Goal: Task Accomplishment & Management: Use online tool/utility

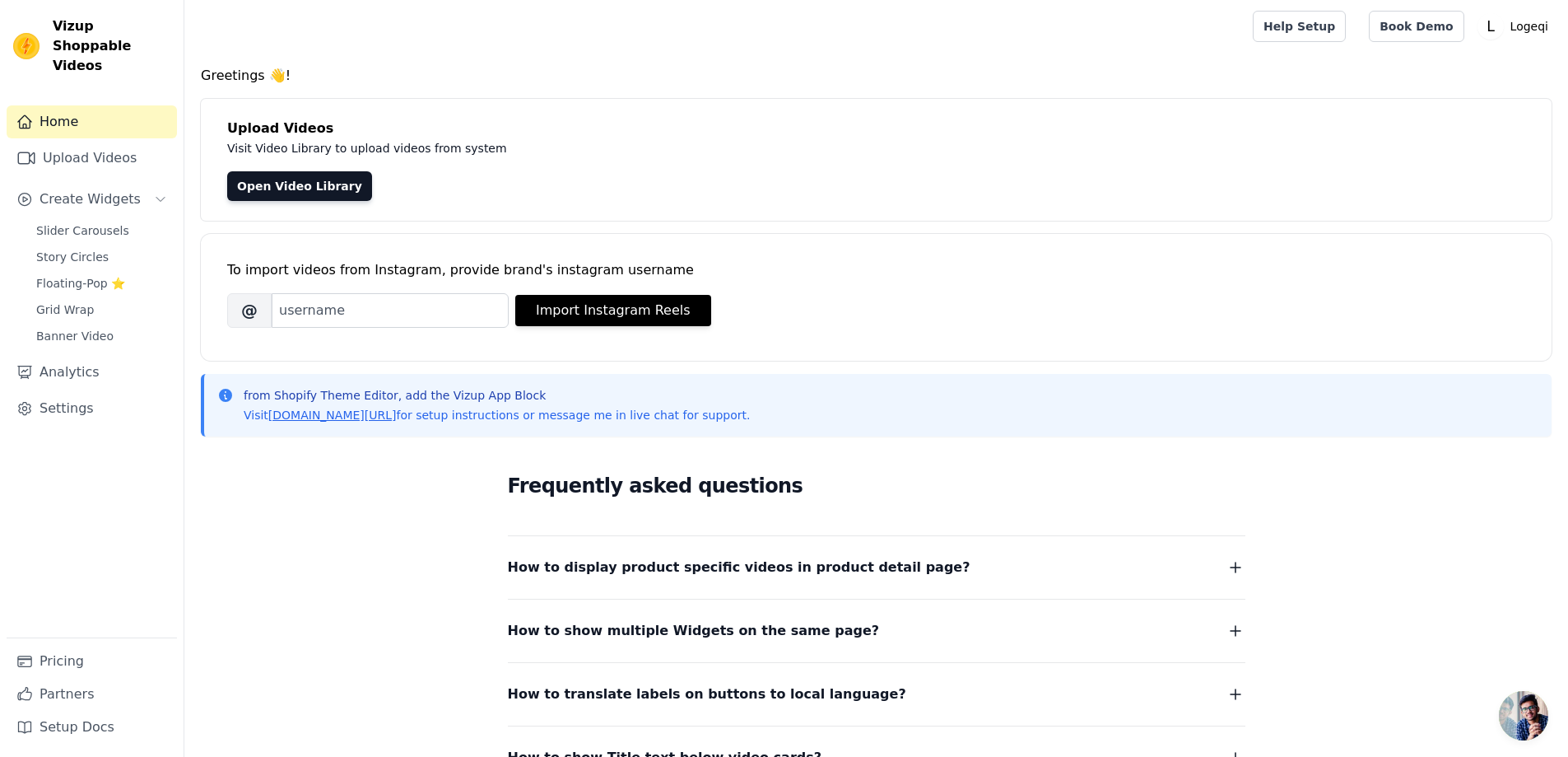
click at [102, 112] on link "Home" at bounding box center [91, 122] width 170 height 33
click at [563, 150] on p "Visit Video Library to upload videos from system" at bounding box center [596, 148] width 737 height 19
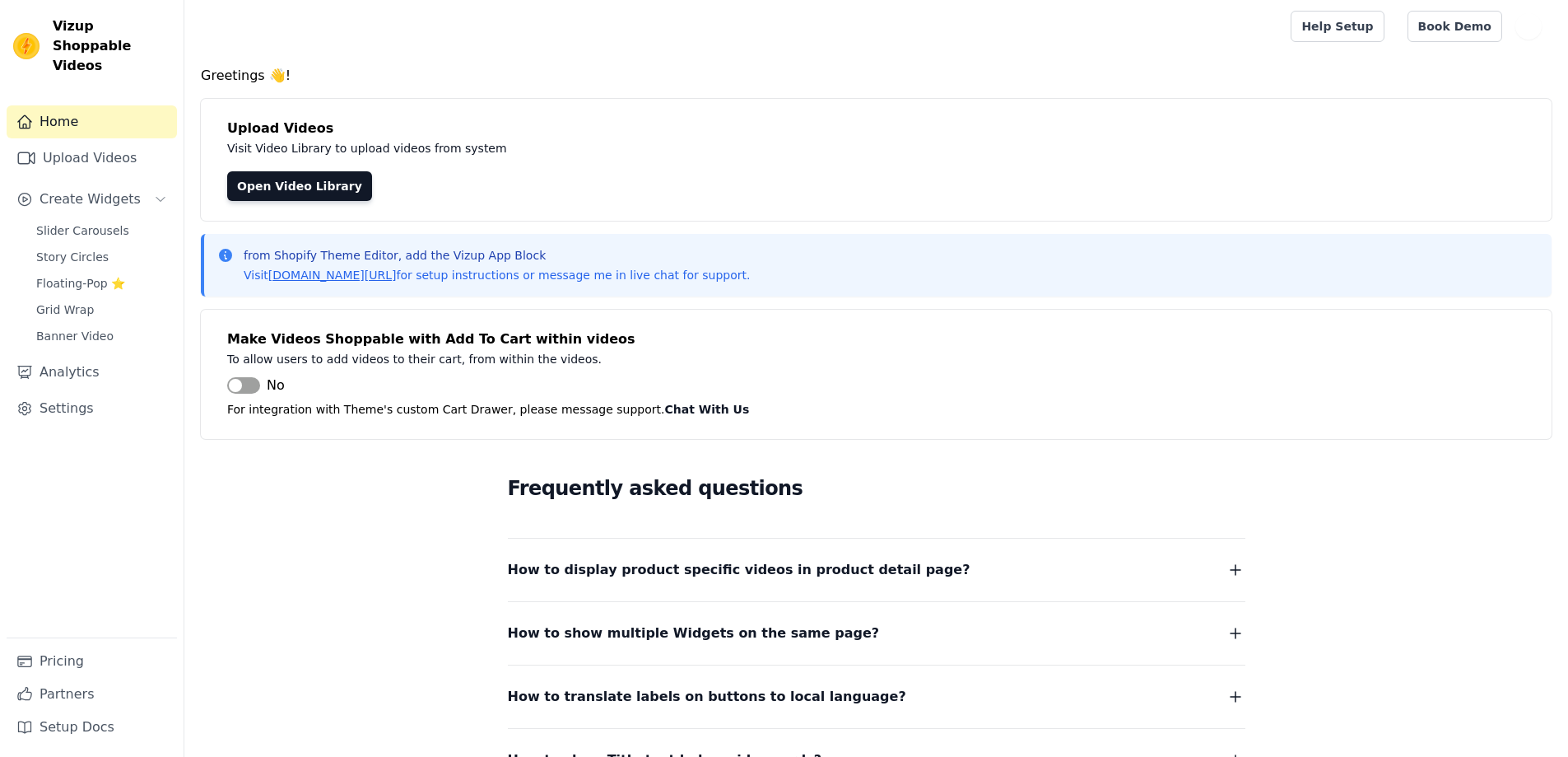
click at [748, 139] on p "Visit Video Library to upload videos from system" at bounding box center [596, 148] width 737 height 19
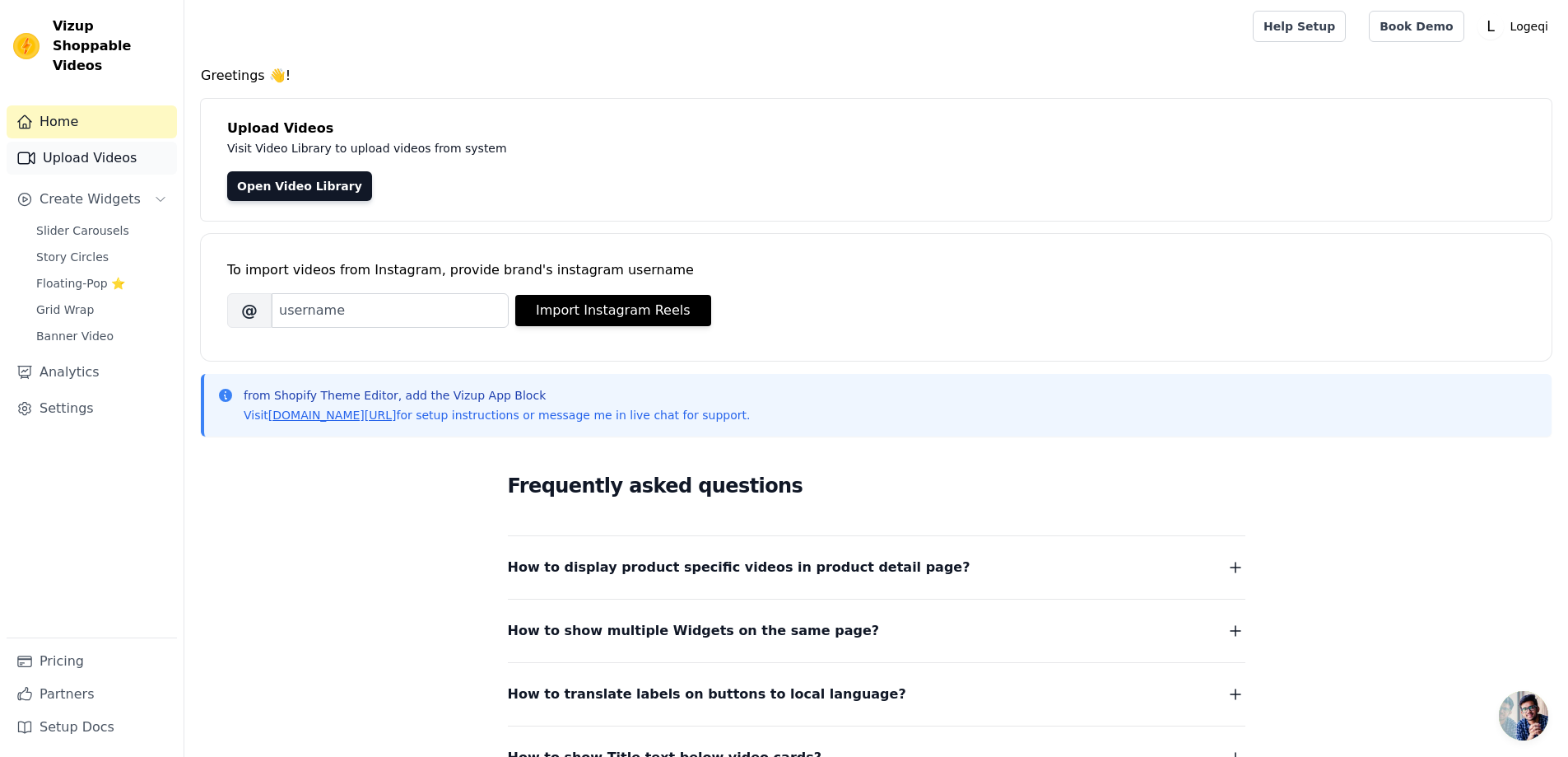
click at [105, 141] on link "Upload Videos" at bounding box center [91, 158] width 170 height 33
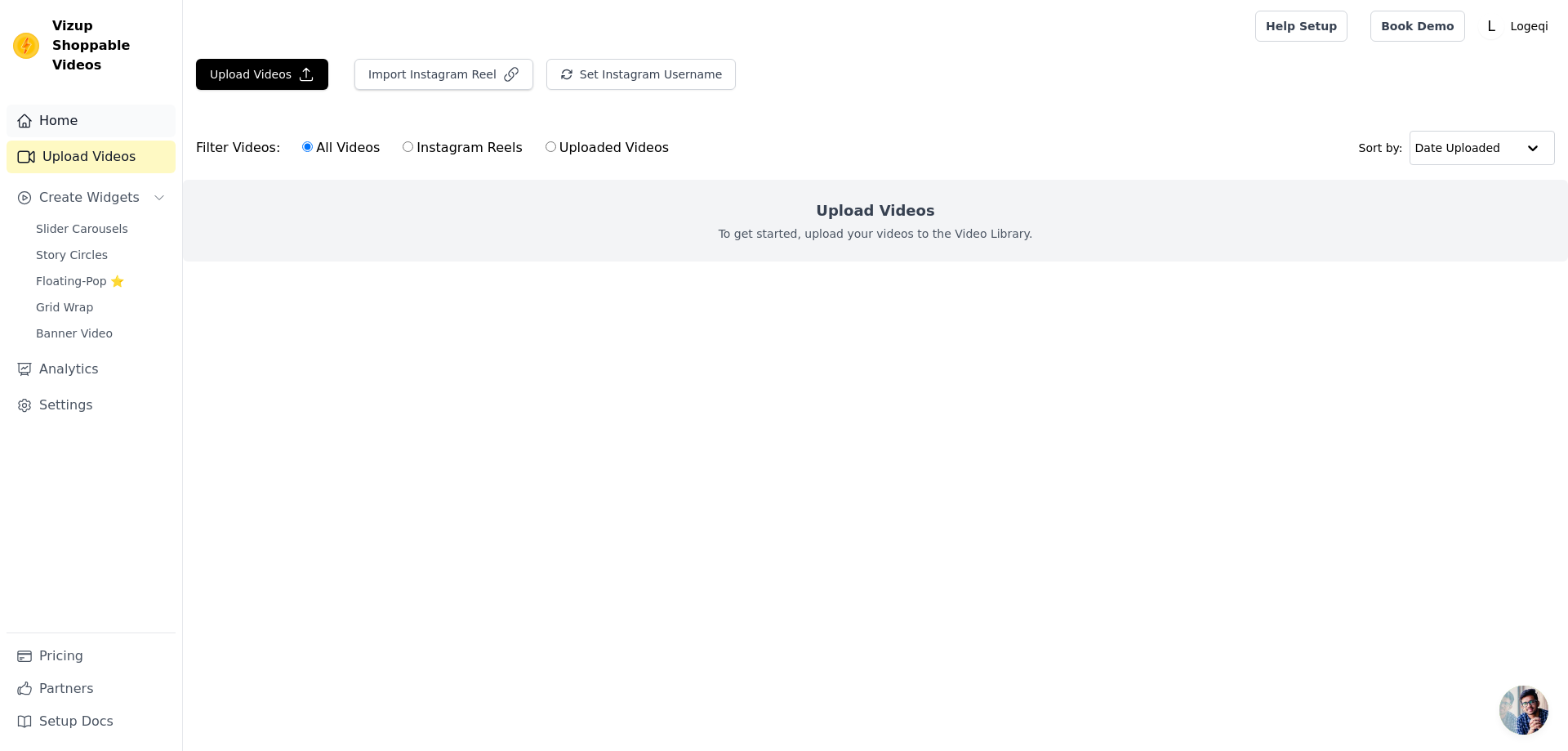
click at [71, 105] on link "Home" at bounding box center [91, 121] width 169 height 33
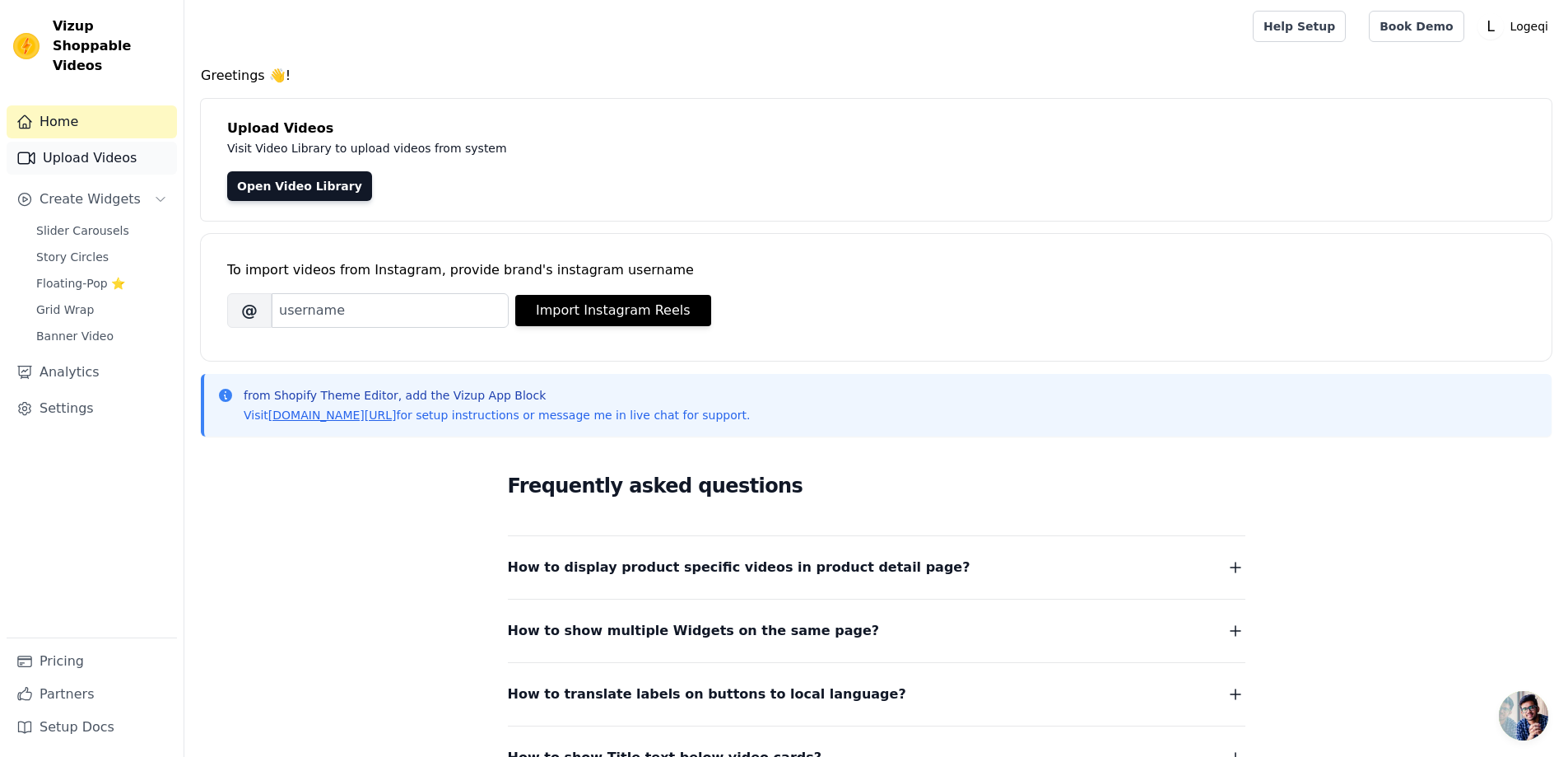
click at [99, 143] on link "Upload Videos" at bounding box center [91, 158] width 170 height 33
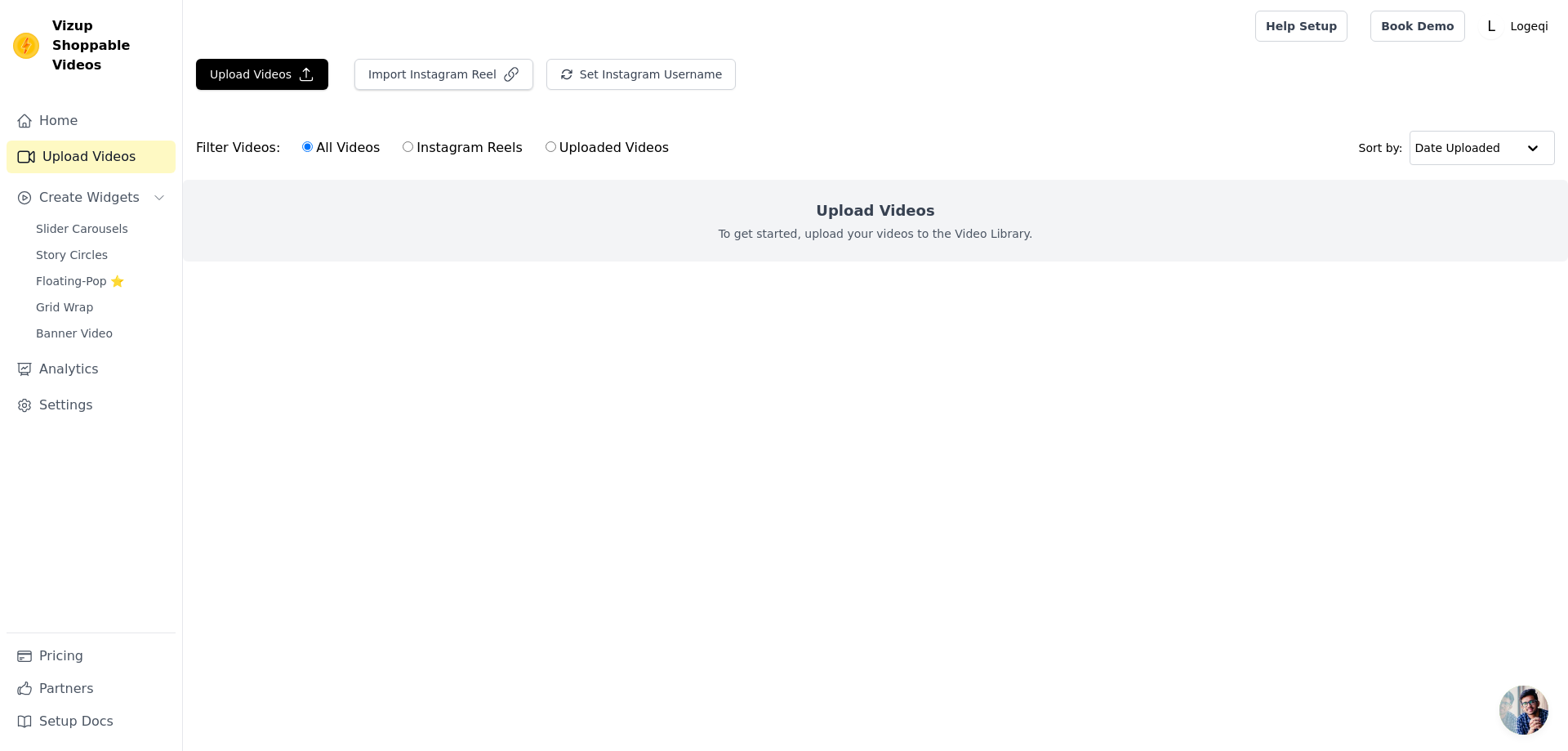
click at [452, 149] on label "Instagram Reels" at bounding box center [462, 148] width 121 height 21
click at [413, 149] on input "Instagram Reels" at bounding box center [408, 147] width 11 height 11
radio input "true"
click at [87, 188] on span "Create Widgets" at bounding box center [90, 197] width 101 height 19
click at [101, 188] on span "Create Widgets" at bounding box center [90, 197] width 101 height 19
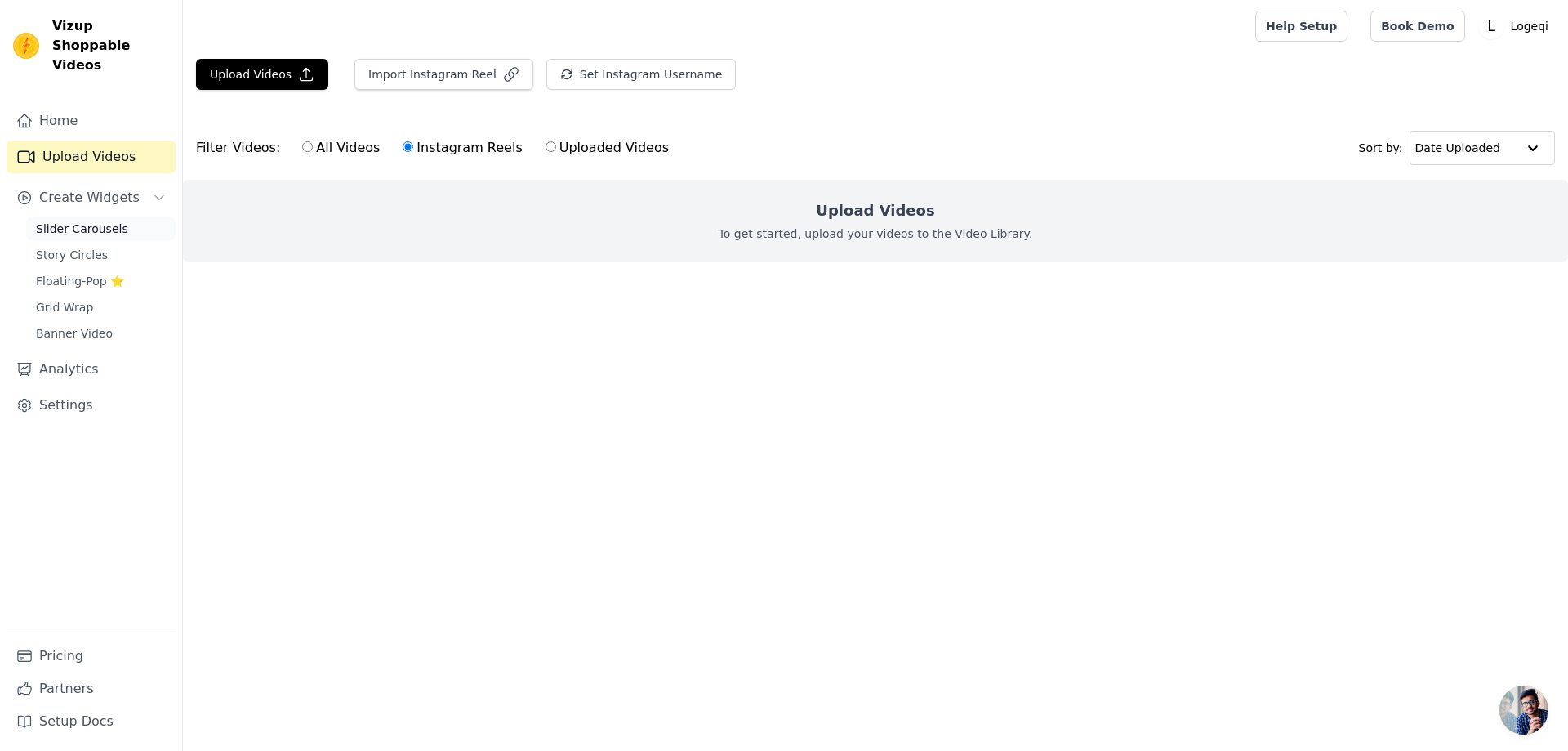
click at [102, 221] on span "Slider Carousels" at bounding box center [82, 229] width 93 height 17
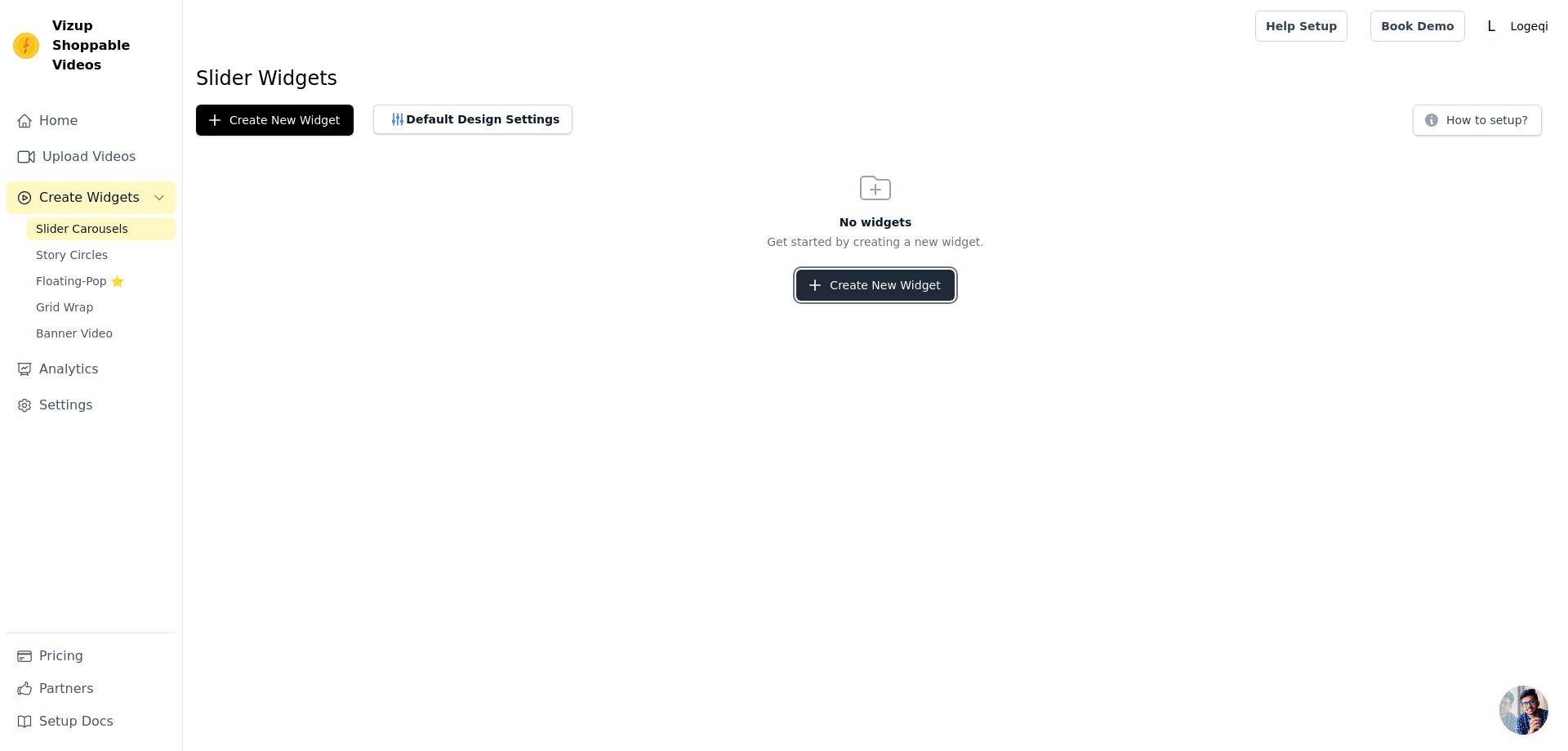
click at [879, 285] on button "Create New Widget" at bounding box center [875, 285] width 158 height 31
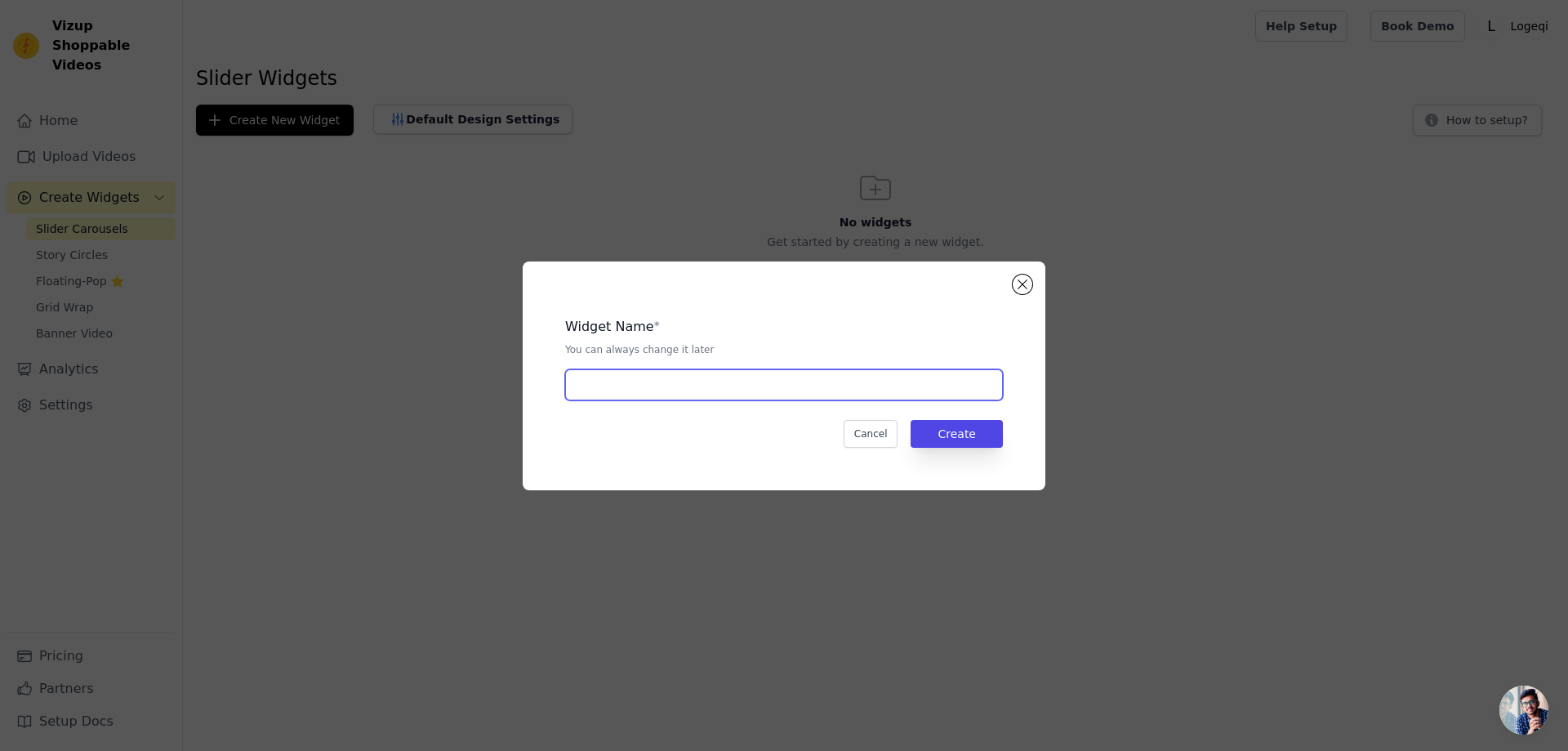
click at [685, 395] on input "text" at bounding box center [784, 385] width 438 height 31
type input "W"
type input "Wholesale"
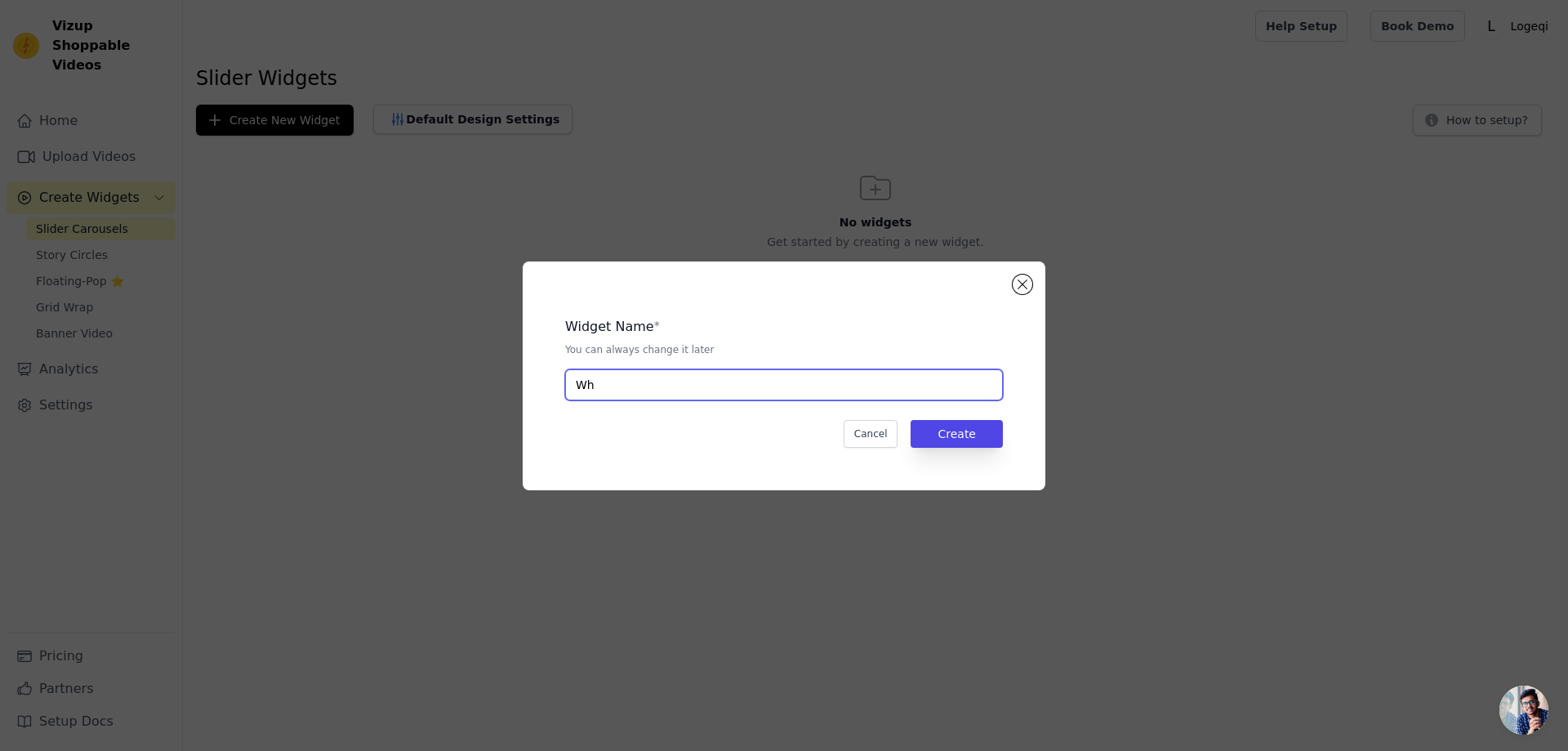
type input "W"
click at [653, 378] on input "Wholesale Newrst" at bounding box center [784, 385] width 438 height 31
click at [675, 379] on input "Wholesale Newrst" at bounding box center [784, 385] width 438 height 31
click at [662, 378] on input "Wholesale Newrst" at bounding box center [784, 385] width 438 height 31
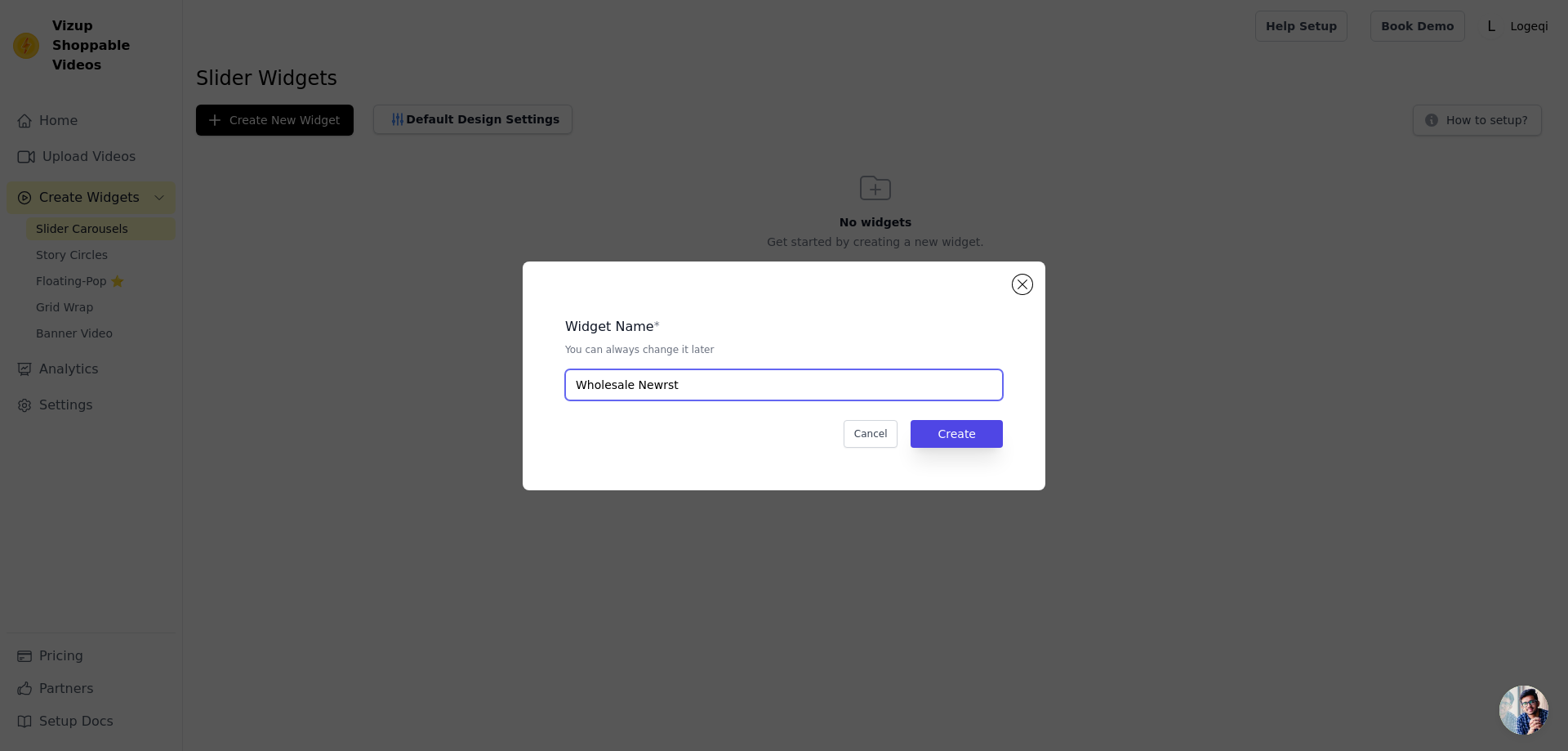
click at [662, 378] on input "Wholesale Newrst" at bounding box center [784, 385] width 438 height 31
type input "Wholesale Newest"
drag, startPoint x: 642, startPoint y: 377, endPoint x: 528, endPoint y: 379, distance: 114.0
click at [527, 379] on div "Widget Name * You can always change it later Wholesale Newest Cancel Create" at bounding box center [784, 375] width 522 height 228
type input "O"
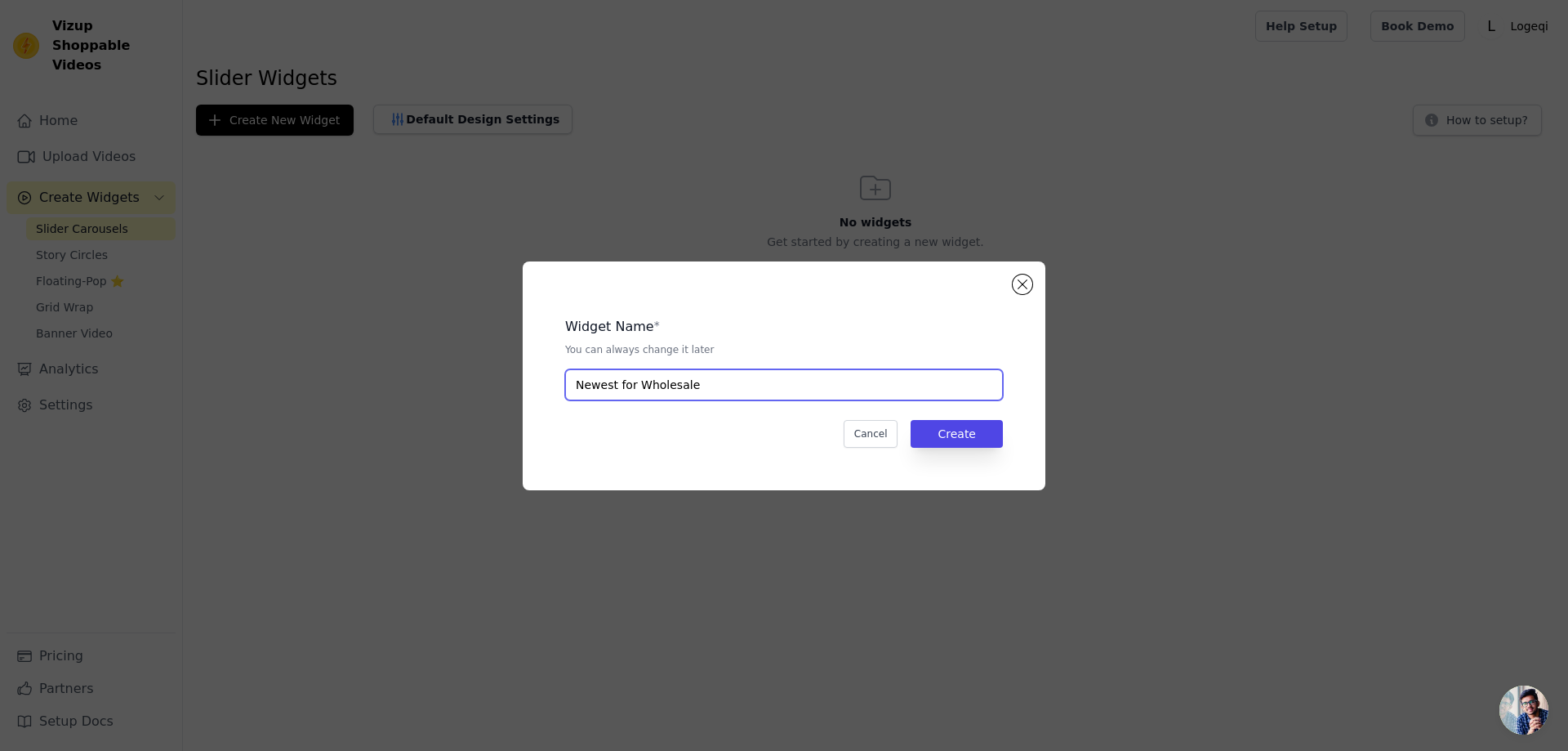
click at [761, 379] on input "Newest for Wholesale" at bounding box center [784, 385] width 438 height 31
paste input "Wholesale New Arrivals"
type input "Wholesale New Arrivals"
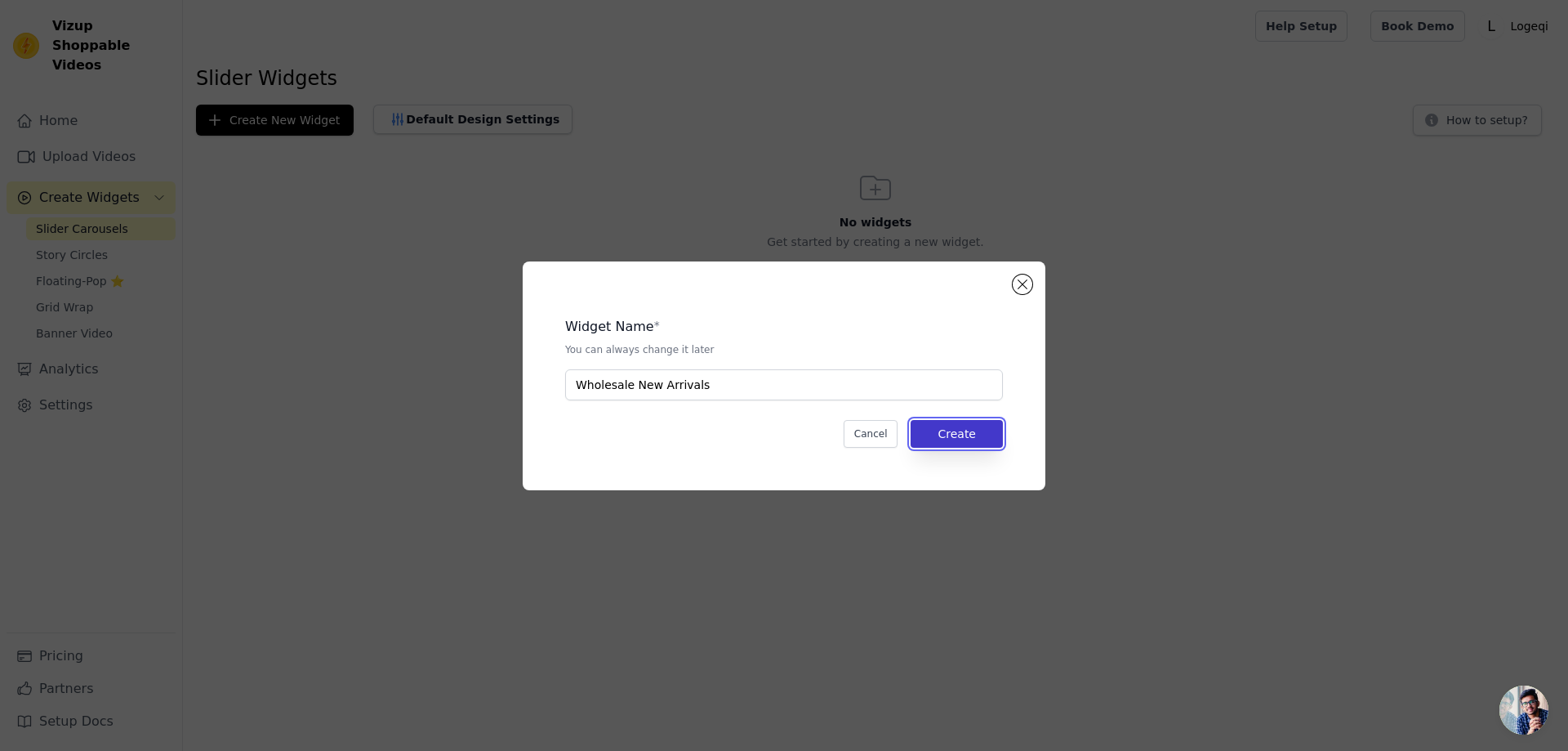
click at [985, 433] on button "Create" at bounding box center [956, 434] width 93 height 28
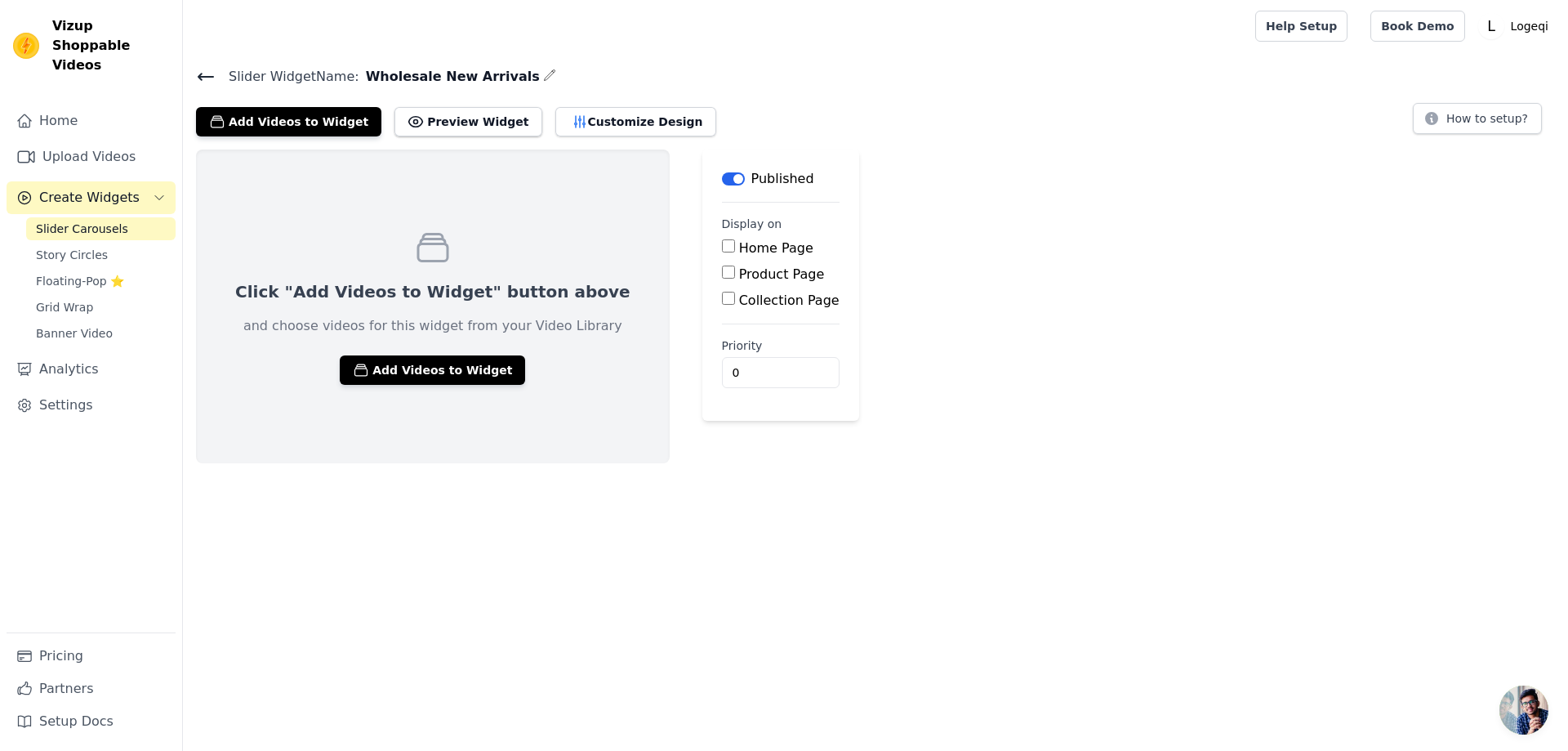
click at [739, 296] on label "Collection Page" at bounding box center [789, 300] width 101 height 16
click at [722, 296] on input "Collection Page" at bounding box center [729, 298] width 13 height 13
checkbox input "true"
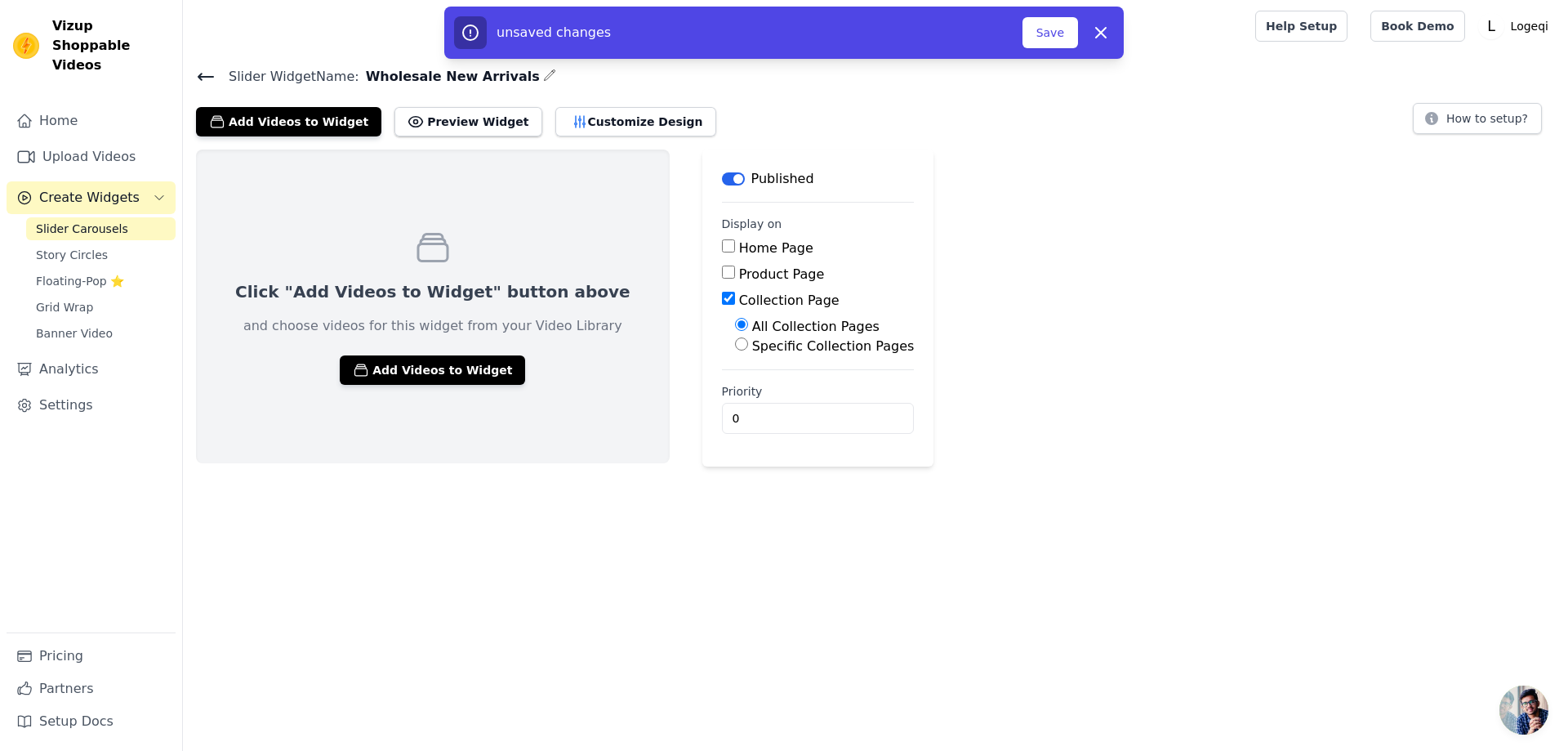
click at [757, 343] on label "Specific Collection Pages" at bounding box center [833, 346] width 162 height 16
click at [748, 343] on input "Specific Collection Pages" at bounding box center [741, 344] width 13 height 13
radio input "true"
click at [722, 299] on div "Collection Page" at bounding box center [818, 300] width 192 height 19
click at [722, 301] on input "Collection Page" at bounding box center [729, 298] width 13 height 13
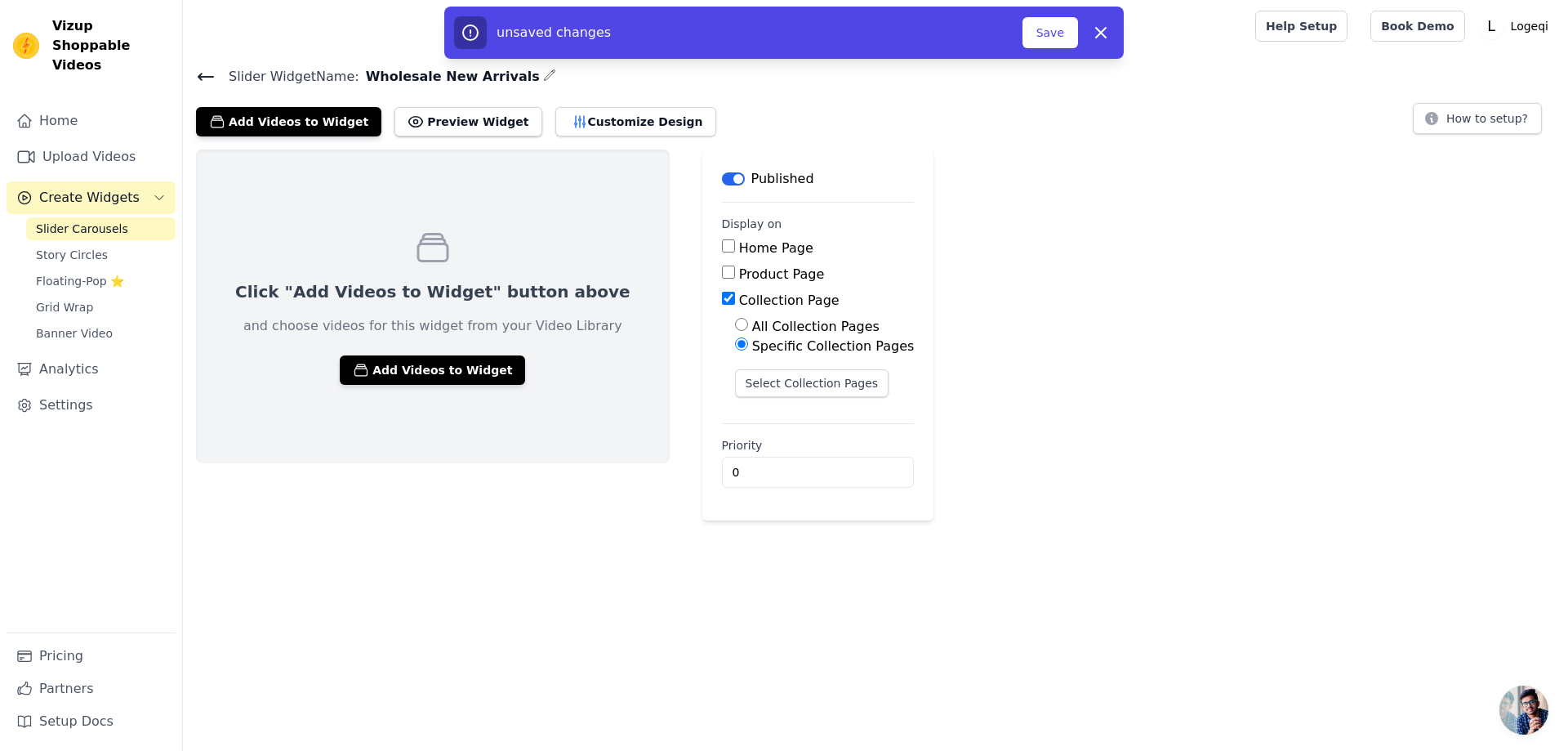
checkbox input "false"
click at [139, 217] on link "Slider Carousels" at bounding box center [101, 228] width 149 height 23
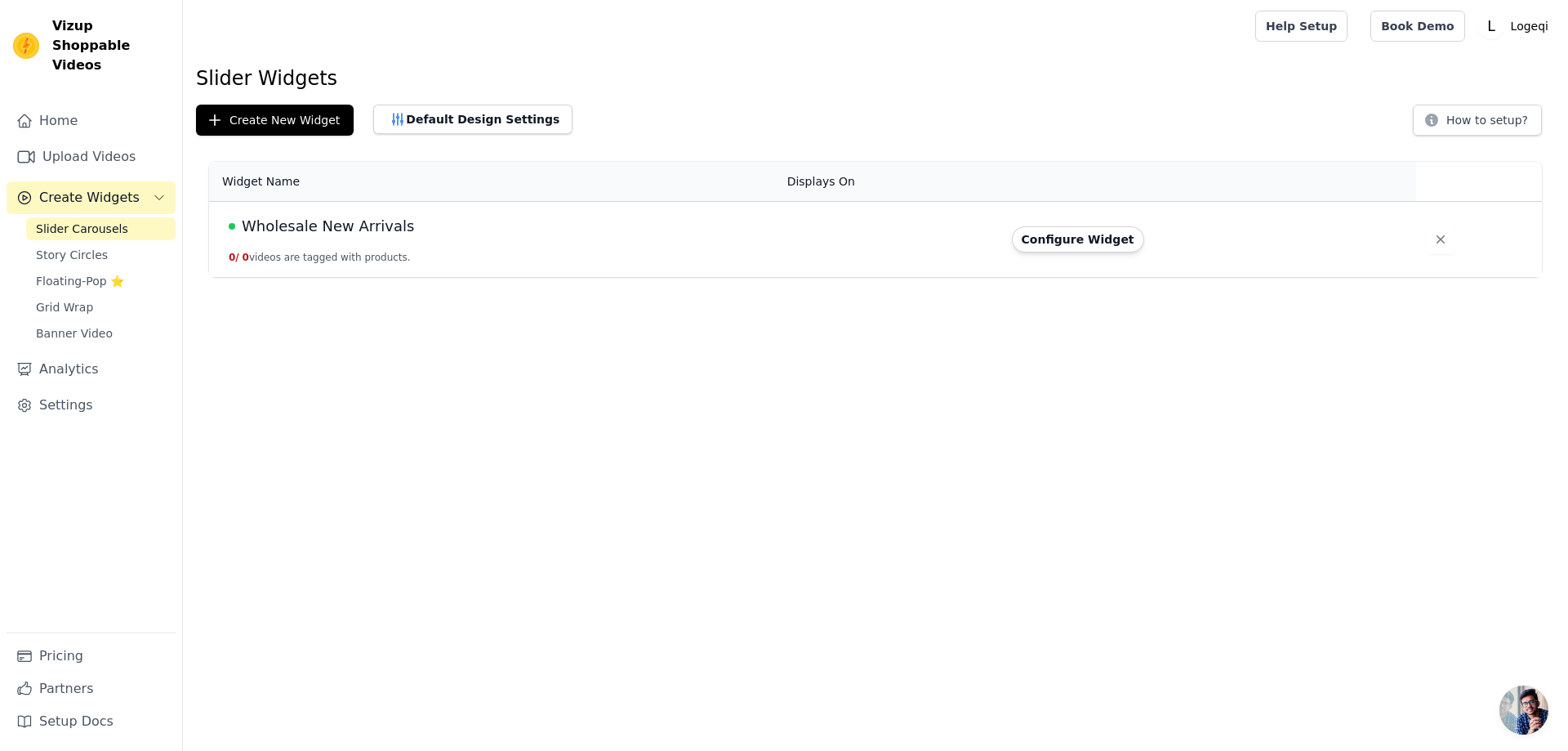
drag, startPoint x: 426, startPoint y: 223, endPoint x: 494, endPoint y: 236, distance: 69.2
click at [425, 223] on div "Wholesale New Arrivals" at bounding box center [498, 226] width 539 height 23
click at [1084, 244] on button "Configure Widget" at bounding box center [1078, 239] width 132 height 27
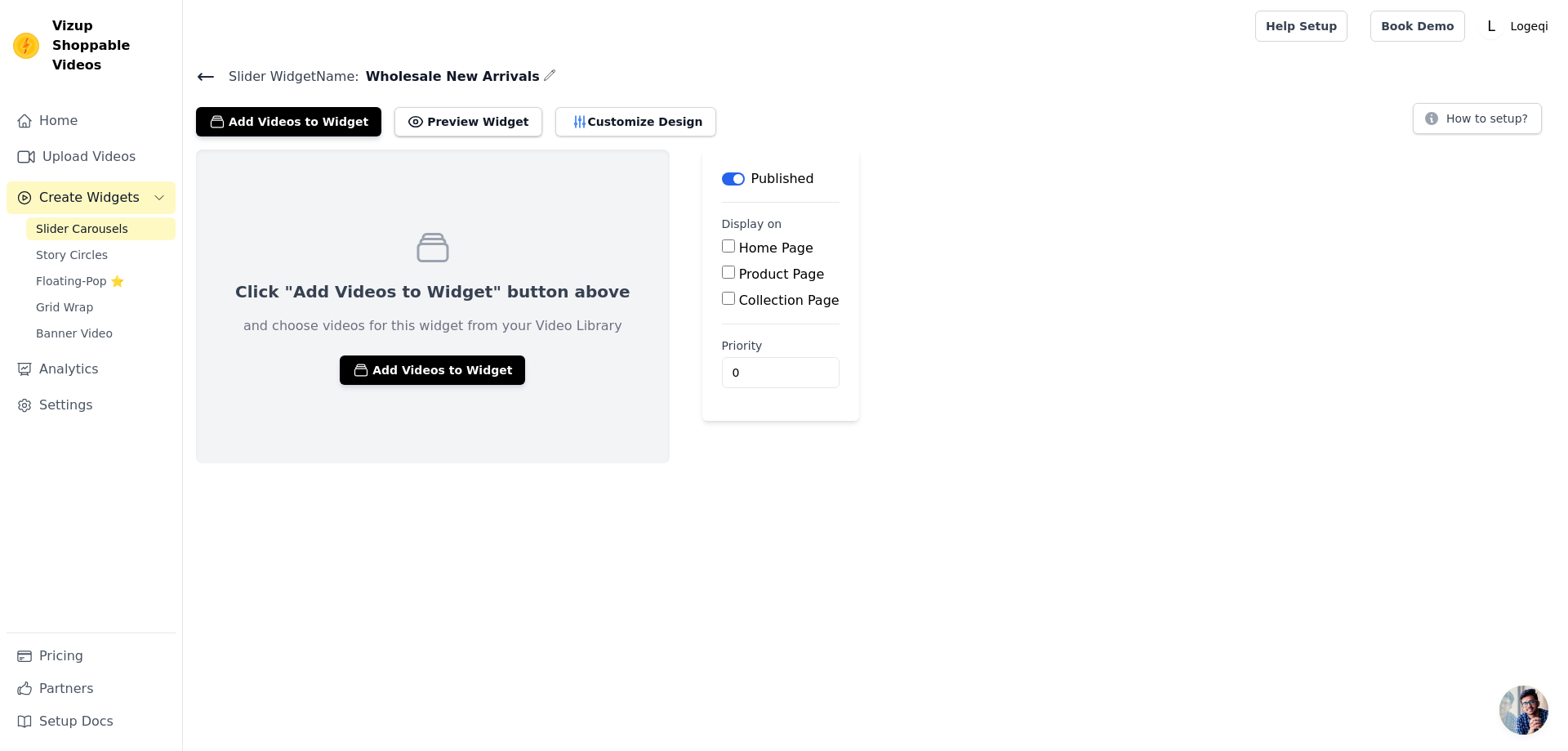
click at [722, 222] on legend "Display on" at bounding box center [752, 224] width 60 height 17
click at [722, 176] on button "Label" at bounding box center [733, 179] width 23 height 13
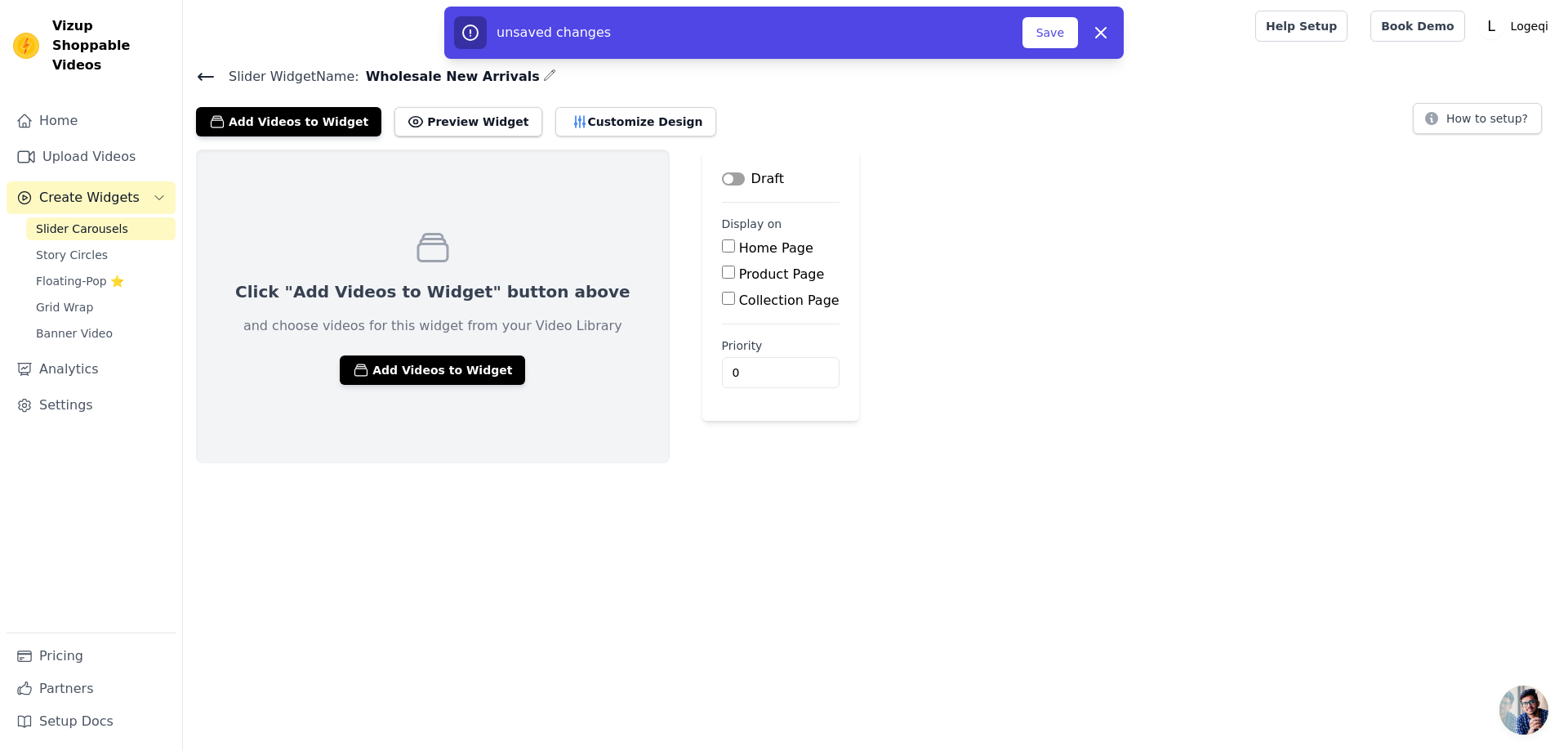
click at [722, 176] on button "Label" at bounding box center [733, 179] width 23 height 13
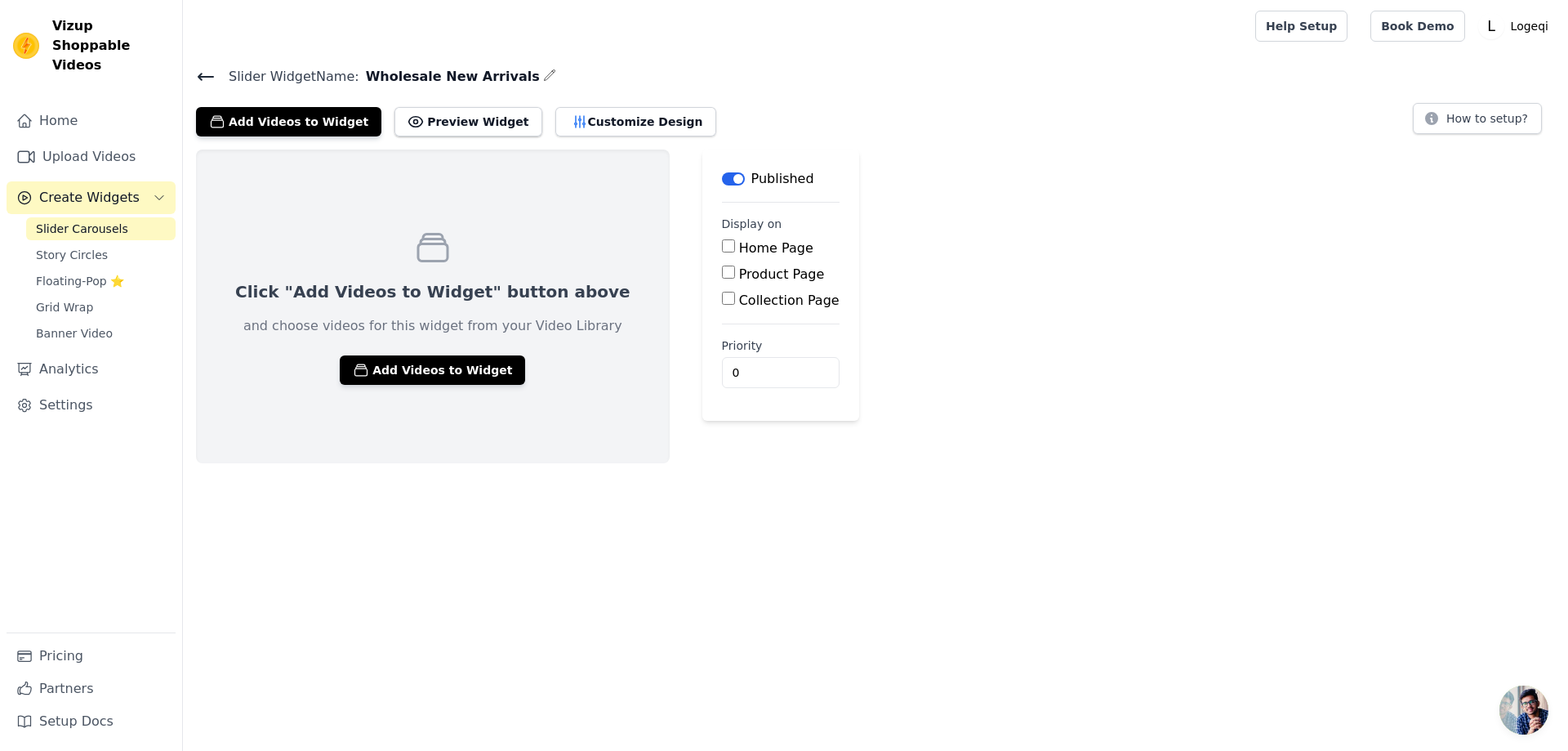
click at [739, 251] on label "Home Page" at bounding box center [775, 248] width 74 height 16
click at [722, 251] on input "Home Page" at bounding box center [729, 246] width 13 height 13
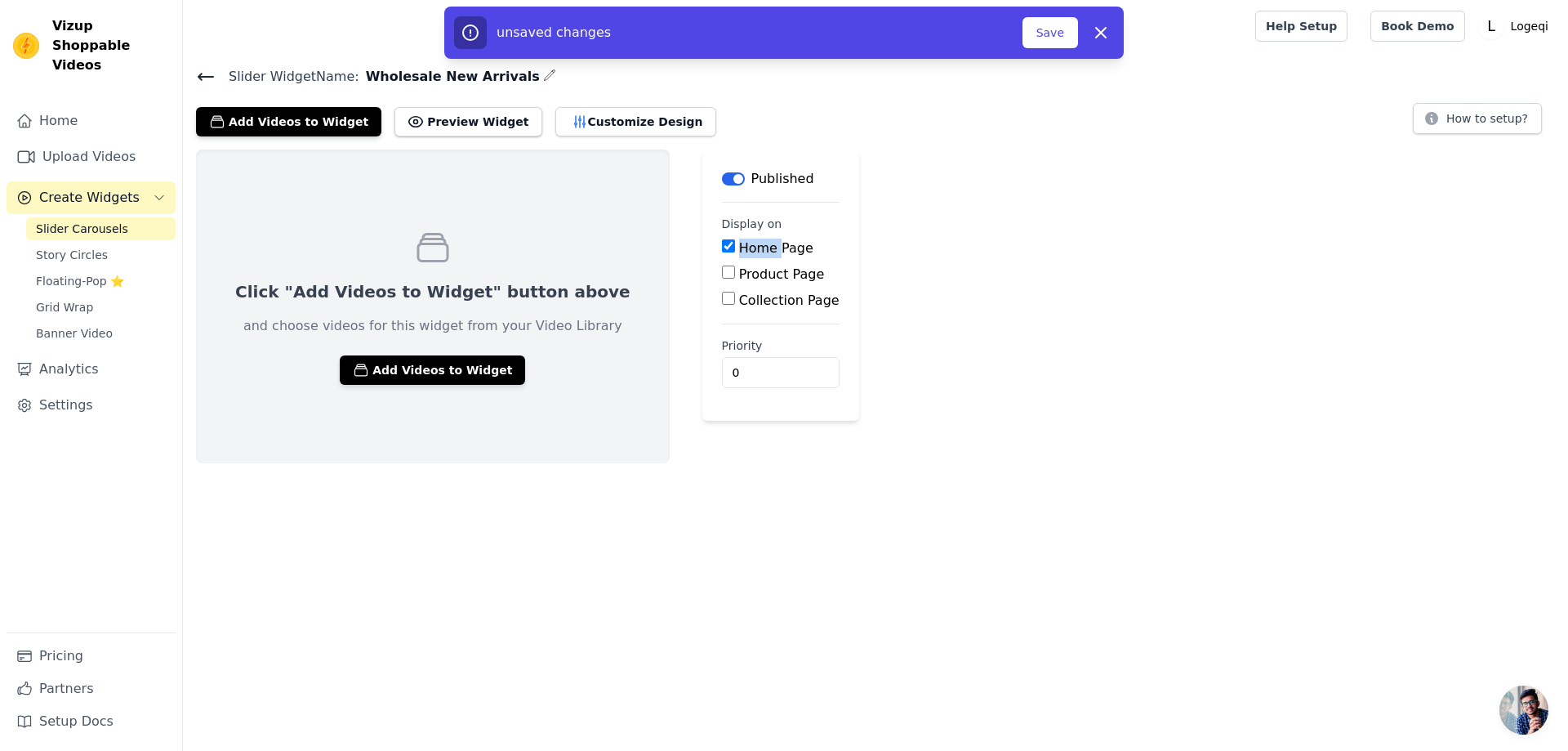
click at [739, 249] on label "Home Page" at bounding box center [775, 248] width 74 height 16
click at [722, 249] on input "Home Page" at bounding box center [729, 246] width 13 height 13
checkbox input "false"
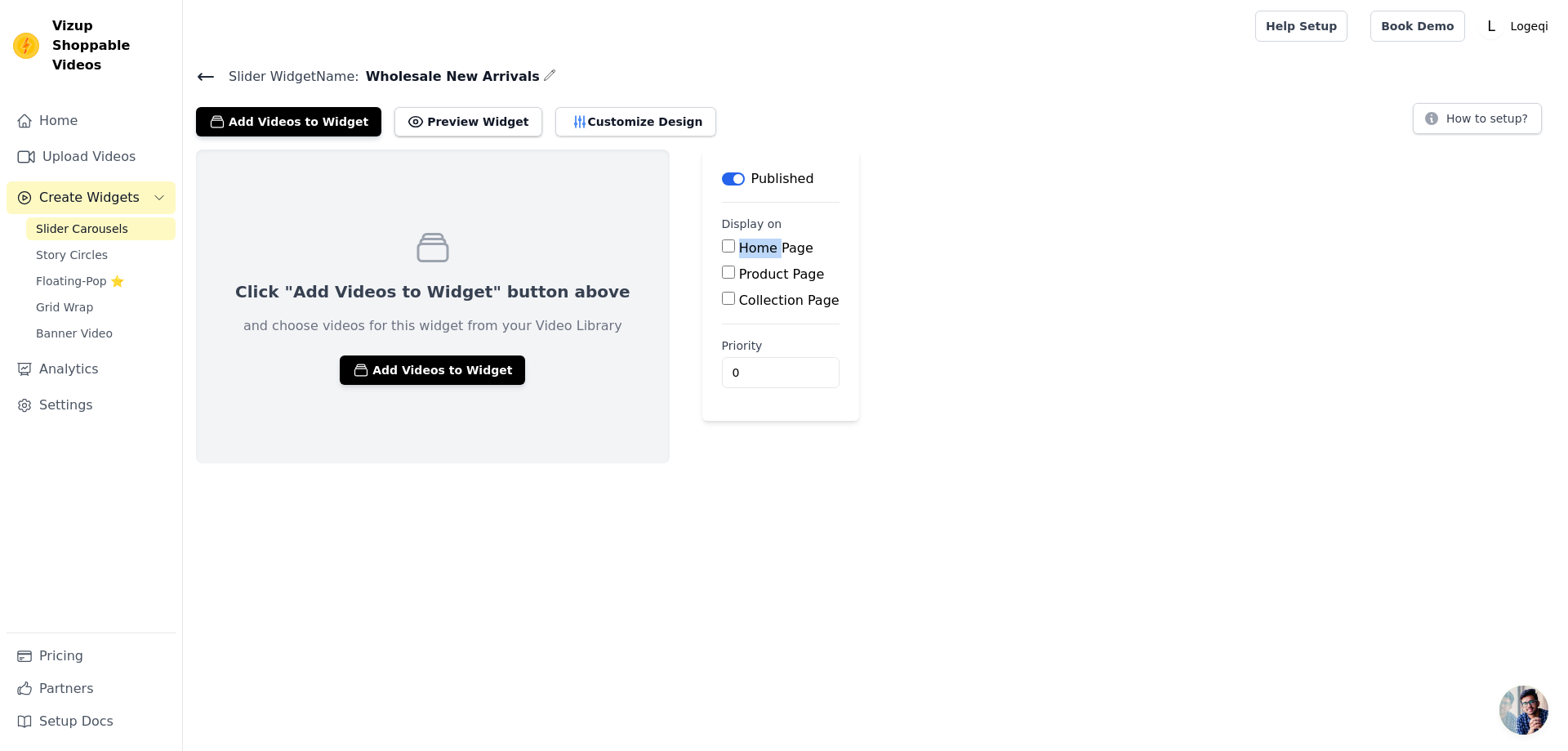
click at [700, 257] on div at bounding box center [700, 257] width 0 height 0
click at [722, 272] on input "Product Page" at bounding box center [729, 272] width 13 height 13
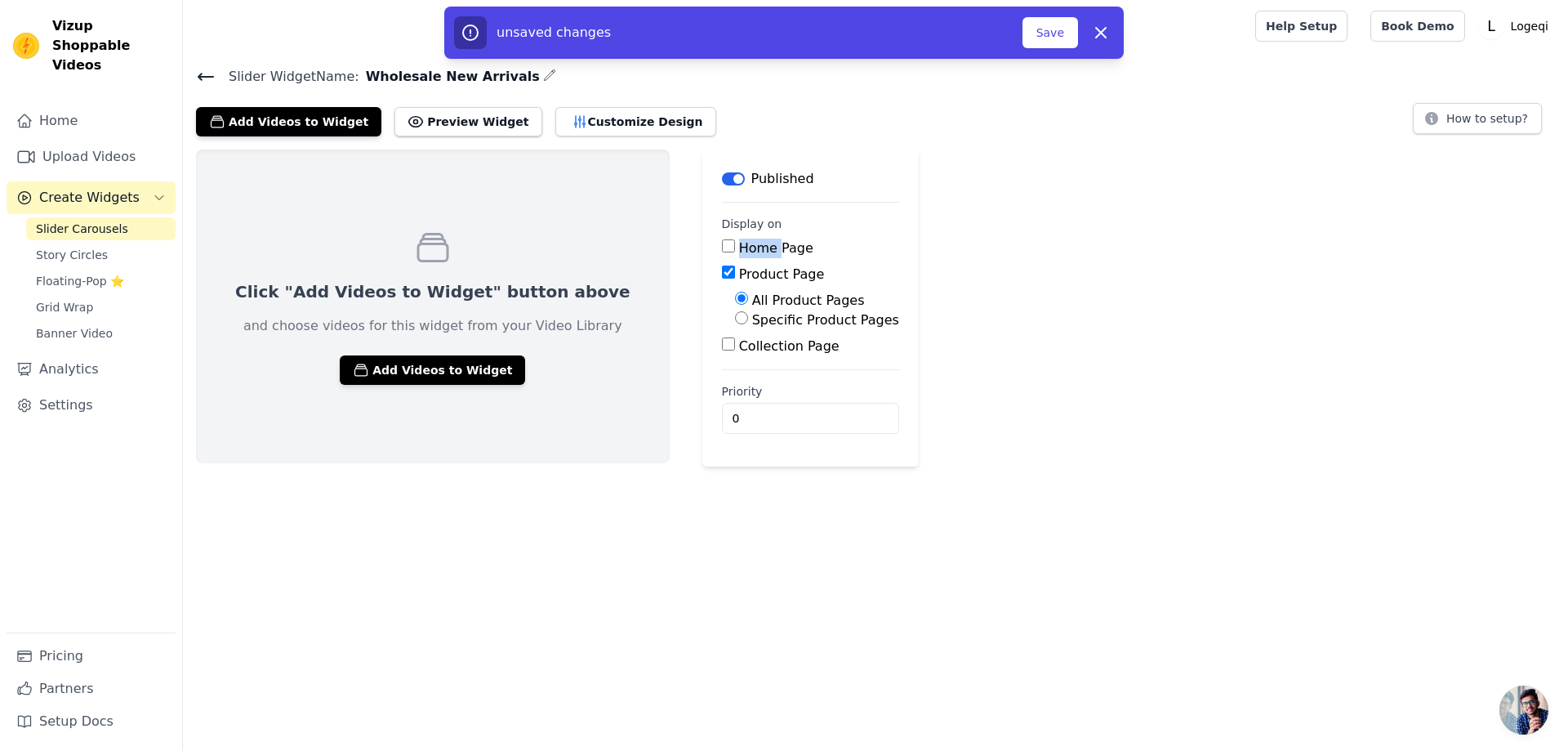
click at [685, 257] on div at bounding box center [685, 257] width 0 height 0
click at [700, 467] on div at bounding box center [784, 467] width 1568 height 0
click at [806, 254] on div "Home Page" at bounding box center [810, 248] width 177 height 19
click at [815, 272] on div "Product Page" at bounding box center [810, 274] width 177 height 19
click at [739, 277] on label "Product Page" at bounding box center [782, 273] width 86 height 16
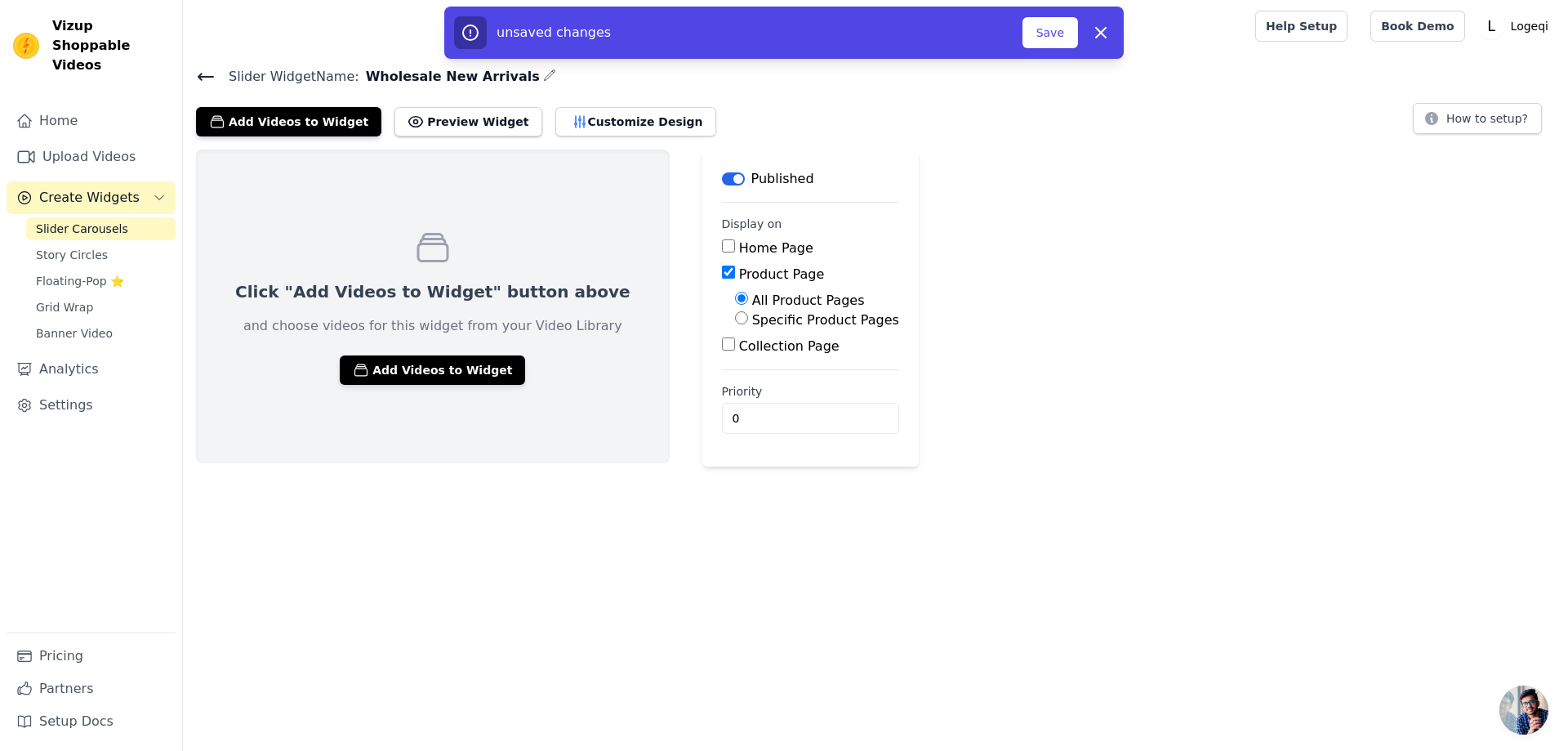
click at [734, 277] on input "Product Page" at bounding box center [729, 272] width 13 height 13
checkbox input "false"
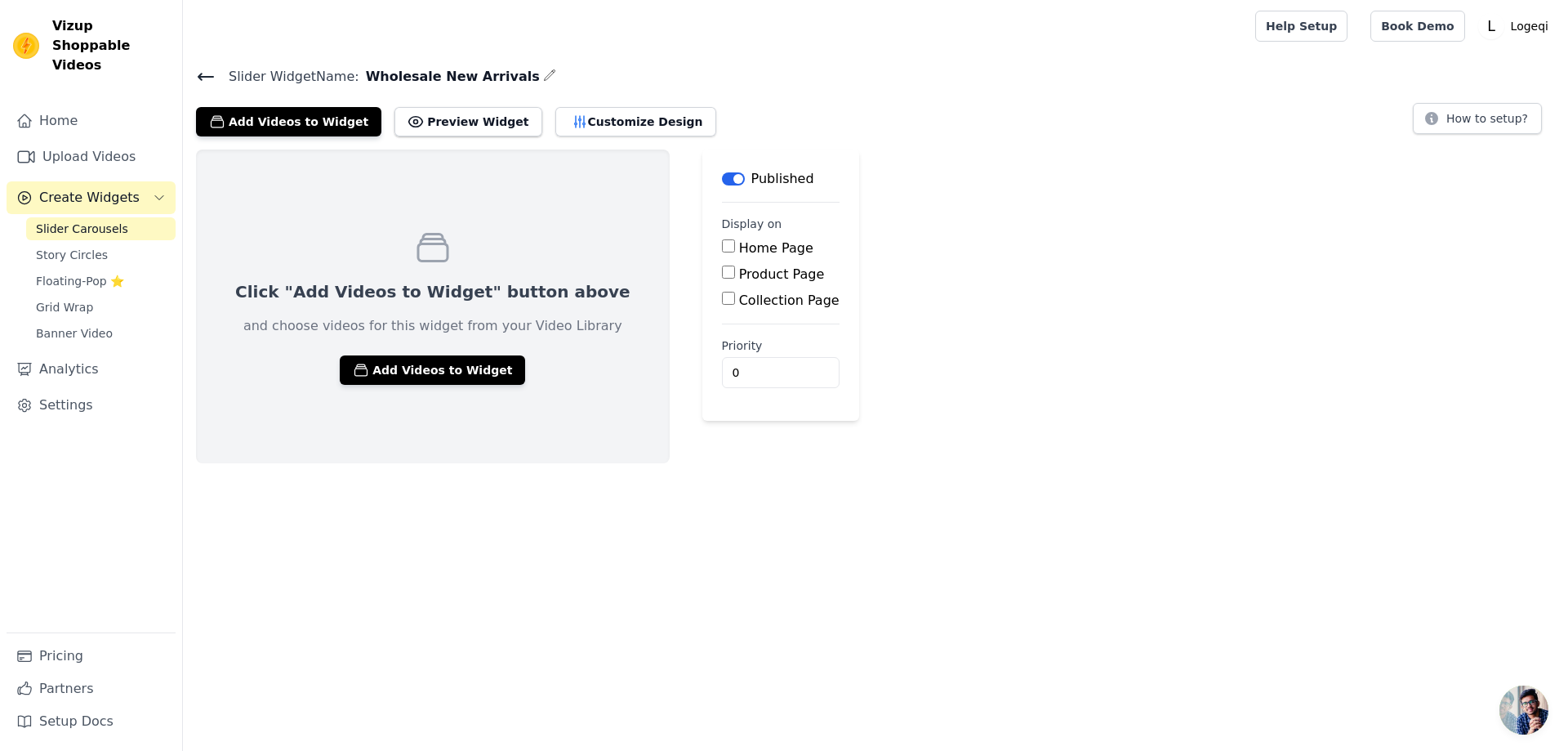
click at [722, 296] on input "Collection Page" at bounding box center [729, 298] width 13 height 13
checkbox input "true"
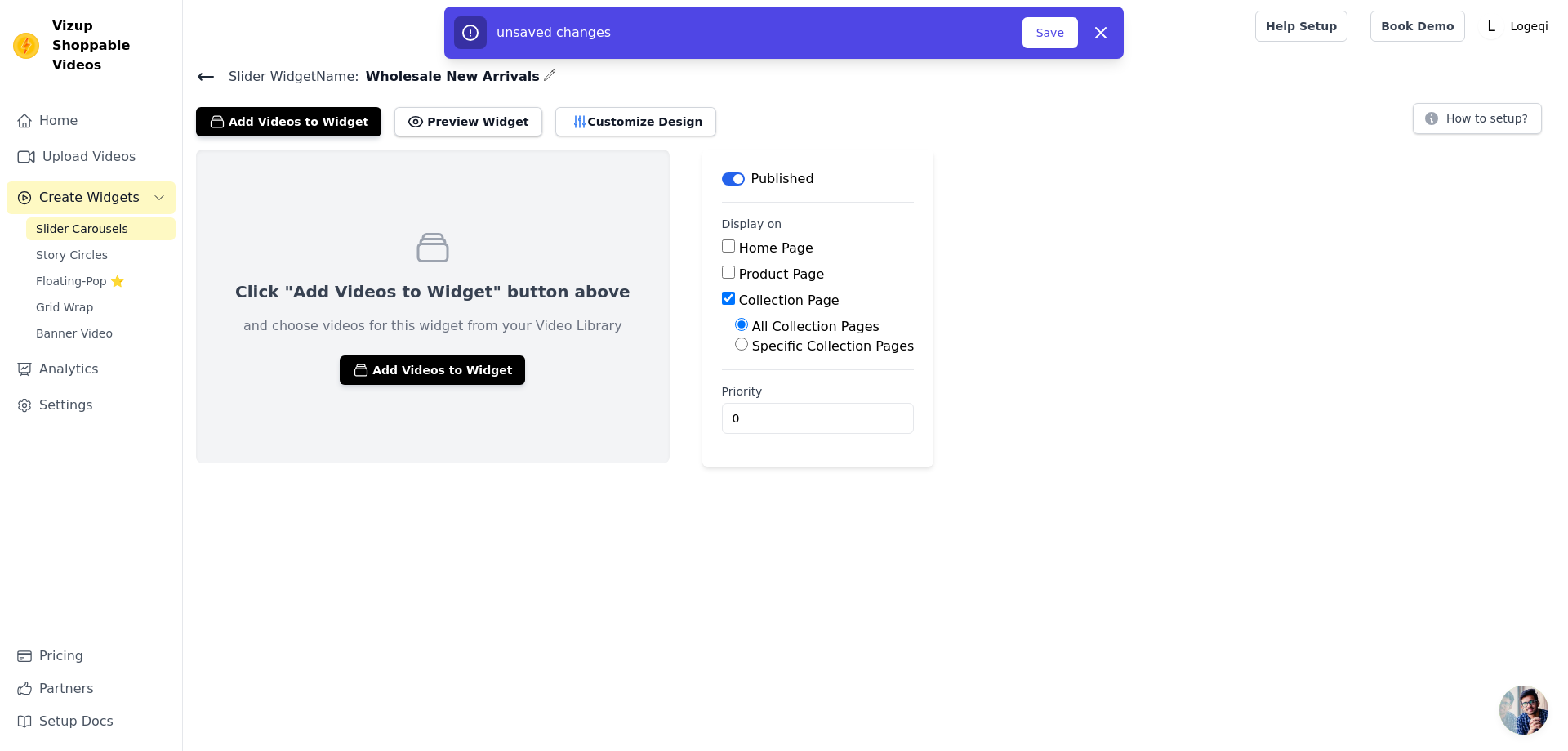
click at [722, 399] on div "Priority 0" at bounding box center [818, 408] width 192 height 50
click at [722, 411] on input "0" at bounding box center [818, 418] width 192 height 31
click at [833, 422] on input "0" at bounding box center [818, 418] width 192 height 31
click at [799, 339] on label "Specific Collection Pages" at bounding box center [833, 346] width 162 height 16
click at [748, 339] on input "Specific Collection Pages" at bounding box center [741, 344] width 13 height 13
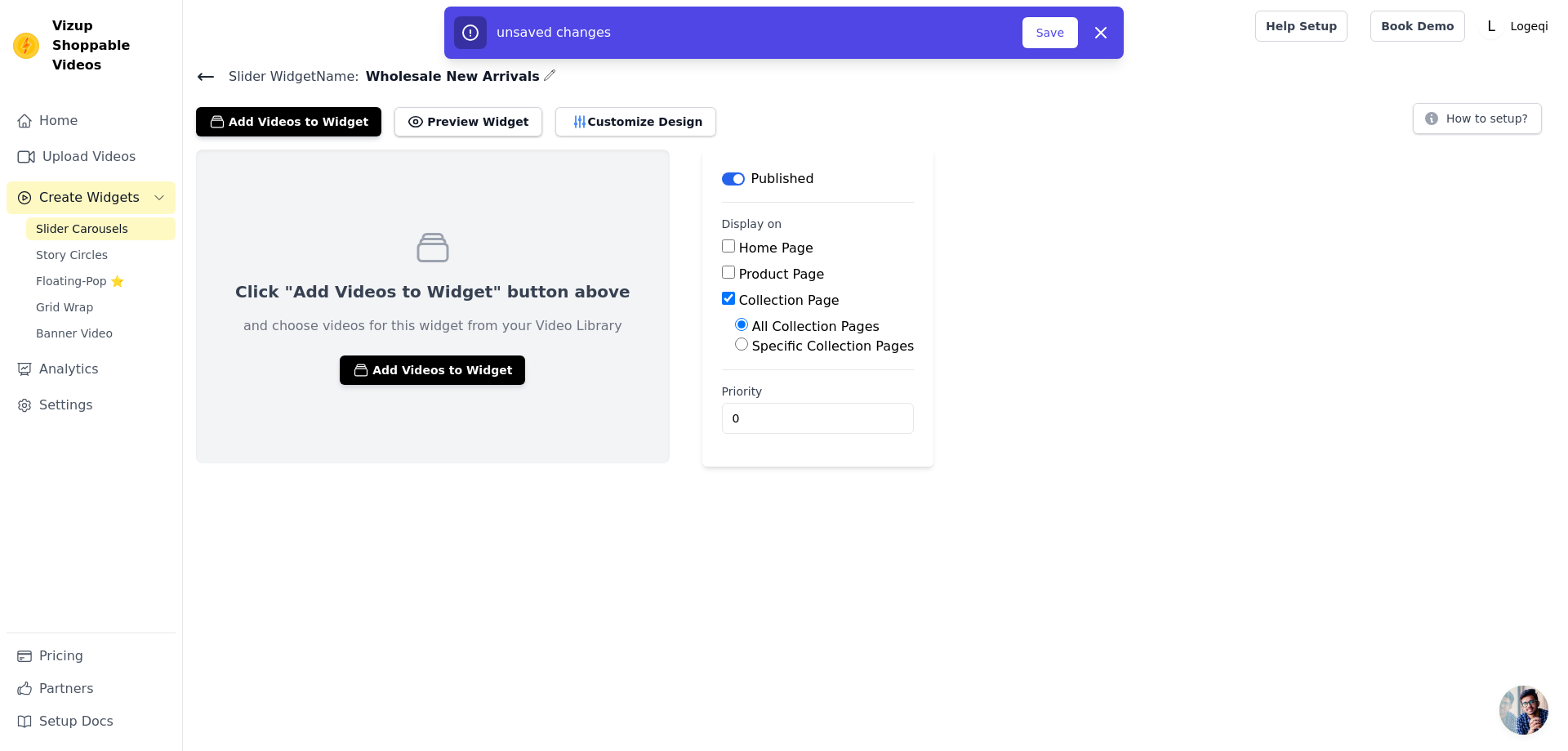
radio input "true"
click at [796, 383] on button "Select Collection Pages" at bounding box center [812, 383] width 154 height 28
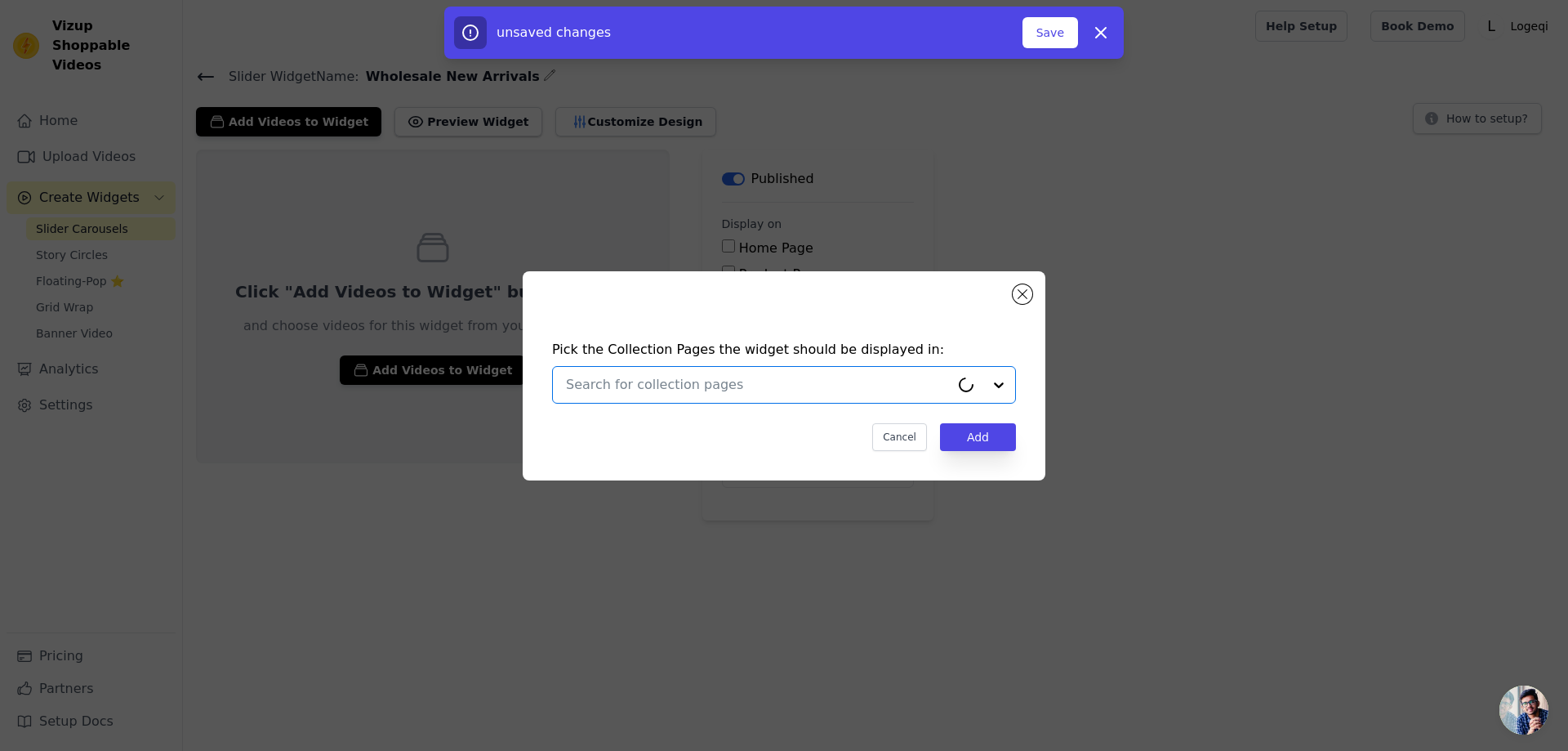
click at [798, 389] on input "text" at bounding box center [757, 384] width 384 height 19
type input "w"
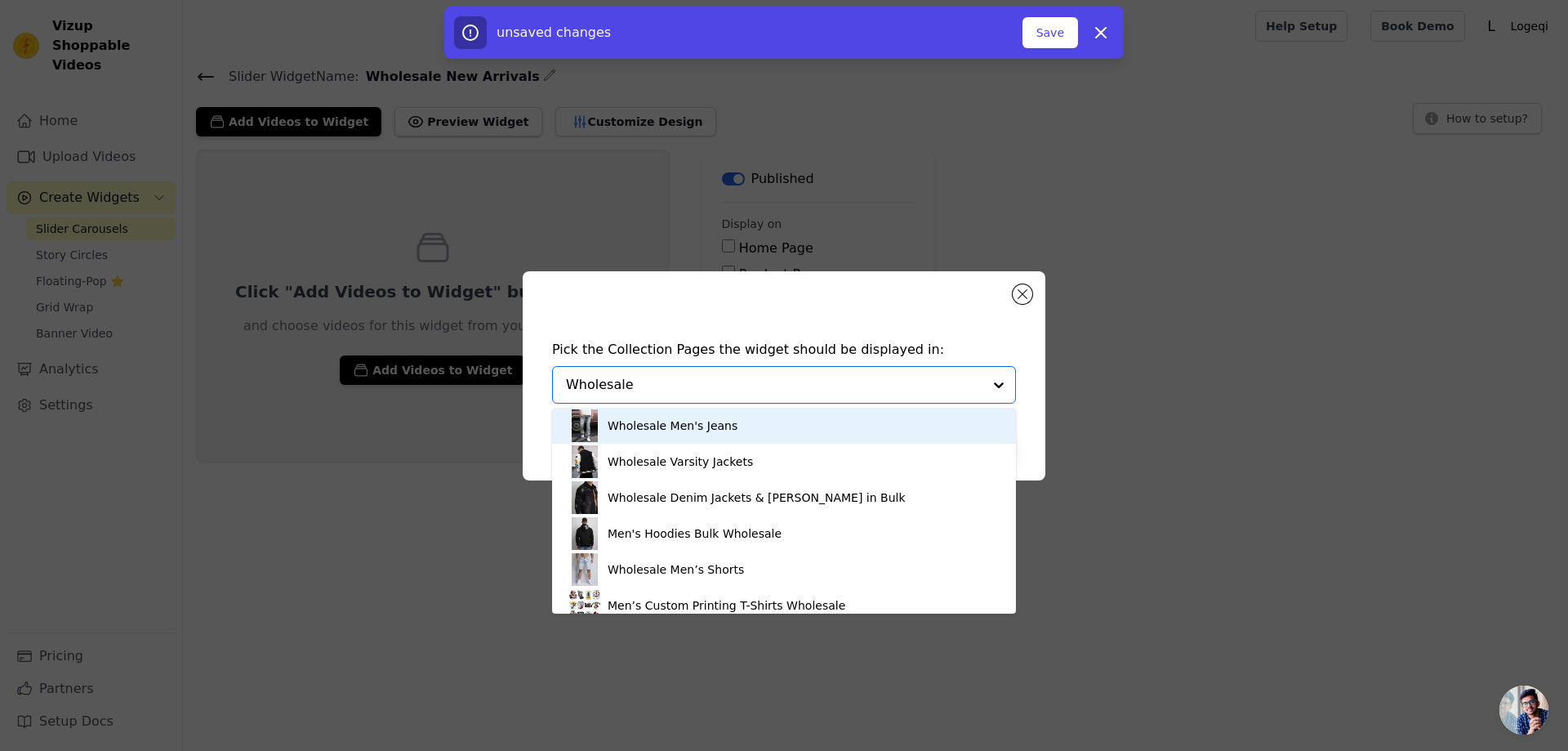
type input "Wholesale"
click at [1020, 295] on button "Close modal" at bounding box center [1022, 293] width 19 height 19
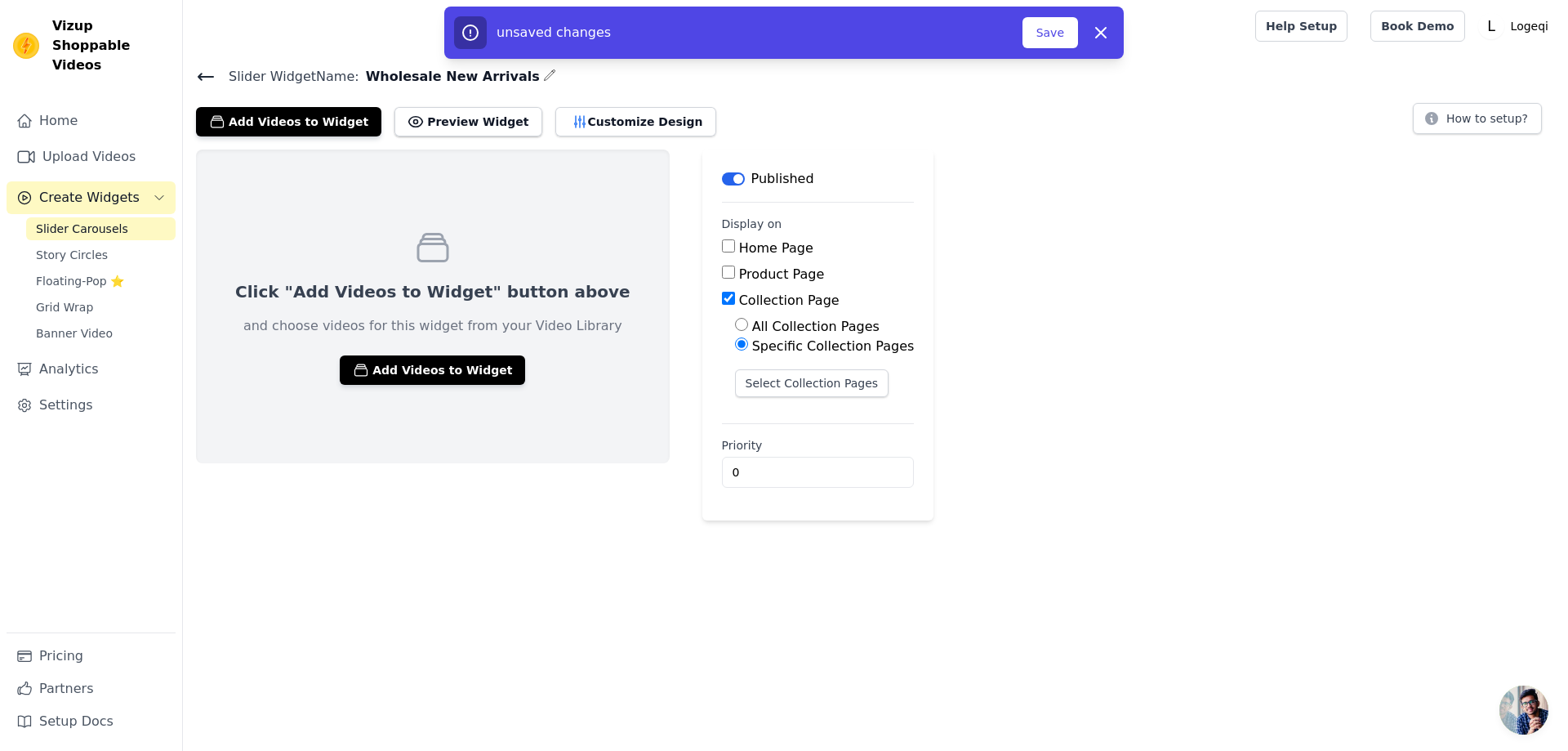
click at [1195, 378] on div "Click "Add Videos to Widget" button above and choose videos for this widget fro…" at bounding box center [875, 335] width 1385 height 371
click at [393, 370] on button "Add Videos to Widget" at bounding box center [433, 370] width 185 height 29
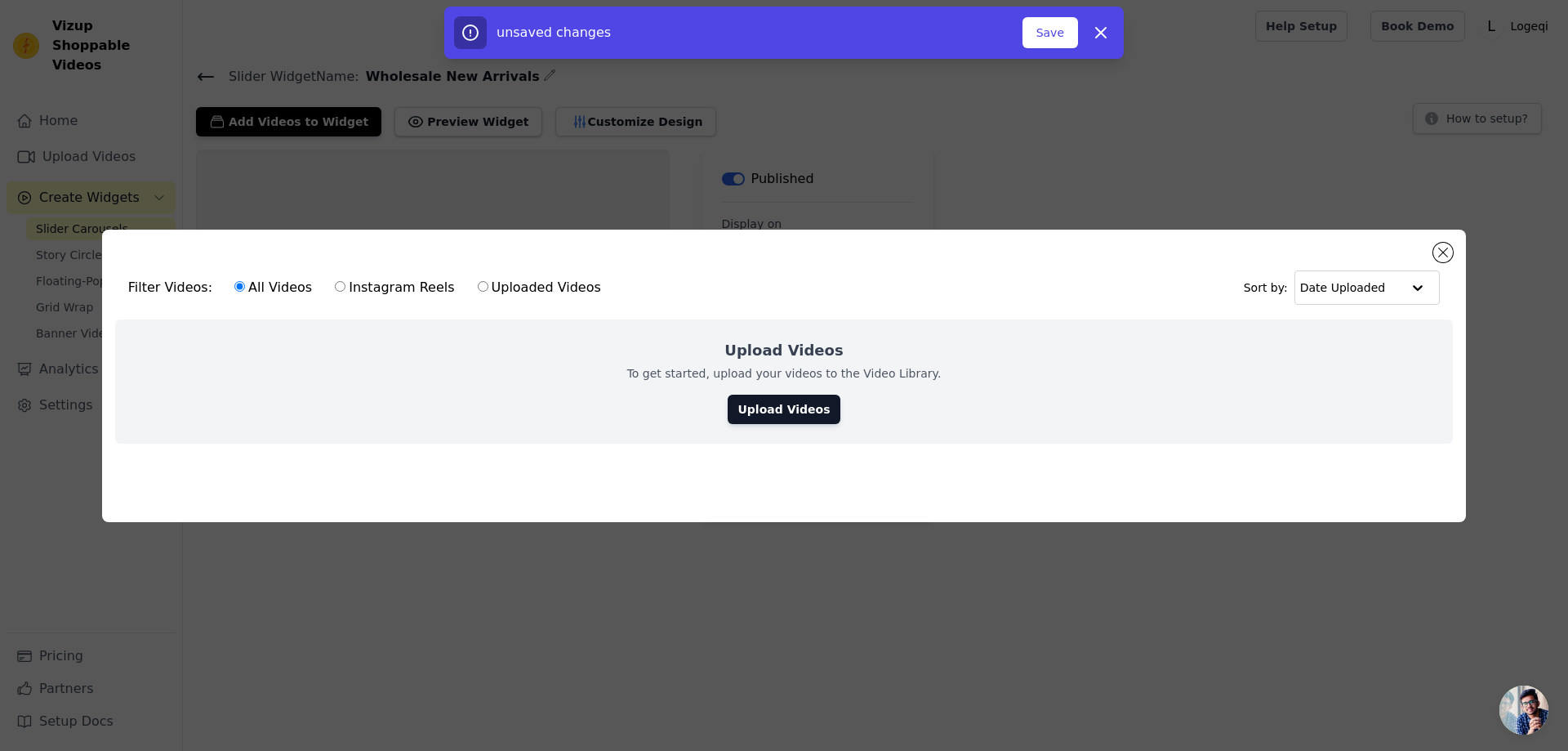
click at [403, 282] on label "Instagram Reels" at bounding box center [394, 287] width 121 height 21
click at [345, 282] on input "Instagram Reels" at bounding box center [340, 286] width 11 height 11
radio input "true"
click at [1339, 285] on input "text" at bounding box center [1350, 288] width 101 height 33
click at [1359, 335] on div "Date Created" at bounding box center [1365, 338] width 145 height 19
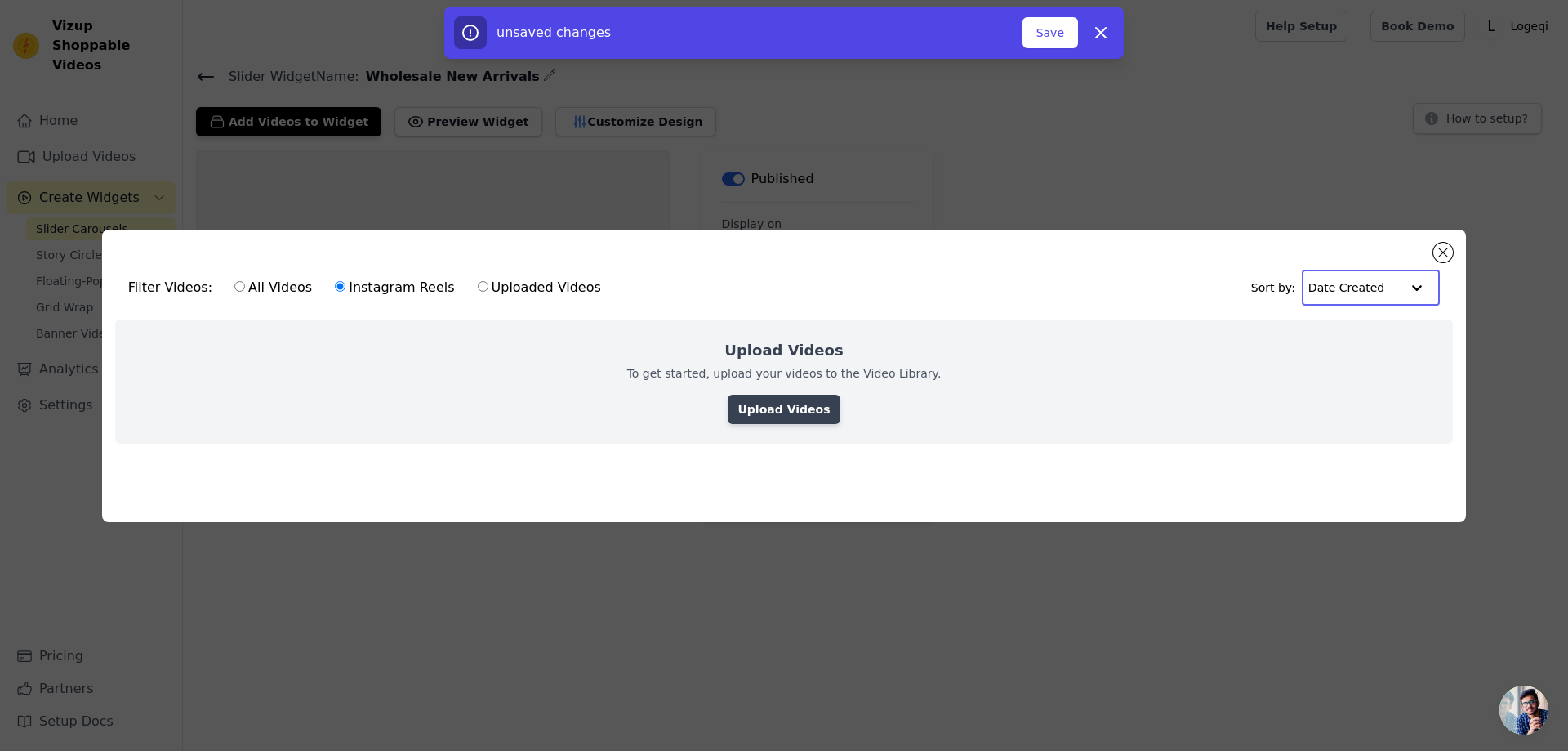
click at [806, 399] on link "Upload Videos" at bounding box center [784, 409] width 112 height 29
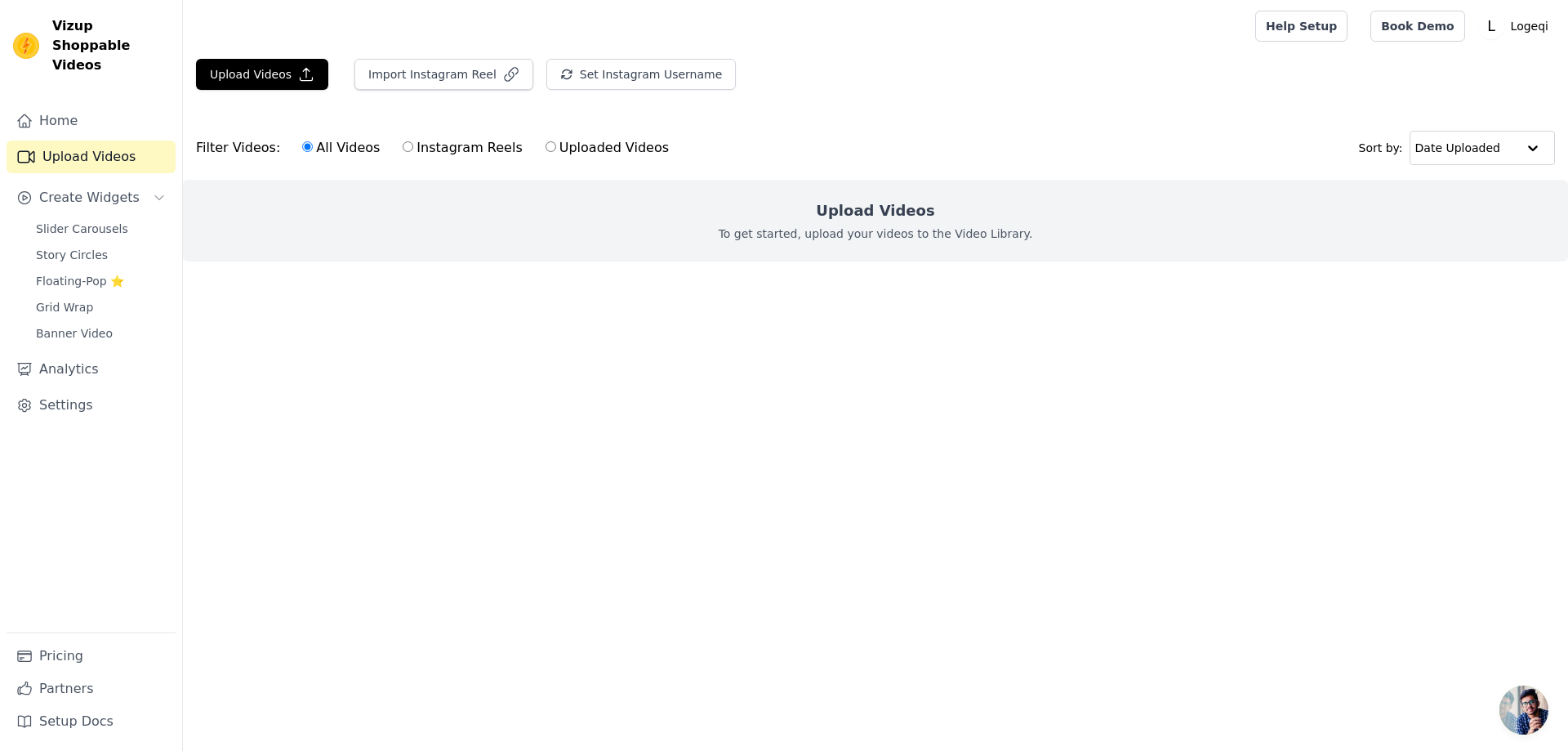
click at [904, 236] on p "To get started, upload your videos to the Video Library." at bounding box center [875, 234] width 314 height 17
click at [838, 209] on h2 "Upload Videos" at bounding box center [874, 210] width 118 height 23
click at [951, 216] on div "Upload Videos To get started, upload your videos to the Video Library." at bounding box center [875, 220] width 1385 height 82
click at [978, 231] on p "To get started, upload your videos to the Video Library." at bounding box center [875, 234] width 314 height 17
click at [978, 232] on p "To get started, upload your videos to the Video Library." at bounding box center [875, 234] width 314 height 17
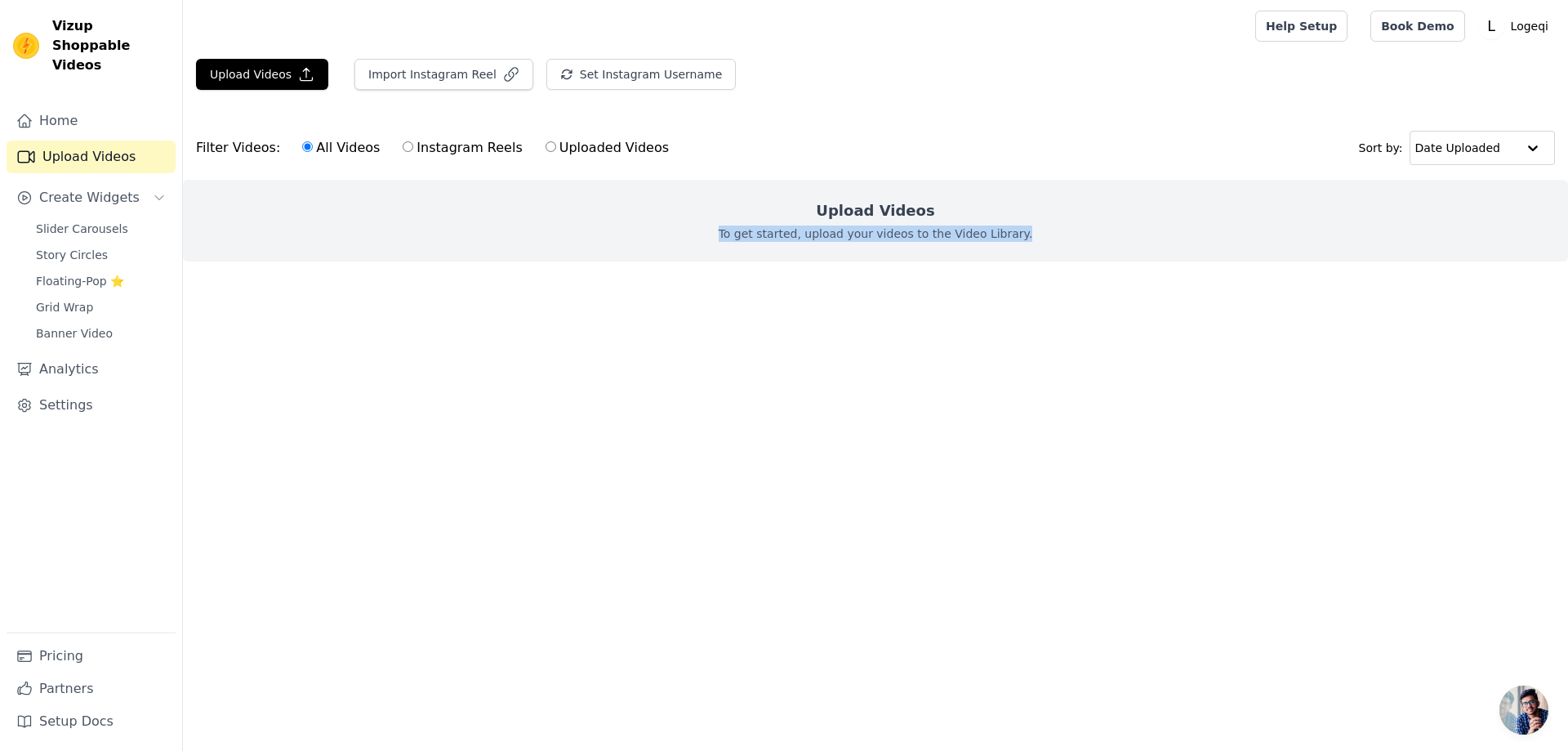
click at [978, 232] on p "To get started, upload your videos to the Video Library." at bounding box center [875, 234] width 314 height 17
click at [870, 227] on p "To get started, upload your videos to the Video Library." at bounding box center [875, 234] width 314 height 17
click at [412, 146] on label "Instagram Reels" at bounding box center [462, 148] width 121 height 21
click at [412, 146] on input "Instagram Reels" at bounding box center [408, 147] width 11 height 11
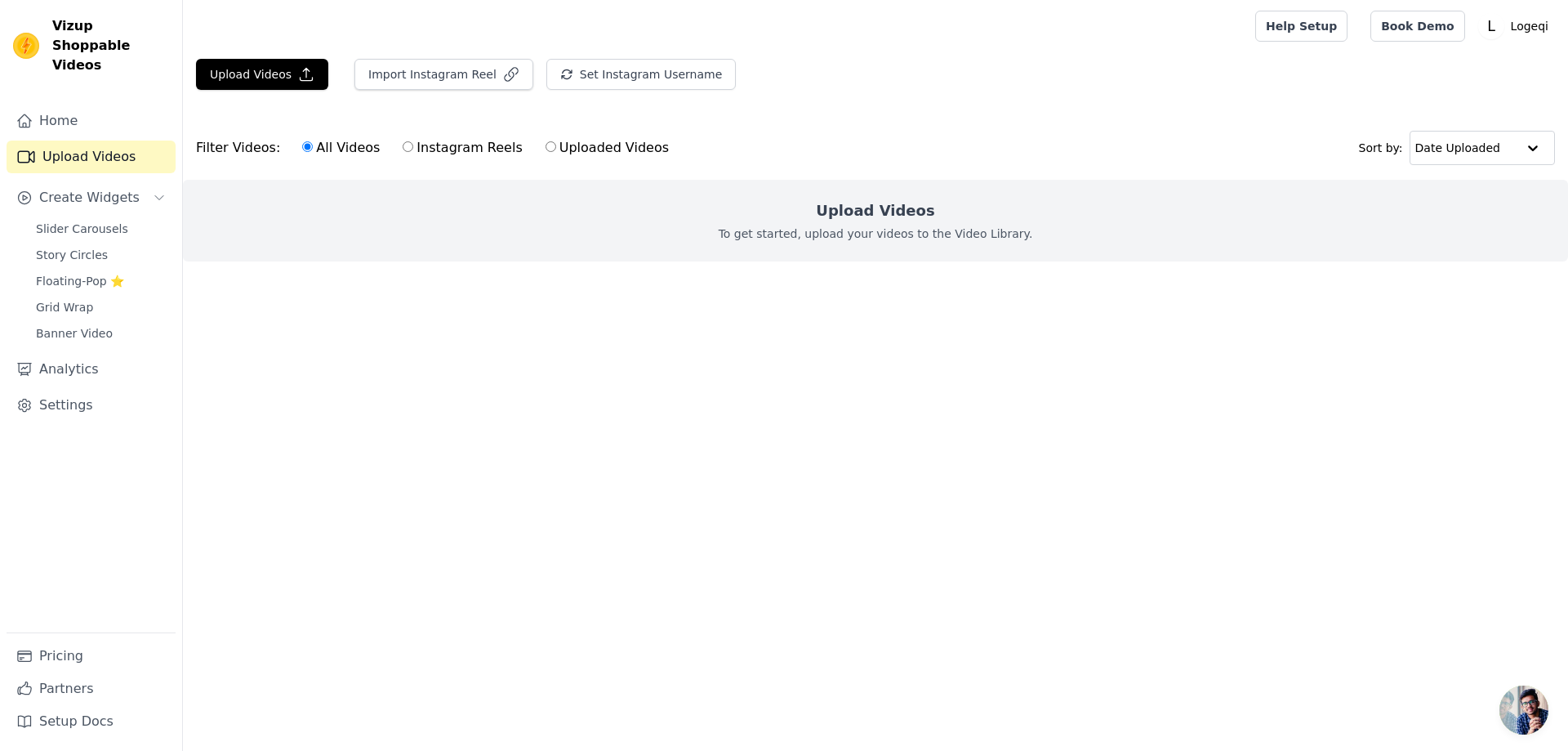
radio input "true"
click at [881, 214] on h2 "Upload Videos" at bounding box center [874, 210] width 118 height 23
click at [1425, 143] on input "text" at bounding box center [1465, 148] width 101 height 33
click at [1440, 195] on div "Date Created" at bounding box center [1480, 199] width 145 height 19
click at [850, 237] on p "To get started, upload your videos to the Video Library." at bounding box center [875, 234] width 314 height 17
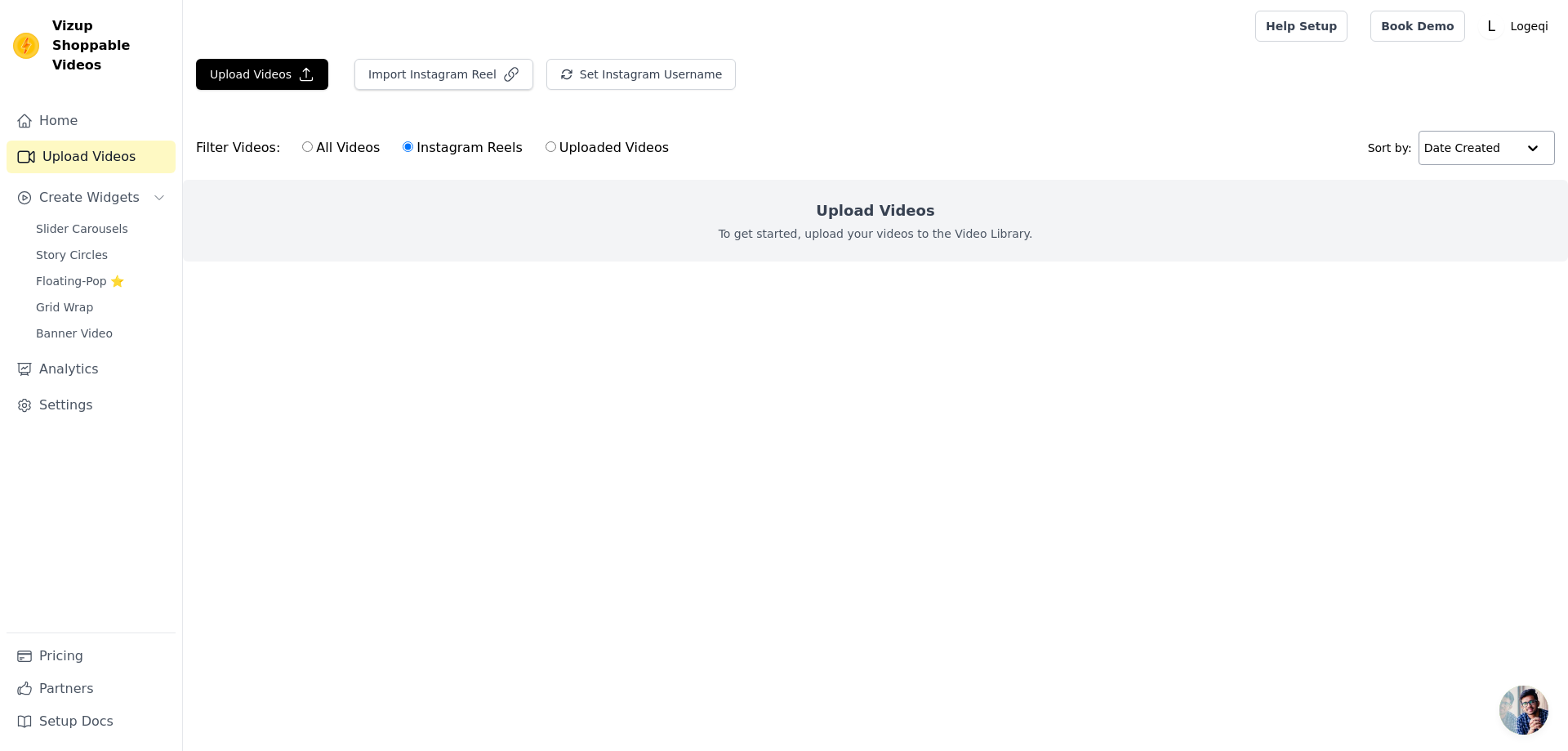
click at [302, 150] on input "All Videos" at bounding box center [308, 147] width 11 height 11
radio input "true"
click at [465, 149] on label "Instagram Reels" at bounding box center [462, 148] width 121 height 21
click at [413, 149] on input "Instagram Reels" at bounding box center [408, 147] width 11 height 11
radio input "true"
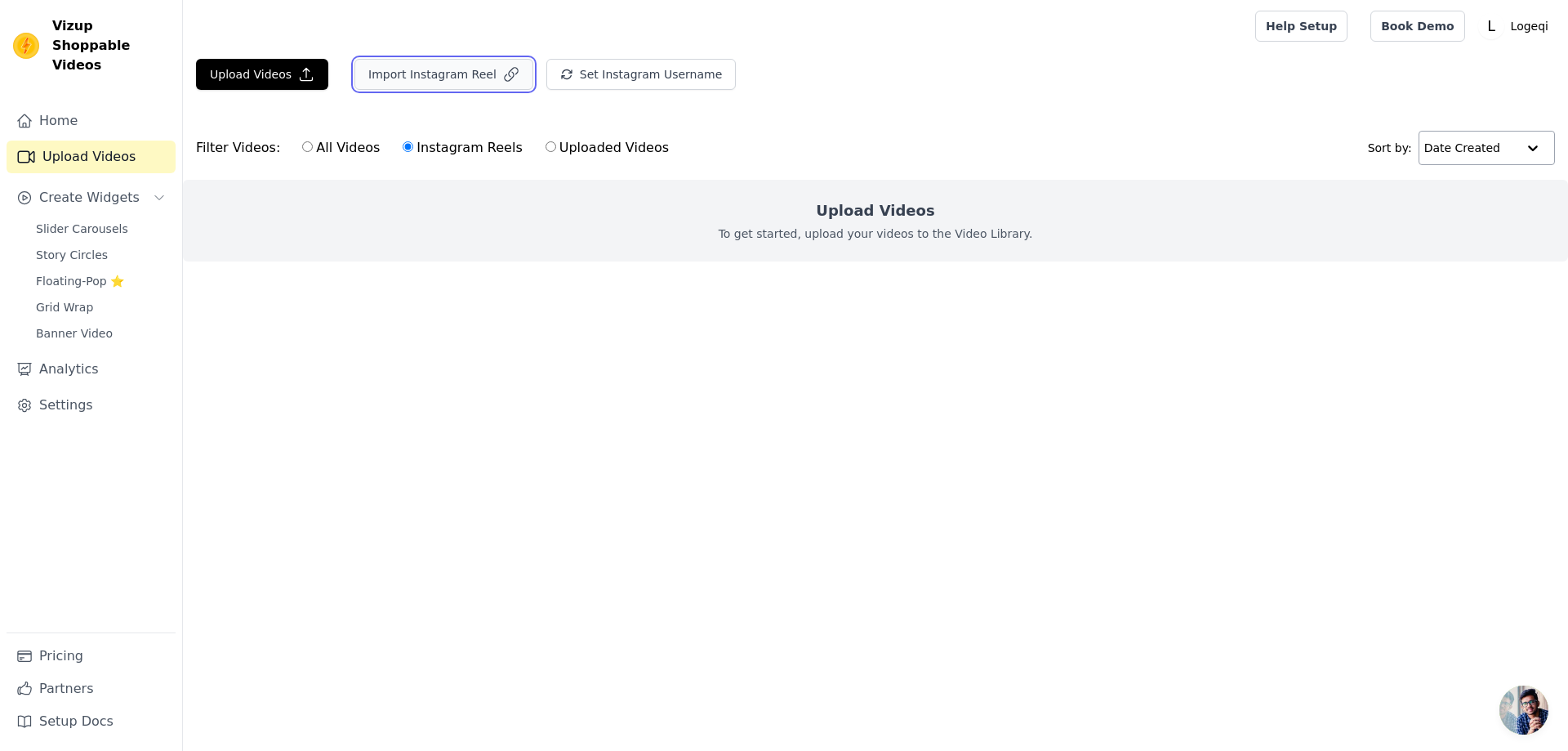
click at [472, 79] on button "Import Instagram Reel" at bounding box center [444, 74] width 179 height 31
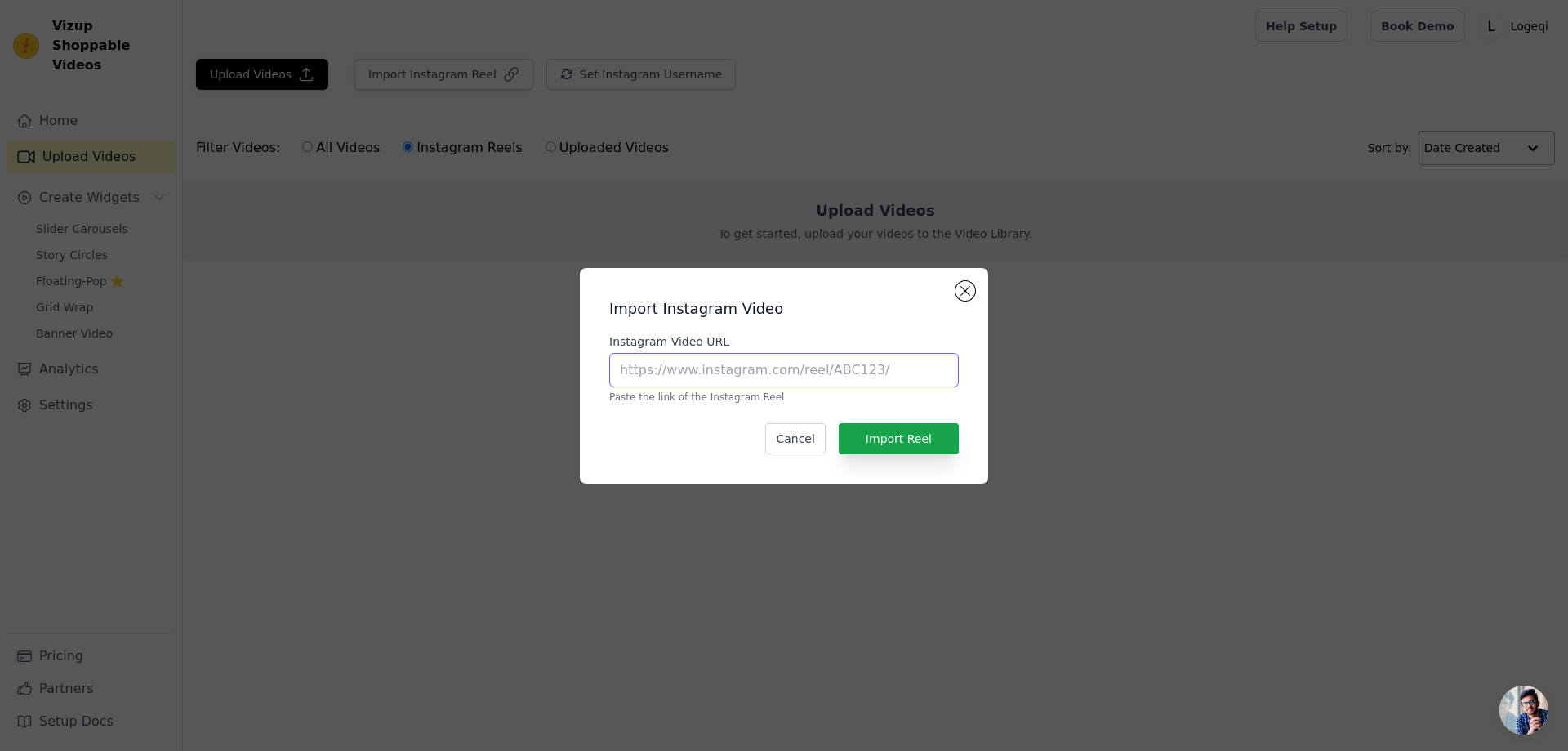
click at [886, 379] on input "Instagram Video URL" at bounding box center [784, 370] width 349 height 34
click at [810, 372] on input "Instagram Video URL" at bounding box center [784, 370] width 349 height 34
click at [695, 364] on input "Instagram Video URL" at bounding box center [784, 370] width 349 height 34
paste input "https://www.instagram.com/reel/DPC_6r2jrIF/?utm_source=ig_web_copy_link&igsh=Mz…"
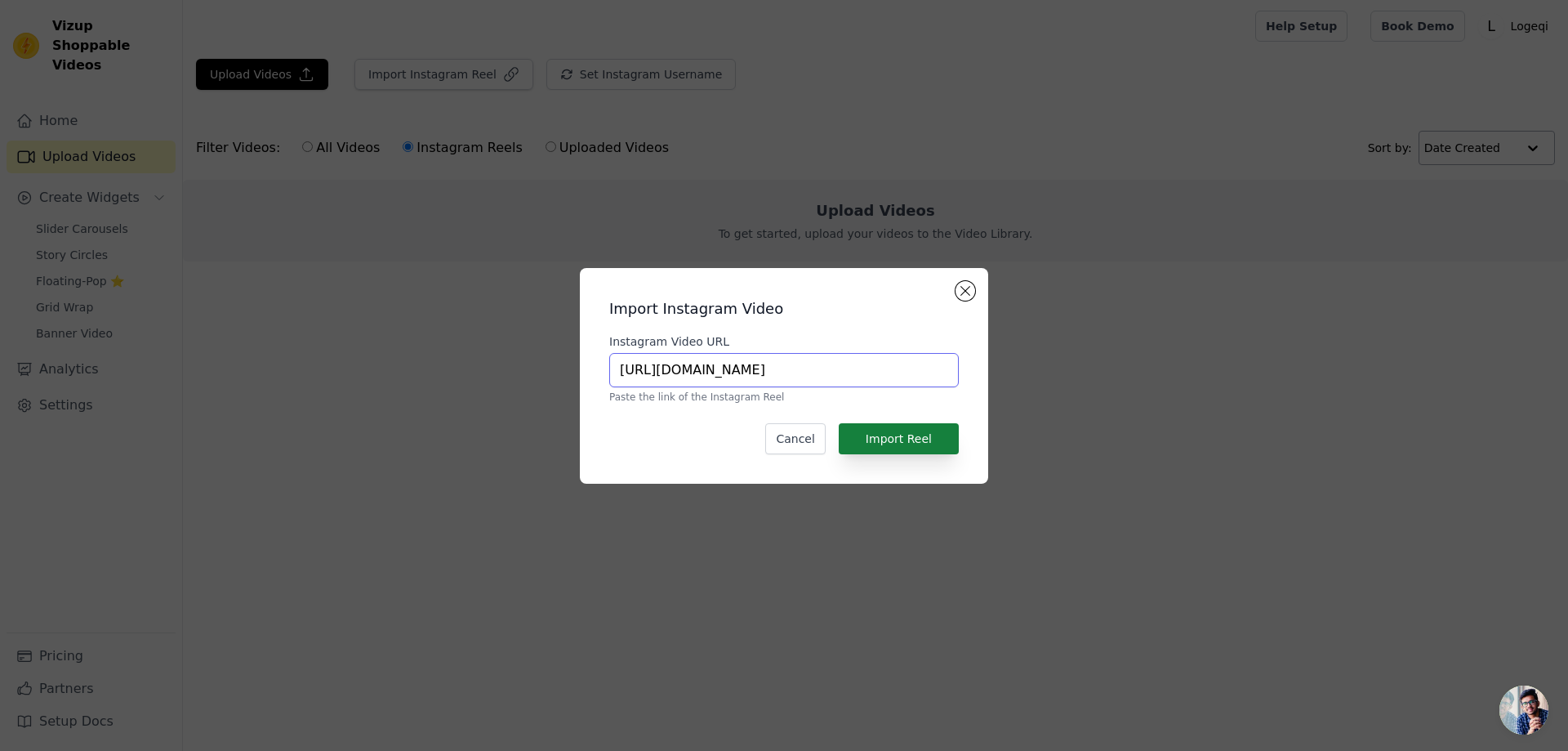
type input "https://www.instagram.com/reel/DPC_6r2jrIF/?utm_source=ig_web_copy_link&igsh=Mz…"
click at [922, 443] on button "Import Reel" at bounding box center [898, 439] width 120 height 31
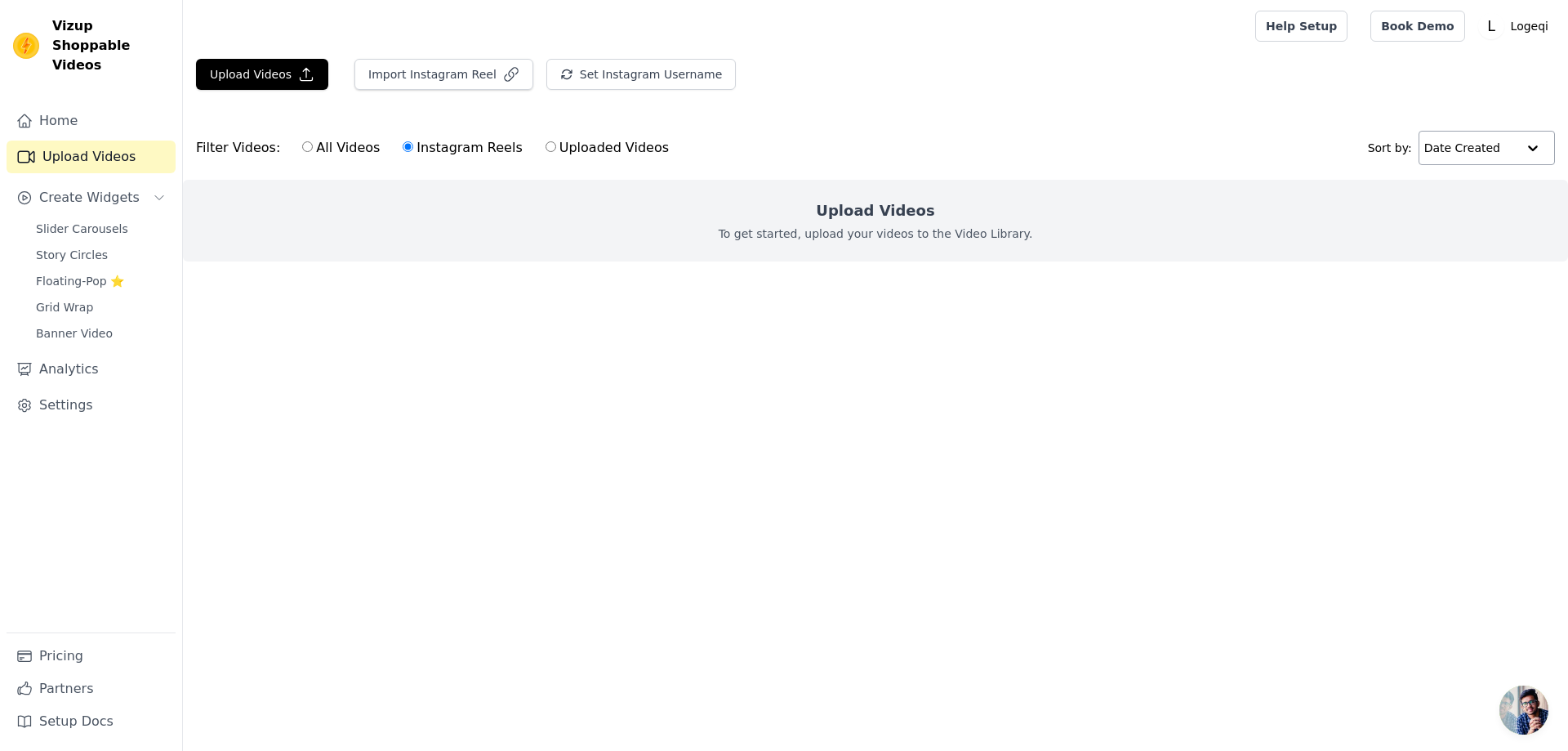
click at [462, 149] on label "Instagram Reels" at bounding box center [462, 148] width 121 height 21
click at [413, 149] on input "Instagram Reels" at bounding box center [408, 147] width 11 height 11
click at [1001, 226] on p "To get started, upload your videos to the Video Library." at bounding box center [875, 234] width 314 height 17
click at [449, 75] on button "Import Instagram Reel" at bounding box center [444, 74] width 179 height 31
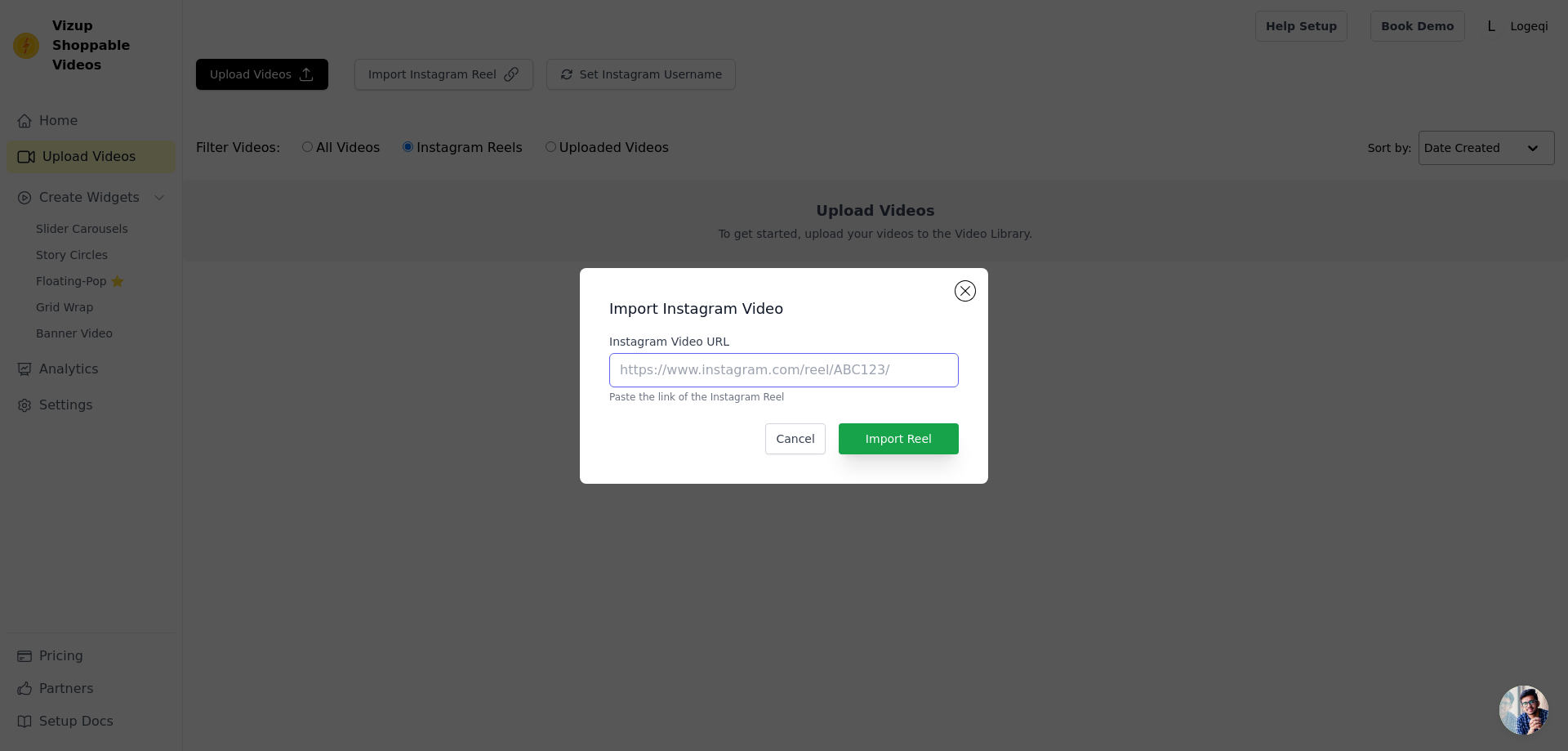
click at [805, 371] on input "Instagram Video URL" at bounding box center [784, 370] width 349 height 34
click at [824, 363] on input "Instagram Video URL" at bounding box center [784, 370] width 349 height 34
paste input "https://www.instagram.com/reel/DPC_6r2jrIF/?utm_source=ig_web_copy_link&igsh=Mz…"
type input "https://www.instagram.com/reel/DPC_6r2jrIF/?utm_source=ig_web_copy_link&igsh=Mz…"
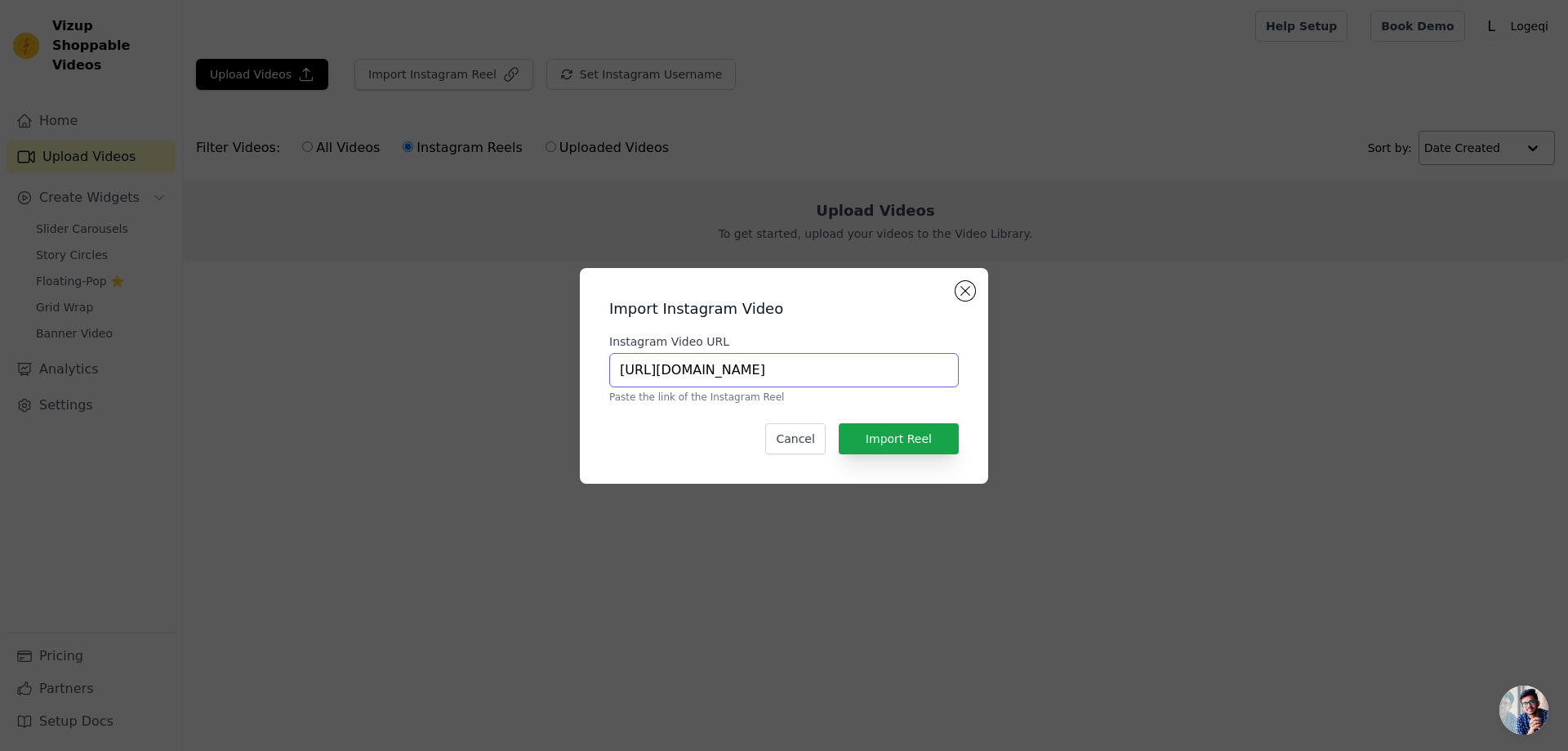
scroll to position [0, 334]
click at [822, 369] on input "https://www.instagram.com/reel/DPC_6r2jrIF/?utm_source=ig_web_copy_link&igsh=Mz…" at bounding box center [784, 370] width 349 height 34
click at [904, 444] on button "Import Reel" at bounding box center [898, 439] width 120 height 31
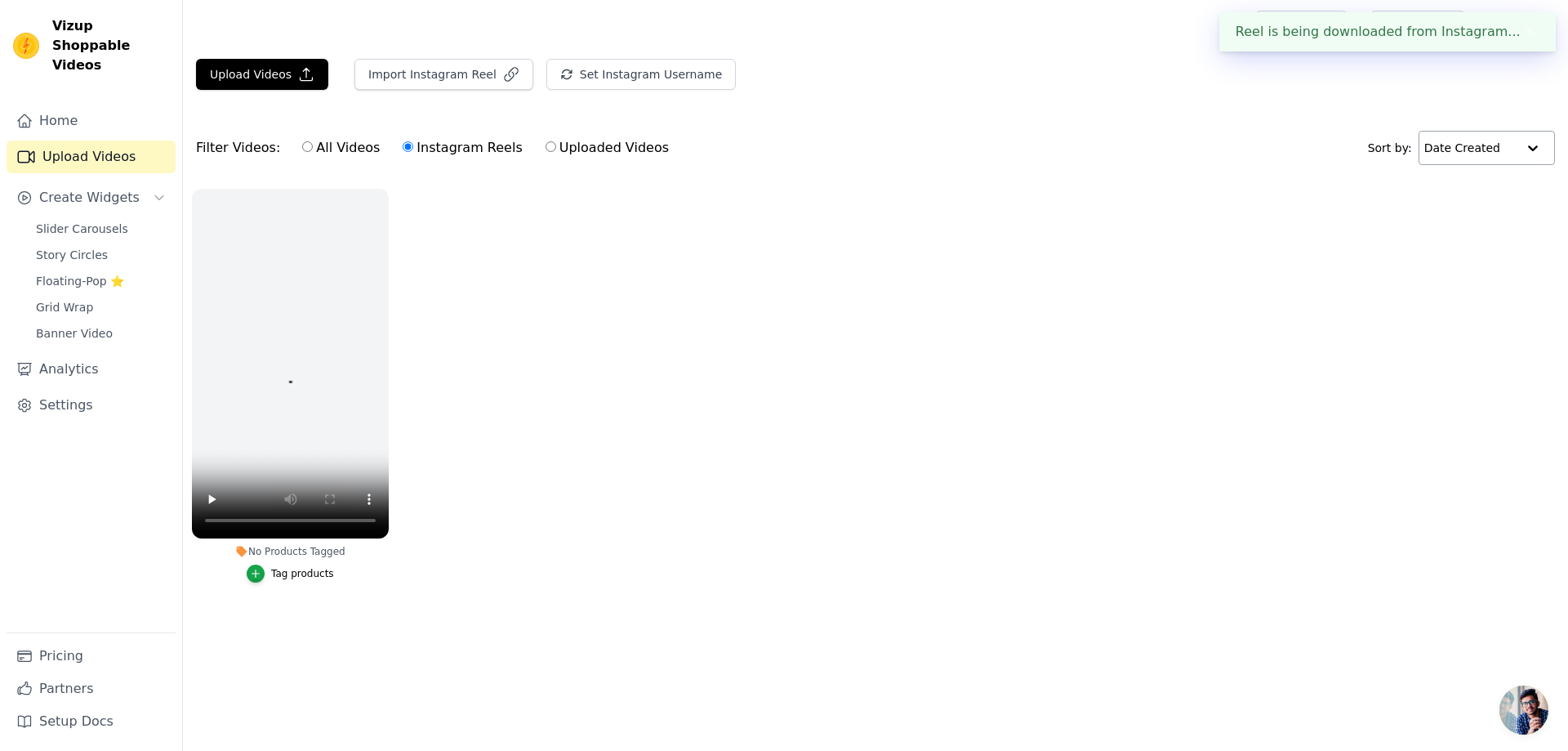
click at [887, 491] on ul "No Products Tagged Tag products" at bounding box center [875, 402] width 1385 height 445
drag, startPoint x: 597, startPoint y: 523, endPoint x: 620, endPoint y: 514, distance: 24.7
click at [596, 522] on ul "No Products Tagged Tag products" at bounding box center [875, 402] width 1385 height 445
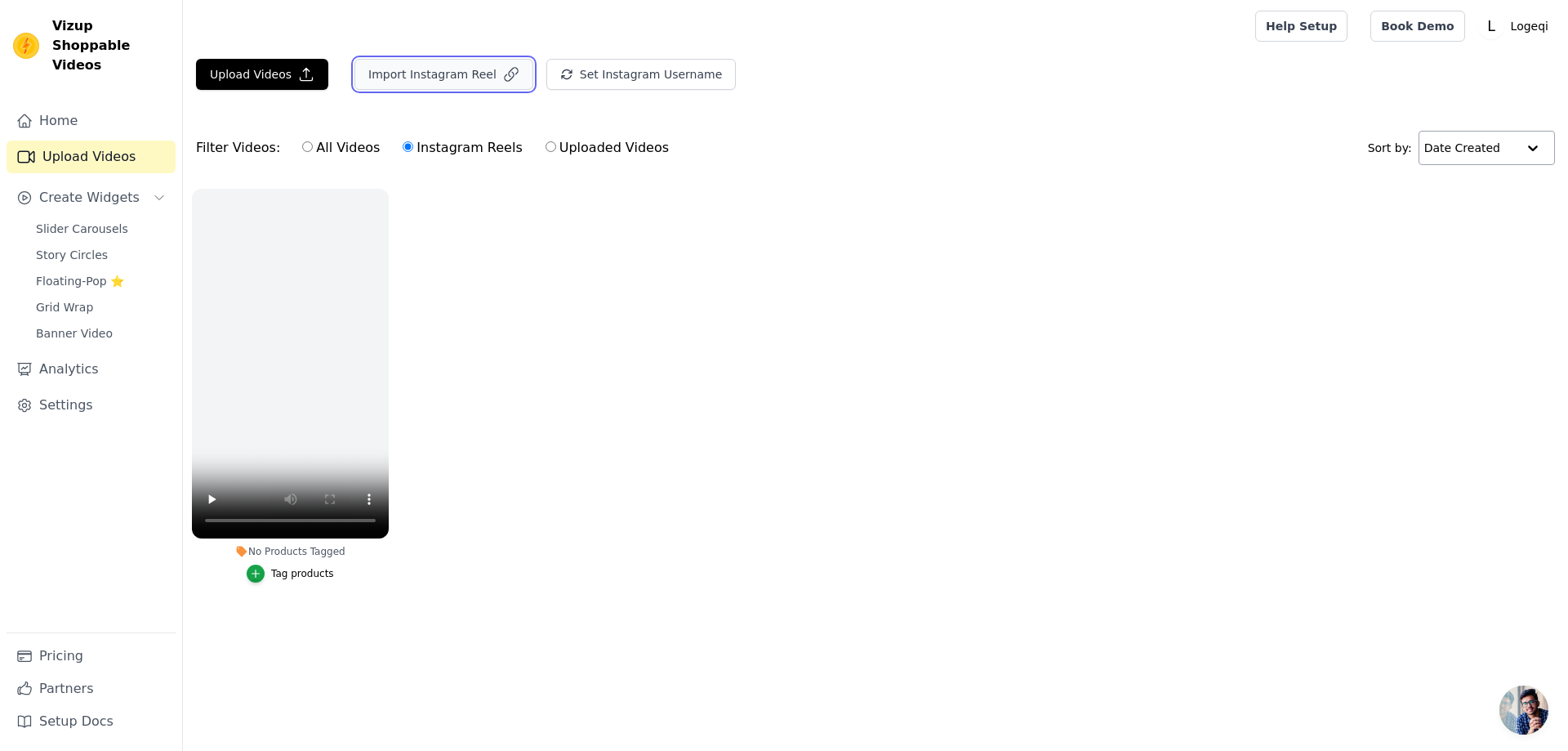
click at [455, 74] on button "Import Instagram Reel" at bounding box center [444, 74] width 179 height 31
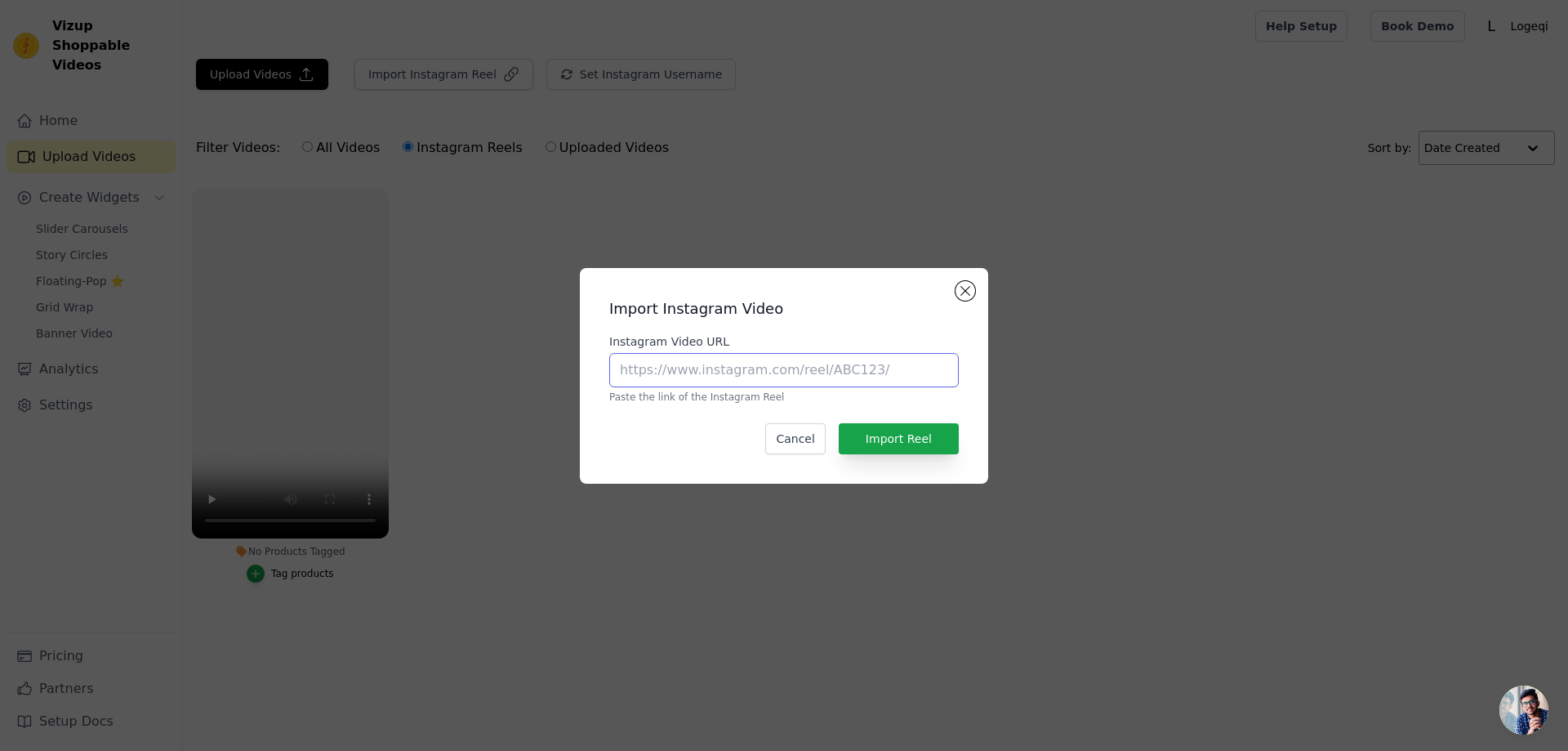
drag, startPoint x: 766, startPoint y: 367, endPoint x: 784, endPoint y: 377, distance: 20.6
click at [766, 367] on input "Instagram Video URL" at bounding box center [784, 370] width 349 height 34
paste input "https://www.instagram.com/reel/DONGxbXDPZH/?utm_source=ig_web_copy_link&igsh=Mz…"
type input "https://www.instagram.com/reel/DONGxbXDPZH/?utm_source=ig_web_copy_link&igsh=Mz…"
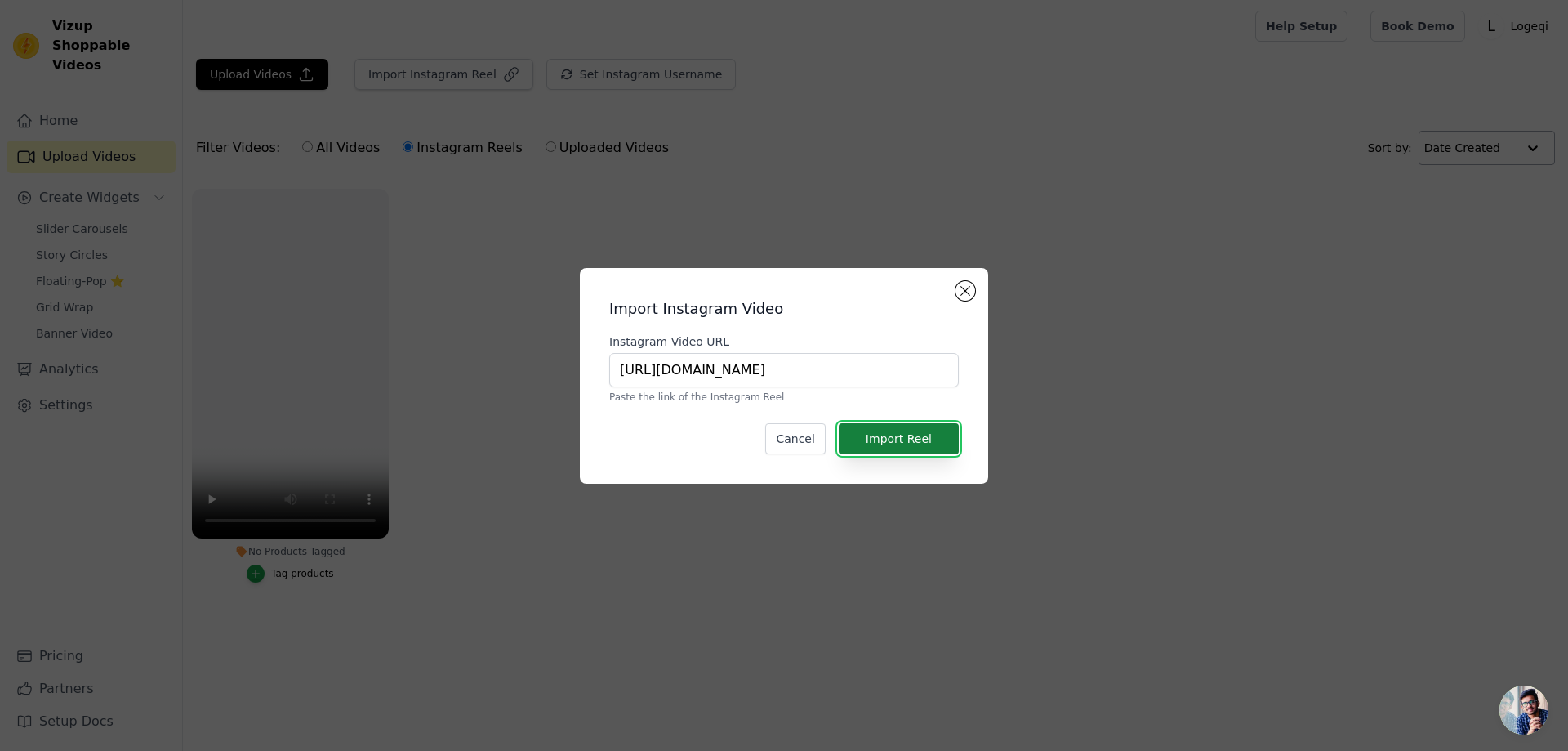
click at [932, 434] on button "Import Reel" at bounding box center [898, 439] width 120 height 31
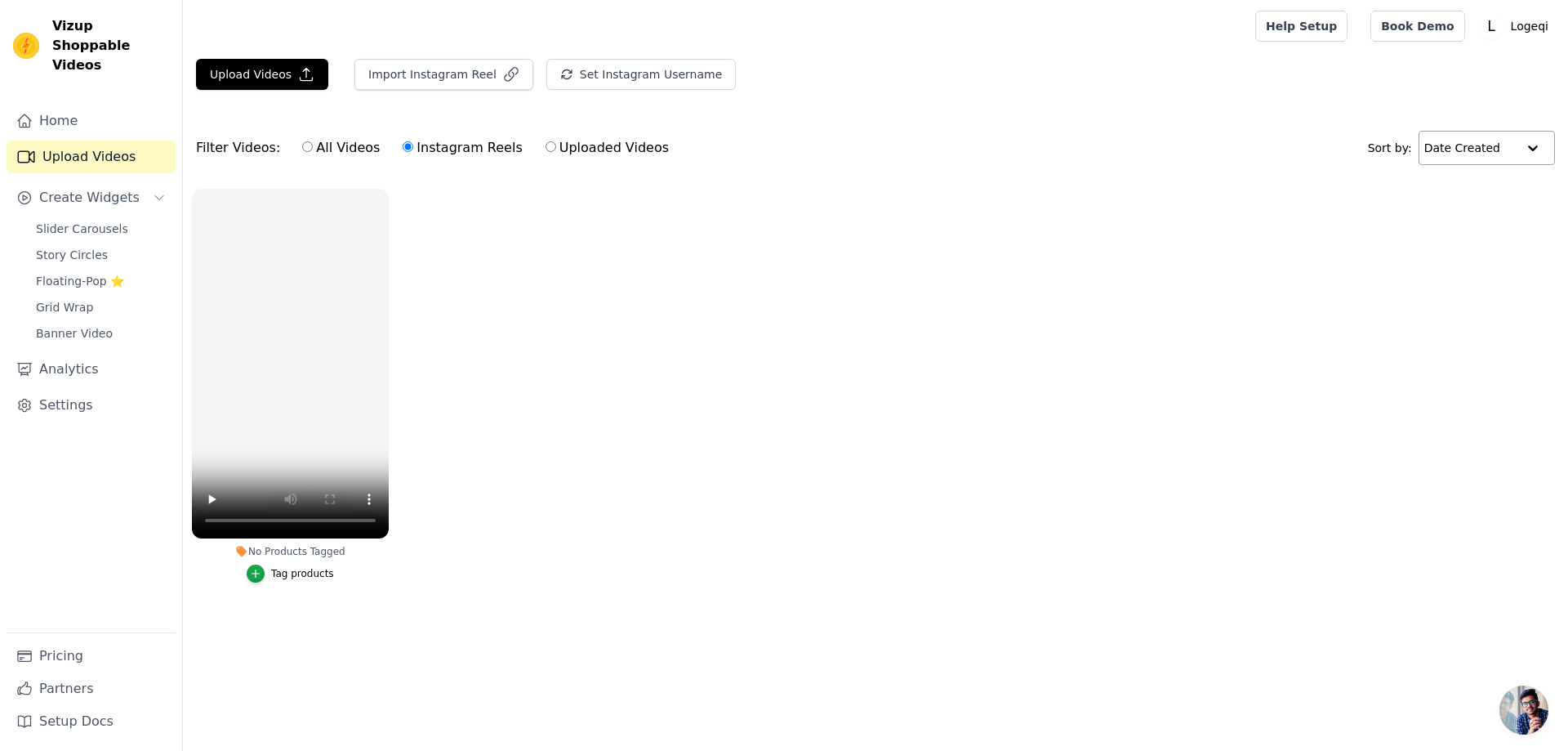
click at [895, 393] on ul "No Products Tagged Tag products" at bounding box center [875, 402] width 1385 height 445
click at [451, 72] on button "Import Instagram Reel" at bounding box center [444, 74] width 179 height 31
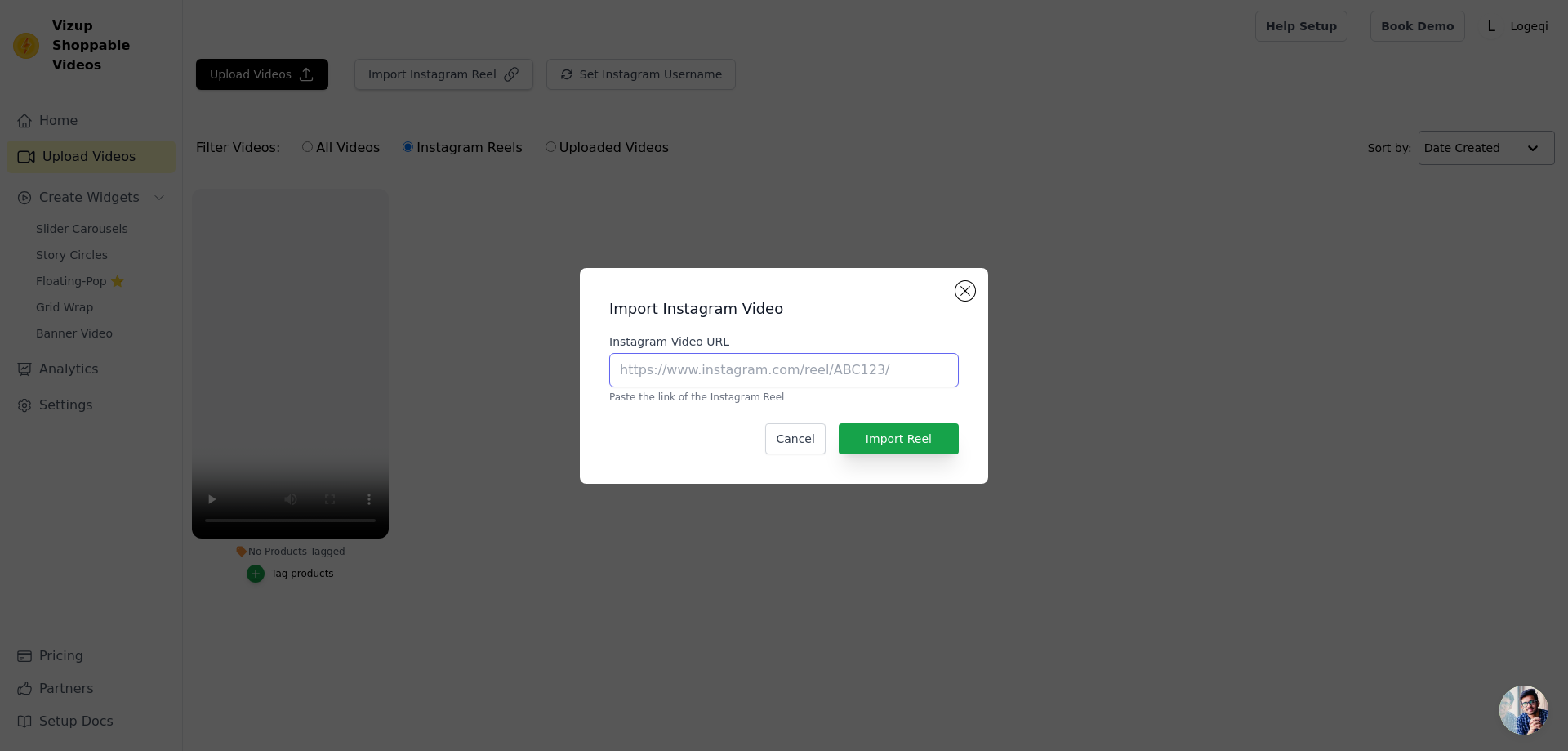
click at [815, 381] on input "Instagram Video URL" at bounding box center [784, 370] width 349 height 34
paste input "https://www.instagram.com/reel/DONGxbXDPZH/?utm_source=ig_web_copy_link&igsh=Mz…"
type input "https://www.instagram.com/reel/DONGxbXDPZH/?utm_source=ig_web_copy_link&igsh=Mz…"
drag, startPoint x: 917, startPoint y: 440, endPoint x: 948, endPoint y: 488, distance: 57.1
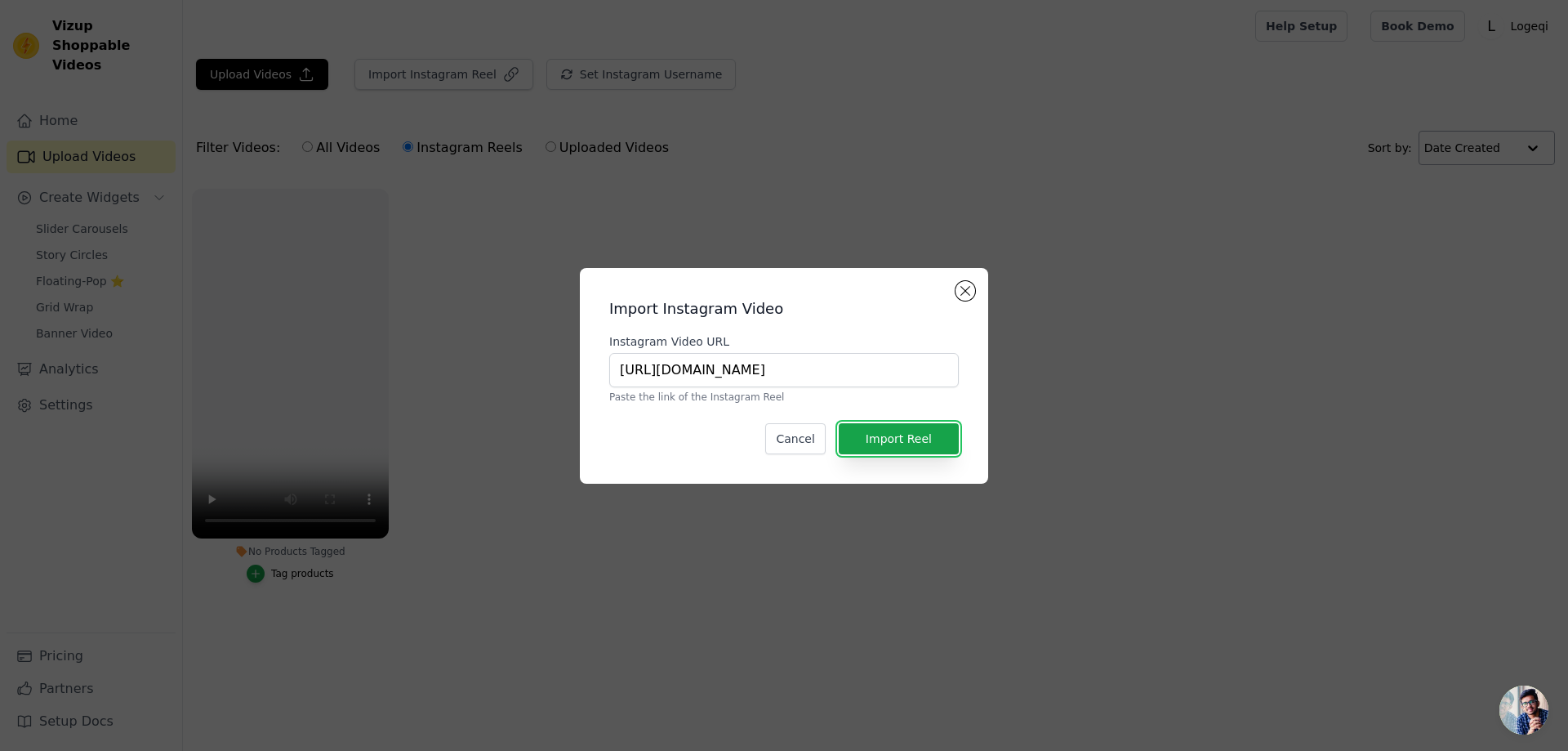
click at [917, 440] on button "Import Reel" at bounding box center [898, 439] width 120 height 31
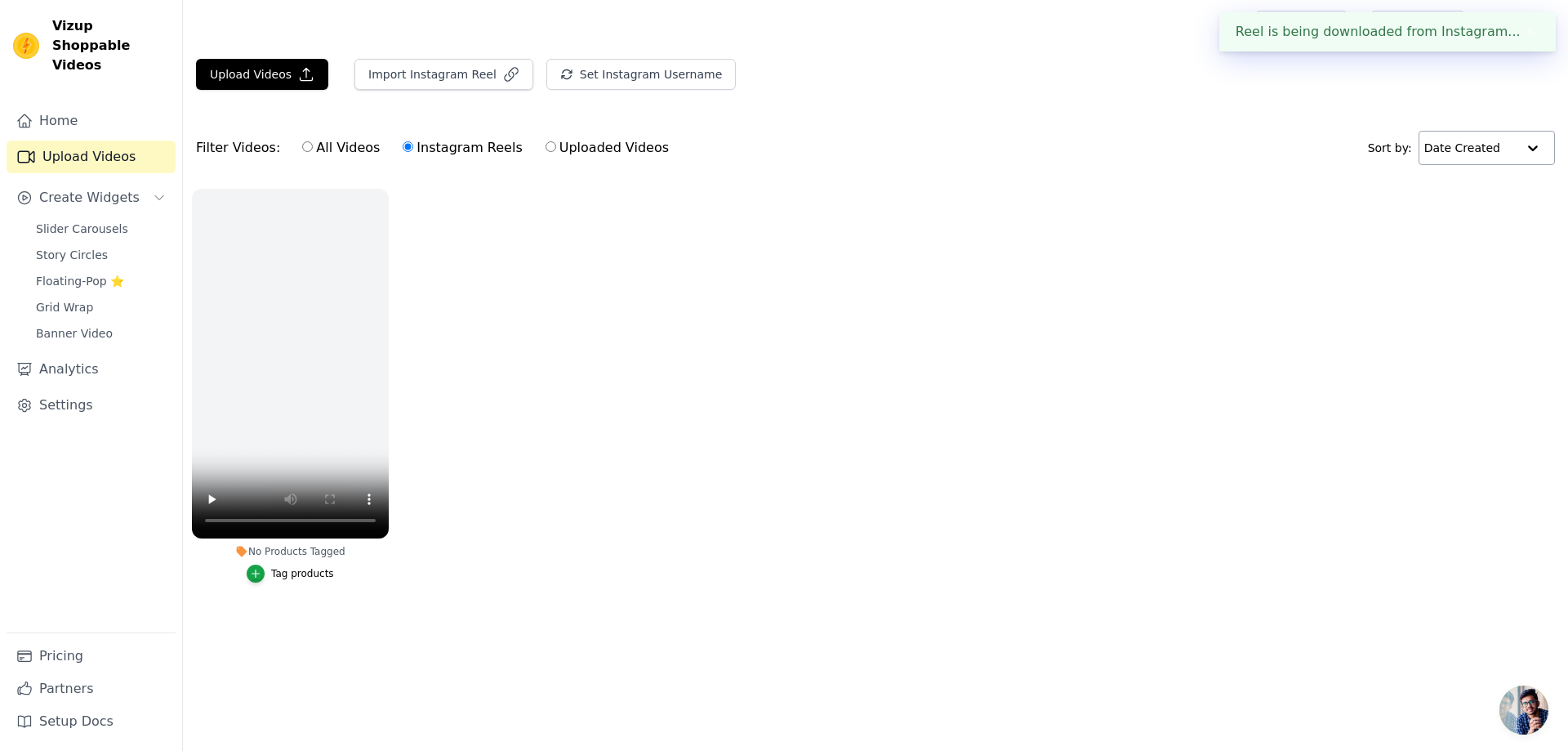
click at [763, 448] on ul "No Products Tagged Tag products" at bounding box center [875, 402] width 1385 height 445
click at [1382, 267] on ul "No Products Tagged Tag products" at bounding box center [875, 402] width 1385 height 445
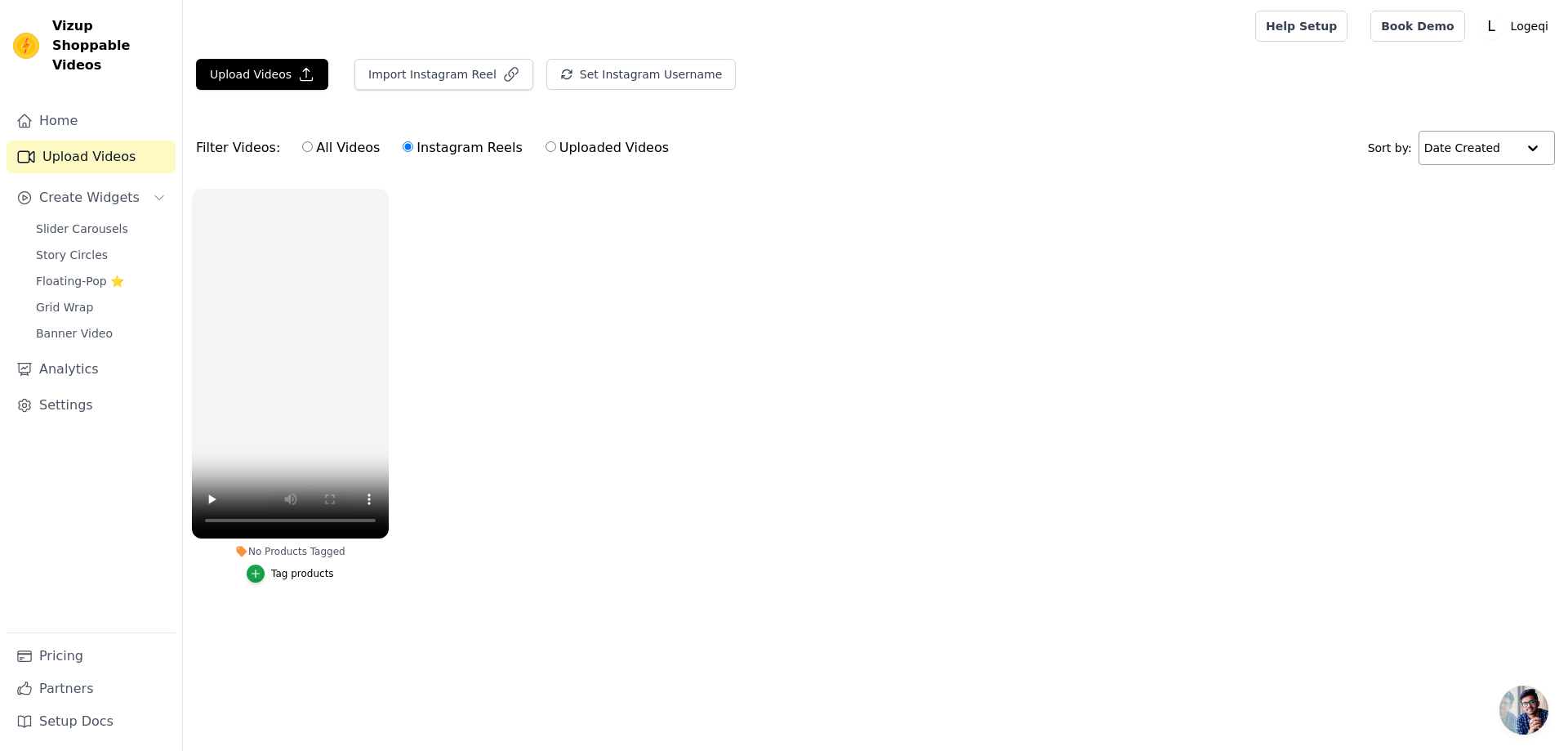
click at [1496, 155] on input "text" at bounding box center [1470, 148] width 93 height 33
click at [1503, 146] on input "text" at bounding box center [1469, 148] width 93 height 33
click at [665, 278] on ul "No Products Tagged Tag products" at bounding box center [875, 402] width 1385 height 445
click at [1449, 149] on input "text" at bounding box center [1470, 148] width 93 height 33
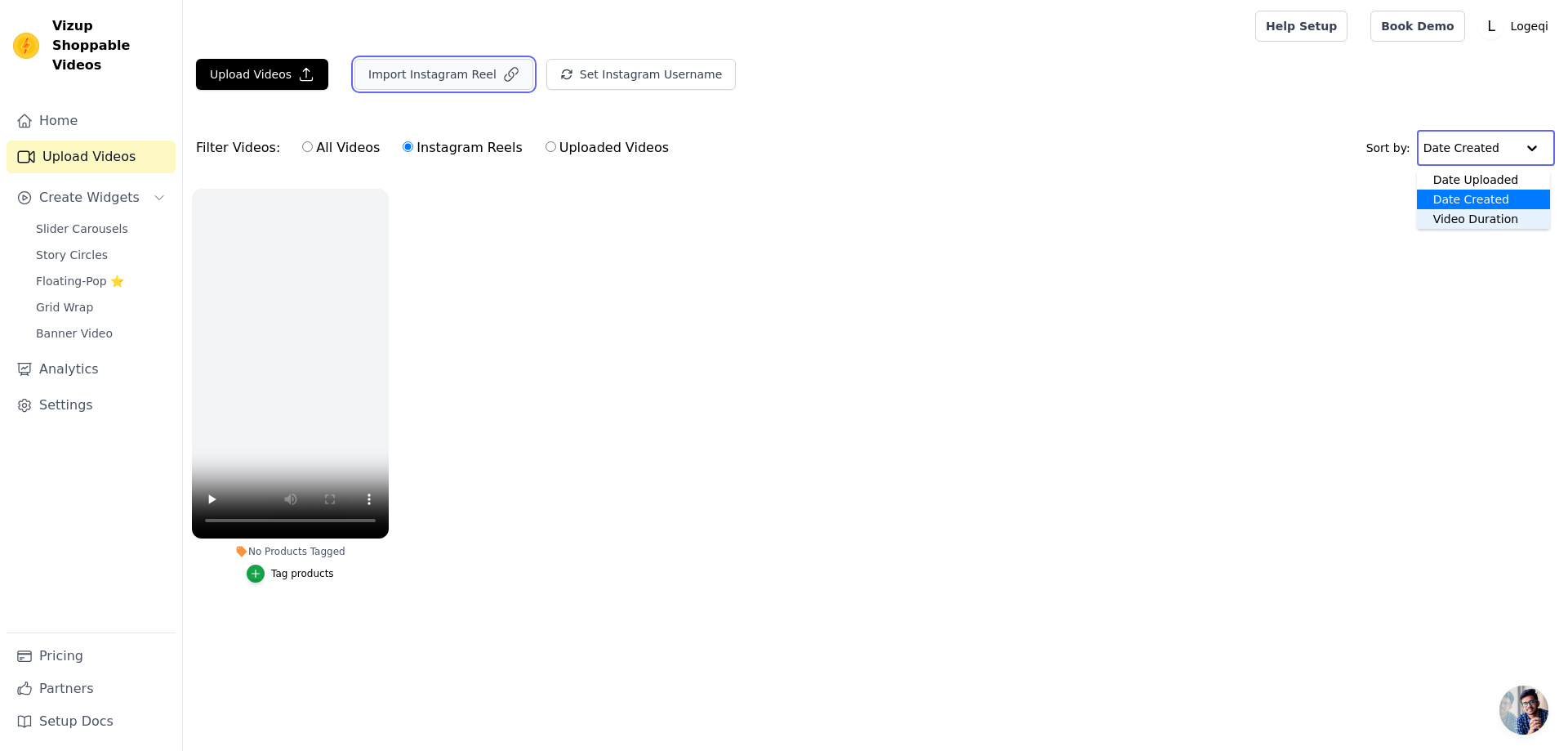
click at [400, 60] on button "Import Instagram Reel" at bounding box center [444, 74] width 179 height 31
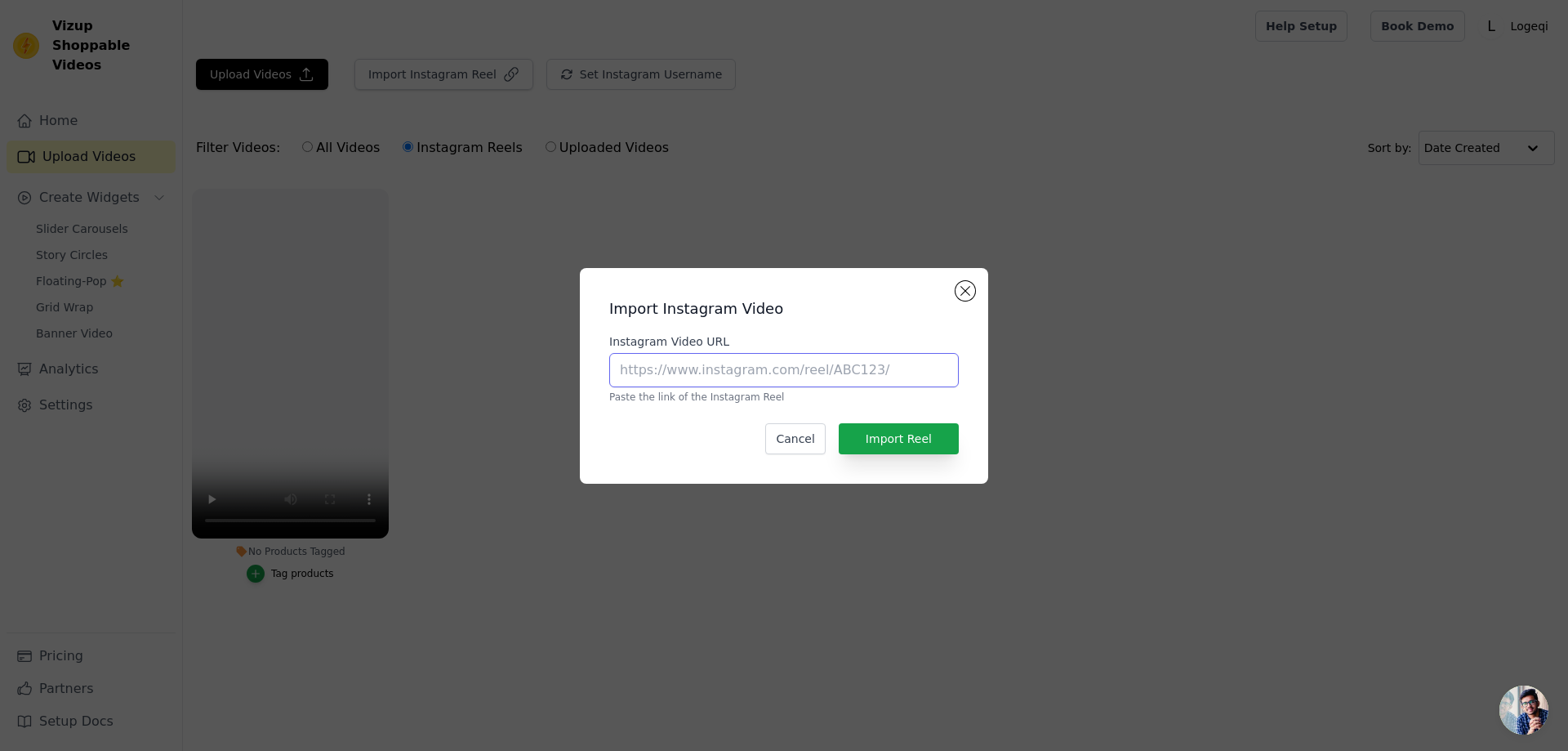
click at [818, 376] on input "Instagram Video URL" at bounding box center [784, 370] width 349 height 34
paste input "https://www.instagram.com/reel/DONGxbXDPZH/?utm_source=ig_web_copy_link&igsh=Mz…"
type input "https://www.instagram.com/reel/DONGxbXDPZH/?utm_source=ig_web_copy_link&igsh=Mz…"
click at [910, 443] on button "Import Reel" at bounding box center [898, 439] width 120 height 31
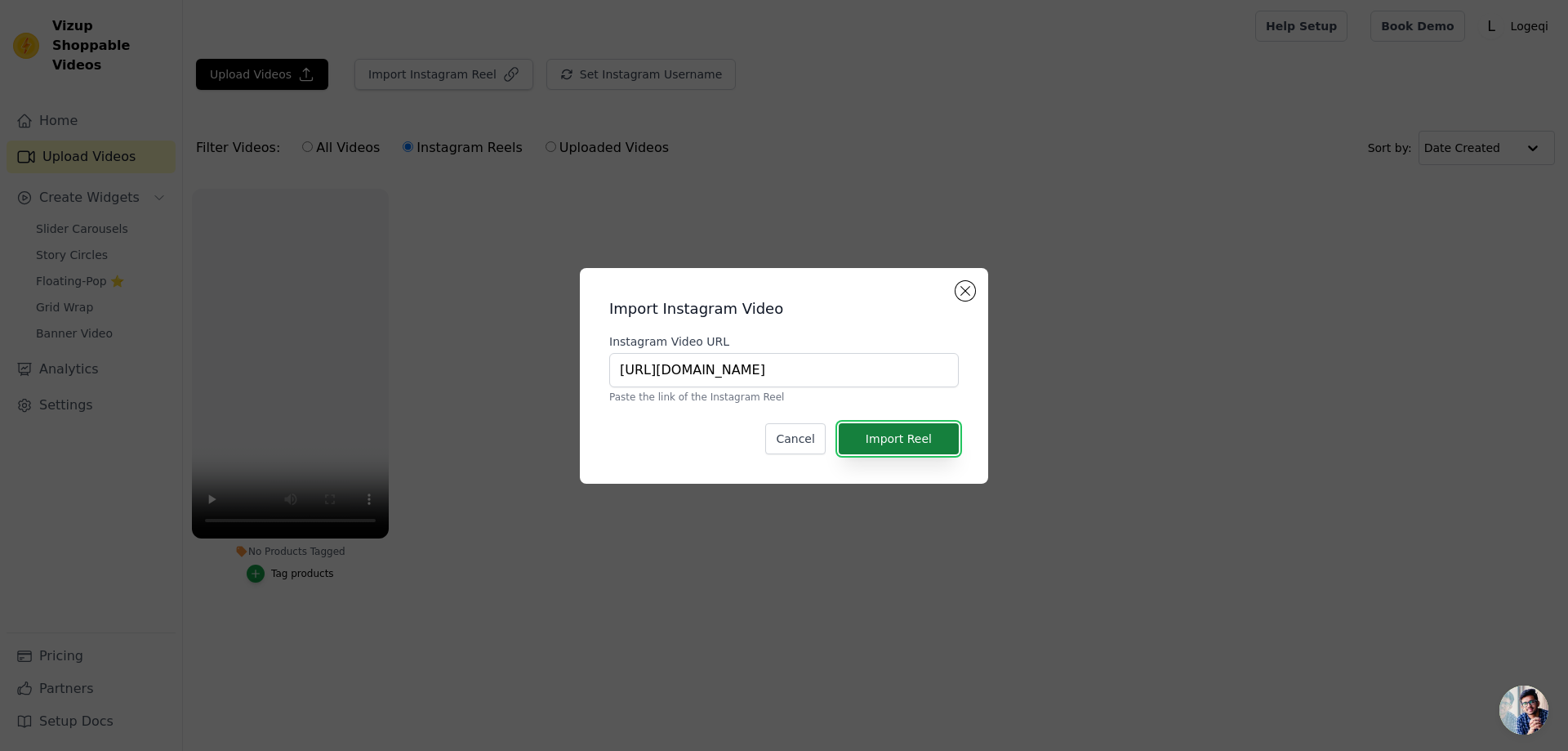
scroll to position [0, 0]
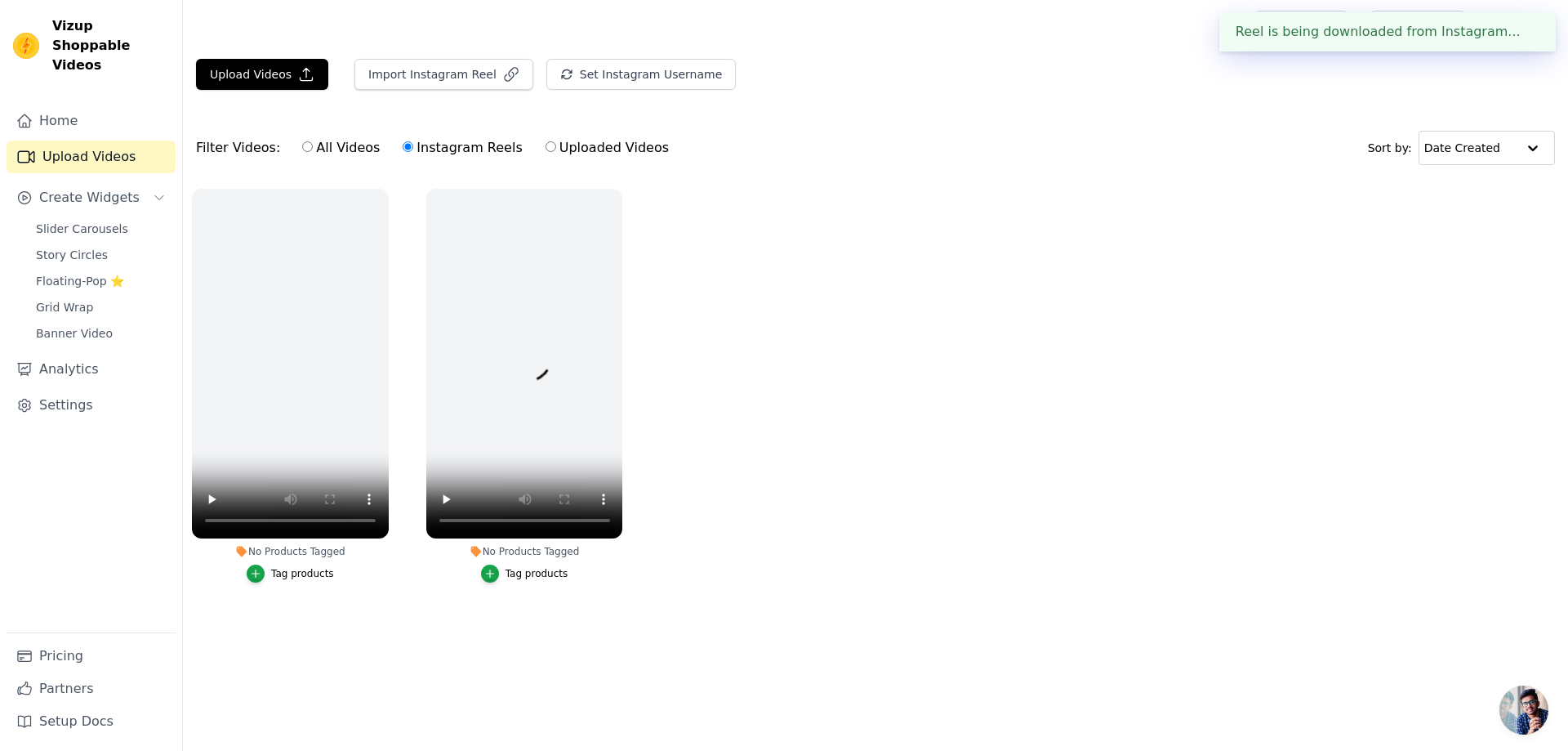
click at [918, 450] on ul "No Products Tagged Tag products No Products Tagged Tag products" at bounding box center [875, 402] width 1385 height 445
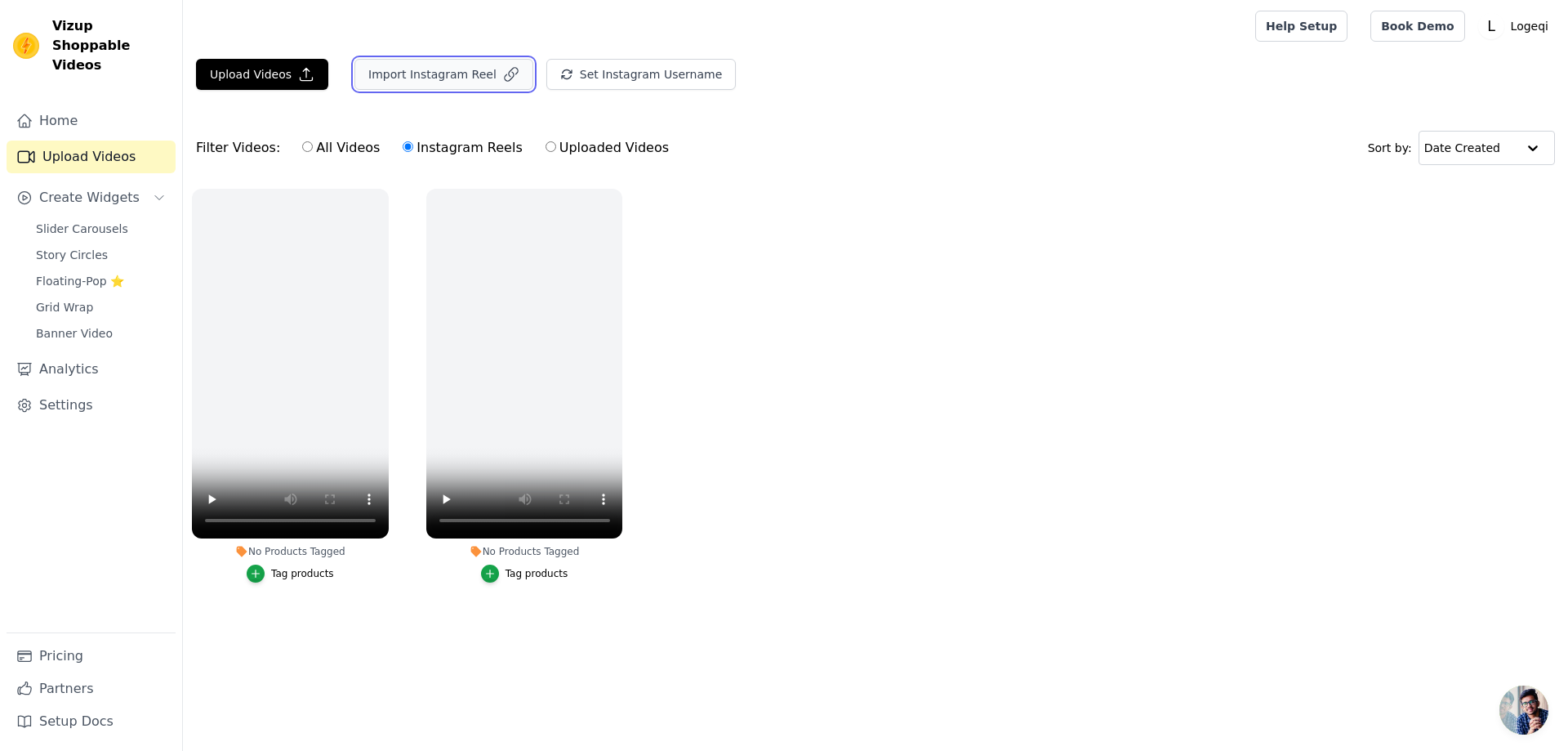
click at [403, 73] on button "Import Instagram Reel" at bounding box center [444, 74] width 179 height 31
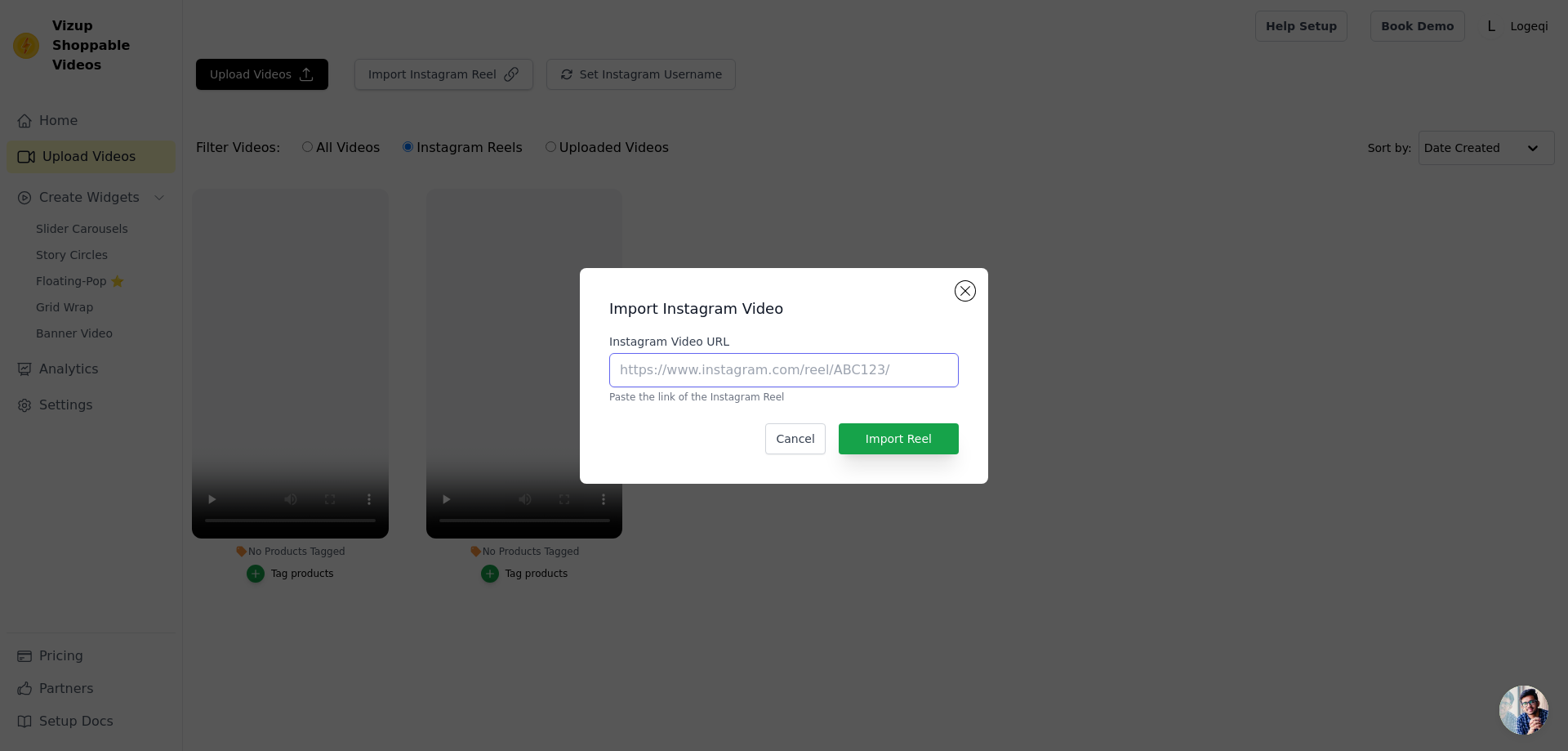
click at [762, 379] on input "Instagram Video URL" at bounding box center [784, 370] width 349 height 34
paste input "https://www.instagram.com/reel/DOJjRzdA0XS/?utm_source=ig_web_copy_link&igsh=Mz…"
type input "https://www.instagram.com/reel/DOJjRzdA0XS/?utm_source=ig_web_copy_link&igsh=Mz…"
click at [920, 433] on button "Import Reel" at bounding box center [898, 439] width 120 height 31
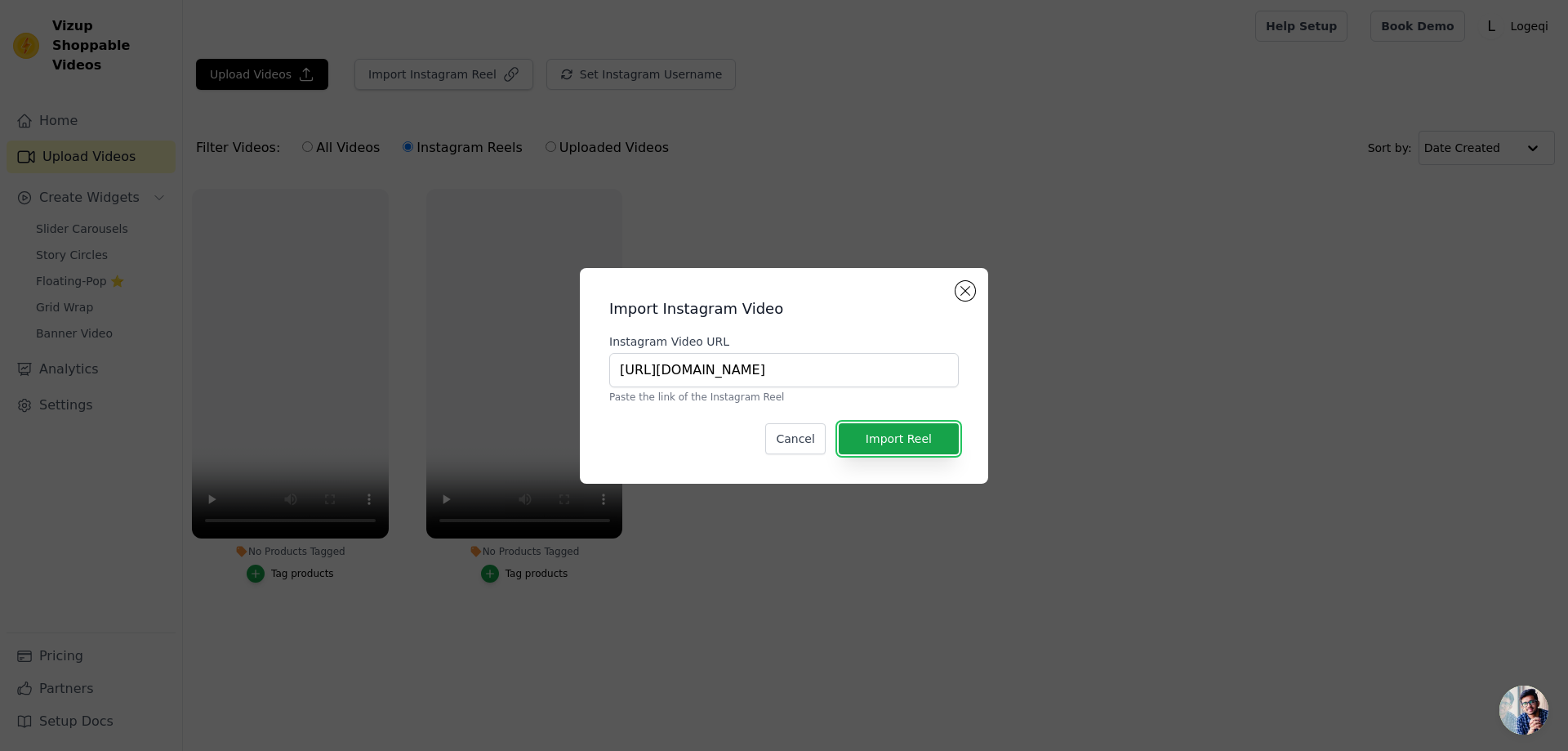
scroll to position [0, 0]
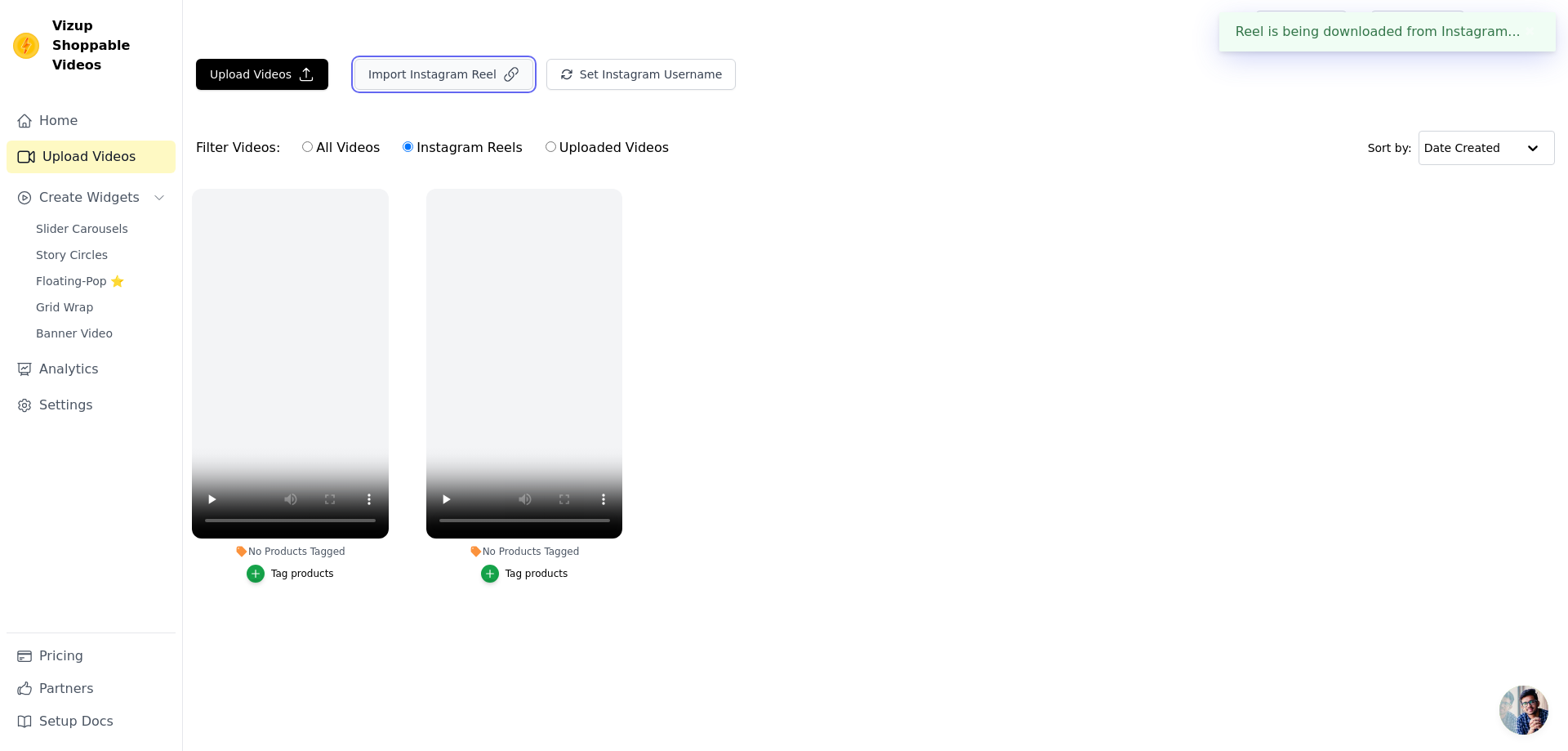
click at [461, 77] on button "Import Instagram Reel" at bounding box center [444, 74] width 179 height 31
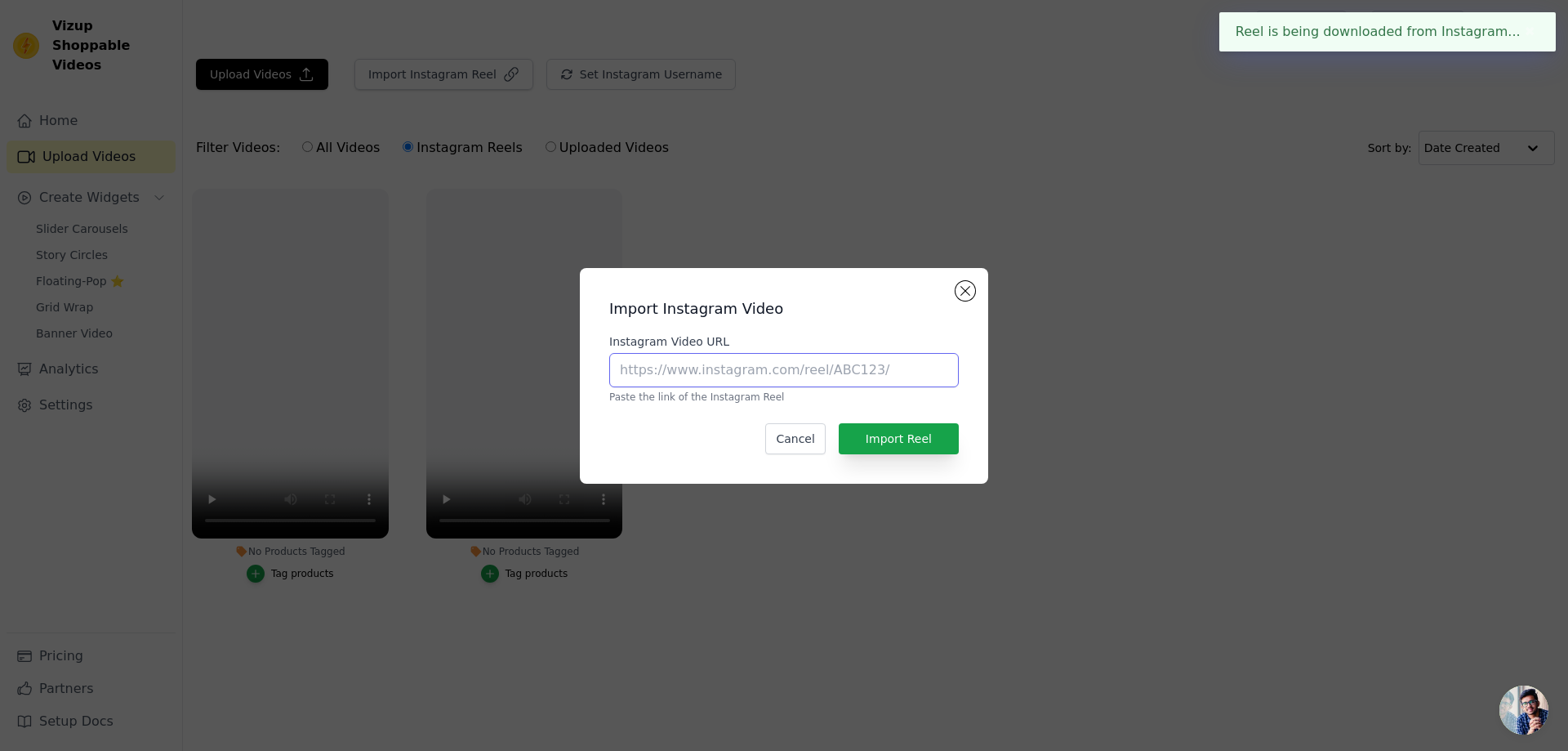
click at [862, 365] on input "Instagram Video URL" at bounding box center [784, 370] width 349 height 34
paste input "https://www.instagram.com/reel/DOJjRzdA0XS/?utm_source=ig_web_copy_link&igsh=Mz…"
type input "https://www.instagram.com/reel/DOJjRzdA0XS/?utm_source=ig_web_copy_link&igsh=Mz…"
click at [916, 450] on button "Import Reel" at bounding box center [898, 439] width 120 height 31
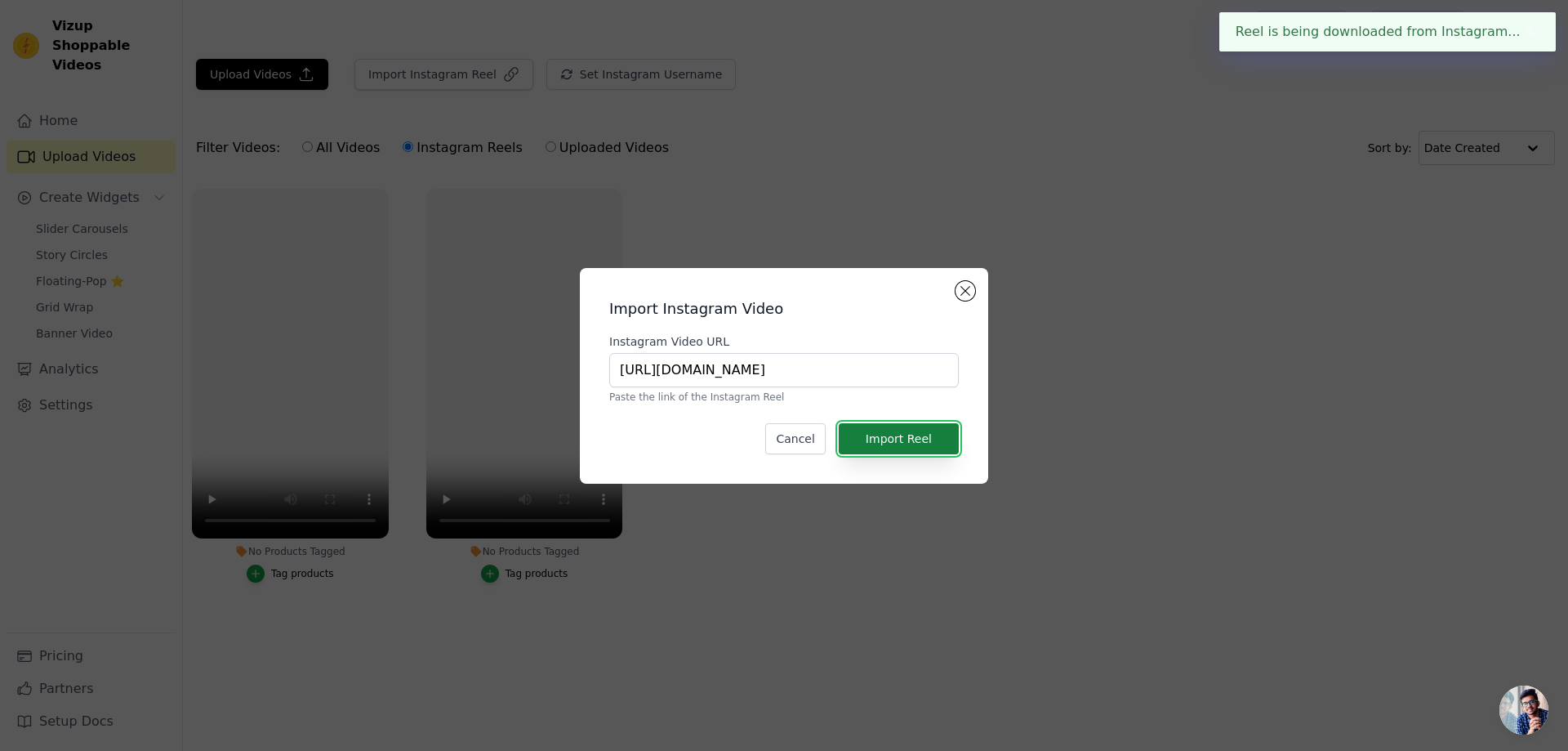
scroll to position [0, 0]
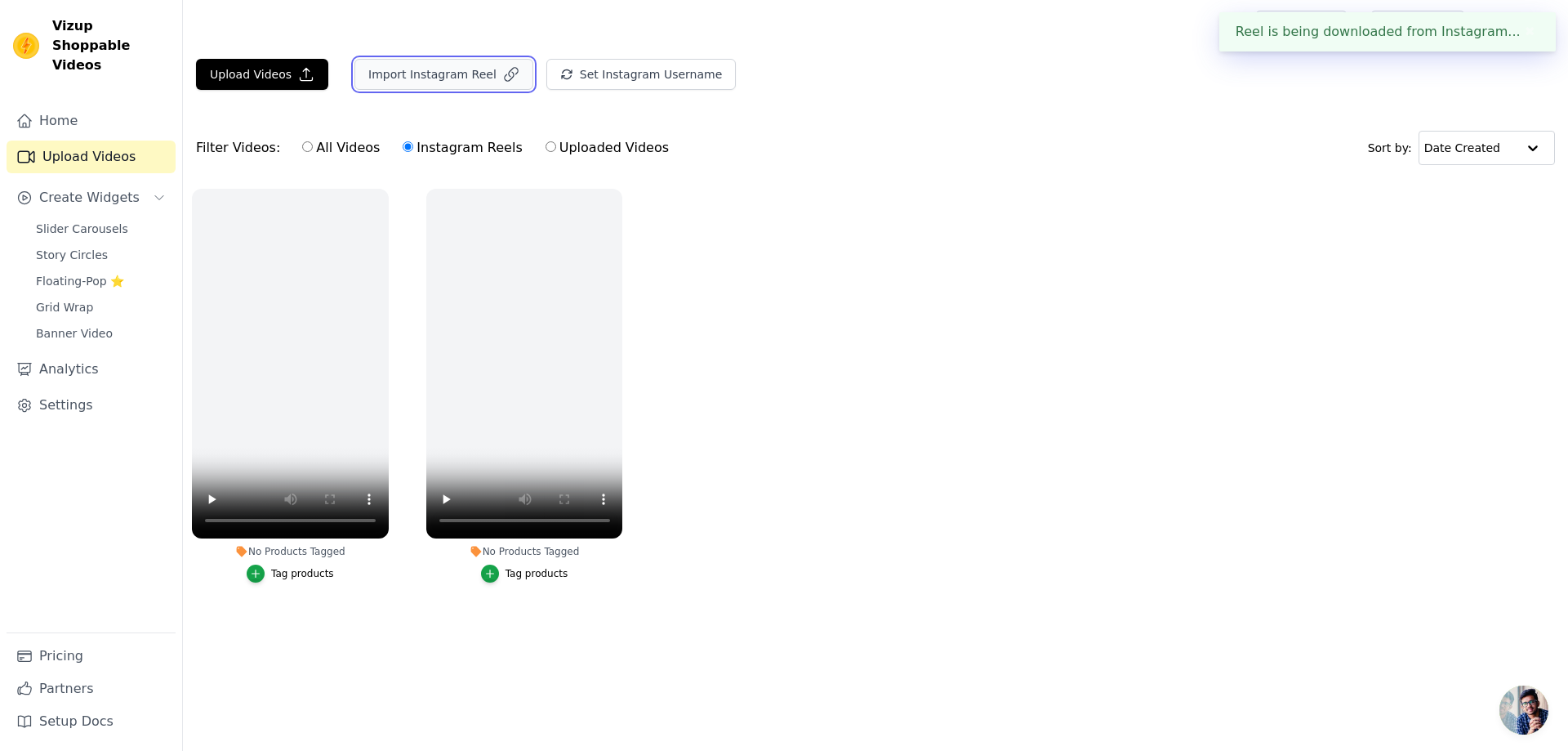
click at [432, 62] on button "Import Instagram Reel" at bounding box center [444, 74] width 179 height 31
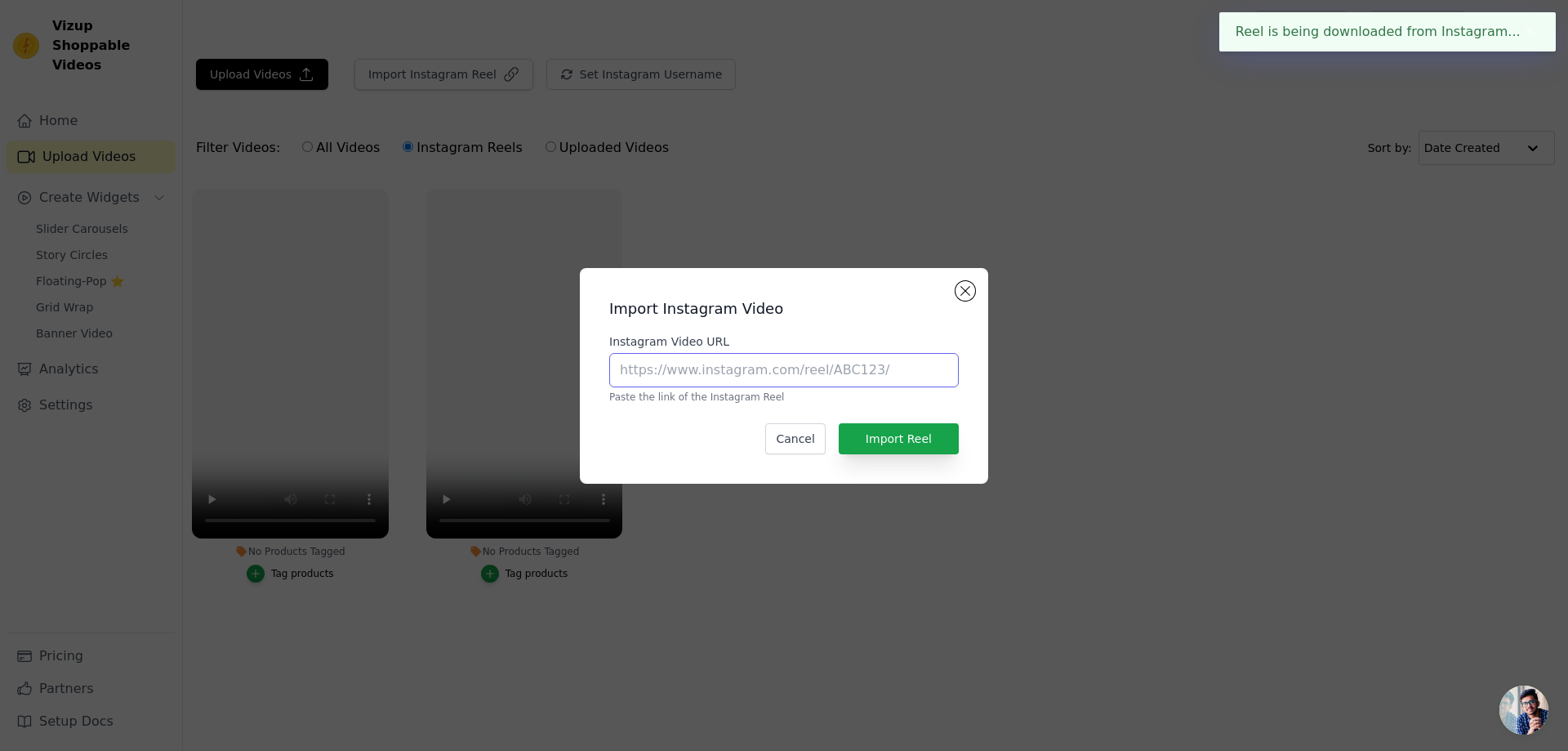
click at [881, 378] on input "Instagram Video URL" at bounding box center [784, 370] width 349 height 34
paste input "https://www.instagram.com/reel/DOJjRzdA0XS/?utm_source=ig_web_copy_link&igsh=Mz…"
type input "https://www.instagram.com/reel/DOJjRzdA0XS/?utm_source=ig_web_copy_link&igsh=Mz…"
click at [917, 455] on div "Import Instagram Video Instagram Video URL https://www.instagram.com/reel/DOJjR…" at bounding box center [784, 375] width 382 height 190
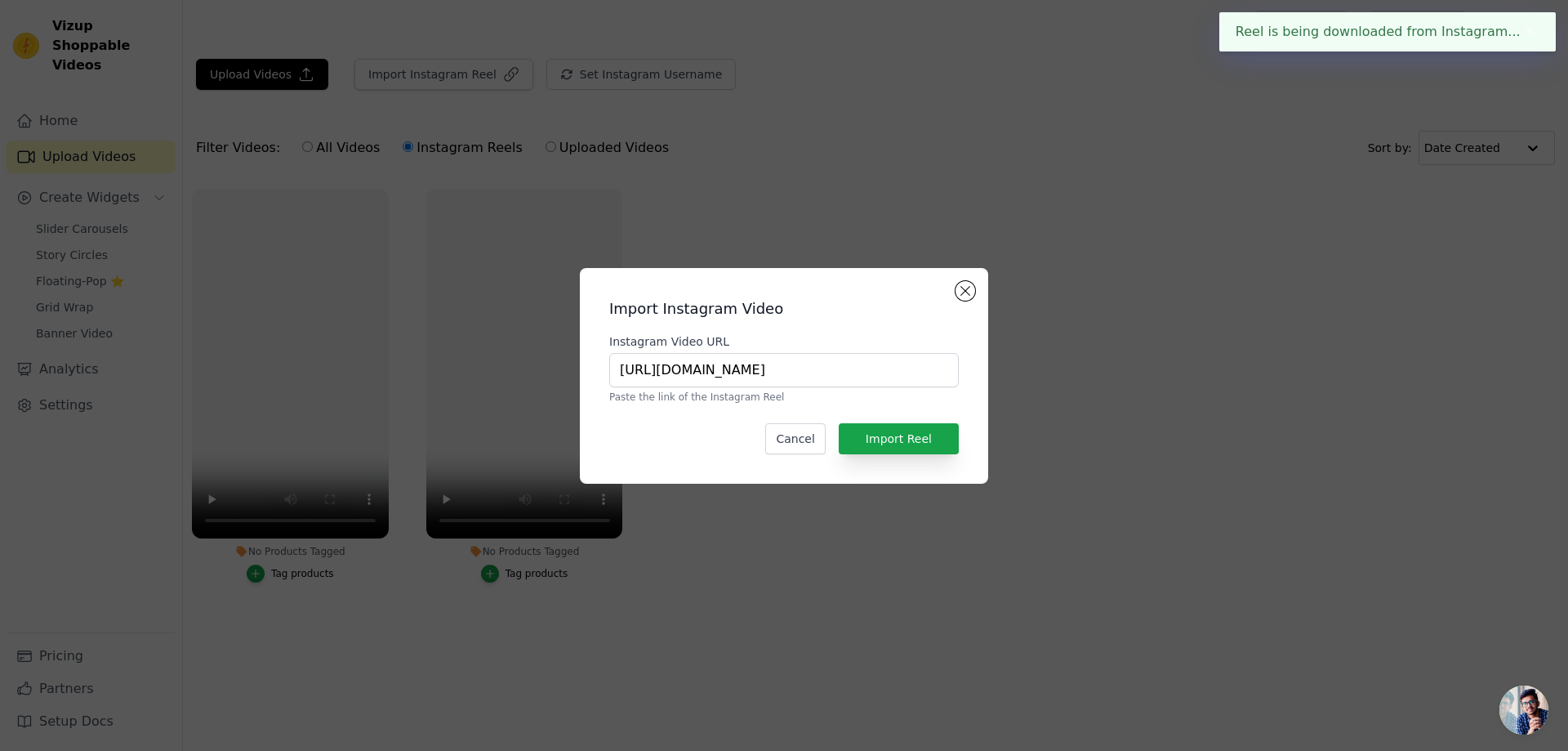
scroll to position [0, 0]
click at [921, 436] on button "Import Reel" at bounding box center [898, 439] width 120 height 31
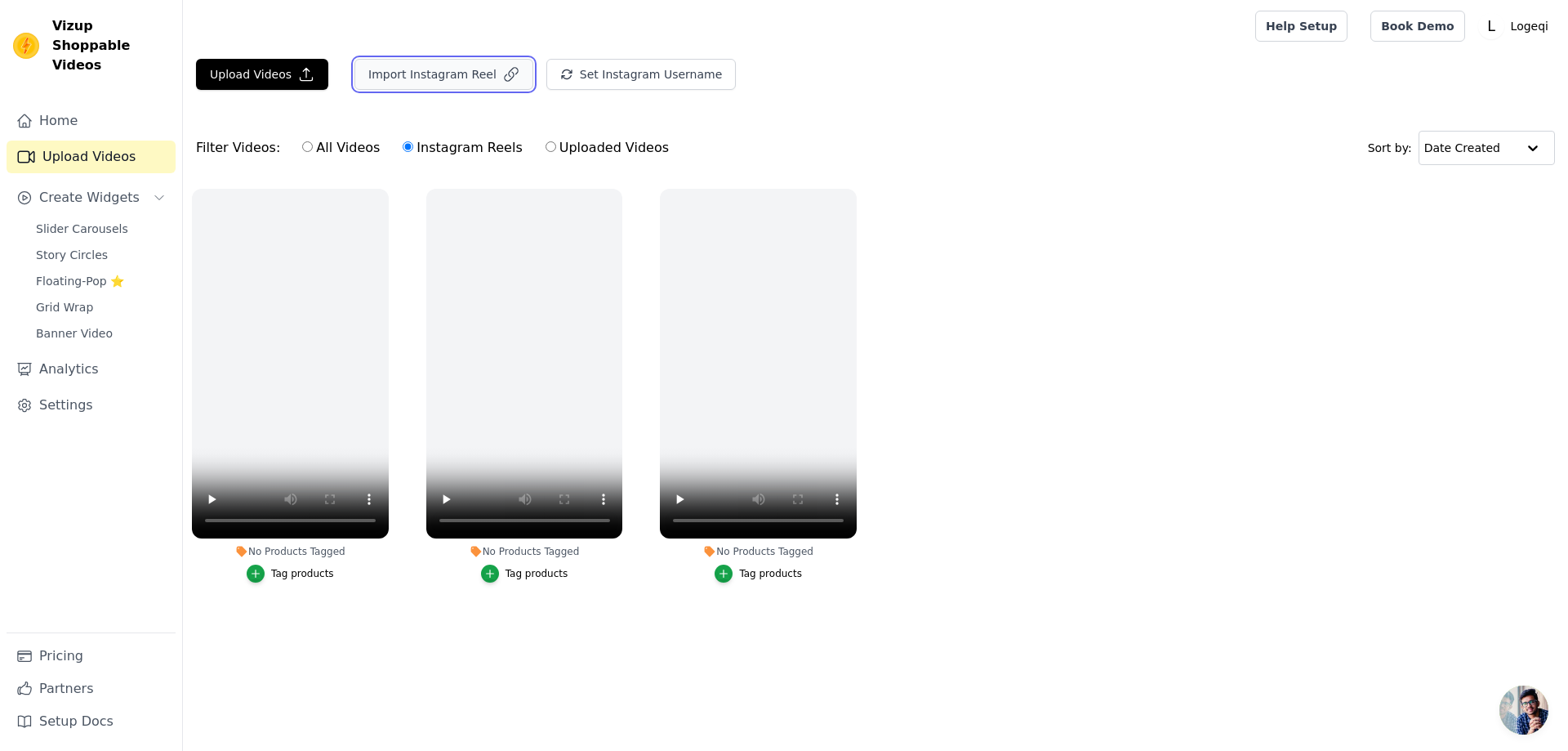
click at [490, 72] on button "Import Instagram Reel" at bounding box center [444, 74] width 179 height 31
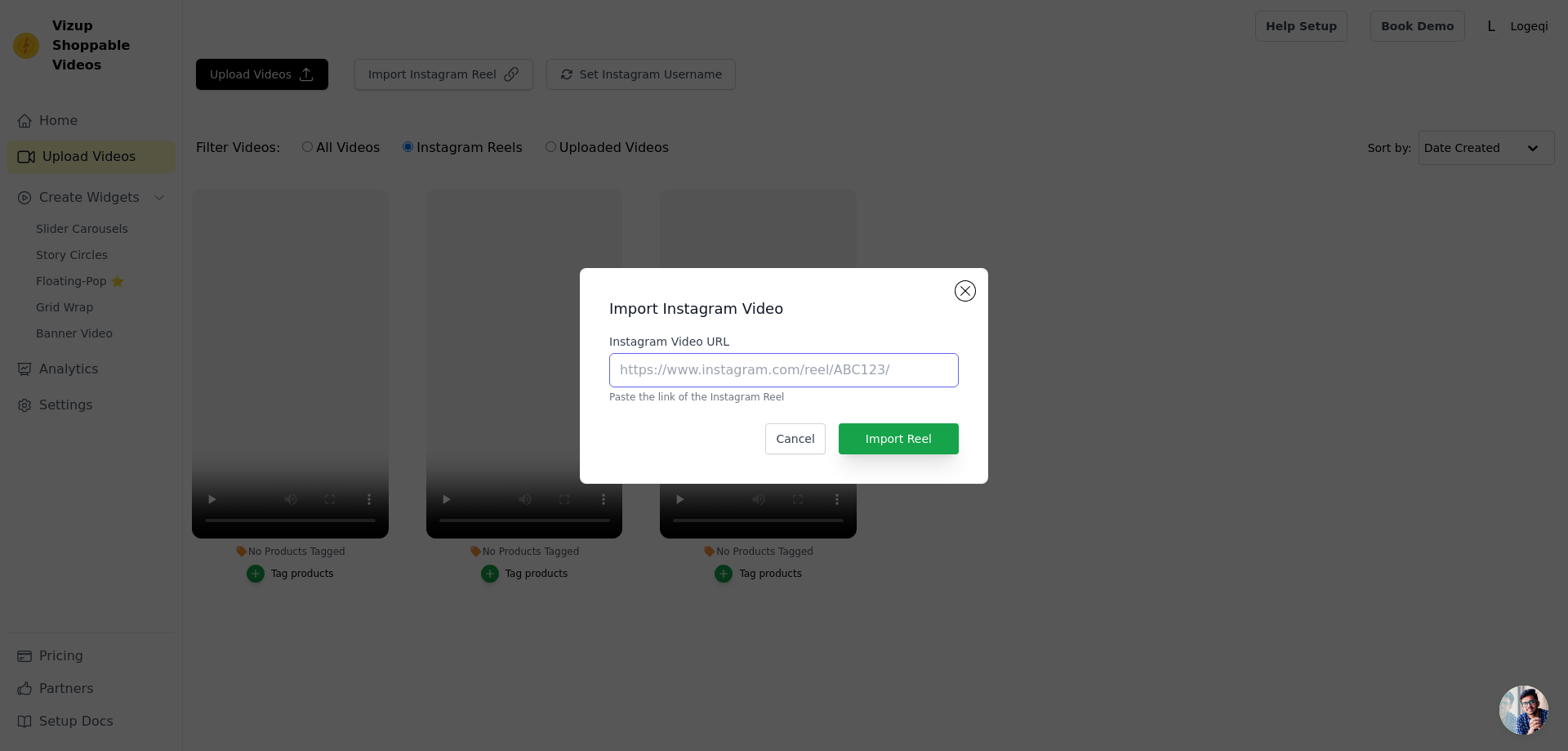
click at [772, 365] on input "Instagram Video URL" at bounding box center [784, 370] width 349 height 34
paste input "https://www.instagram.com/reel/DN6NOT3kqIQ/?utm_source=ig_web_copy_link&igsh=Mz…"
type input "https://www.instagram.com/reel/DN6NOT3kqIQ/?utm_source=ig_web_copy_link&igsh=Mz…"
click at [911, 443] on button "Import Reel" at bounding box center [898, 439] width 120 height 31
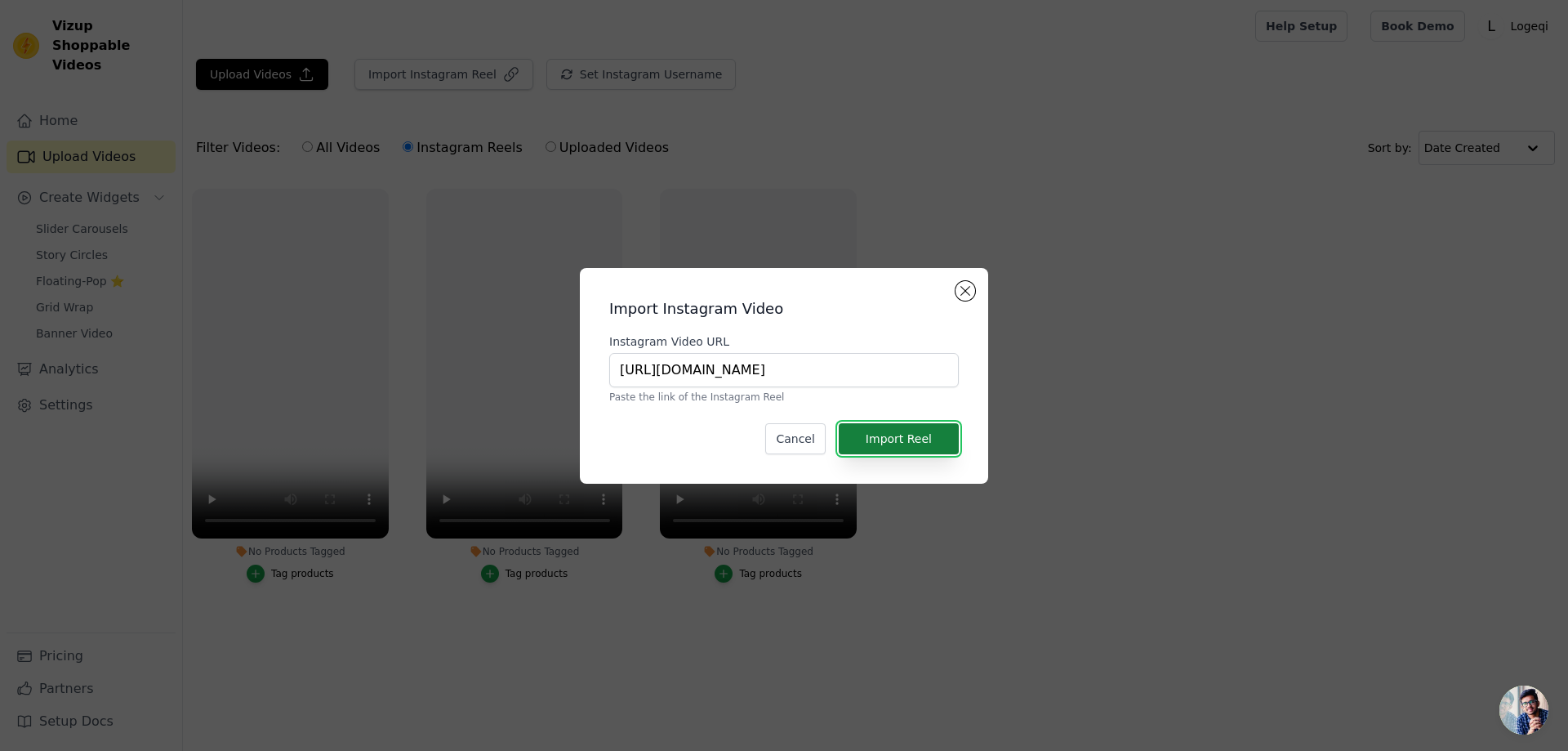
scroll to position [0, 0]
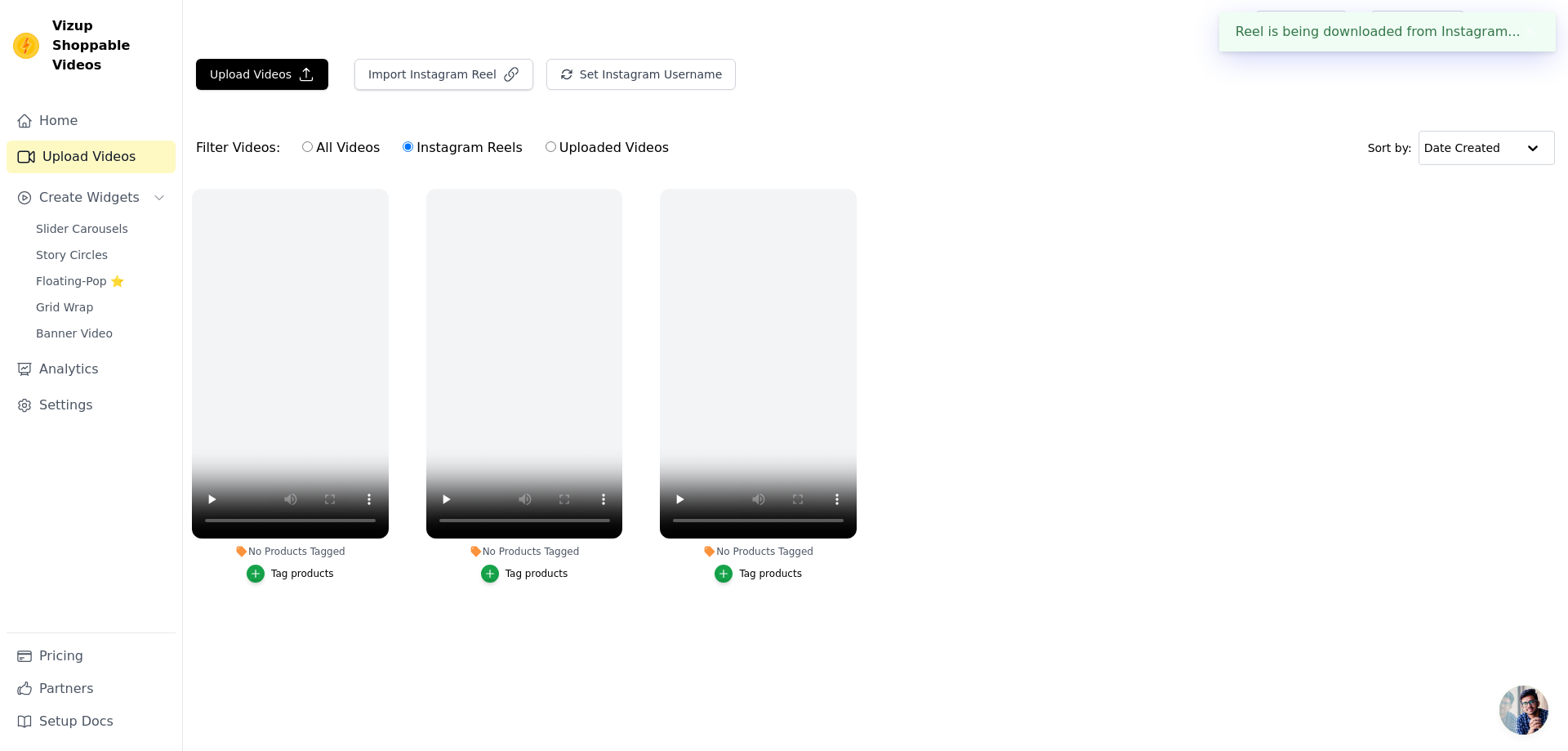
click at [1344, 27] on div "Reel is being downloaded from Instagram... ✖" at bounding box center [1387, 31] width 336 height 39
click at [1435, 27] on div "Reel is being downloaded from Instagram... ✖" at bounding box center [1387, 31] width 336 height 39
click at [1529, 32] on button "✖" at bounding box center [1530, 31] width 18 height 19
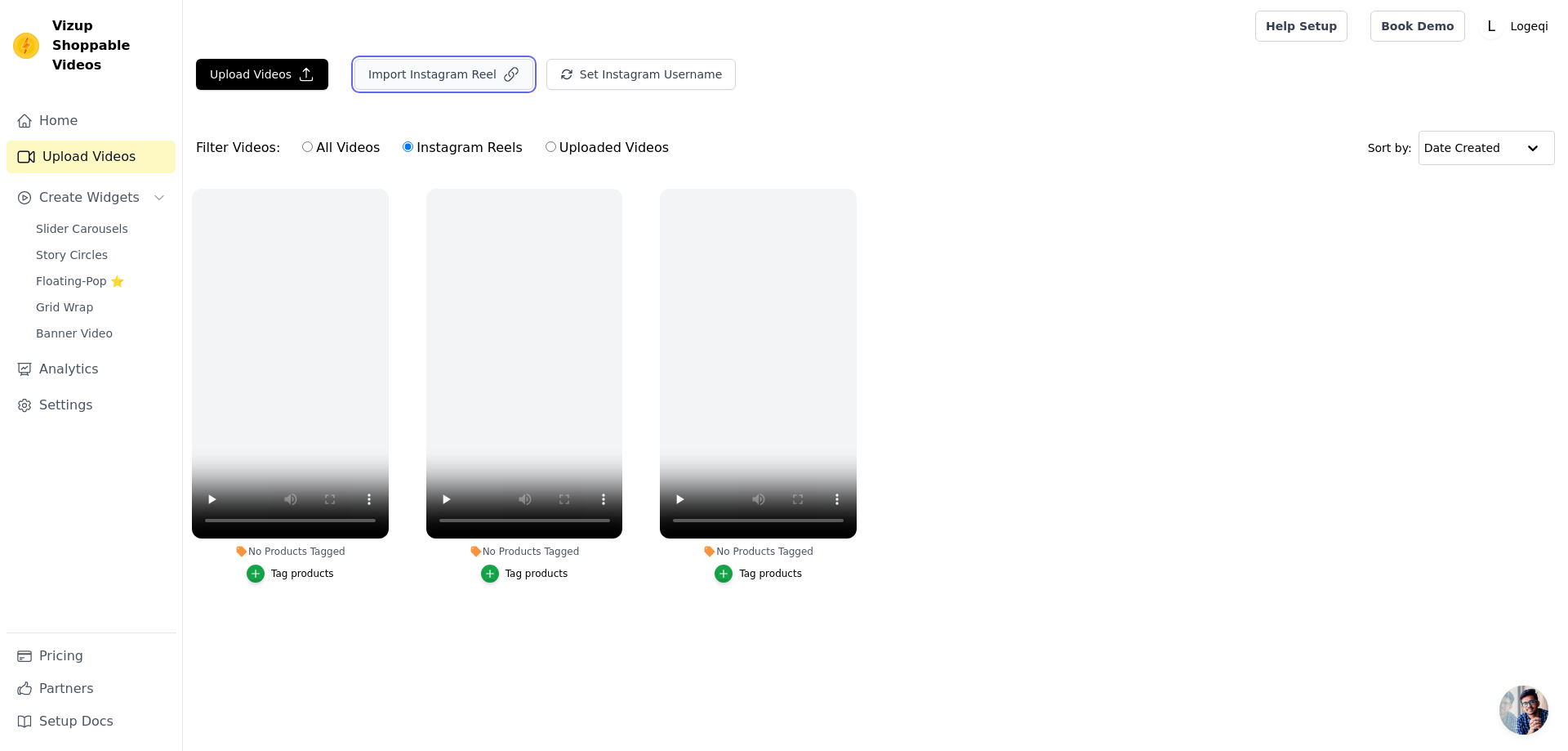
click at [467, 69] on button "Import Instagram Reel" at bounding box center [444, 74] width 179 height 31
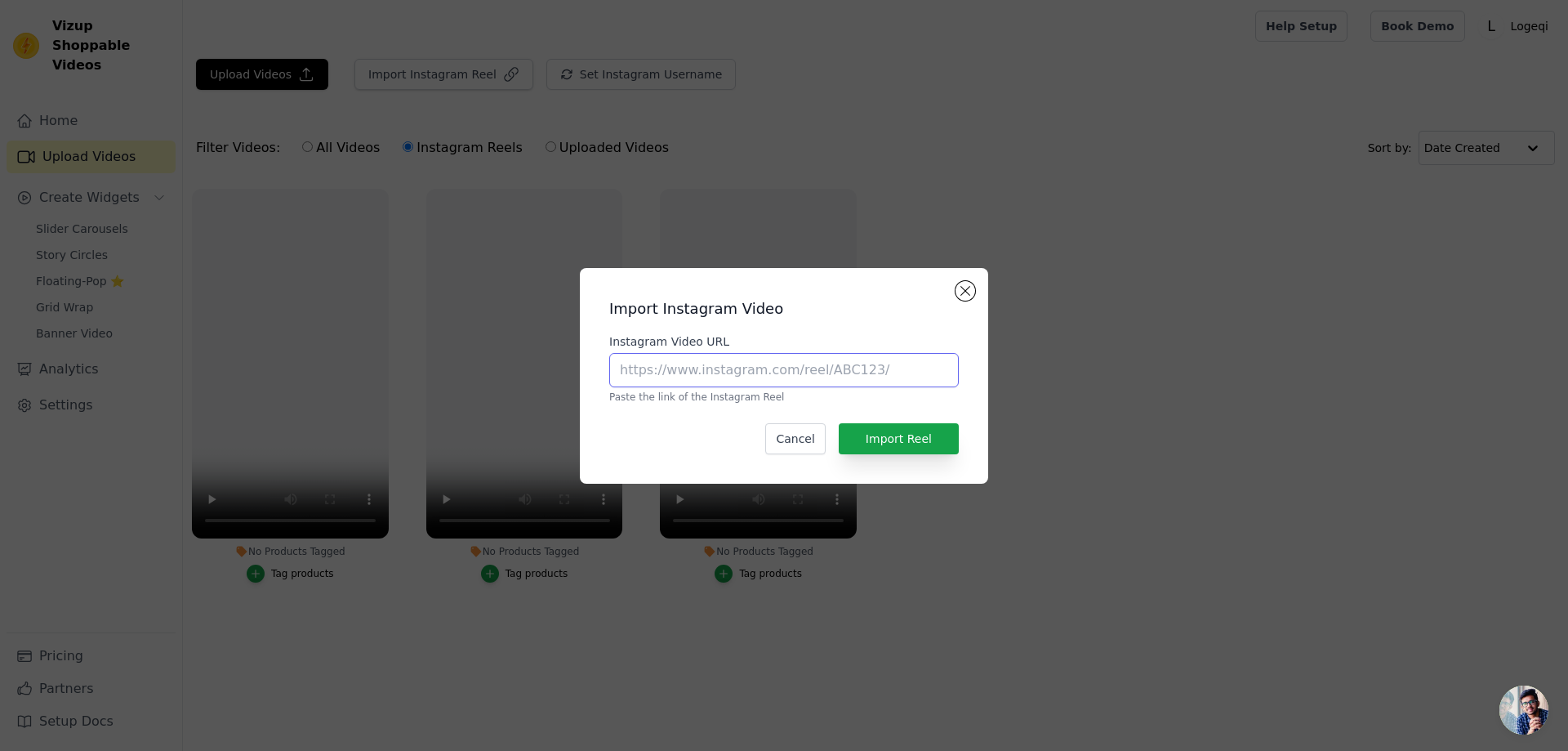
drag, startPoint x: 832, startPoint y: 366, endPoint x: 897, endPoint y: 415, distance: 81.4
click at [832, 366] on input "Instagram Video URL" at bounding box center [784, 370] width 349 height 34
paste input "https://www.instagram.com/reel/DN6NOT3kqIQ/?utm_source=ig_web_copy_link&igsh=Mz…"
type input "https://www.instagram.com/reel/DN6NOT3kqIQ/?utm_source=ig_web_copy_link&igsh=Mz…"
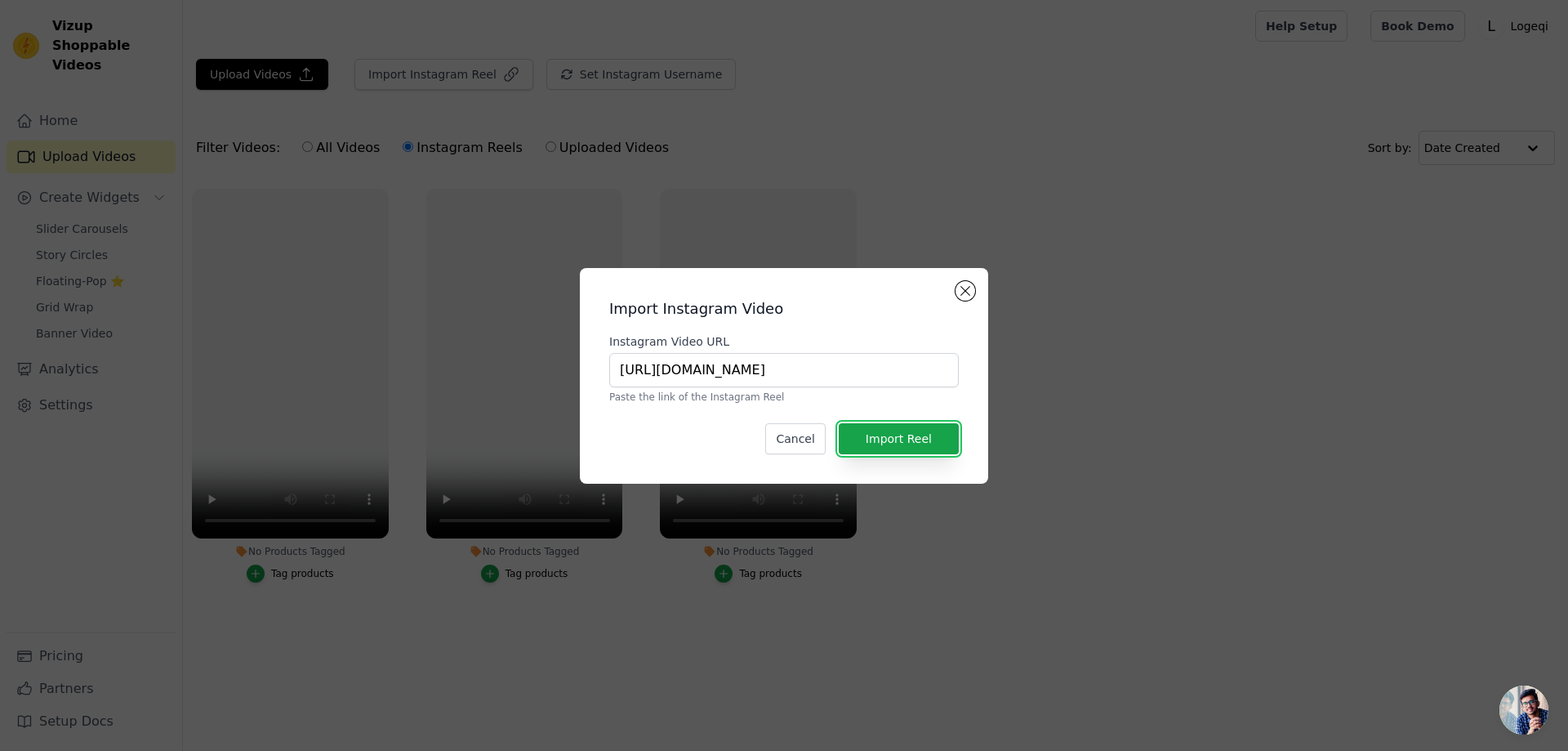
drag, startPoint x: 917, startPoint y: 452, endPoint x: 931, endPoint y: 475, distance: 26.9
click at [917, 452] on button "Import Reel" at bounding box center [898, 439] width 120 height 31
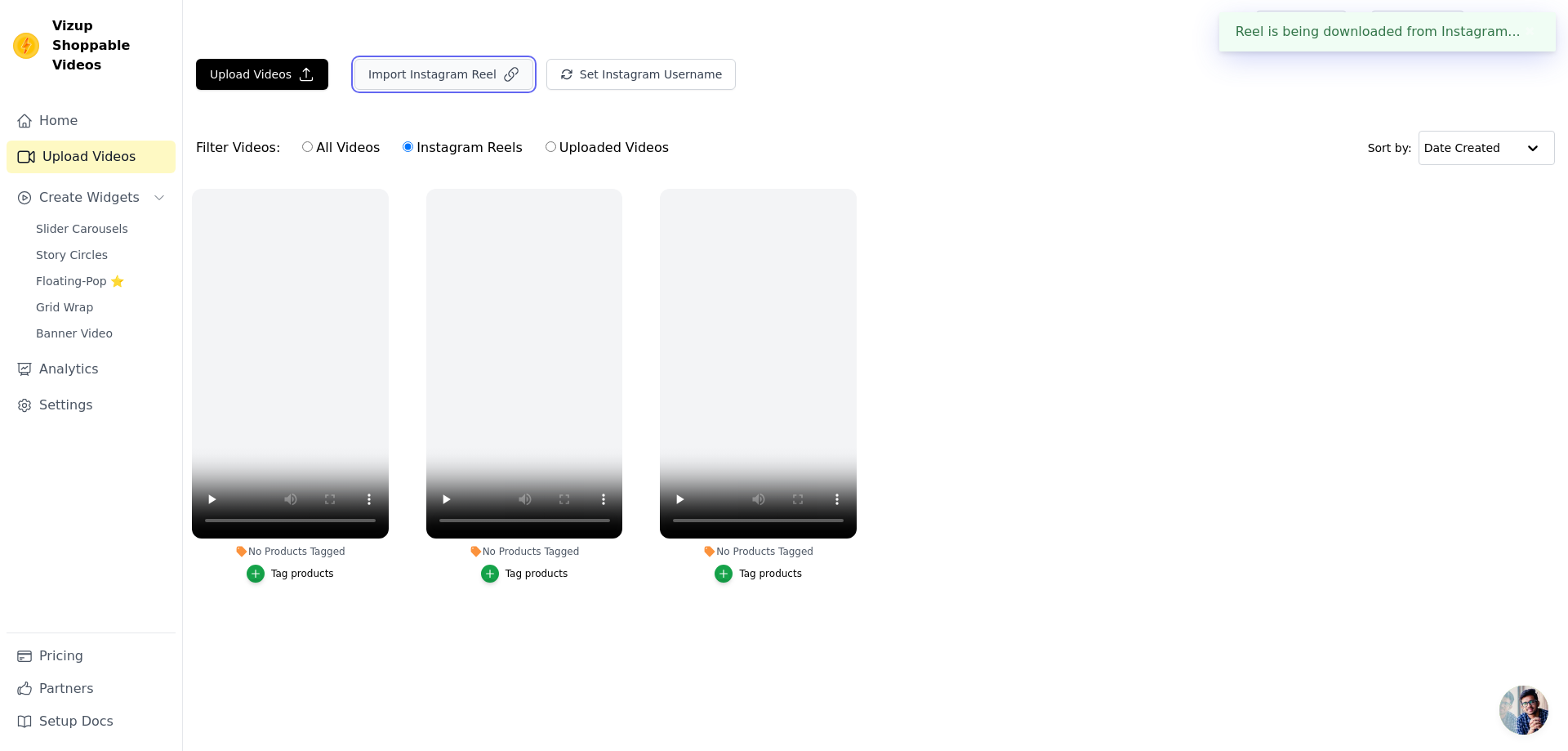
click at [455, 75] on button "Import Instagram Reel" at bounding box center [444, 74] width 179 height 31
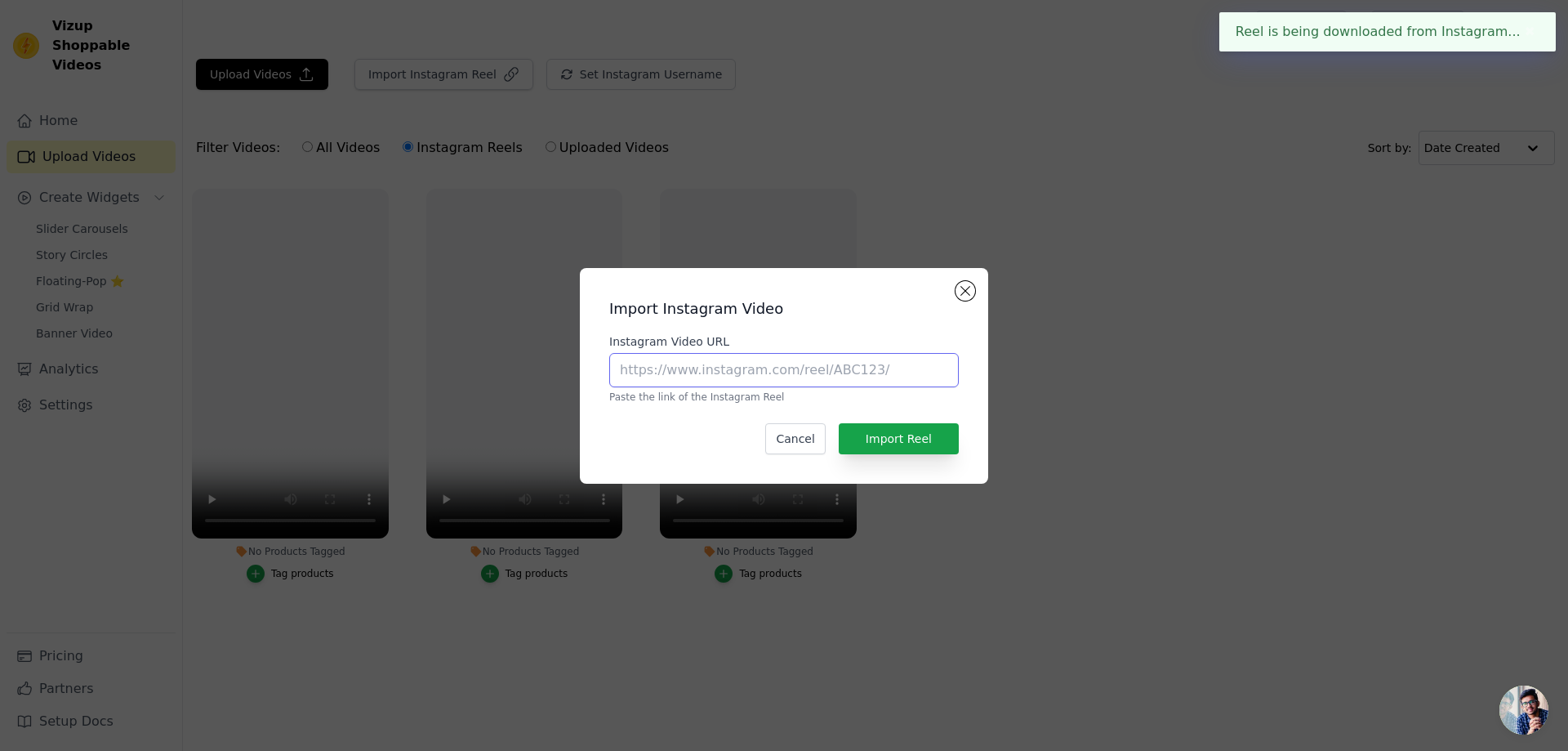
click at [775, 365] on input "Instagram Video URL" at bounding box center [784, 370] width 349 height 34
paste input "https://www.instagram.com/reel/DN6NOT3kqIQ/?utm_source=ig_web_copy_link&igsh=Mz…"
type input "https://www.instagram.com/reel/DN6NOT3kqIQ/?utm_source=ig_web_copy_link&igsh=Mz…"
drag, startPoint x: 917, startPoint y: 441, endPoint x: 956, endPoint y: 470, distance: 48.6
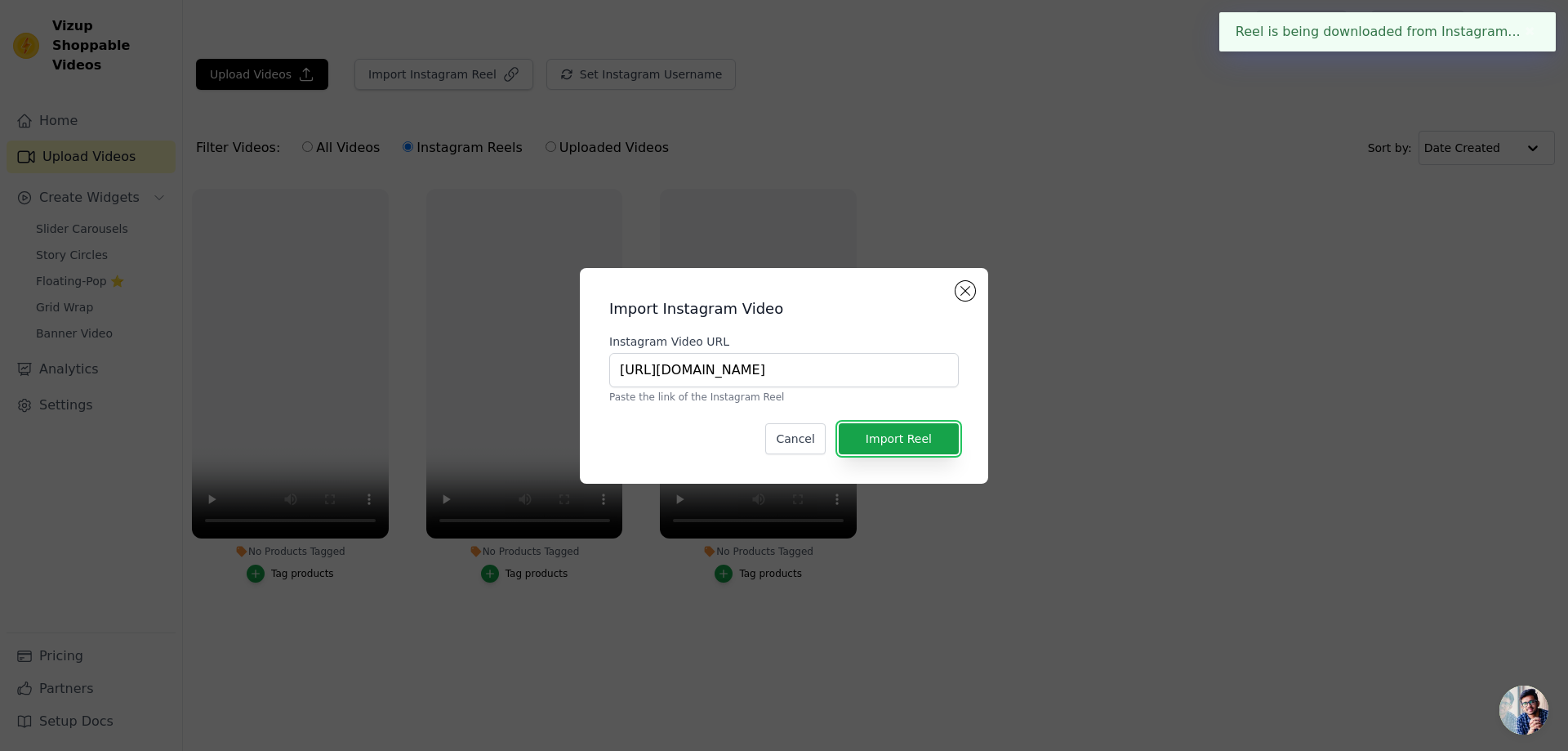
click at [916, 441] on button "Import Reel" at bounding box center [898, 439] width 120 height 31
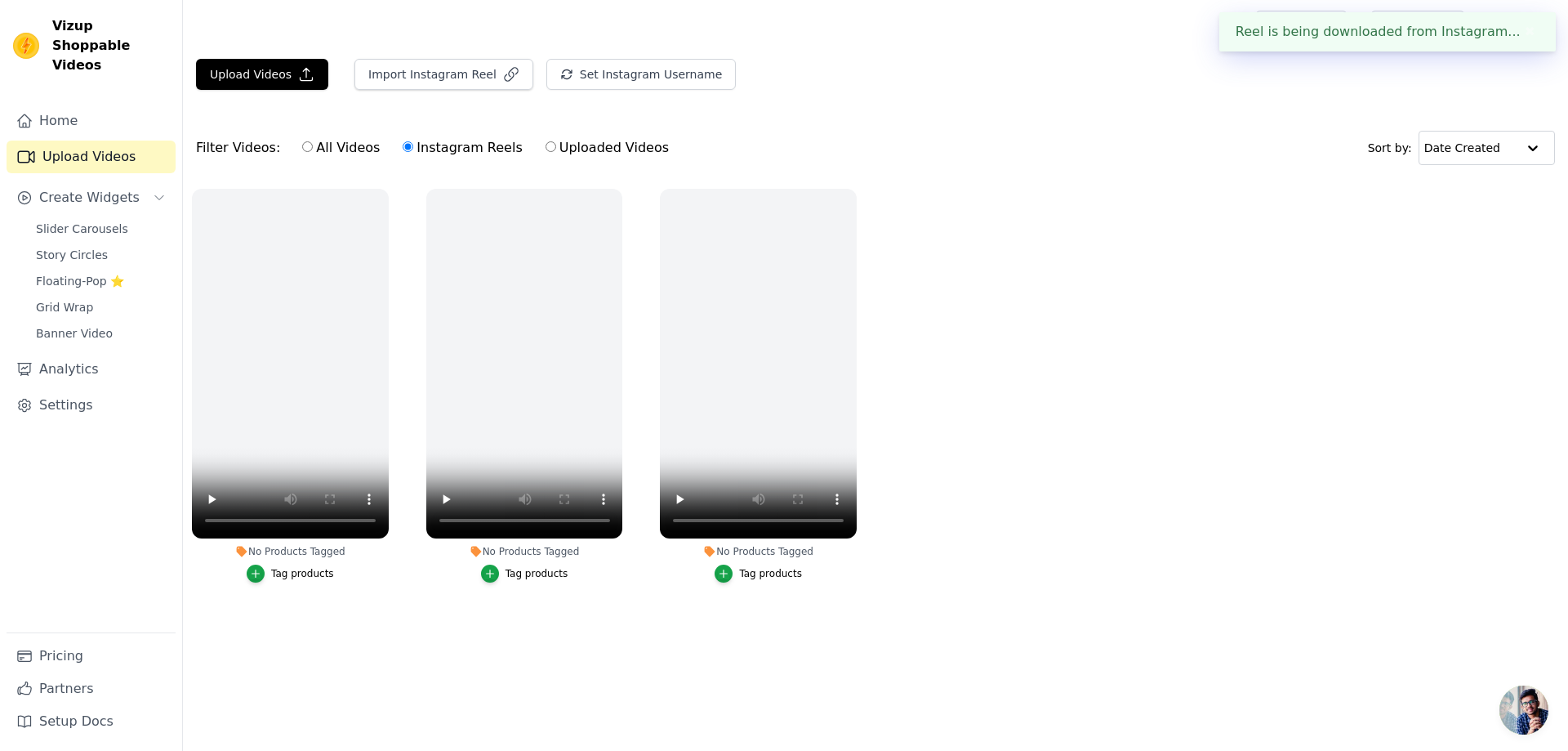
click at [1128, 453] on ul "No Products Tagged Tag products No Products Tagged Tag products No Products Tag…" at bounding box center [875, 402] width 1385 height 445
click at [1254, 351] on ul "No Products Tagged Tag products No Products Tagged Tag products No Products Tag…" at bounding box center [875, 402] width 1385 height 445
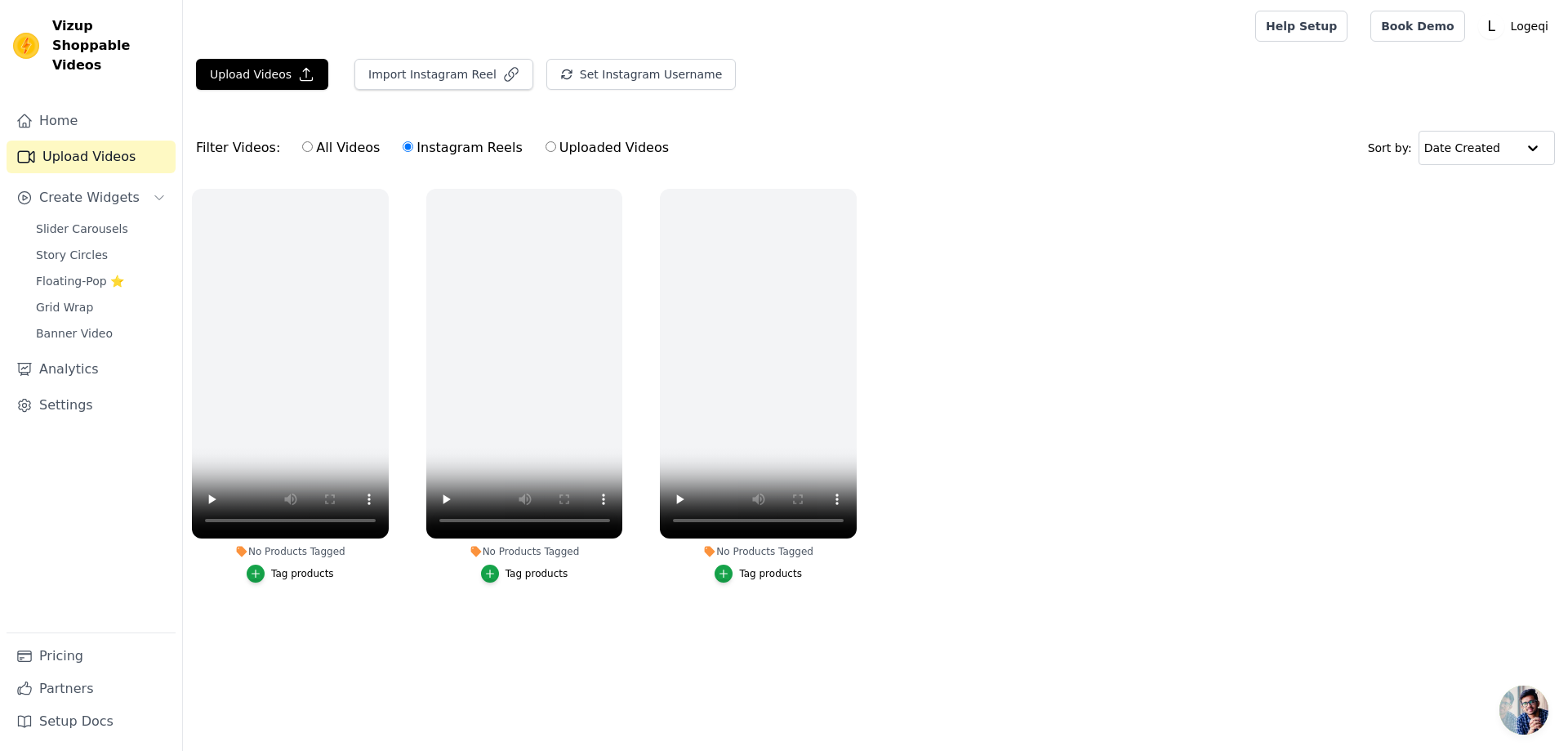
click at [1554, 386] on ul "No Products Tagged Tag products No Products Tagged Tag products No Products Tag…" at bounding box center [875, 402] width 1385 height 445
click at [1483, 142] on input "text" at bounding box center [1470, 148] width 93 height 33
click at [1257, 205] on ul "No Products Tagged Tag products No Products Tagged Tag products No Products Tag…" at bounding box center [875, 402] width 1385 height 445
drag, startPoint x: 1496, startPoint y: 147, endPoint x: 1494, endPoint y: 158, distance: 11.2
click at [1496, 149] on input "text" at bounding box center [1469, 148] width 93 height 33
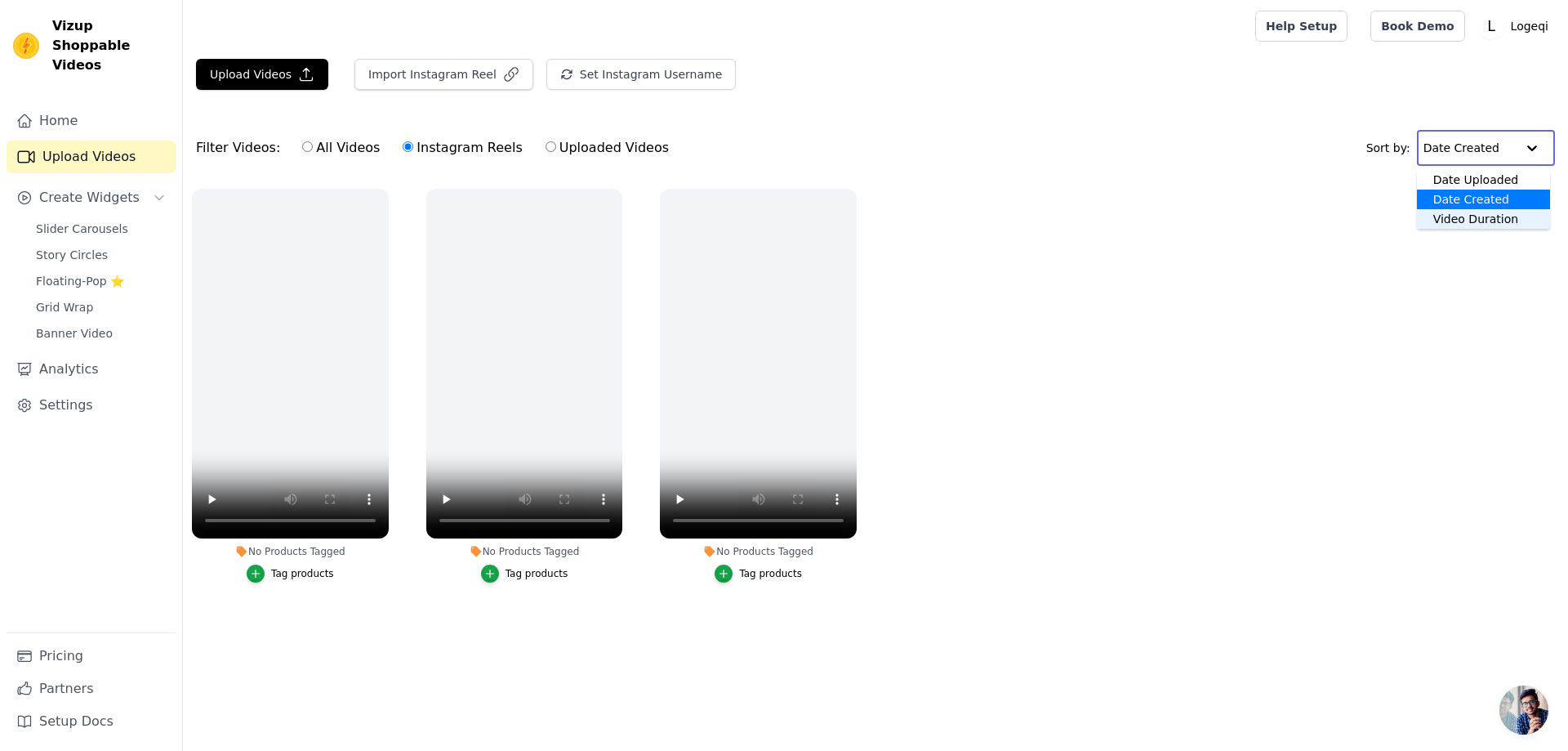
click at [1481, 214] on div "Video Duration" at bounding box center [1484, 218] width 134 height 19
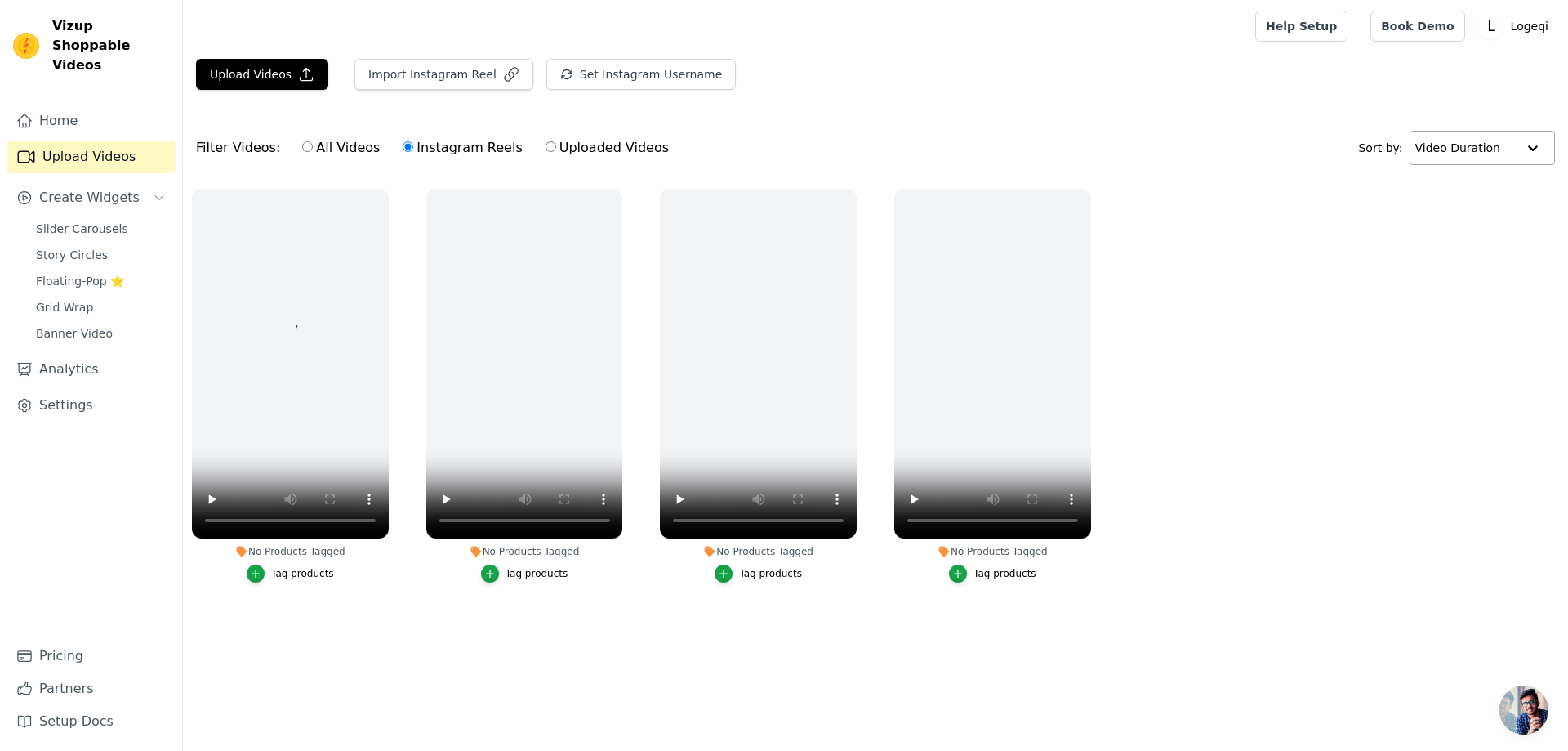
click at [1351, 376] on ul "No Products Tagged Tag products No Products Tagged Tag products No Products Tag…" at bounding box center [875, 402] width 1385 height 445
click at [1222, 425] on ul "No Products Tagged Tag products No Products Tagged Tag products No Products Tag…" at bounding box center [875, 402] width 1385 height 445
click at [1491, 154] on input "text" at bounding box center [1465, 148] width 101 height 33
click at [1489, 176] on div "Date Uploaded" at bounding box center [1480, 179] width 146 height 19
click at [1438, 384] on ul "No Products Tagged Tag products No Products Tagged Tag products No Products Tag…" at bounding box center [875, 402] width 1385 height 445
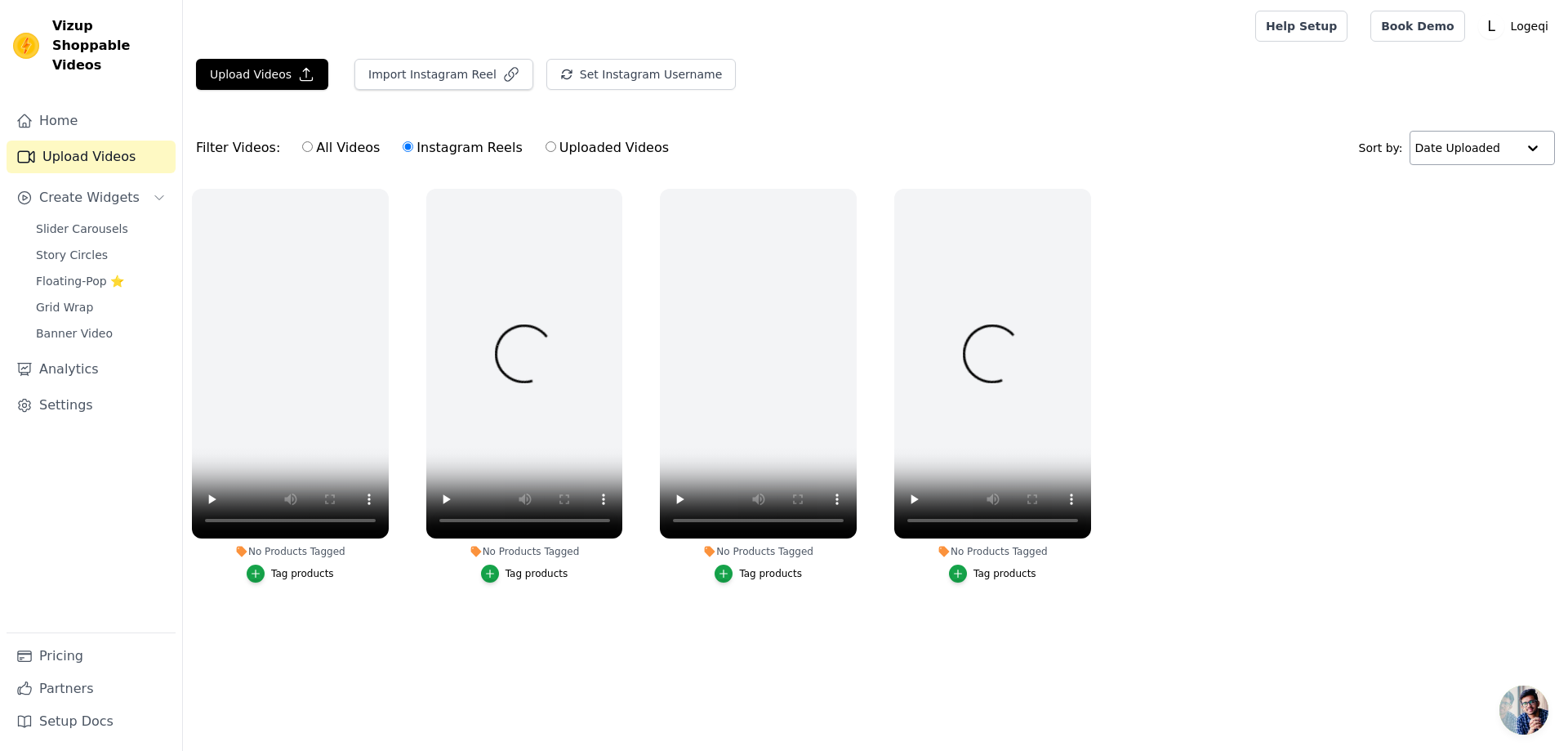
drag, startPoint x: 1490, startPoint y: 127, endPoint x: 1475, endPoint y: 161, distance: 37.2
click at [1486, 129] on div "Filter Videos: All Videos Instagram Reels Uploaded Videos Sort by: Date Uploaded" at bounding box center [875, 148] width 1385 height 63
click at [1477, 154] on input "text" at bounding box center [1465, 148] width 101 height 33
drag, startPoint x: 1480, startPoint y: 200, endPoint x: 1475, endPoint y: 227, distance: 27.5
click at [1480, 199] on div "Date Created" at bounding box center [1480, 199] width 145 height 19
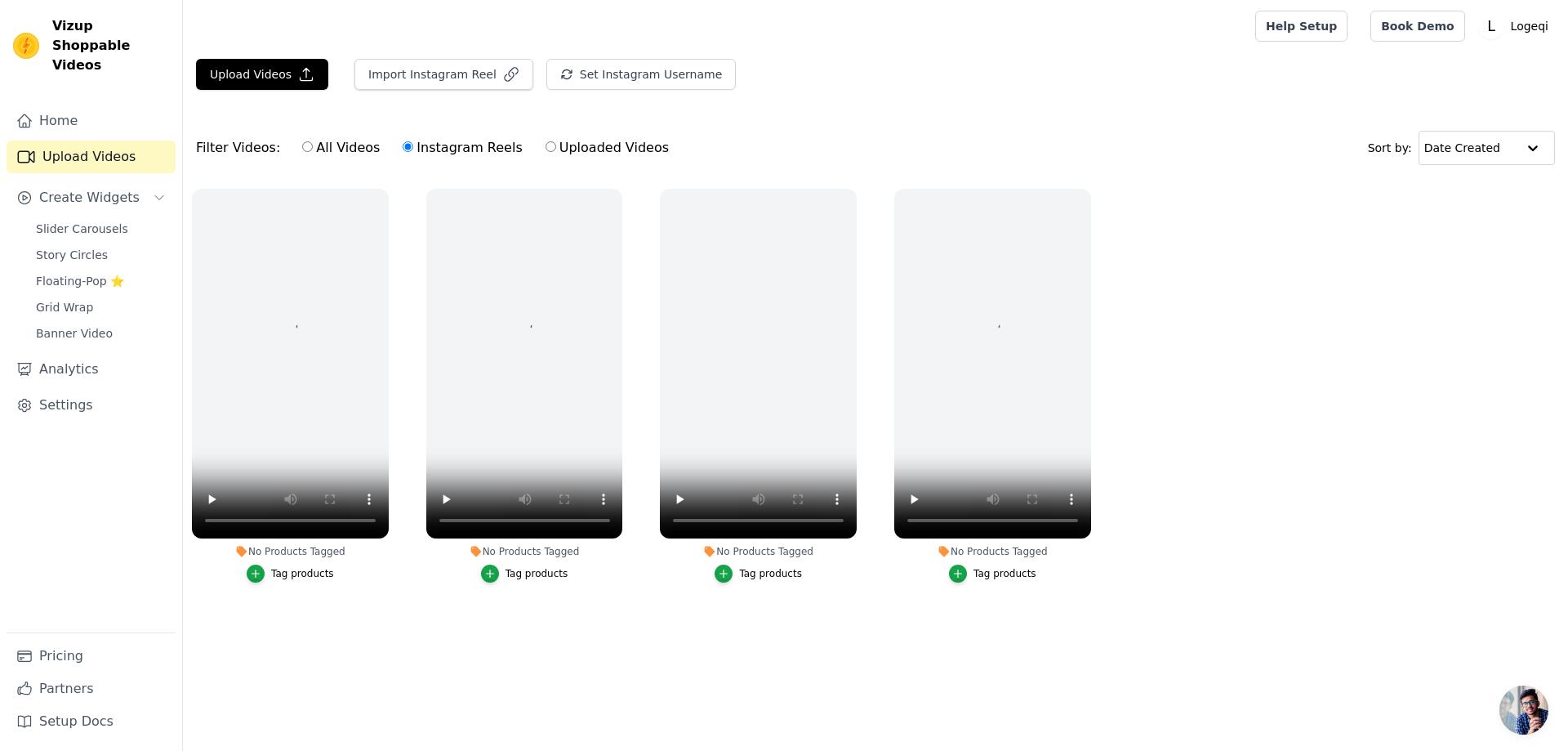
click at [1363, 275] on ul "No Products Tagged Tag products No Products Tagged Tag products No Products Tag…" at bounding box center [875, 402] width 1385 height 445
click at [1354, 294] on ul "No Products Tagged Tag products No Products Tagged Tag products No Products Tag…" at bounding box center [875, 402] width 1385 height 445
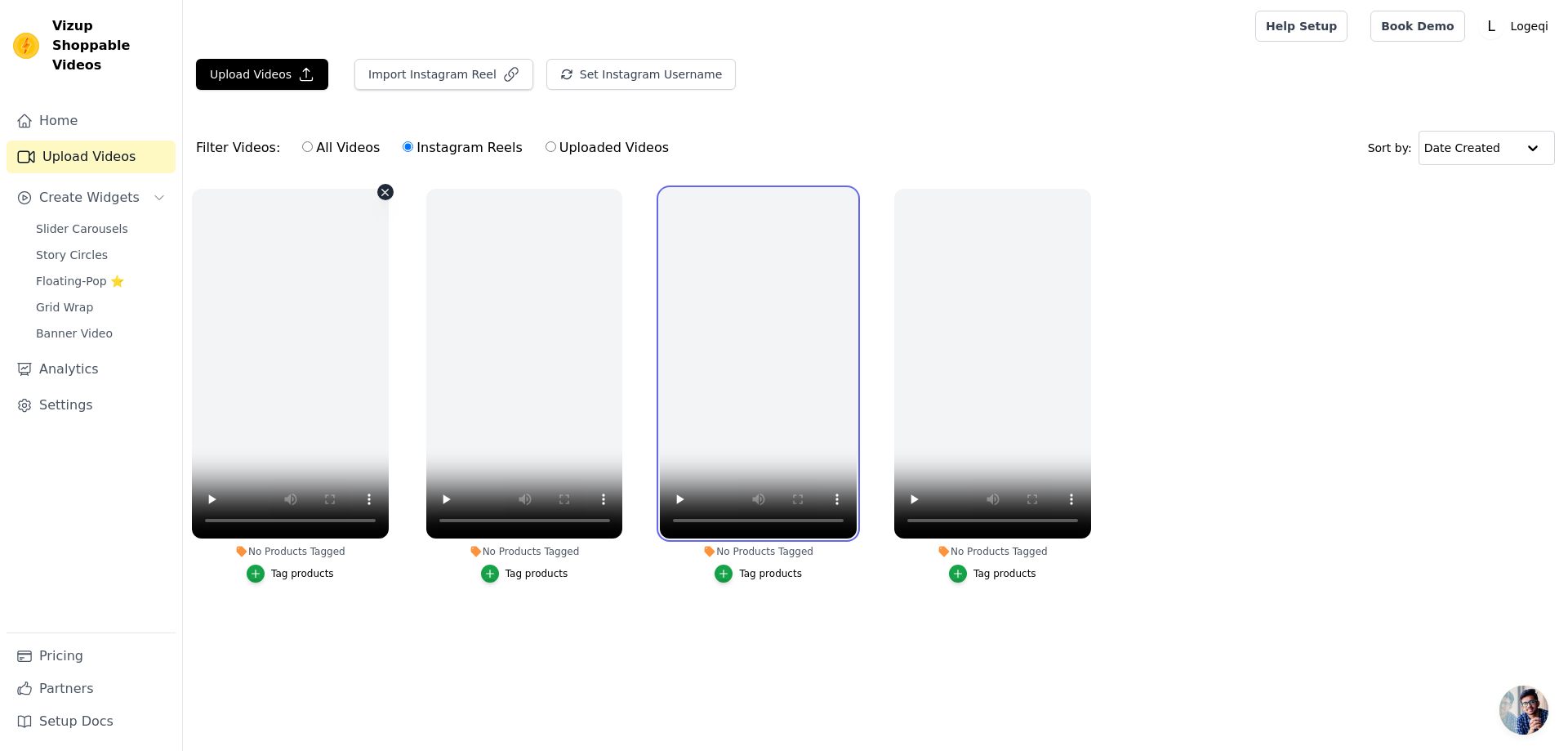
drag, startPoint x: 813, startPoint y: 389, endPoint x: 271, endPoint y: 439, distance: 544.3
click at [193, 423] on ul "No Products Tagged Tag products No Products Tagged Tag products No Products Tag…" at bounding box center [875, 402] width 1385 height 445
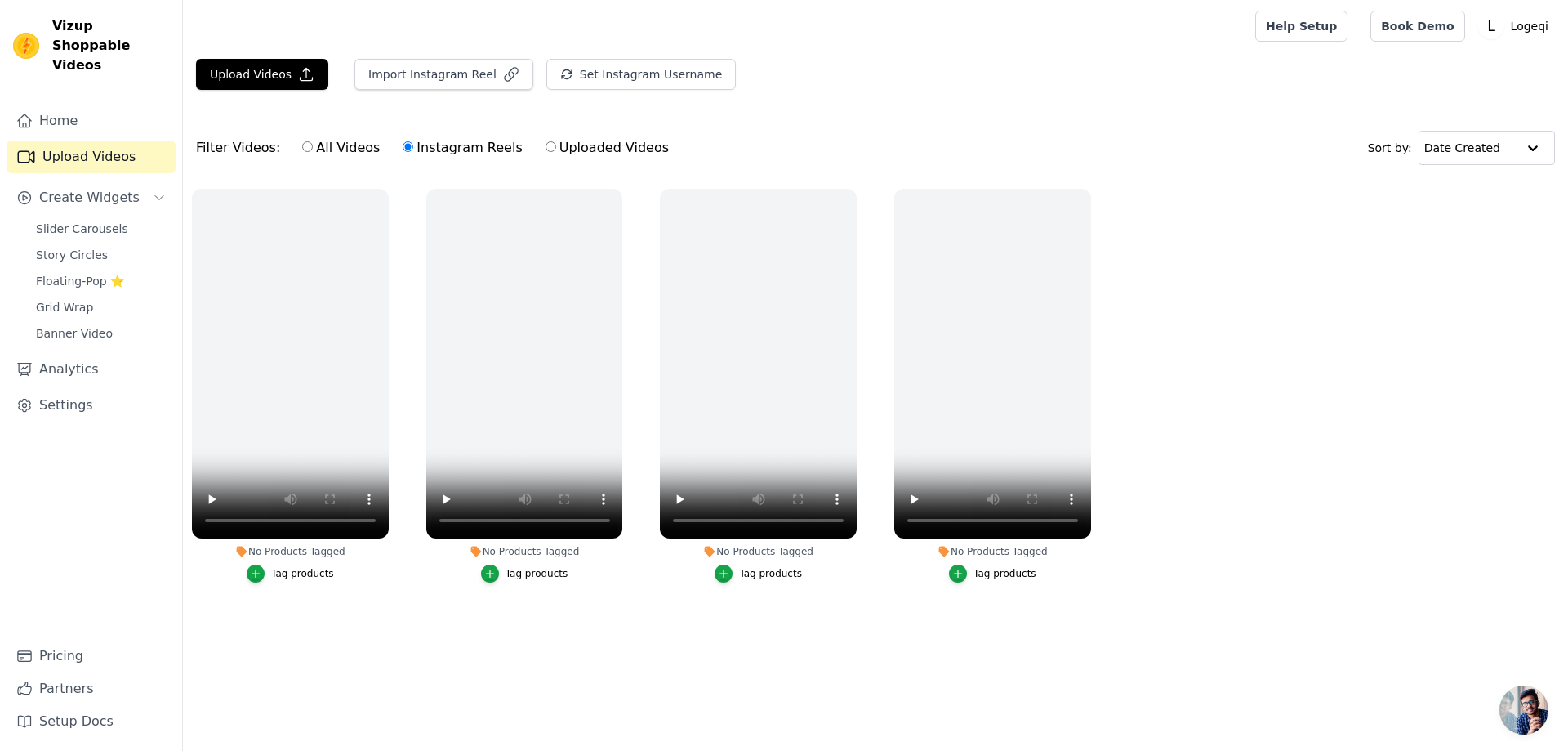
click at [1365, 337] on ul "No Products Tagged Tag products No Products Tagged Tag products No Products Tag…" at bounding box center [875, 402] width 1385 height 445
click at [305, 148] on input "All Videos" at bounding box center [308, 147] width 11 height 11
radio input "true"
click at [418, 149] on label "Instagram Reels" at bounding box center [462, 148] width 121 height 21
click at [413, 149] on input "Instagram Reels" at bounding box center [408, 147] width 11 height 11
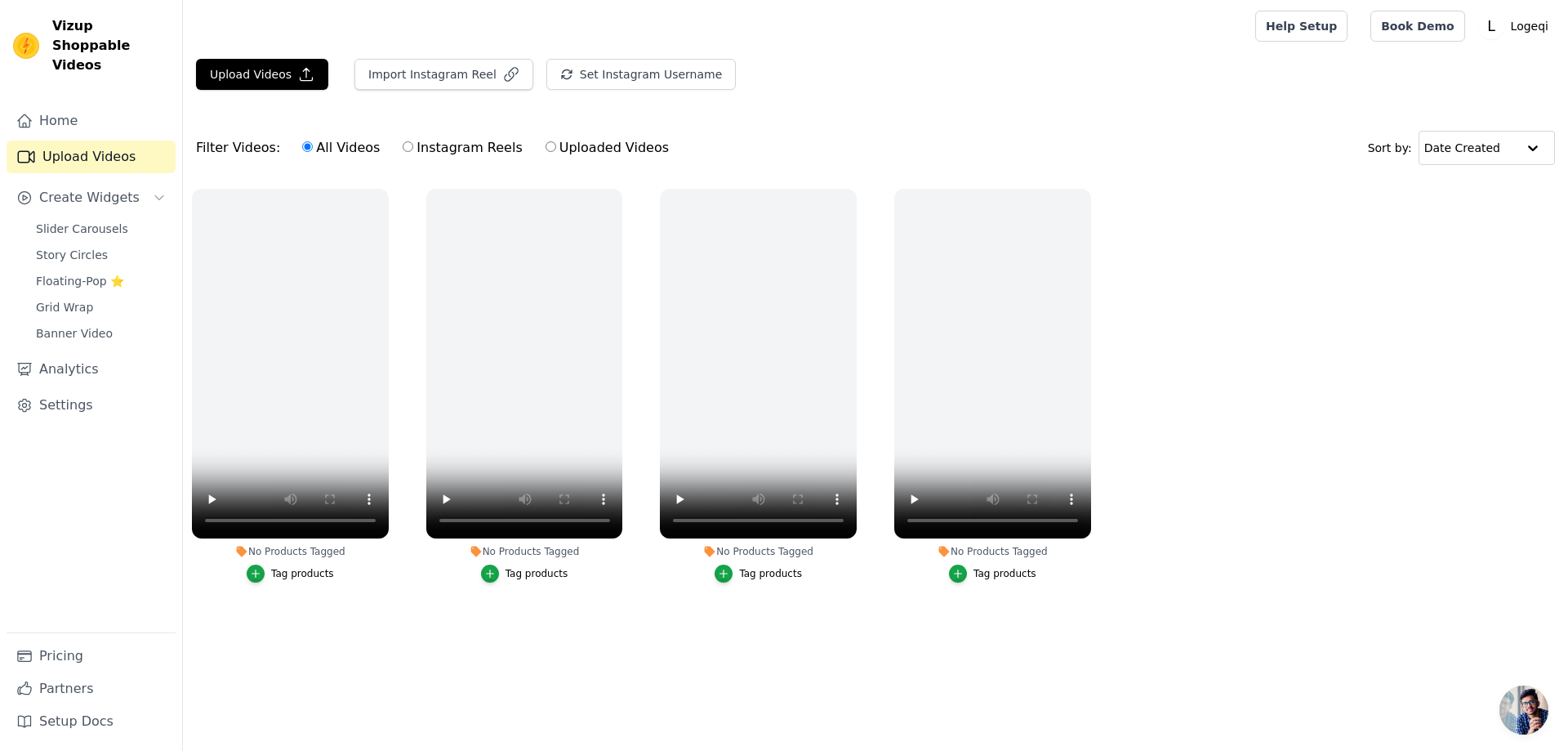
radio input "true"
click at [1269, 264] on ul "No Products Tagged Tag products No Products Tagged Tag products No Products Tag…" at bounding box center [875, 402] width 1385 height 445
click at [408, 63] on button "Import Instagram Reel" at bounding box center [444, 74] width 179 height 31
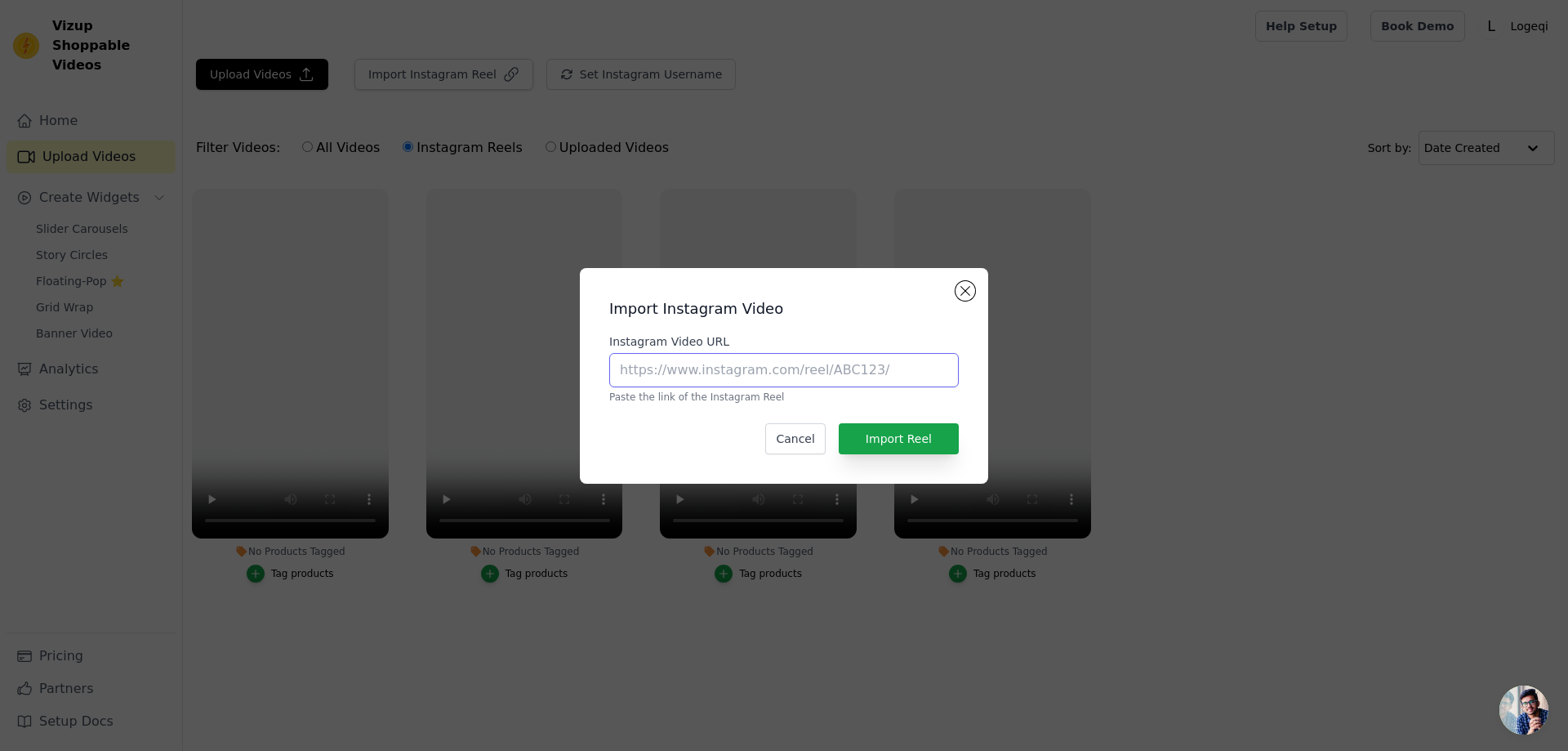
drag, startPoint x: 764, startPoint y: 376, endPoint x: 822, endPoint y: 408, distance: 66.2
click at [764, 377] on input "Instagram Video URL" at bounding box center [784, 370] width 349 height 34
paste input "https://www.instagram.com/reel/DNQ271kgRkv/?utm_source=ig_web_copy_link&igsh=Mz…"
type input "https://www.instagram.com/reel/DNQ271kgRkv/?utm_source=ig_web_copy_link&igsh=Mz…"
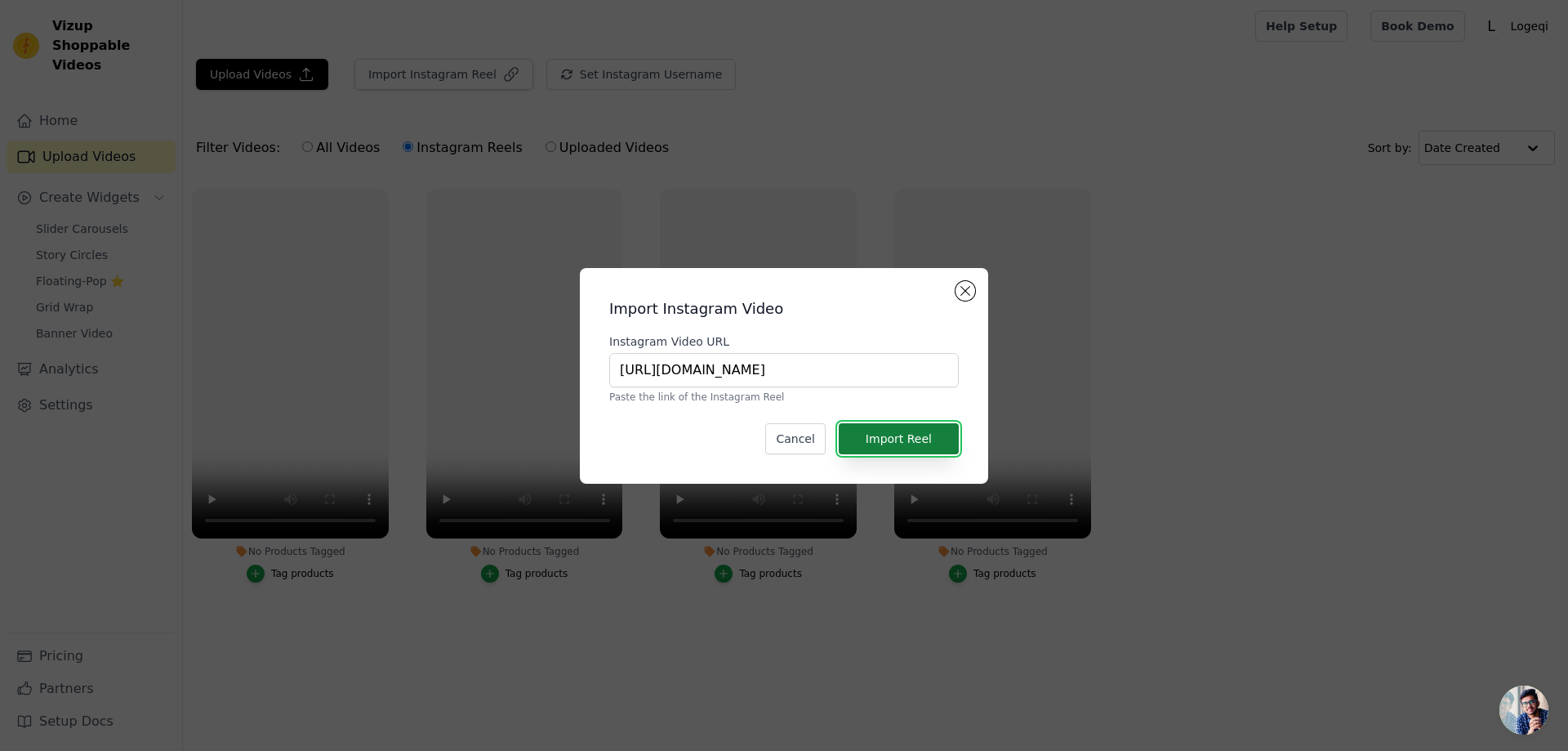
click at [894, 436] on button "Import Reel" at bounding box center [898, 439] width 120 height 31
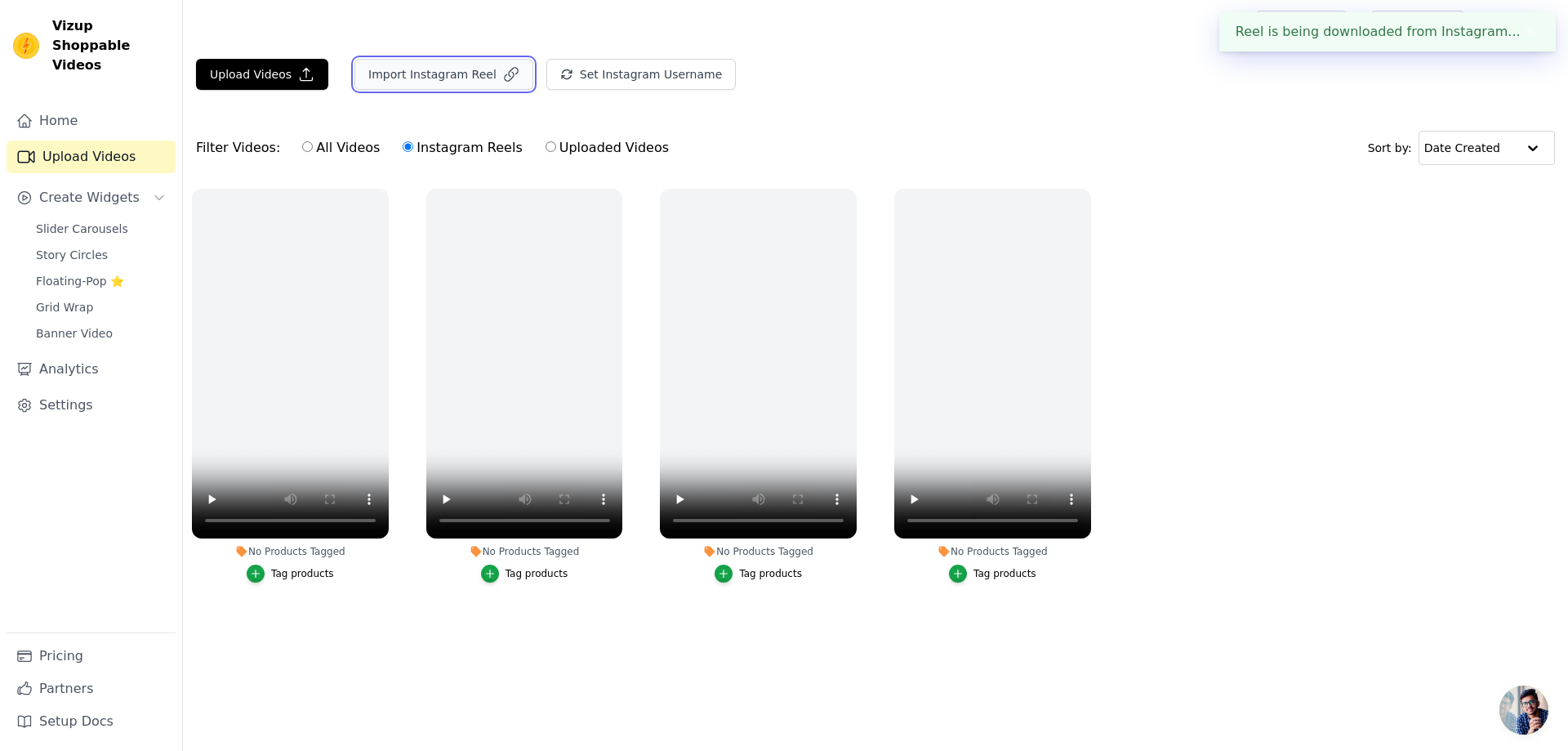
click at [443, 67] on button "Import Instagram Reel" at bounding box center [444, 74] width 179 height 31
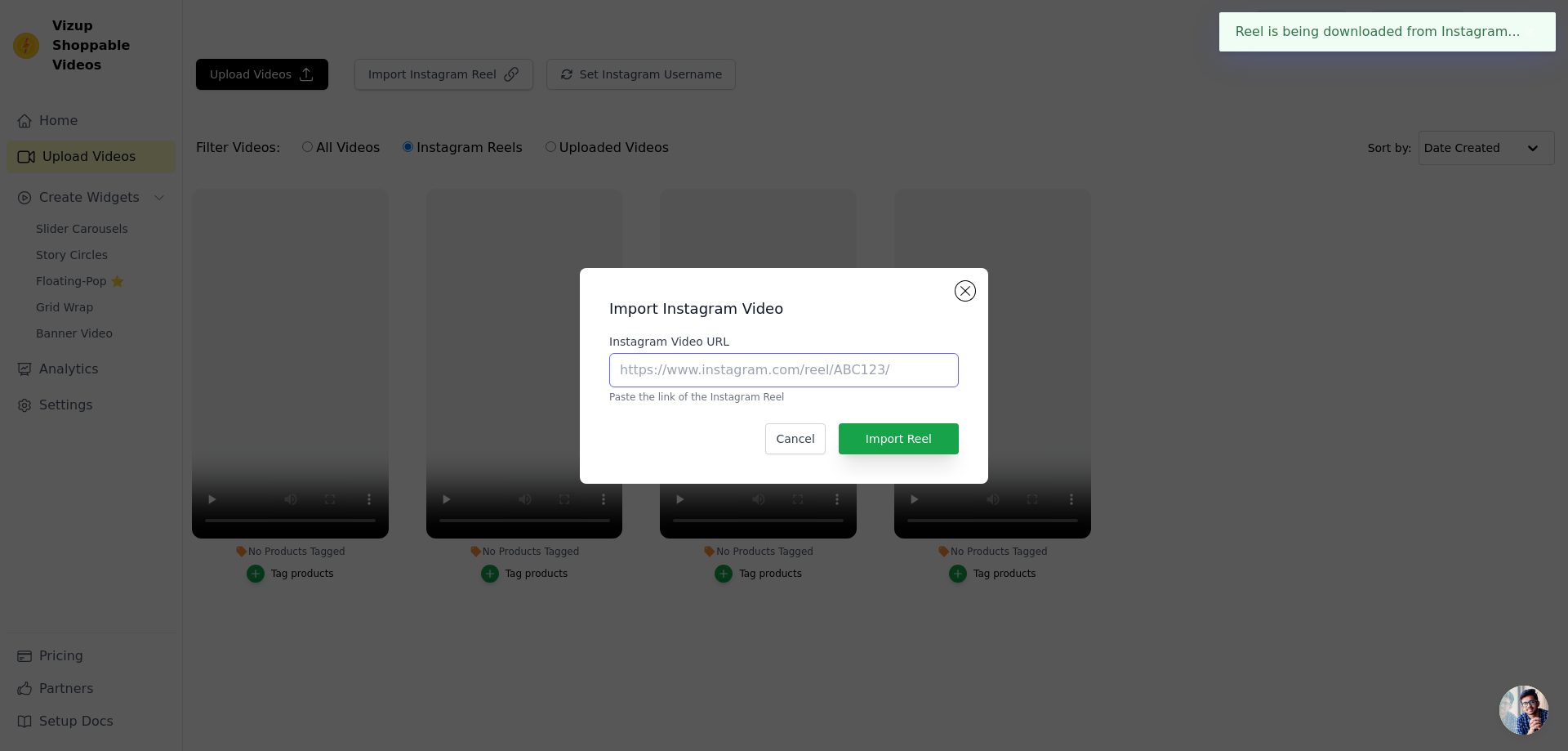
click at [858, 369] on input "Instagram Video URL" at bounding box center [784, 370] width 349 height 34
paste input "https://www.instagram.com/reel/DNQ271kgRkv/?utm_source=ig_web_copy_link&igsh=Mz…"
type input "https://www.instagram.com/reel/DNQ271kgRkv/?utm_source=ig_web_copy_link&igsh=Mz…"
click at [908, 433] on button "Import Reel" at bounding box center [898, 439] width 120 height 31
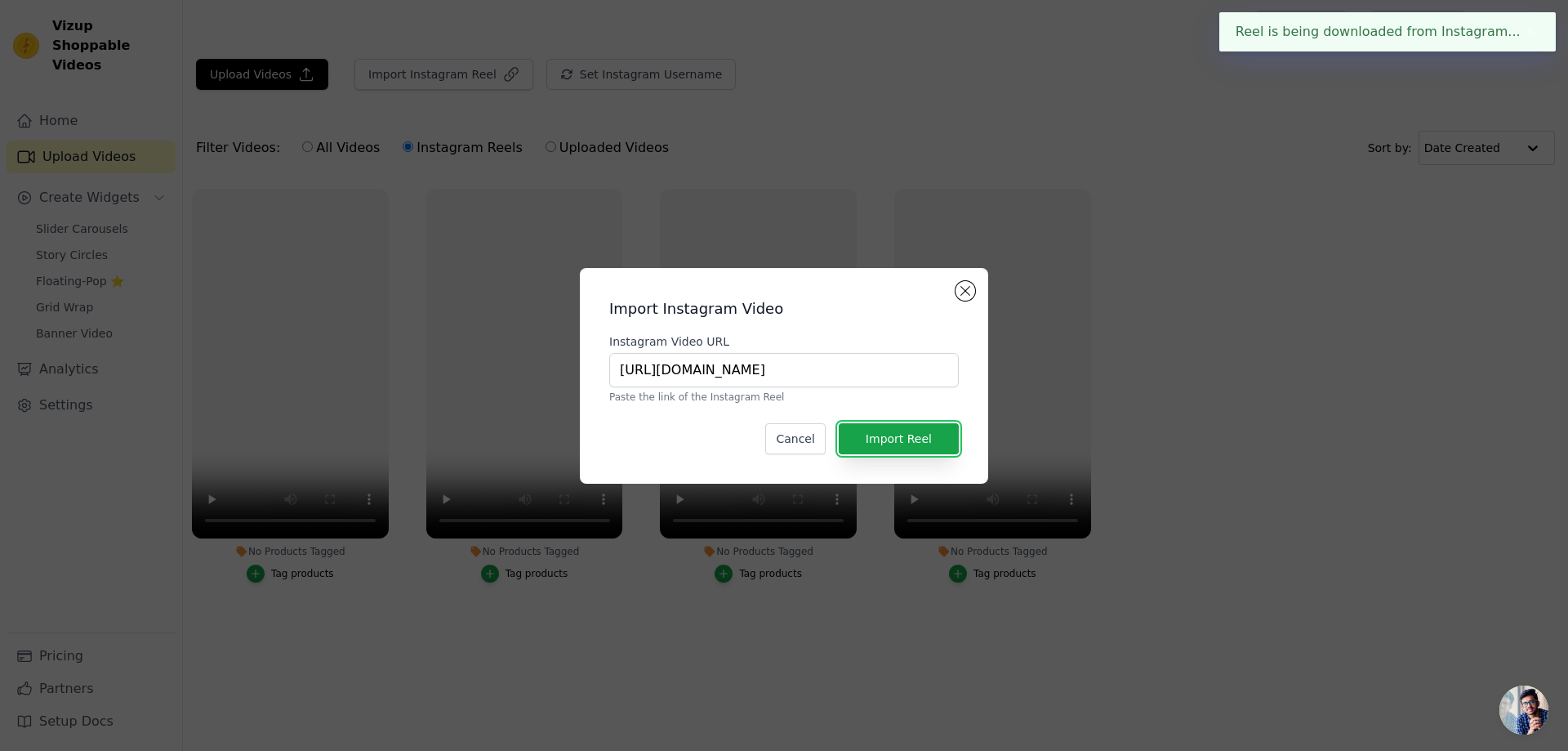
scroll to position [0, 0]
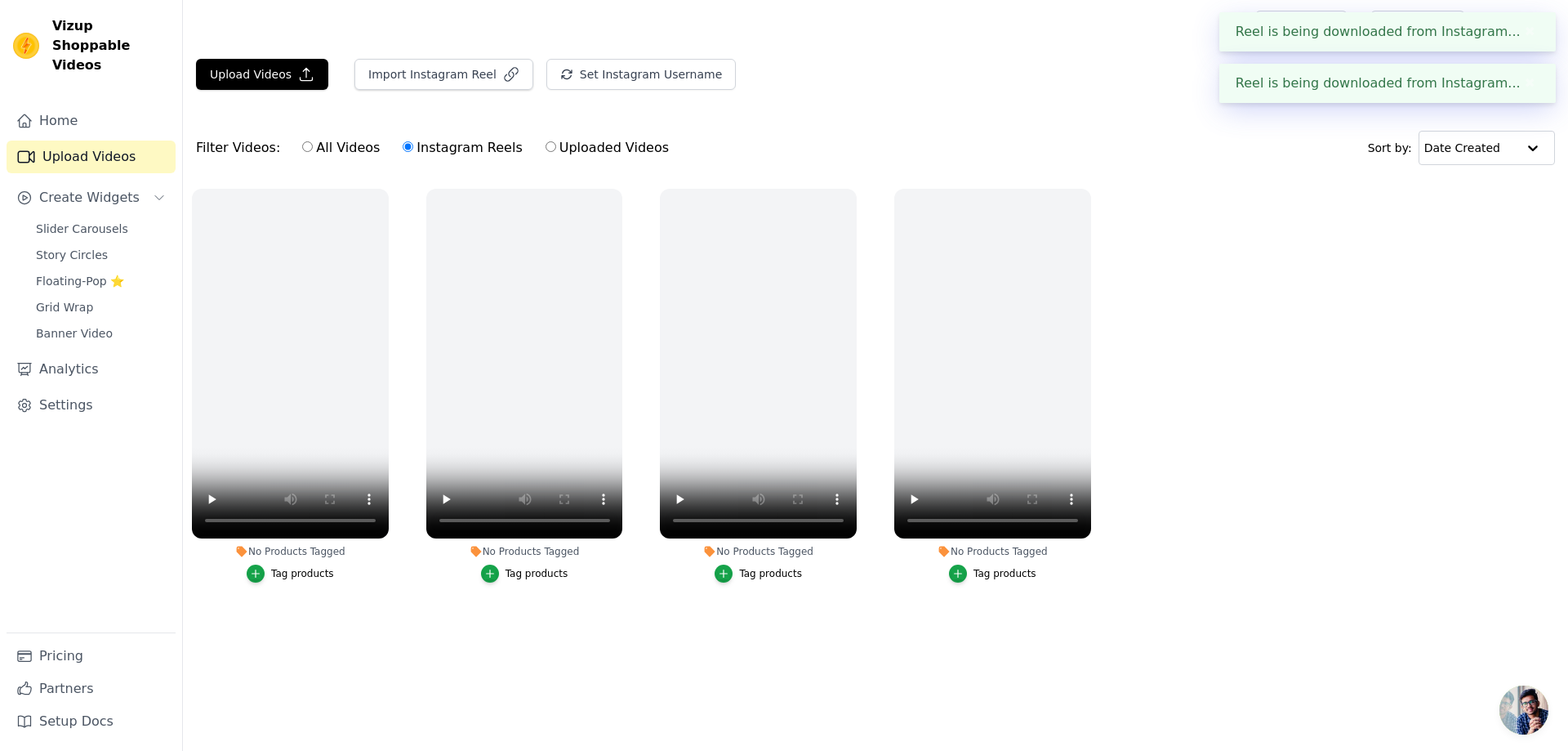
click at [1330, 299] on ul "No Products Tagged Tag products No Products Tagged Tag products No Products Tag…" at bounding box center [875, 402] width 1385 height 445
click at [470, 73] on button "Import Instagram Reel" at bounding box center [444, 74] width 179 height 31
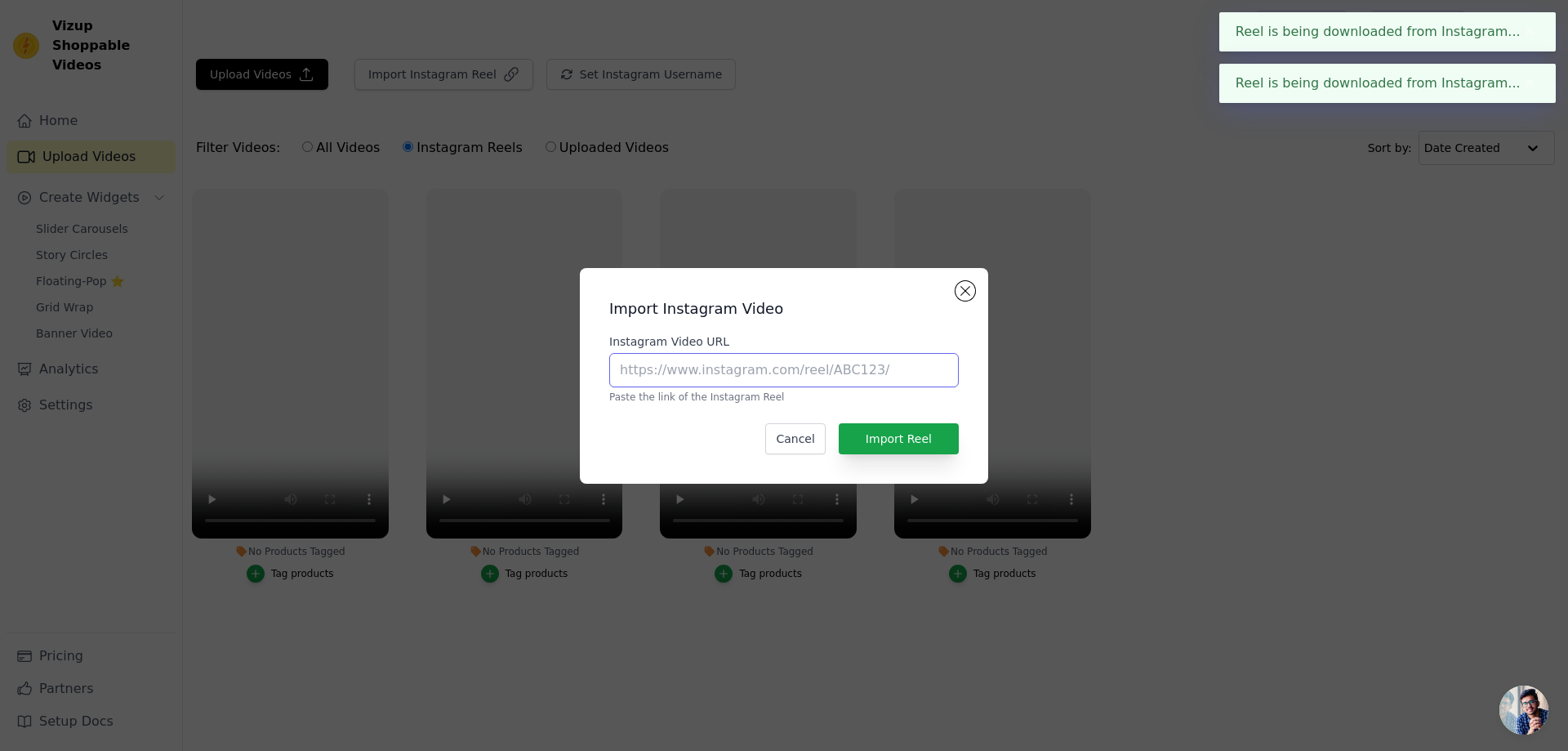
drag, startPoint x: 728, startPoint y: 375, endPoint x: 749, endPoint y: 377, distance: 21.1
click at [728, 375] on input "Instagram Video URL" at bounding box center [784, 370] width 349 height 34
paste input "https://www.instagram.com/reel/DNQ271kgRkv/?utm_source=ig_web_copy_link&igsh=Mz…"
type input "https://www.instagram.com/reel/DNQ271kgRkv/?utm_source=ig_web_copy_link&igsh=Mz…"
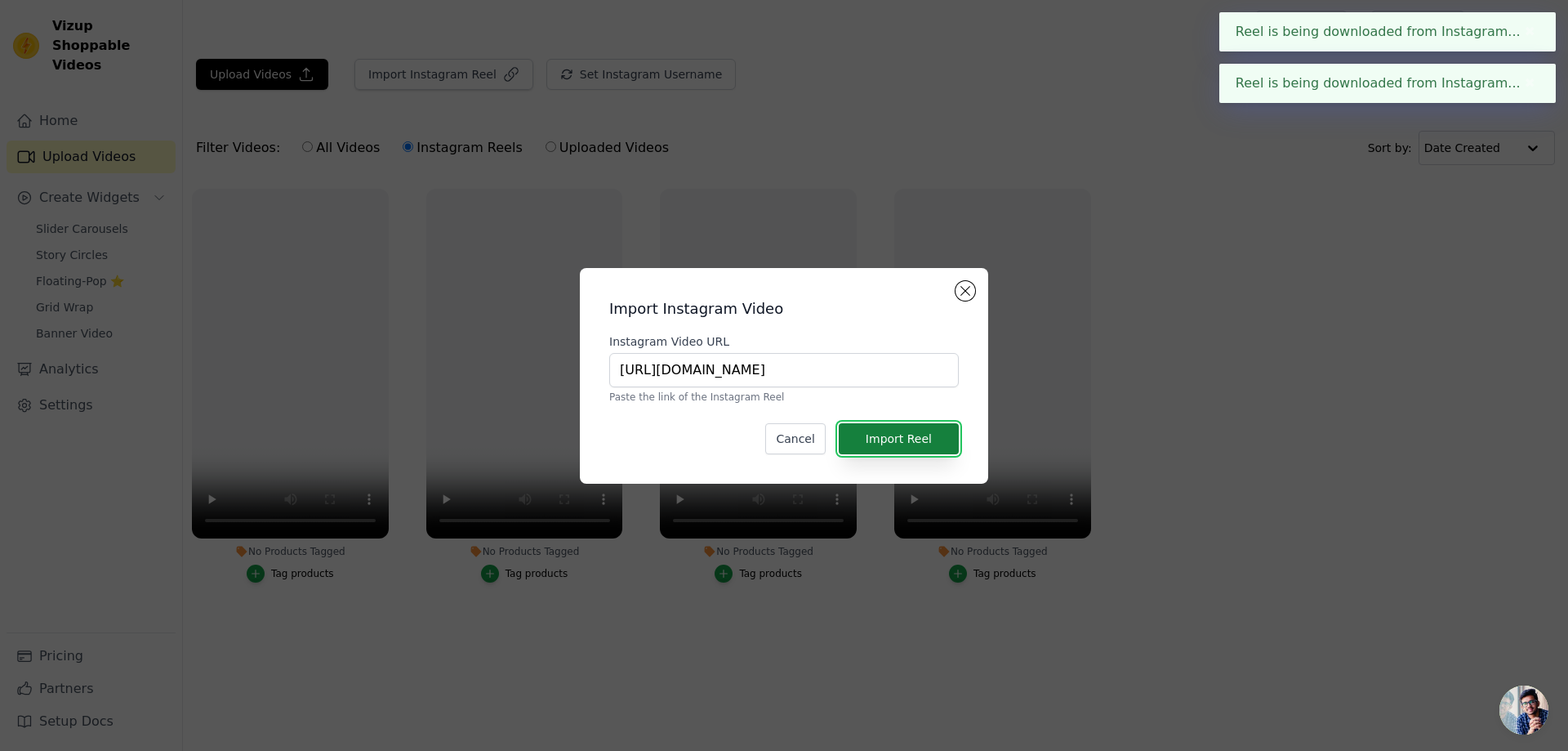
click at [915, 436] on button "Import Reel" at bounding box center [898, 439] width 120 height 31
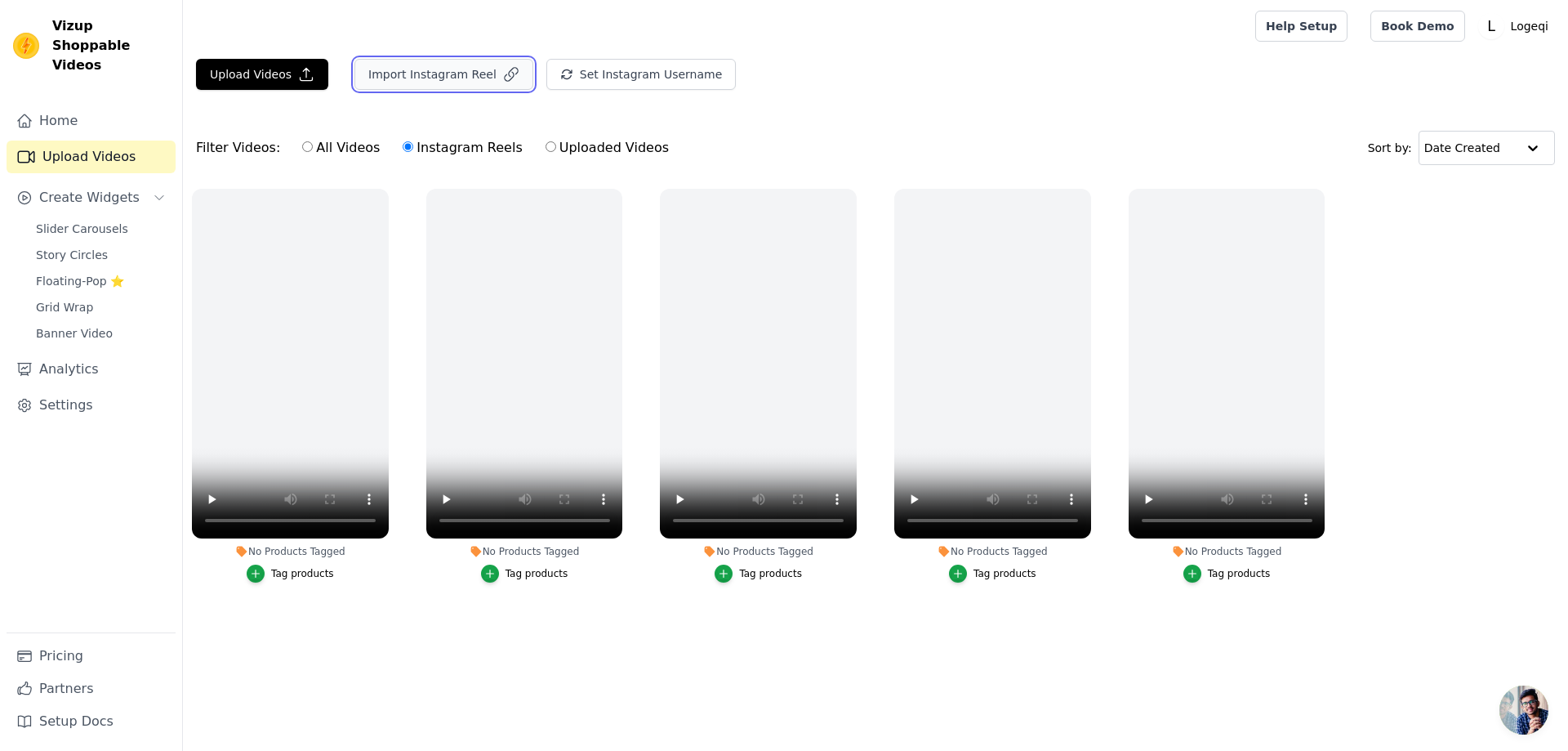
click at [461, 79] on button "Import Instagram Reel" at bounding box center [444, 74] width 179 height 31
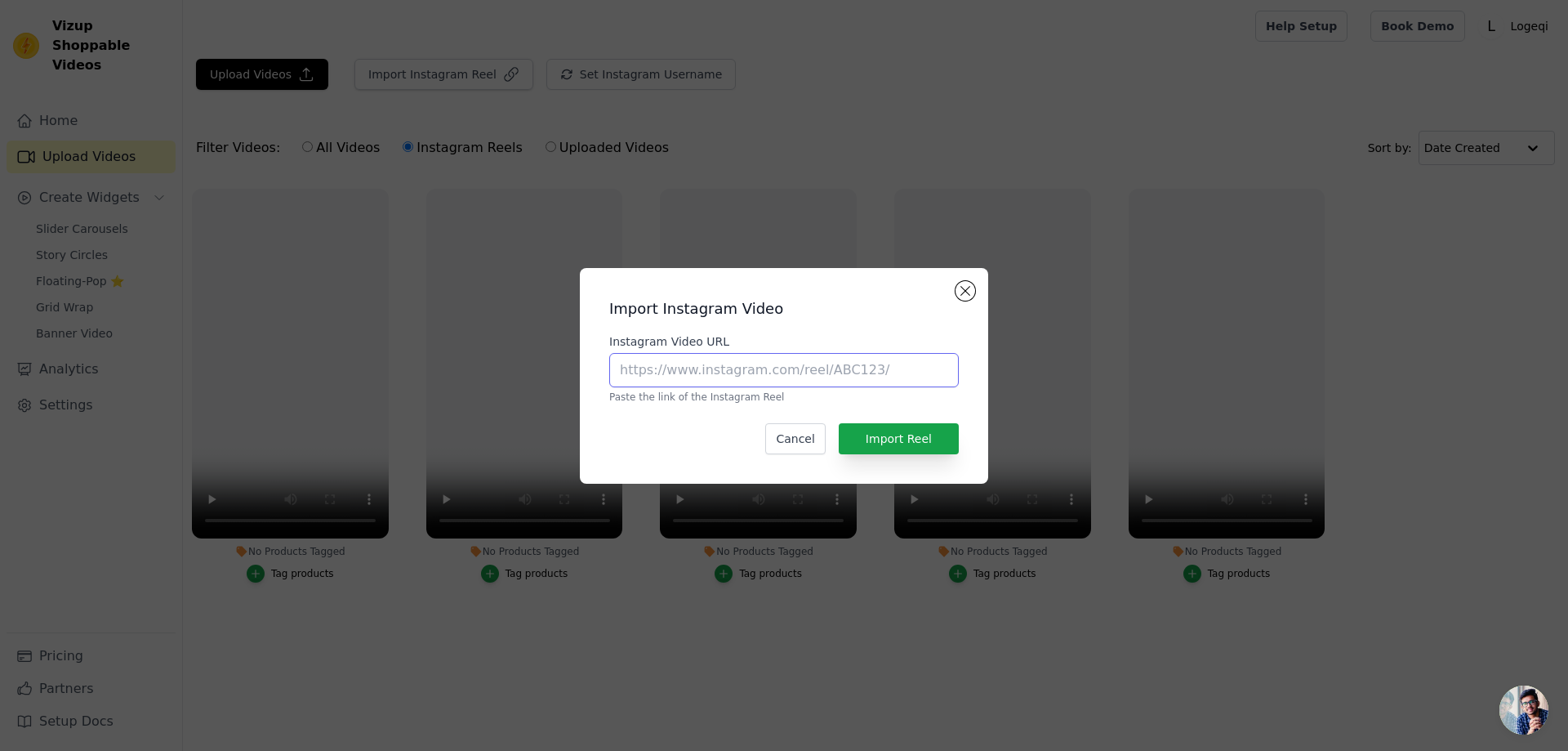
click at [702, 375] on input "Instagram Video URL" at bounding box center [784, 370] width 349 height 34
paste input "https://www.instagram.com/reel/DMaux_pzZIs/?utm_source=ig_web_copy_link&igsh=Mz…"
type input "https://www.instagram.com/reel/DMaux_pzZIs/?utm_source=ig_web_copy_link&igsh=Mz…"
click at [903, 439] on button "Import Reel" at bounding box center [898, 439] width 120 height 31
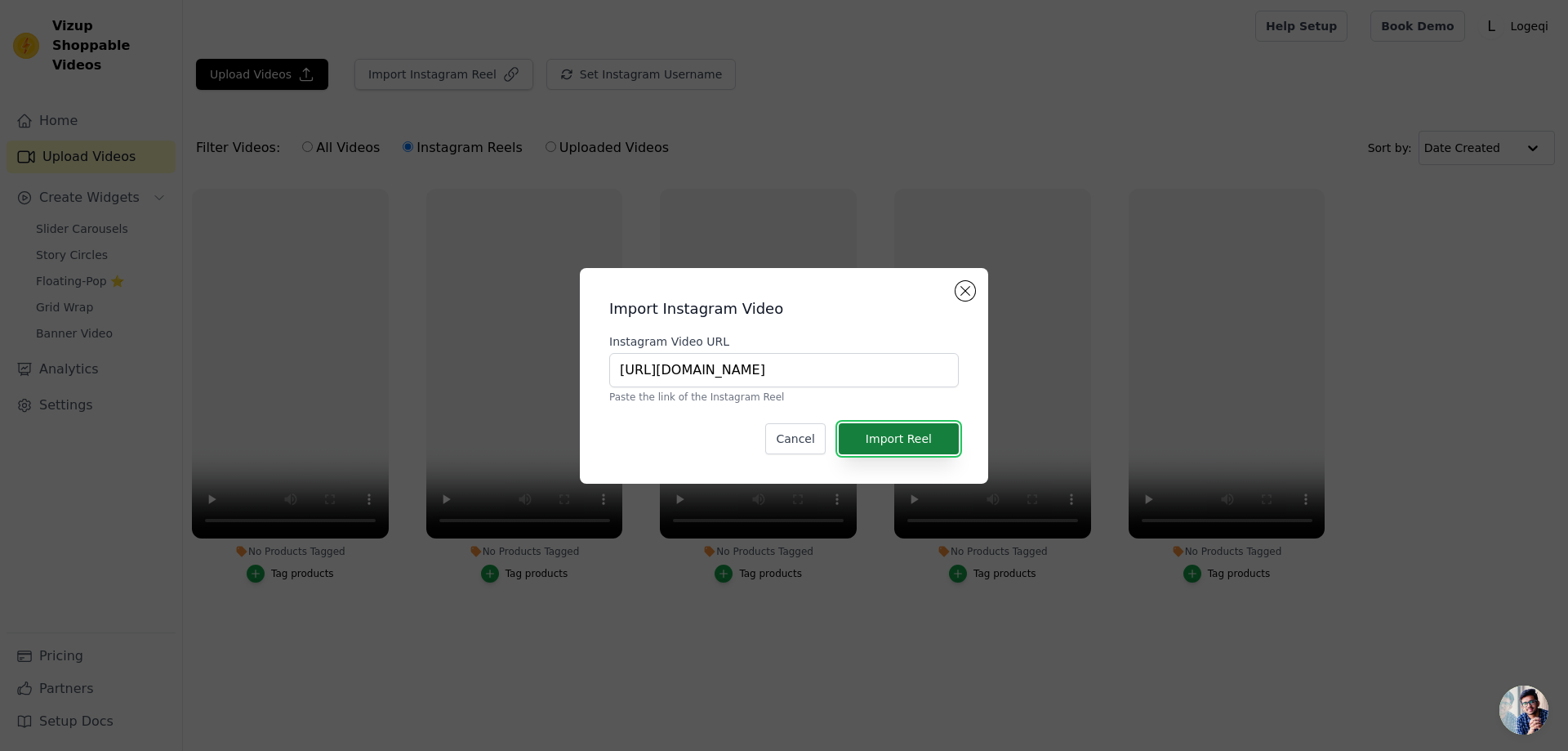
scroll to position [0, 0]
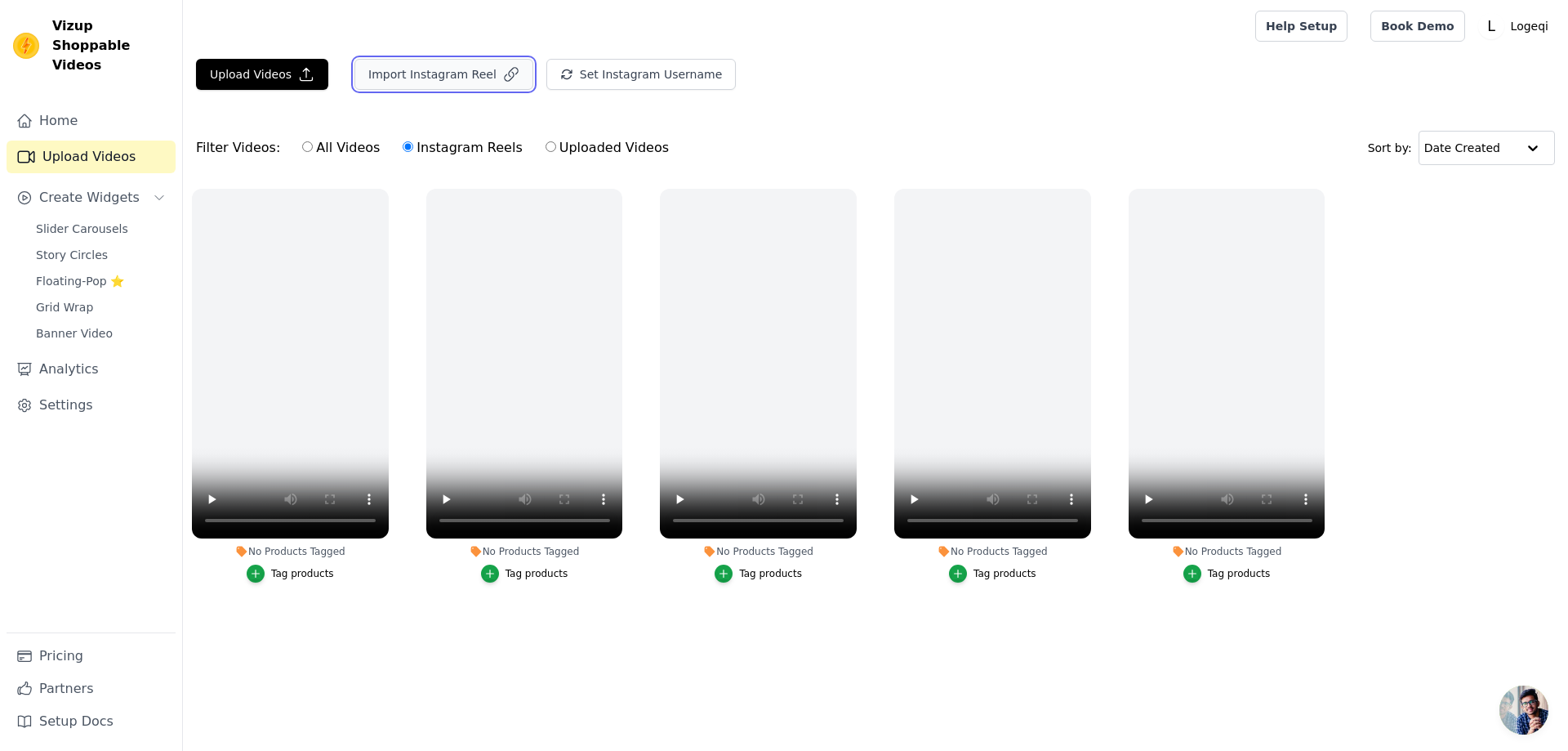
click at [448, 68] on button "Import Instagram Reel" at bounding box center [444, 74] width 179 height 31
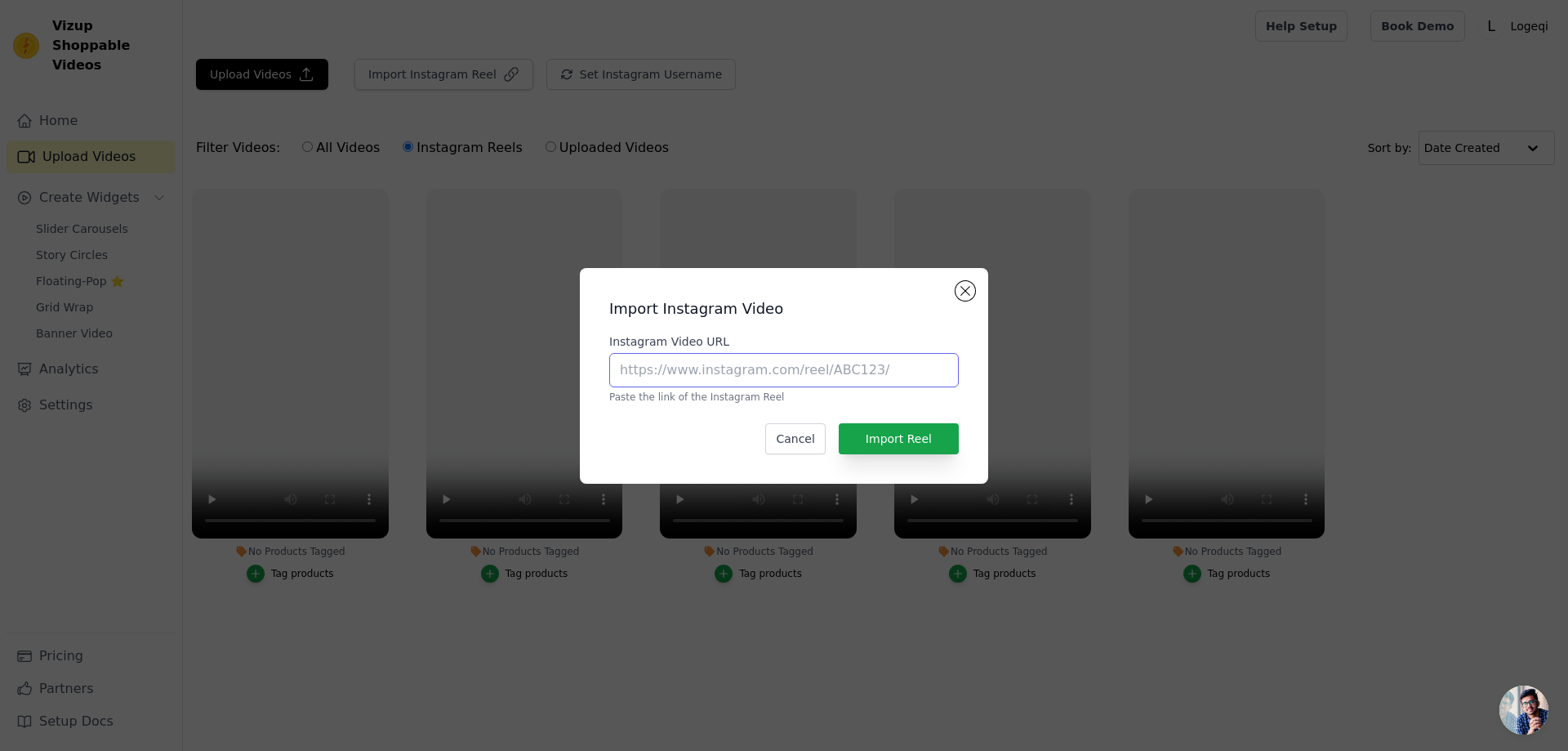
drag, startPoint x: 718, startPoint y: 374, endPoint x: 756, endPoint y: 387, distance: 40.2
click at [720, 374] on input "Instagram Video URL" at bounding box center [784, 370] width 349 height 34
paste input "https://www.instagram.com/reel/DKdnSYgzCsw/?utm_source=ig_web_copy_link&igsh=Mz…"
type input "https://www.instagram.com/reel/DKdnSYgzCsw/?utm_source=ig_web_copy_link&igsh=Mz…"
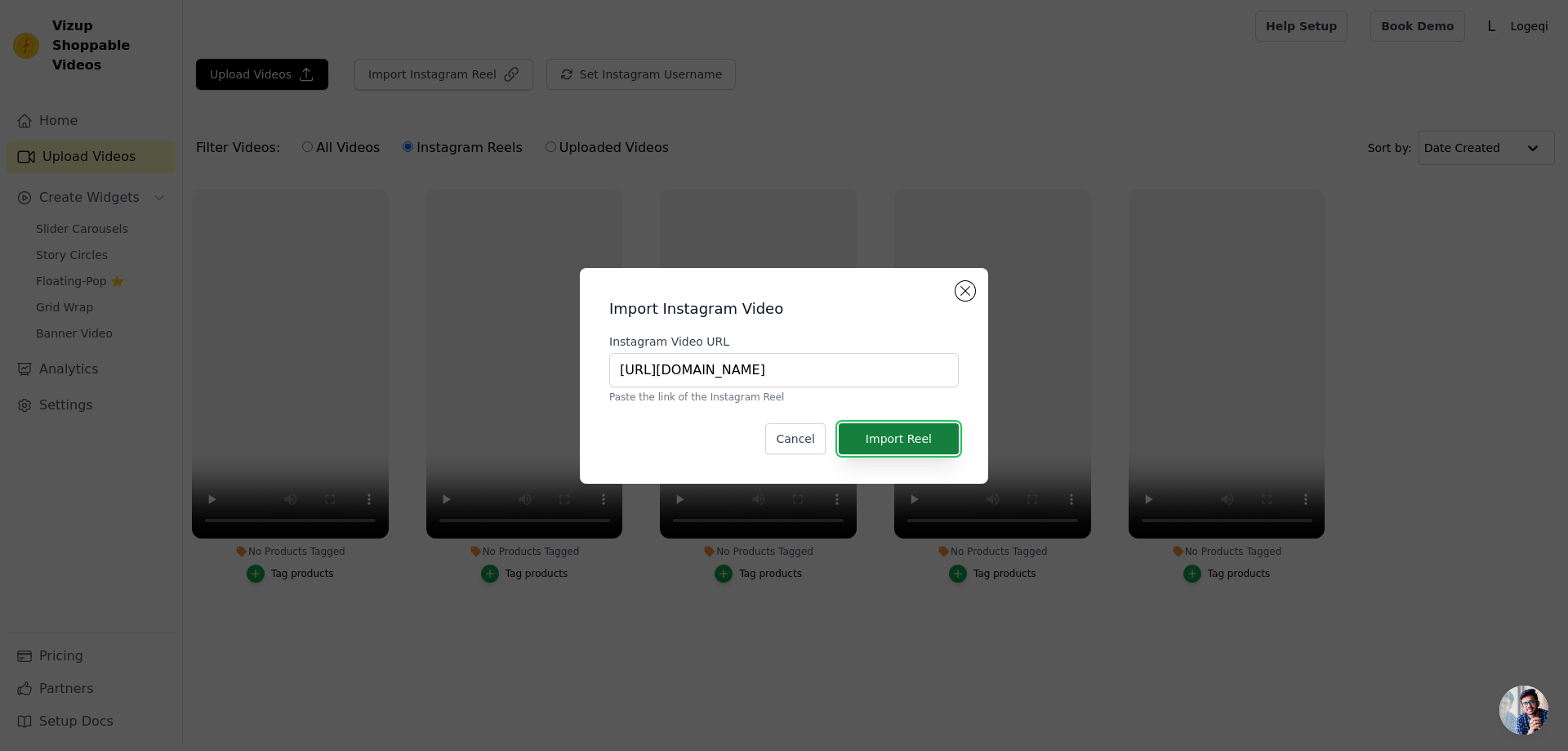
click at [930, 439] on button "Import Reel" at bounding box center [898, 439] width 120 height 31
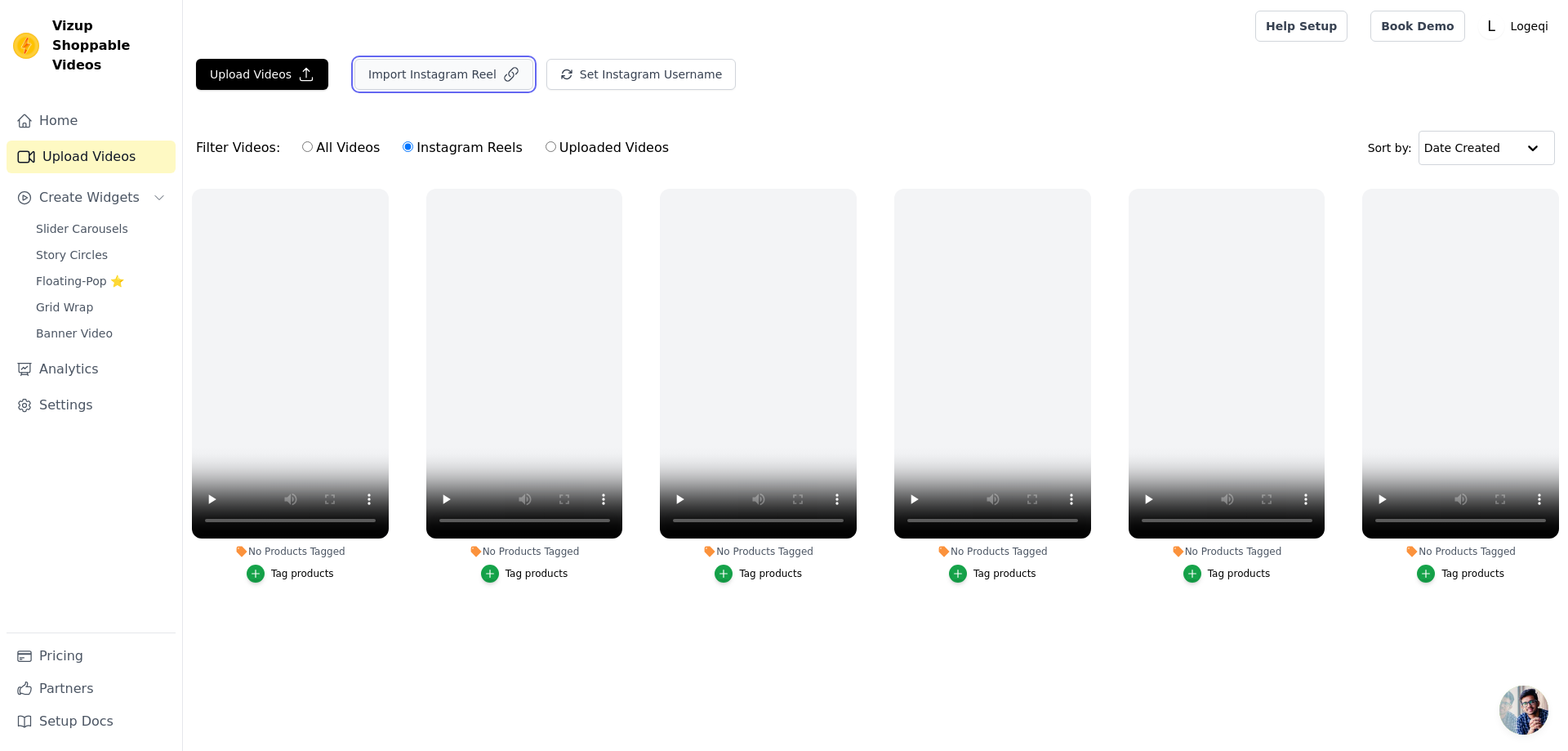
click at [455, 72] on button "Import Instagram Reel" at bounding box center [444, 74] width 179 height 31
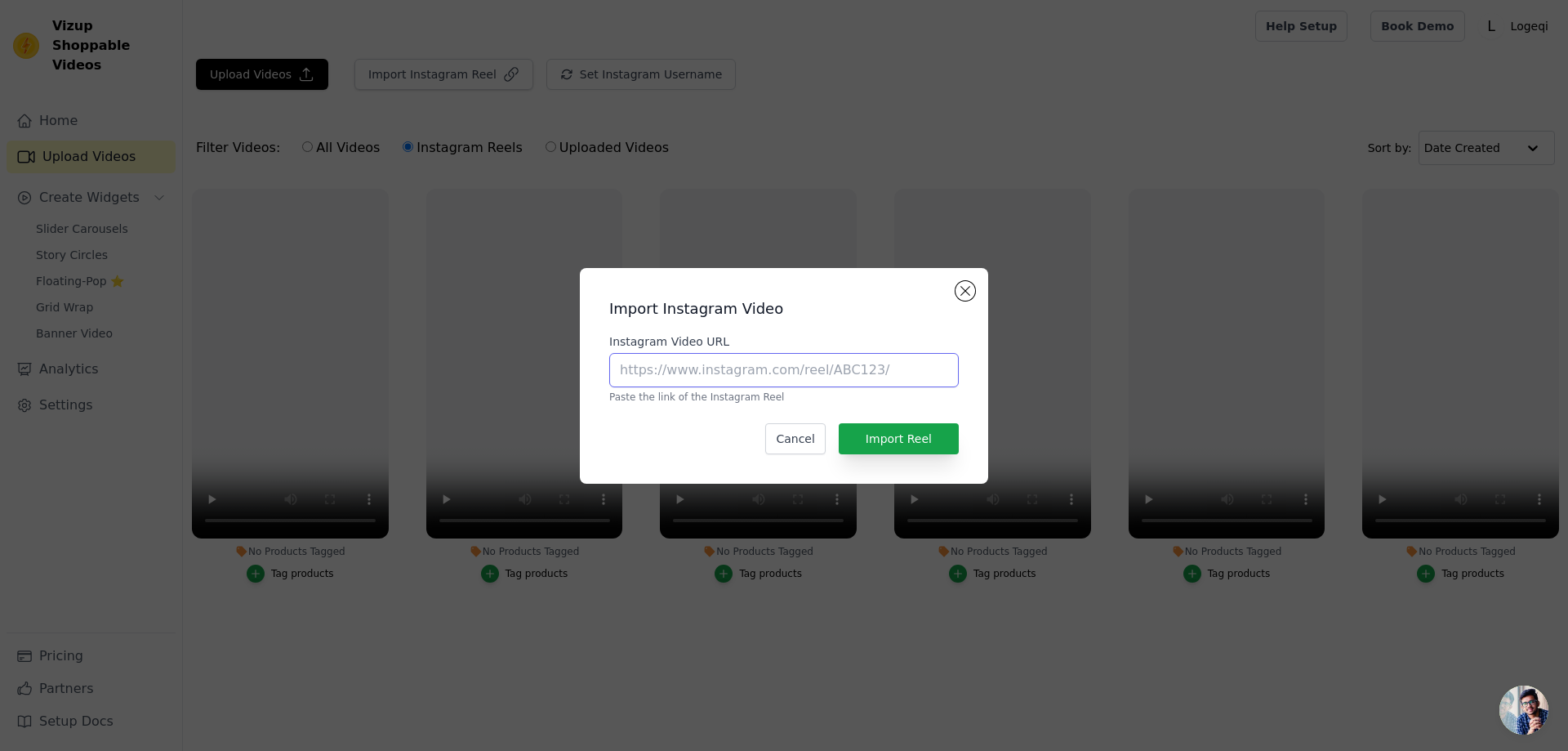
click at [752, 363] on input "Instagram Video URL" at bounding box center [784, 370] width 349 height 34
paste input "https://www.instagram.com/reel/DKgLK47TGmQ/?utm_source=ig_web_copy_link&igsh=Mz…"
type input "https://www.instagram.com/reel/DKgLK47TGmQ/?utm_source=ig_web_copy_link&igsh=Mz…"
click at [911, 429] on button "Import Reel" at bounding box center [898, 439] width 120 height 31
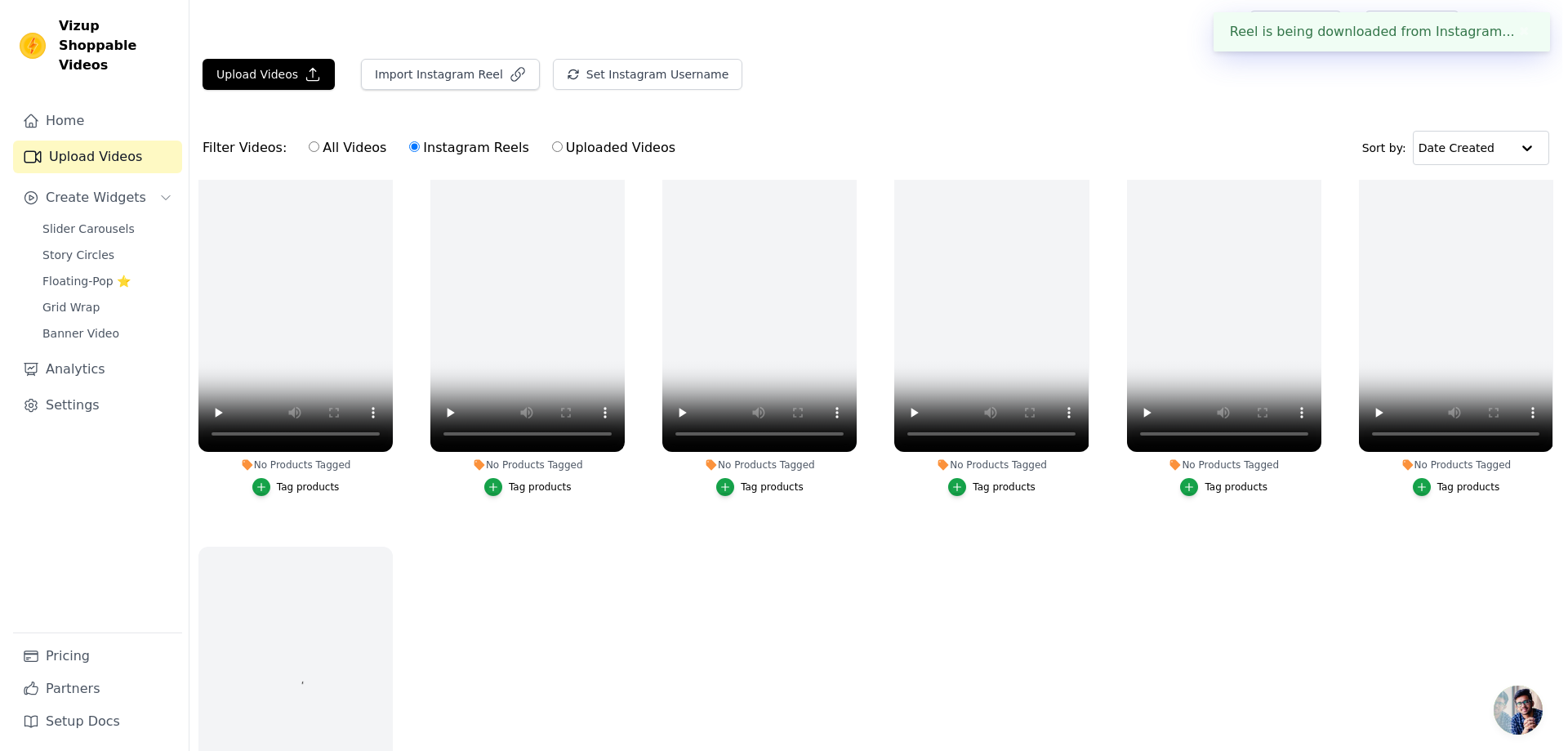
scroll to position [0, 0]
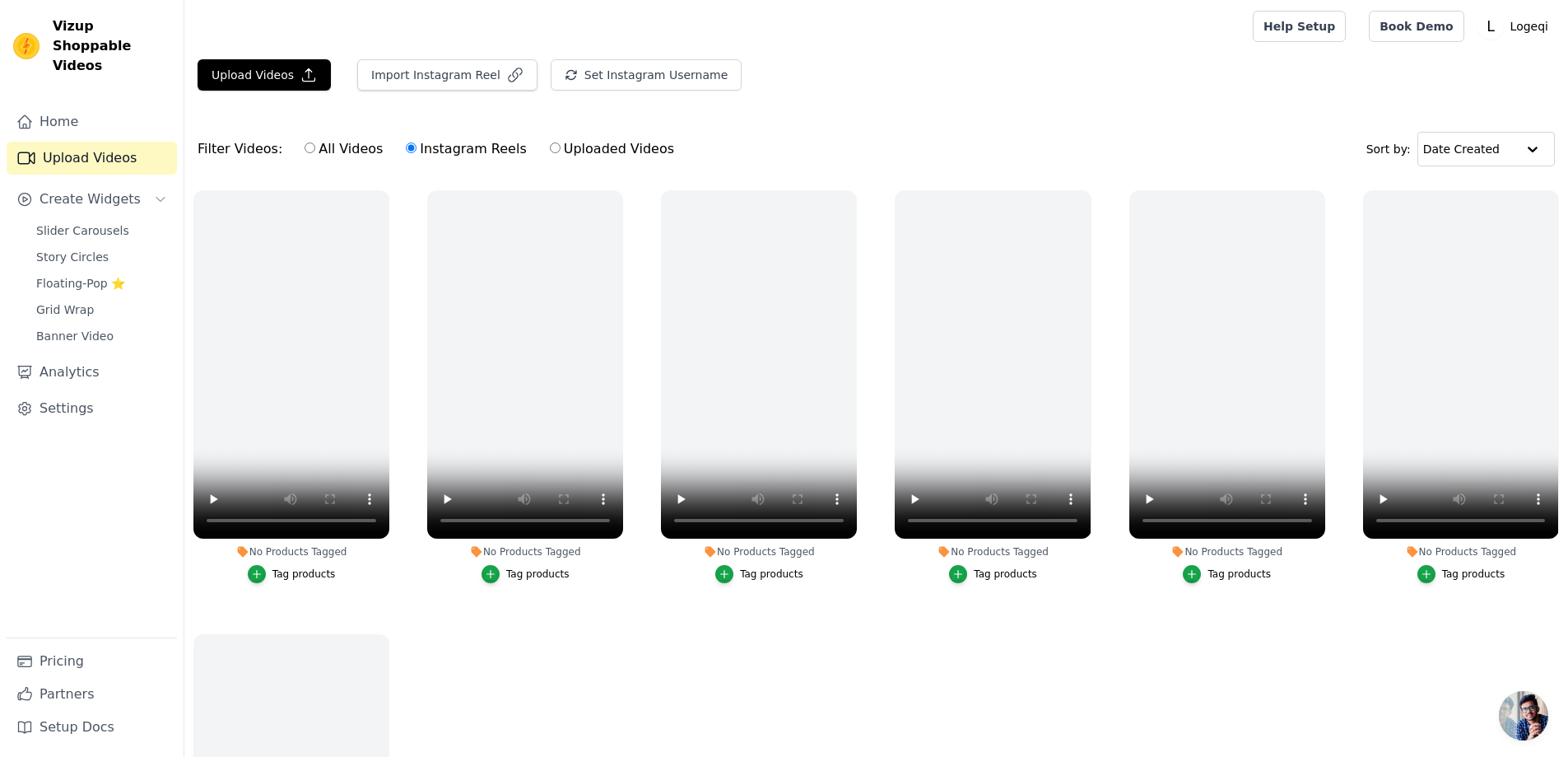
click at [89, 141] on link "Upload Videos" at bounding box center [91, 158] width 170 height 33
click at [113, 189] on span "Create Widgets" at bounding box center [91, 199] width 102 height 19
click at [117, 189] on span "Create Widgets" at bounding box center [91, 199] width 102 height 19
click at [99, 223] on span "Slider Carousels" at bounding box center [82, 231] width 93 height 17
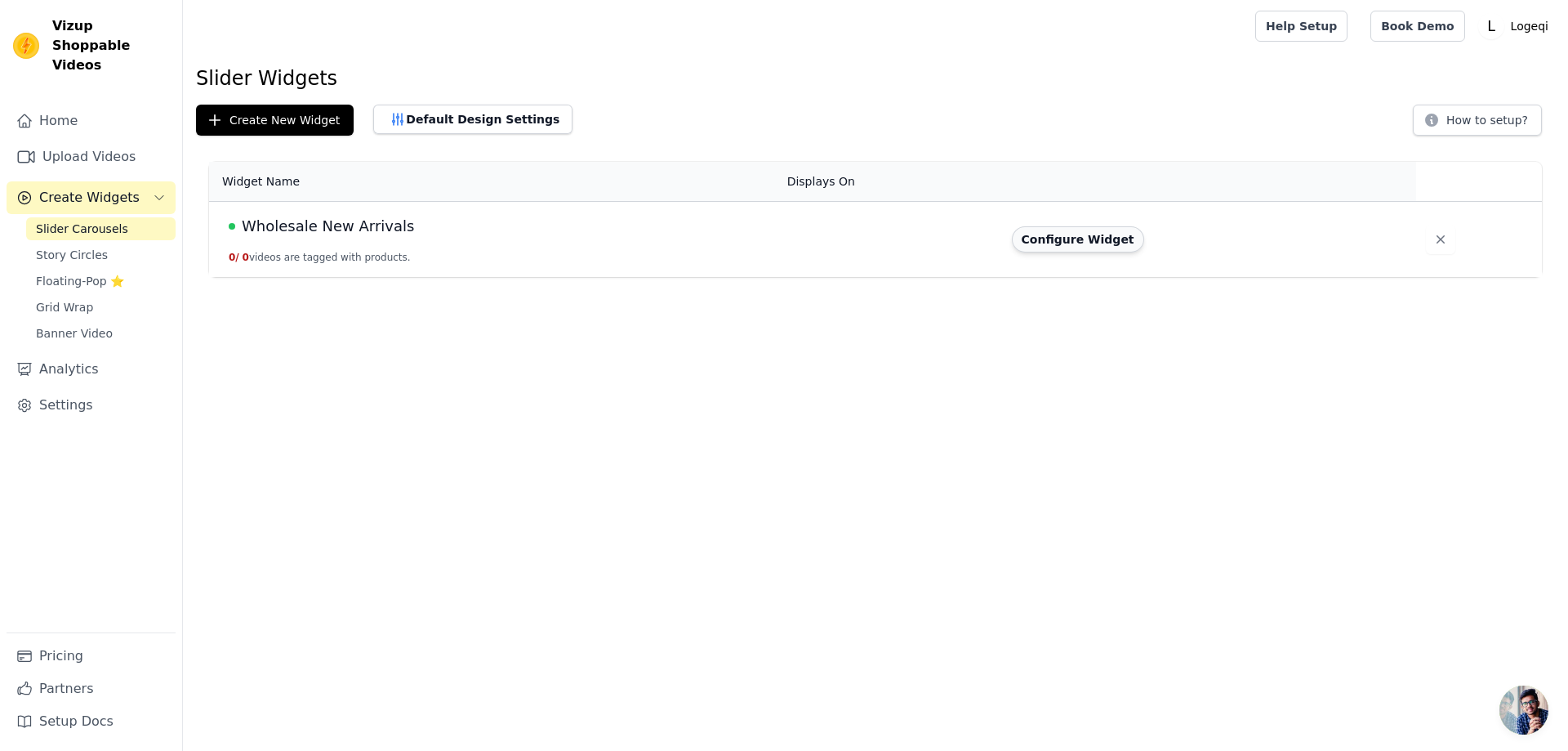
click at [1037, 234] on button "Configure Widget" at bounding box center [1078, 239] width 132 height 27
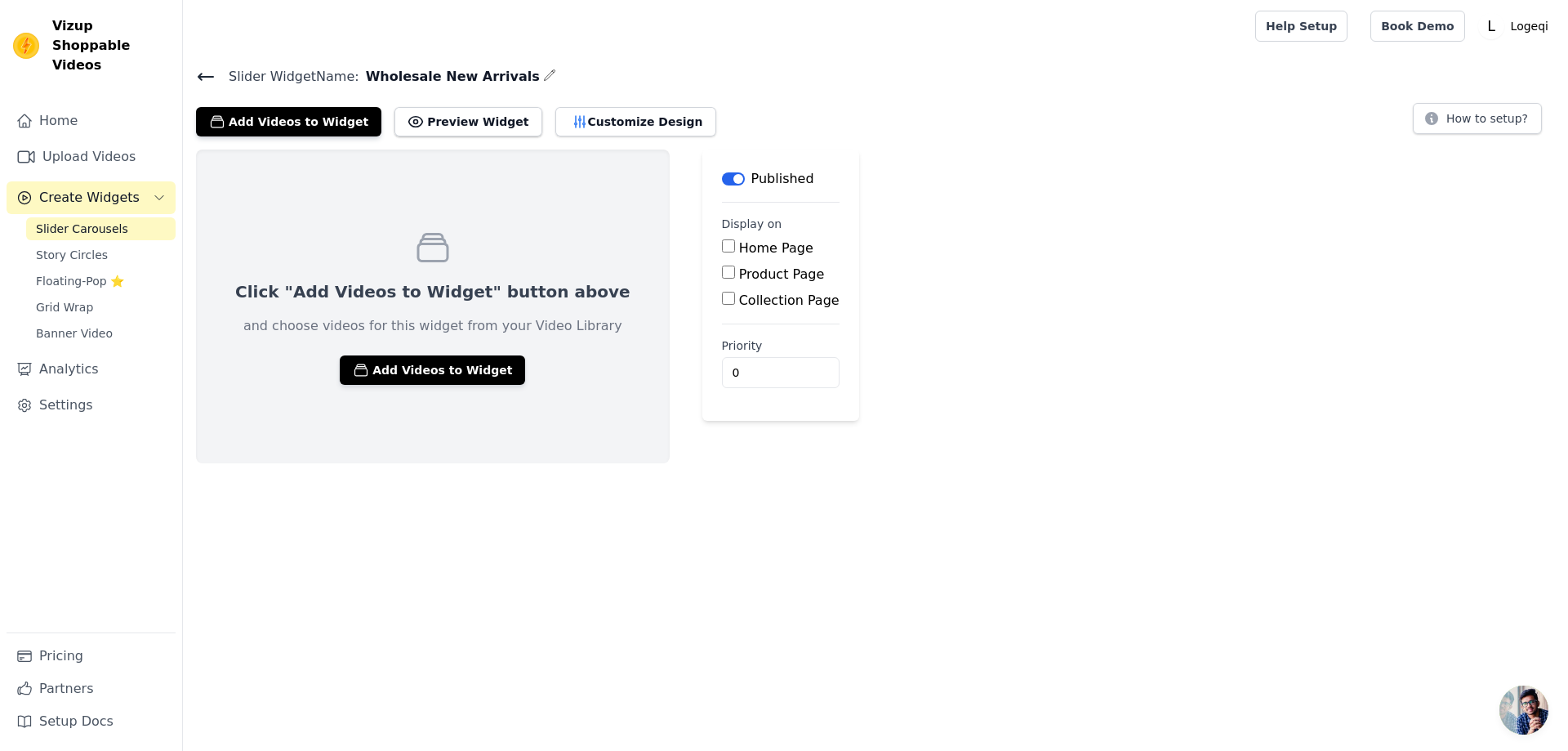
click at [1000, 313] on div "Click "Add Videos to Widget" button above and choose videos for this widget fro…" at bounding box center [875, 306] width 1385 height 314
click at [1133, 314] on div "Click "Add Videos to Widget" button above and choose videos for this widget fro…" at bounding box center [875, 306] width 1385 height 314
click at [482, 122] on button "Preview Widget" at bounding box center [467, 122] width 147 height 29
click at [722, 274] on input "Product Page" at bounding box center [729, 272] width 13 height 13
checkbox input "true"
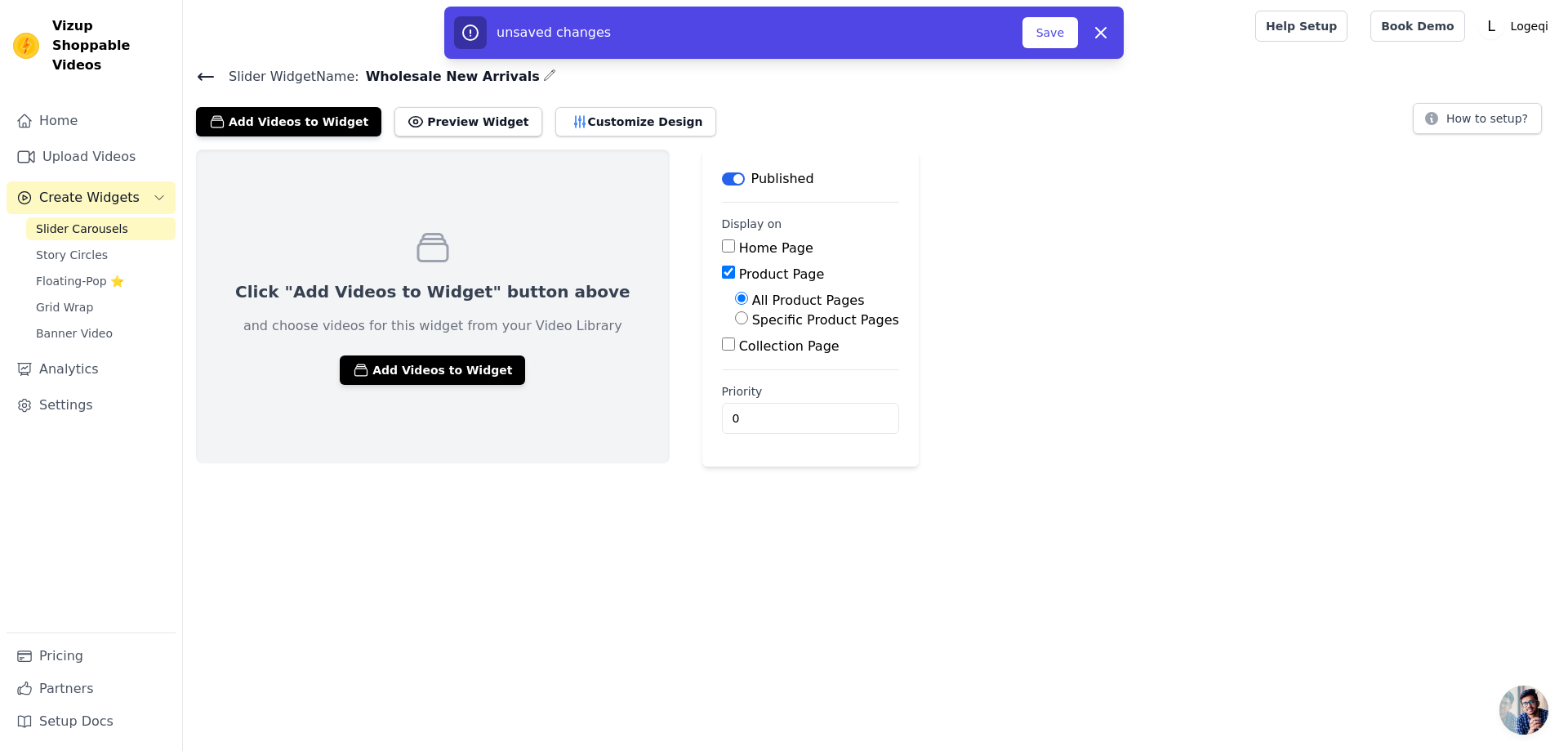
drag, startPoint x: 714, startPoint y: 293, endPoint x: 713, endPoint y: 310, distance: 17.0
click at [735, 295] on input "All Product Pages" at bounding box center [741, 298] width 13 height 13
click at [735, 317] on input "Specific Product Pages" at bounding box center [741, 317] width 13 height 13
radio input "true"
drag, startPoint x: 691, startPoint y: 276, endPoint x: 702, endPoint y: 296, distance: 22.8
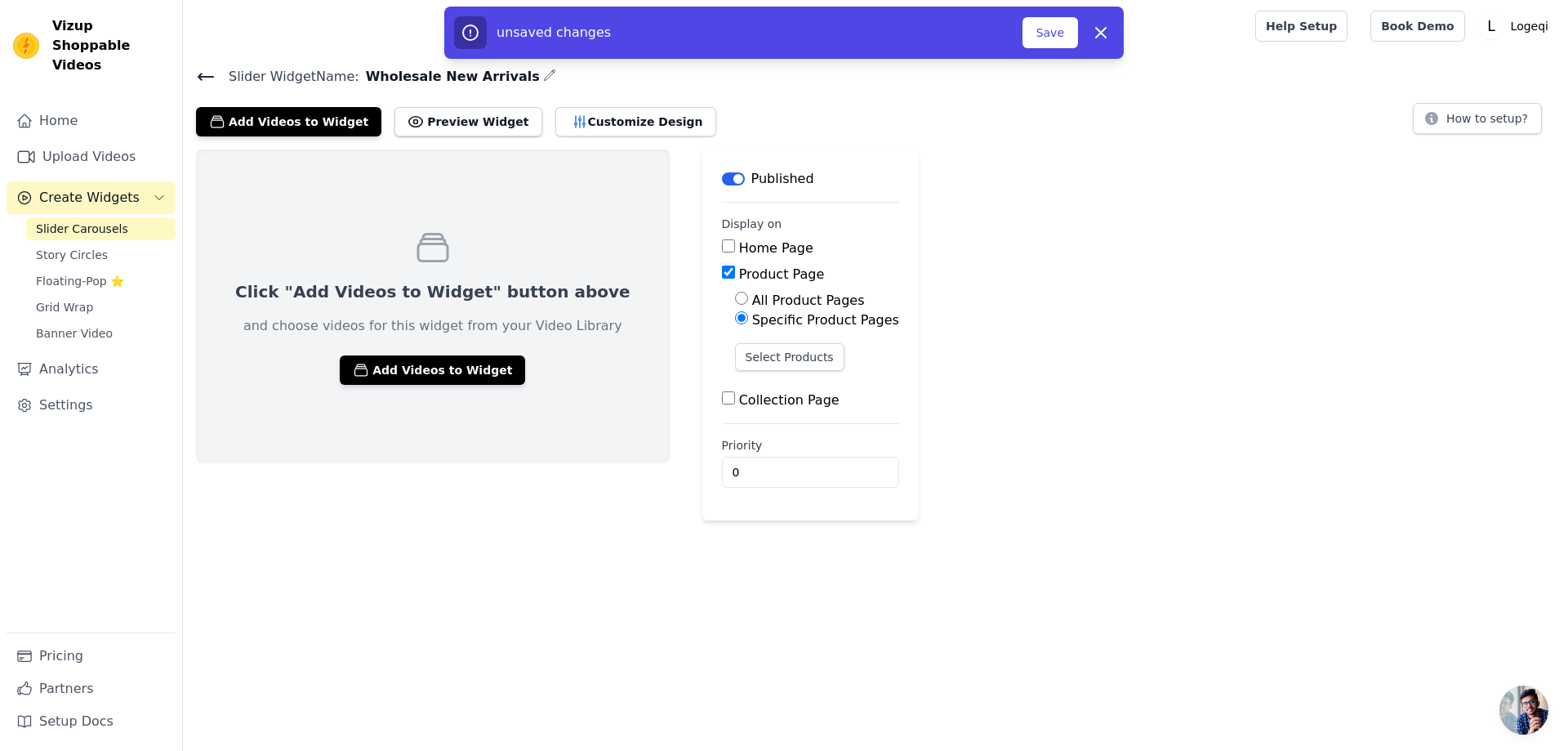
click at [722, 275] on input "Product Page" at bounding box center [729, 272] width 13 height 13
checkbox input "false"
click at [722, 307] on div "Collection Page" at bounding box center [781, 300] width 117 height 19
click at [722, 296] on input "Collection Page" at bounding box center [729, 298] width 13 height 13
checkbox input "true"
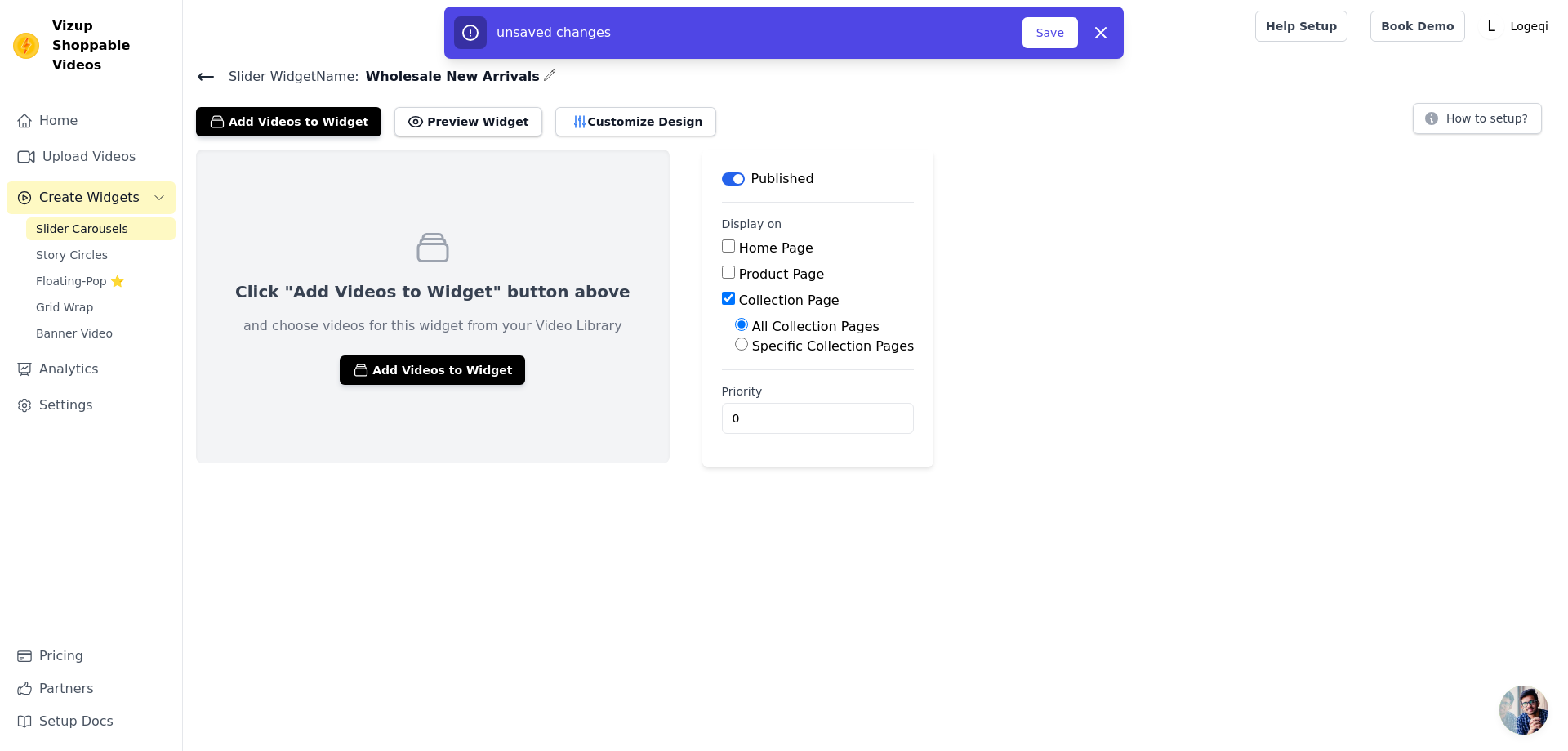
click at [752, 323] on label "All Collection Pages" at bounding box center [816, 326] width 127 height 16
click at [735, 323] on input "All Collection Pages" at bounding box center [741, 325] width 13 height 13
click at [735, 337] on div "Specific Collection Pages" at bounding box center [825, 346] width 180 height 19
click at [735, 342] on input "Specific Collection Pages" at bounding box center [741, 344] width 13 height 13
radio input "true"
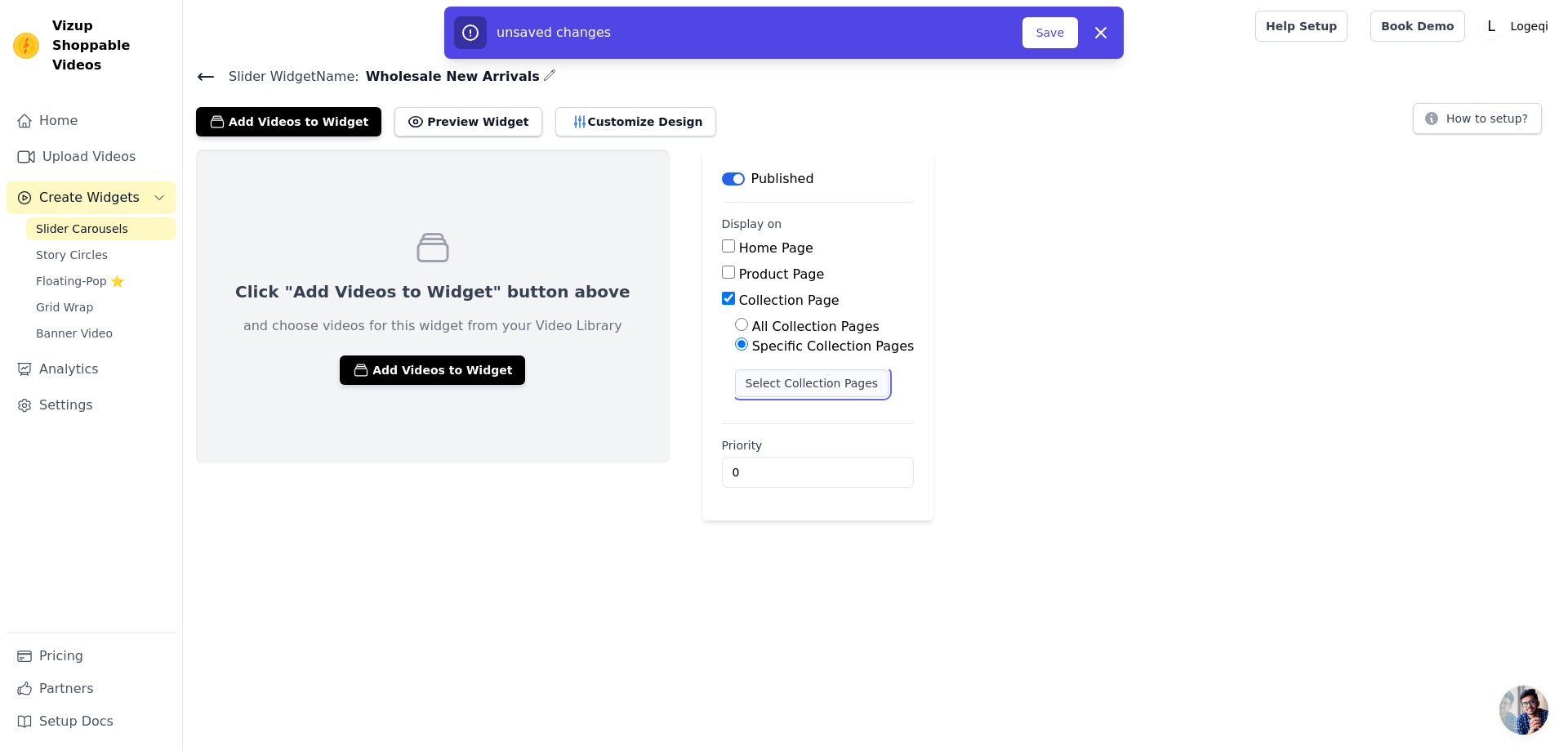
click at [761, 383] on button "Select Collection Pages" at bounding box center [812, 383] width 154 height 28
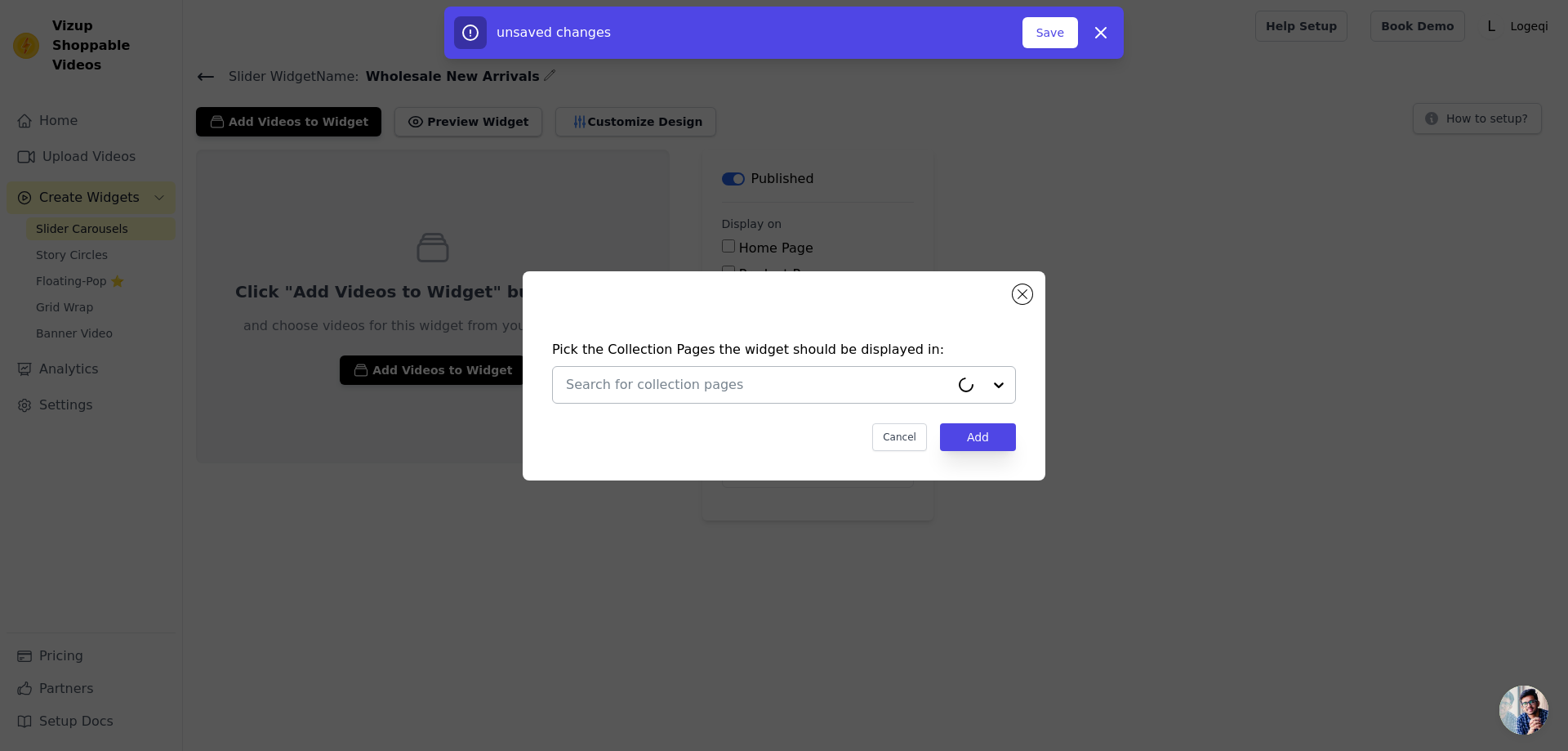
click at [761, 390] on input "text" at bounding box center [757, 384] width 384 height 19
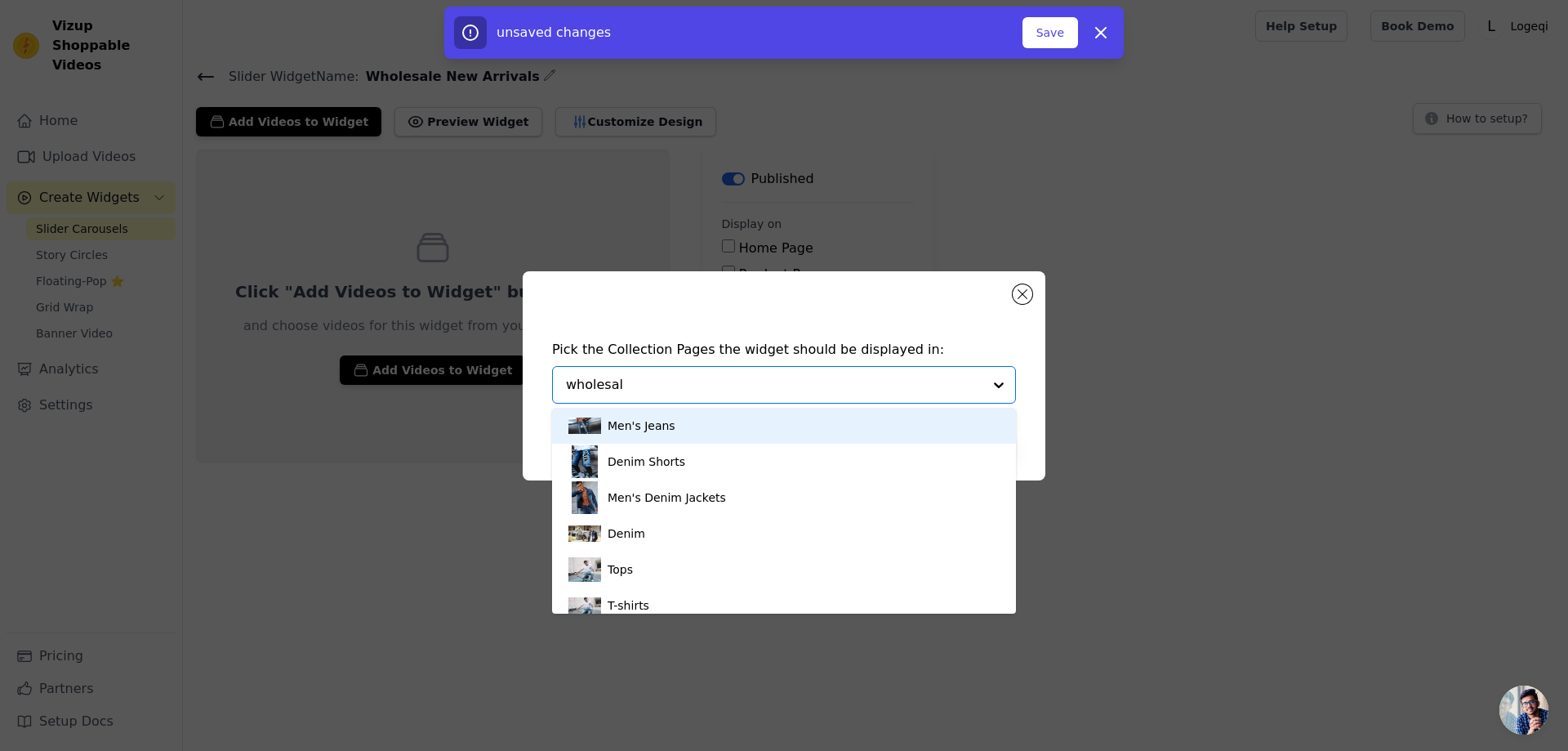
type input "Wholesale"
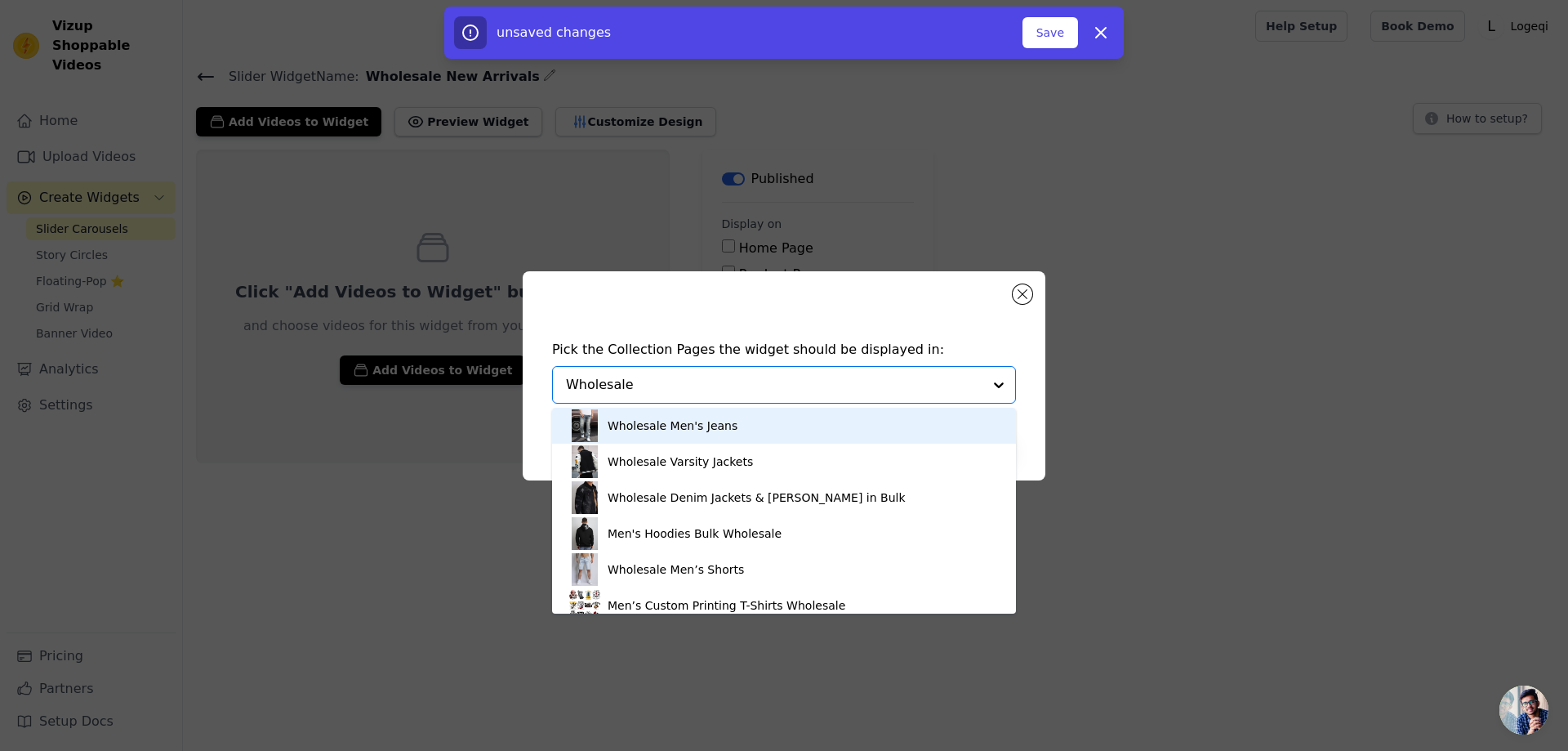
drag, startPoint x: 693, startPoint y: 386, endPoint x: 521, endPoint y: 370, distance: 172.7
click at [521, 370] on div "Pick the Collection Pages the widget should be displayed in: Wholesale Men's Je…" at bounding box center [784, 375] width 1516 height 261
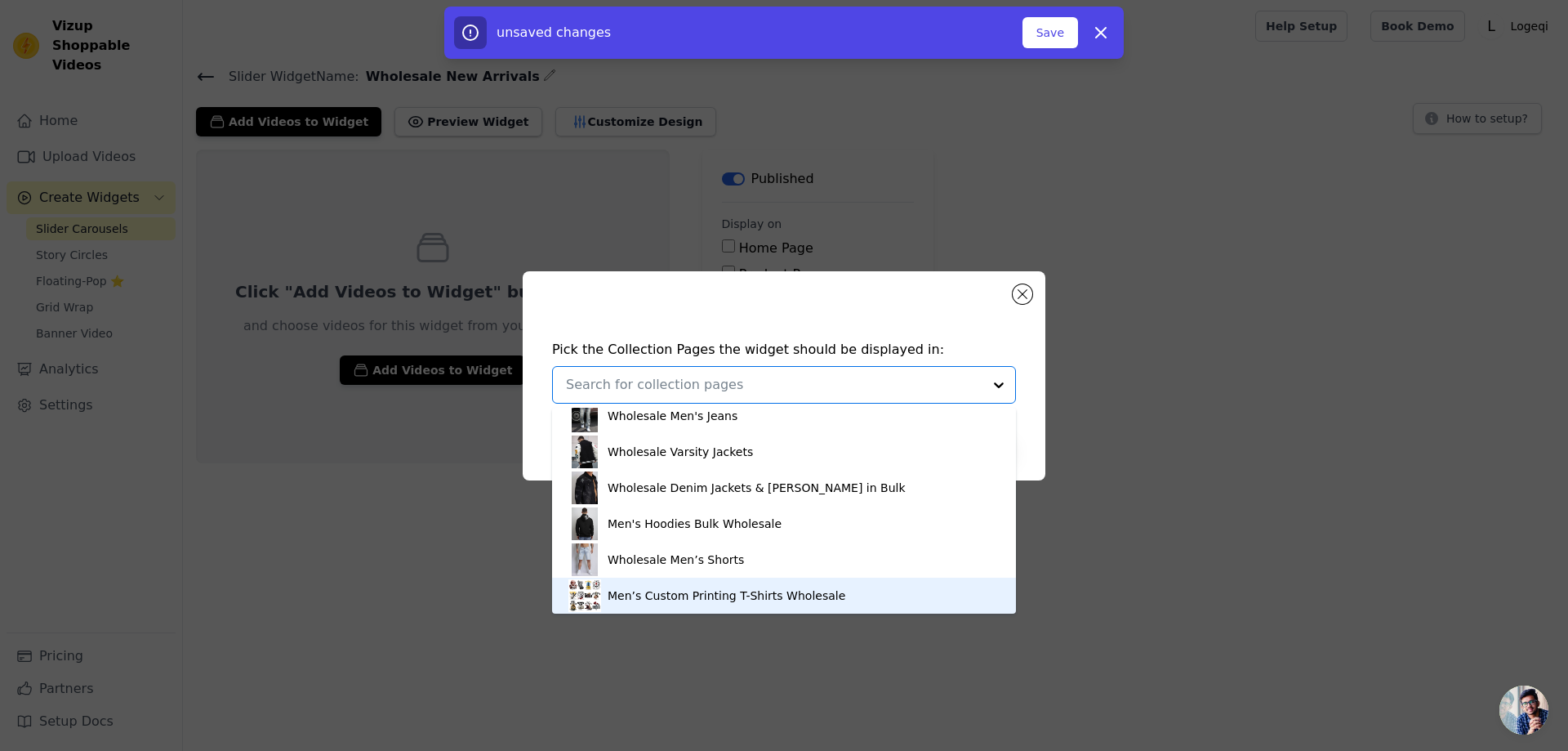
type input "s"
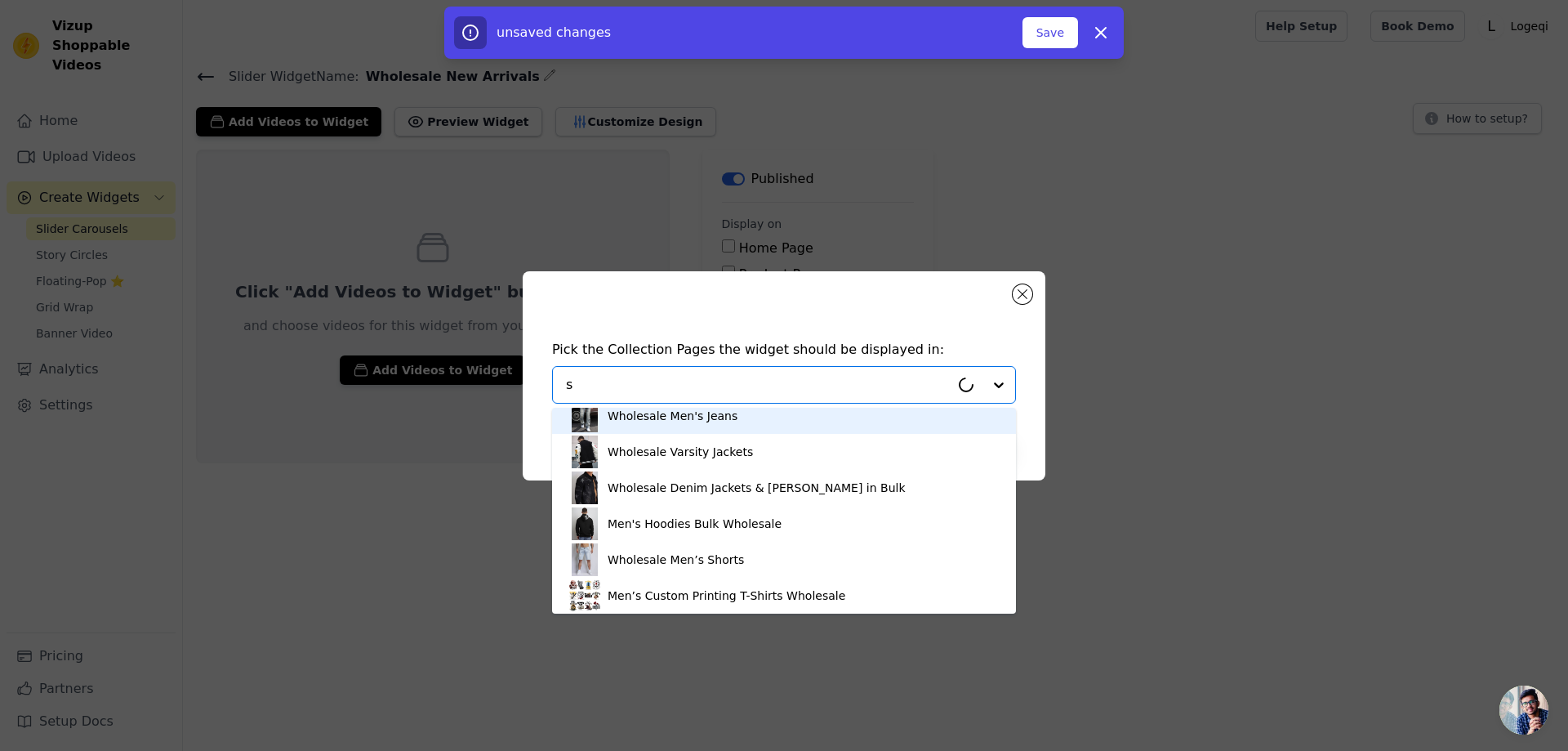
scroll to position [0, 0]
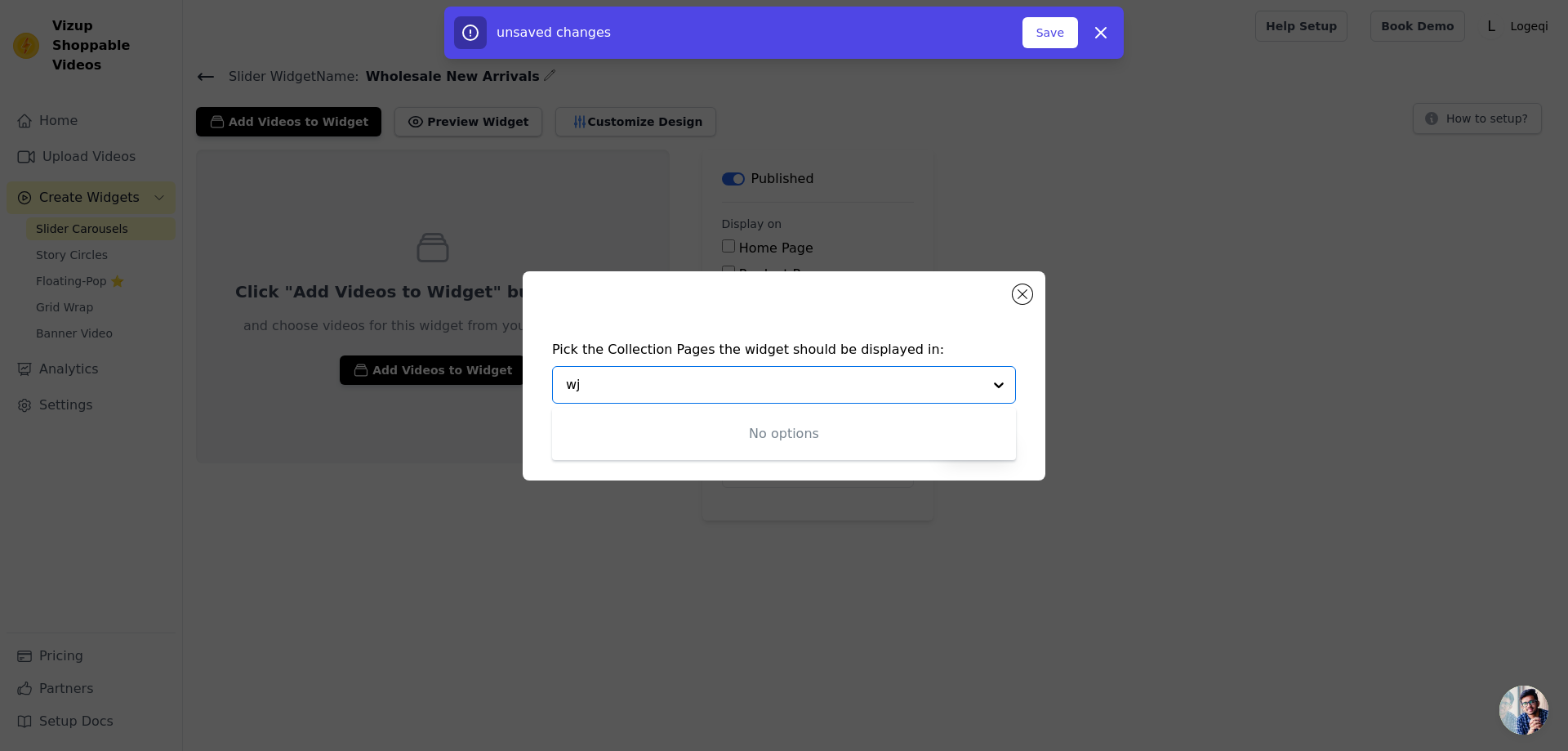
type input "w"
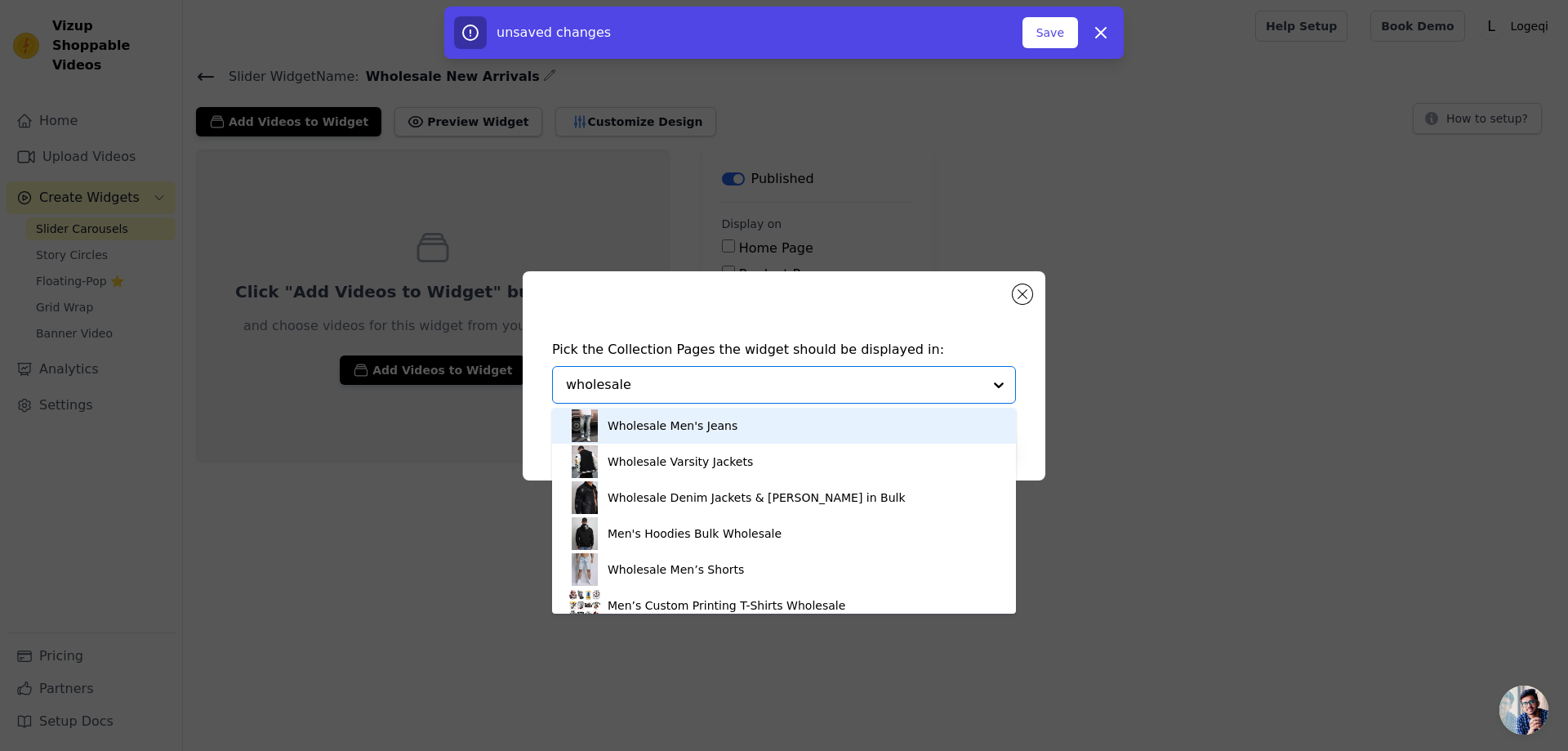
type input "wholesale"
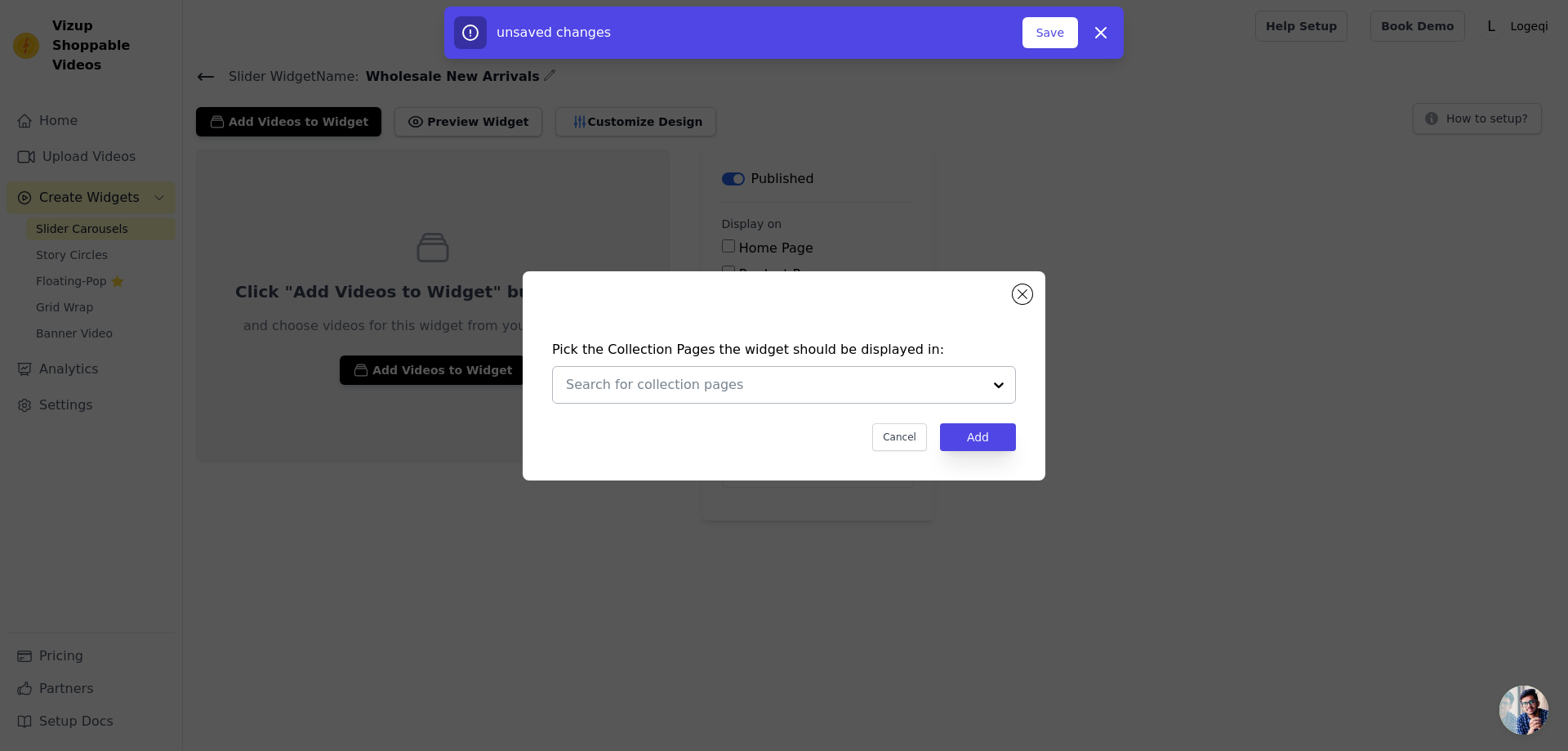
drag, startPoint x: 699, startPoint y: 394, endPoint x: 614, endPoint y: 375, distance: 87.1
click at [589, 378] on div at bounding box center [773, 384] width 416 height 36
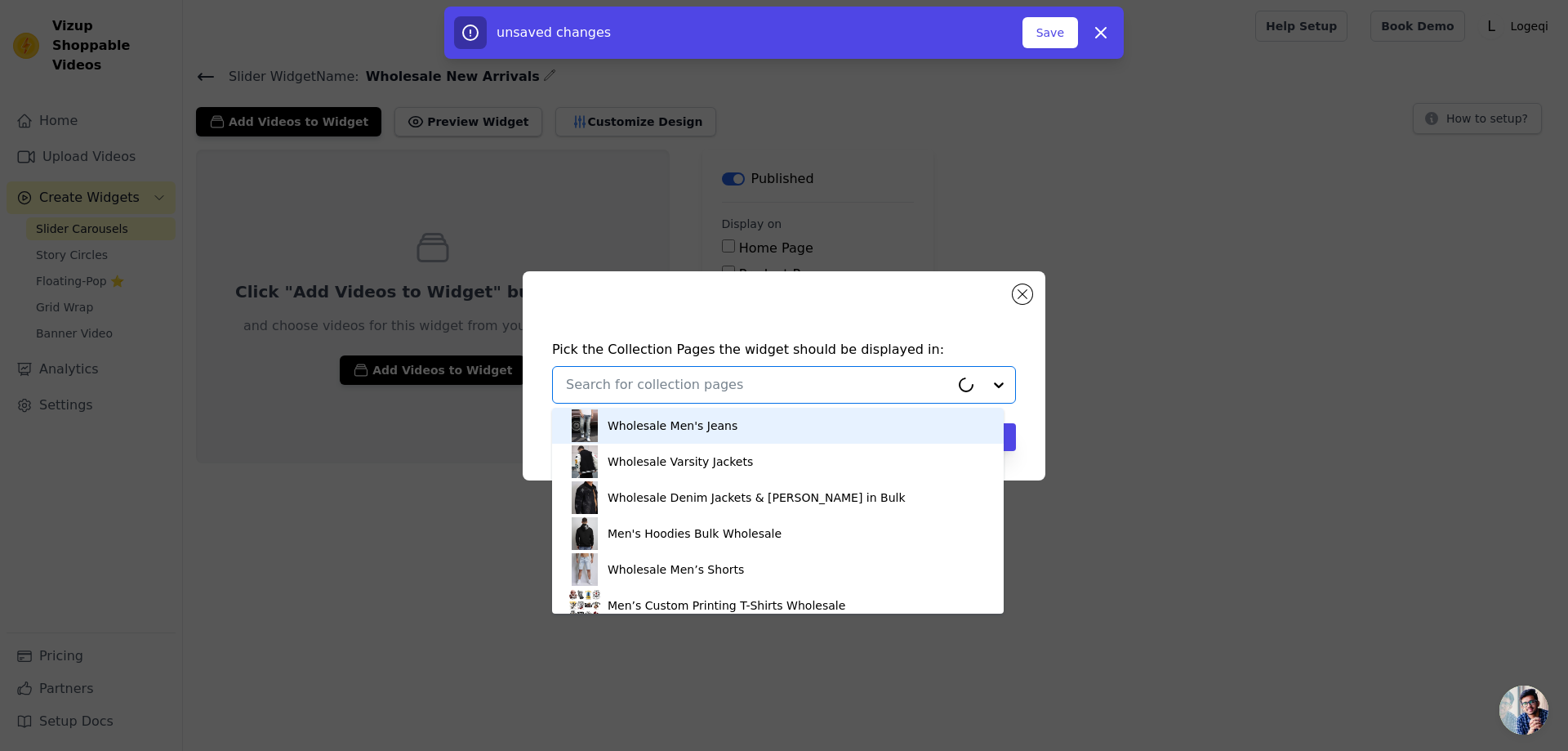
click at [627, 373] on div at bounding box center [757, 384] width 384 height 36
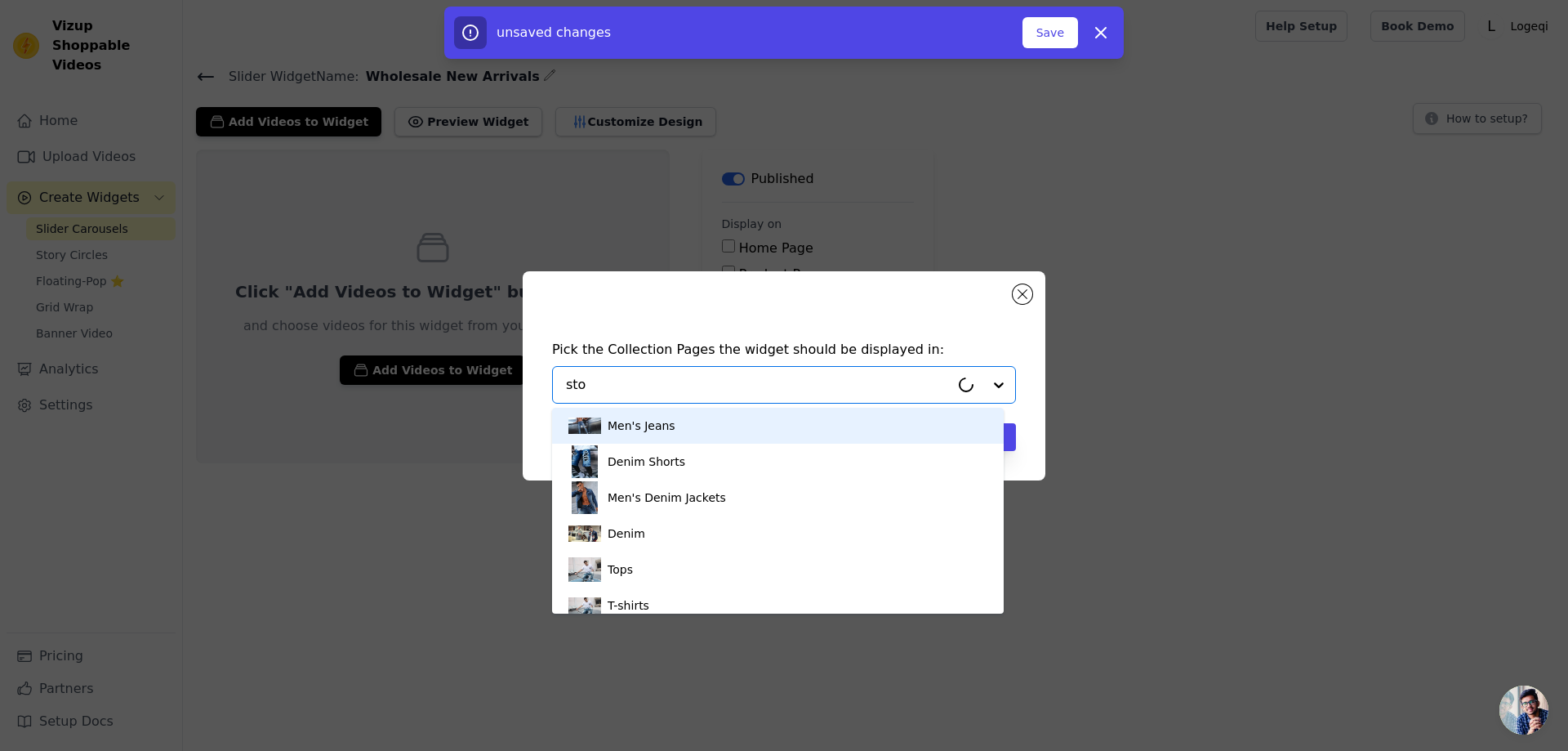
type input "stor"
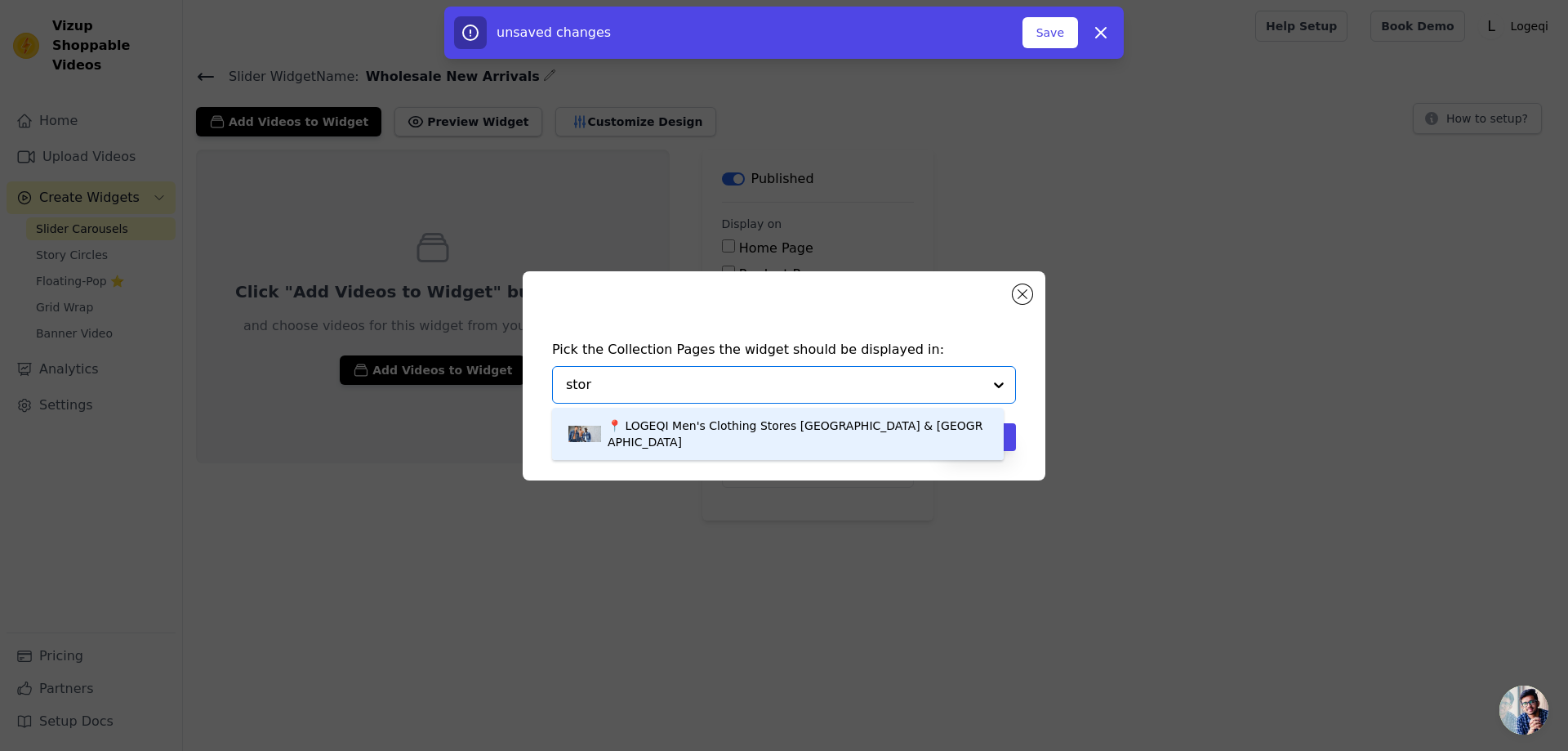
click at [692, 417] on div "📍 LOGEQI Men's Clothing Stores Mexico & Chile" at bounding box center [797, 434] width 379 height 52
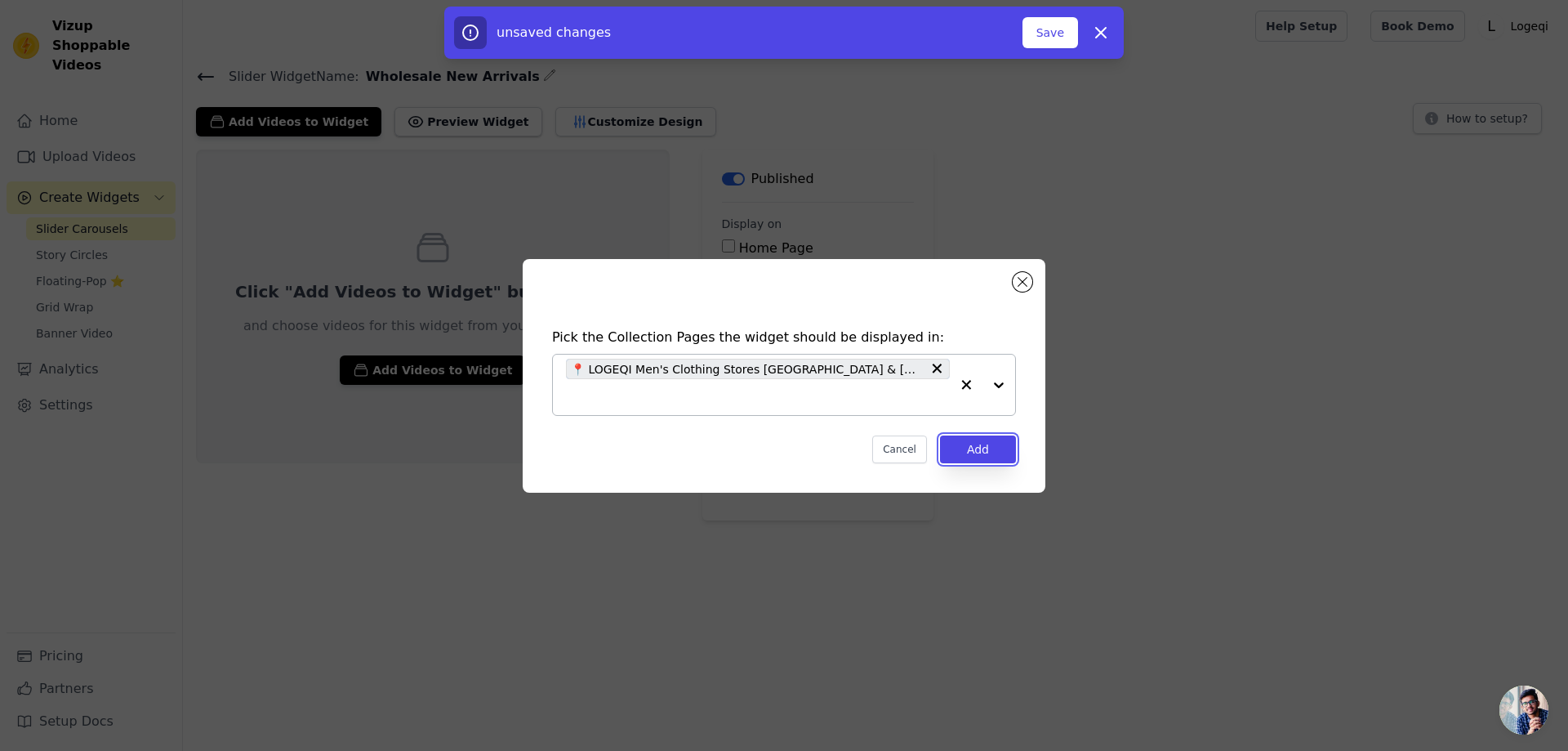
drag, startPoint x: 984, startPoint y: 433, endPoint x: 1045, endPoint y: 473, distance: 72.9
click at [984, 436] on button "Add" at bounding box center [978, 449] width 76 height 28
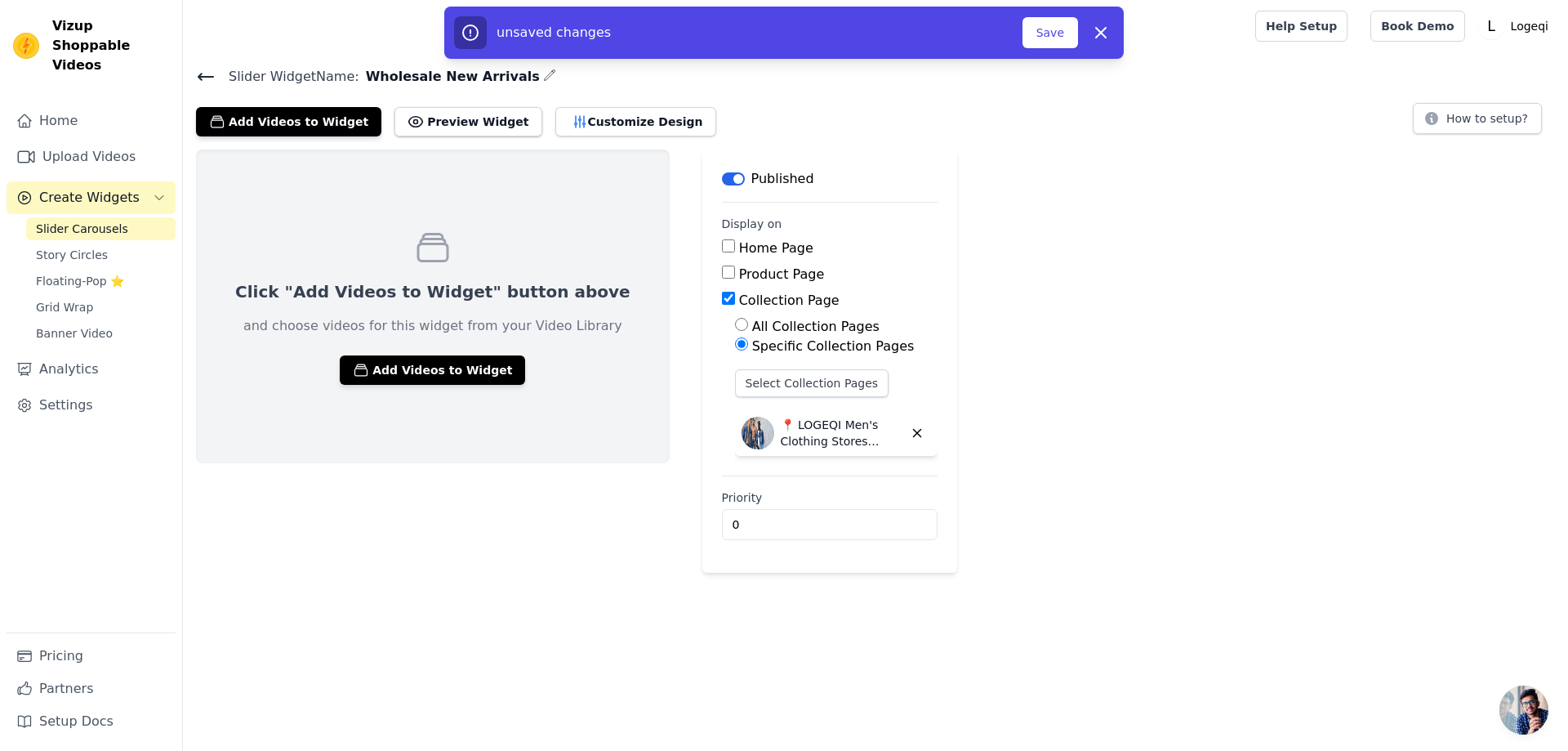
drag, startPoint x: 1189, startPoint y: 502, endPoint x: 1150, endPoint y: 495, distance: 39.6
click at [1188, 501] on div "Click "Add Videos to Widget" button above and choose videos for this widget fro…" at bounding box center [875, 361] width 1385 height 424
click at [1285, 341] on div "Click "Add Videos to Widget" button above and choose videos for this widget fro…" at bounding box center [875, 361] width 1385 height 424
click at [1262, 318] on div "Click "Add Videos to Widget" button above and choose videos for this widget fro…" at bounding box center [875, 361] width 1385 height 424
click at [615, 124] on button "Customize Design" at bounding box center [636, 122] width 161 height 29
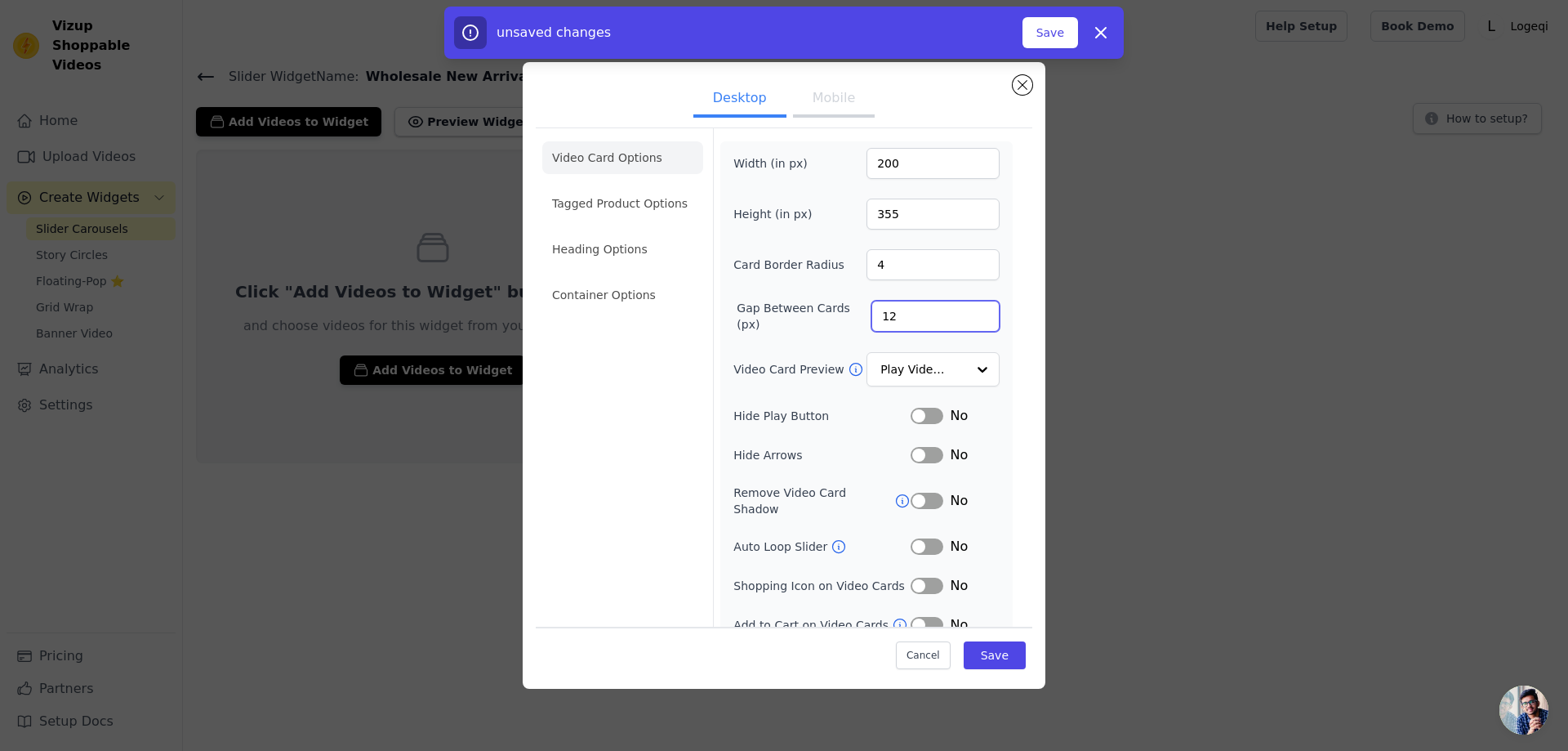
drag, startPoint x: 1284, startPoint y: 322, endPoint x: 1142, endPoint y: 248, distance: 160.1
click at [1285, 323] on div "Desktop Mobile Video Card Options Tagged Product Options Heading Options Contai…" at bounding box center [784, 375] width 1516 height 679
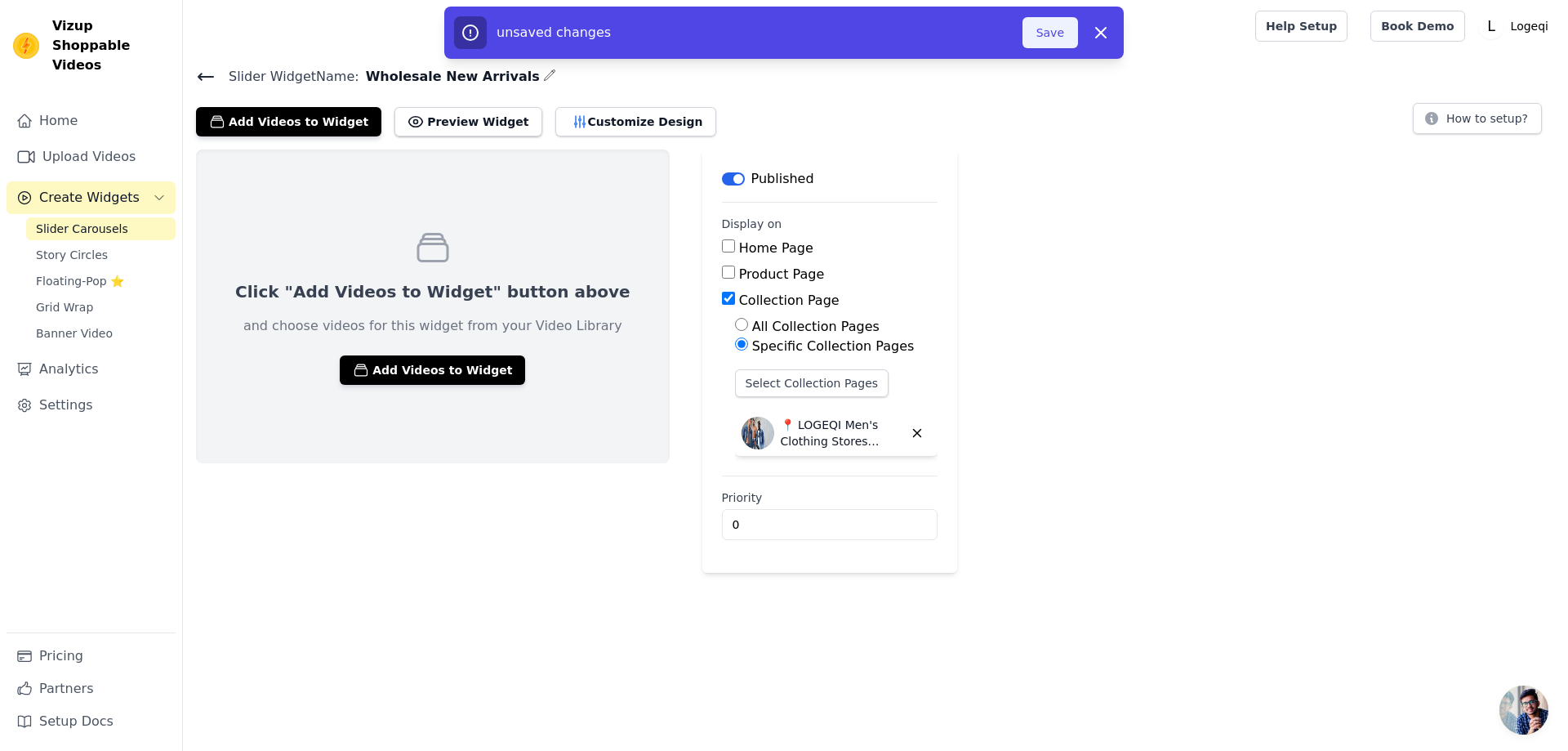
click at [1053, 33] on button "Save" at bounding box center [1050, 33] width 56 height 31
drag, startPoint x: 1130, startPoint y: 491, endPoint x: 972, endPoint y: 469, distance: 159.5
click at [1130, 489] on div "Click "Add Videos to Widget" button above and choose videos for this widget fro…" at bounding box center [875, 361] width 1385 height 424
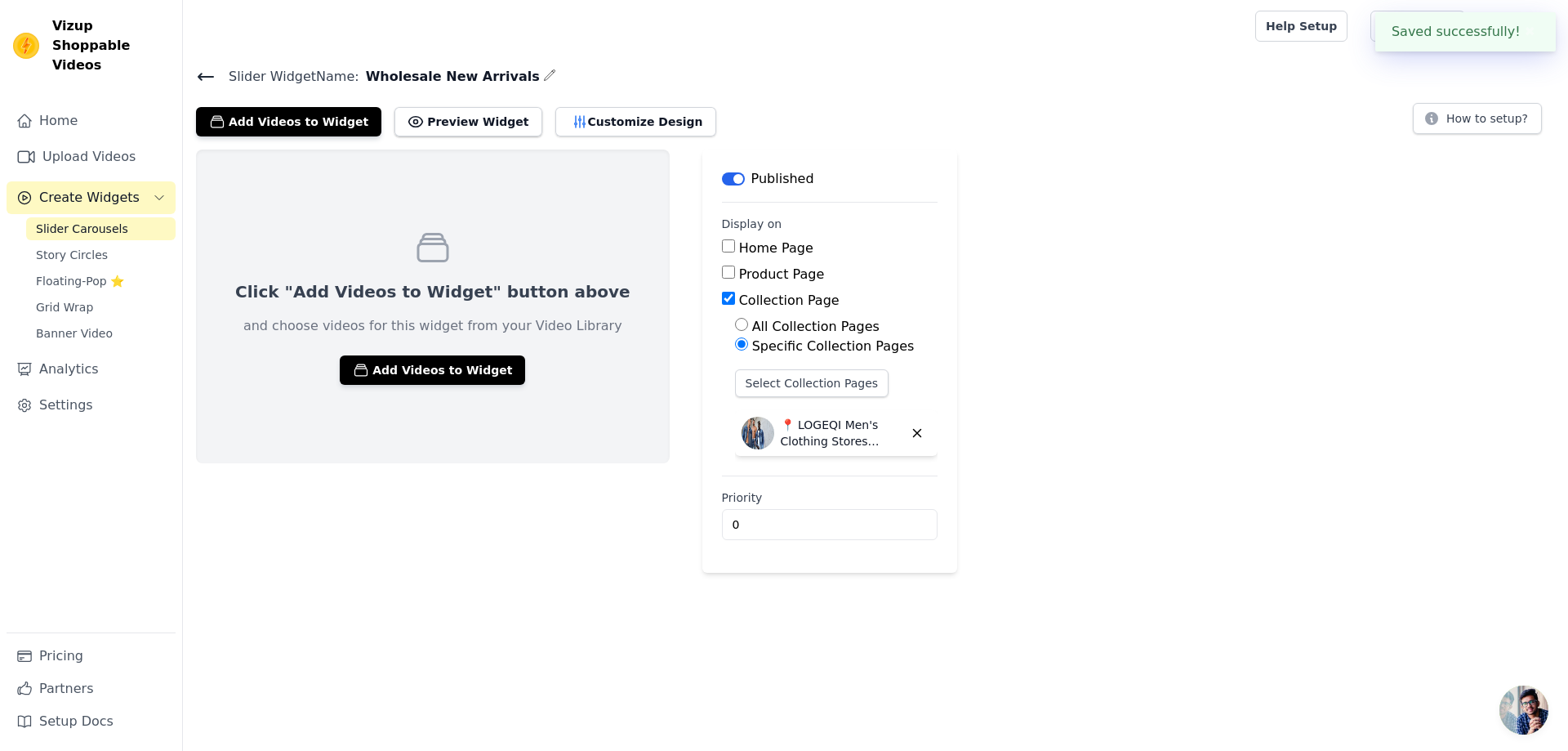
click at [1180, 293] on div "Click "Add Videos to Widget" button above and choose videos for this widget fro…" at bounding box center [875, 361] width 1385 height 424
click at [438, 122] on button "Preview Widget" at bounding box center [467, 122] width 147 height 29
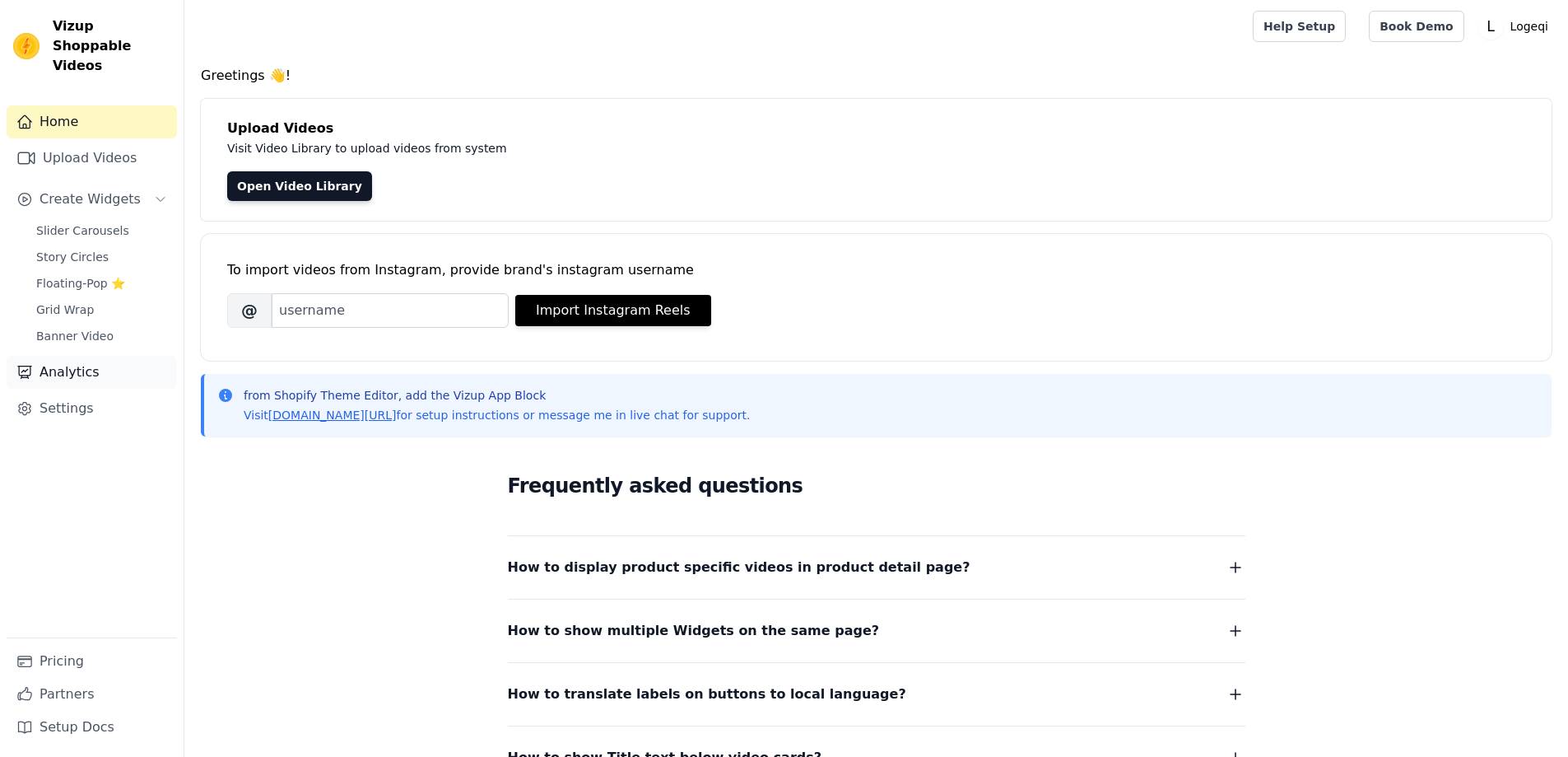
drag, startPoint x: 0, startPoint y: 0, endPoint x: 109, endPoint y: 219, distance: 244.6
click at [94, 189] on span "Create Widgets" at bounding box center [91, 199] width 102 height 19
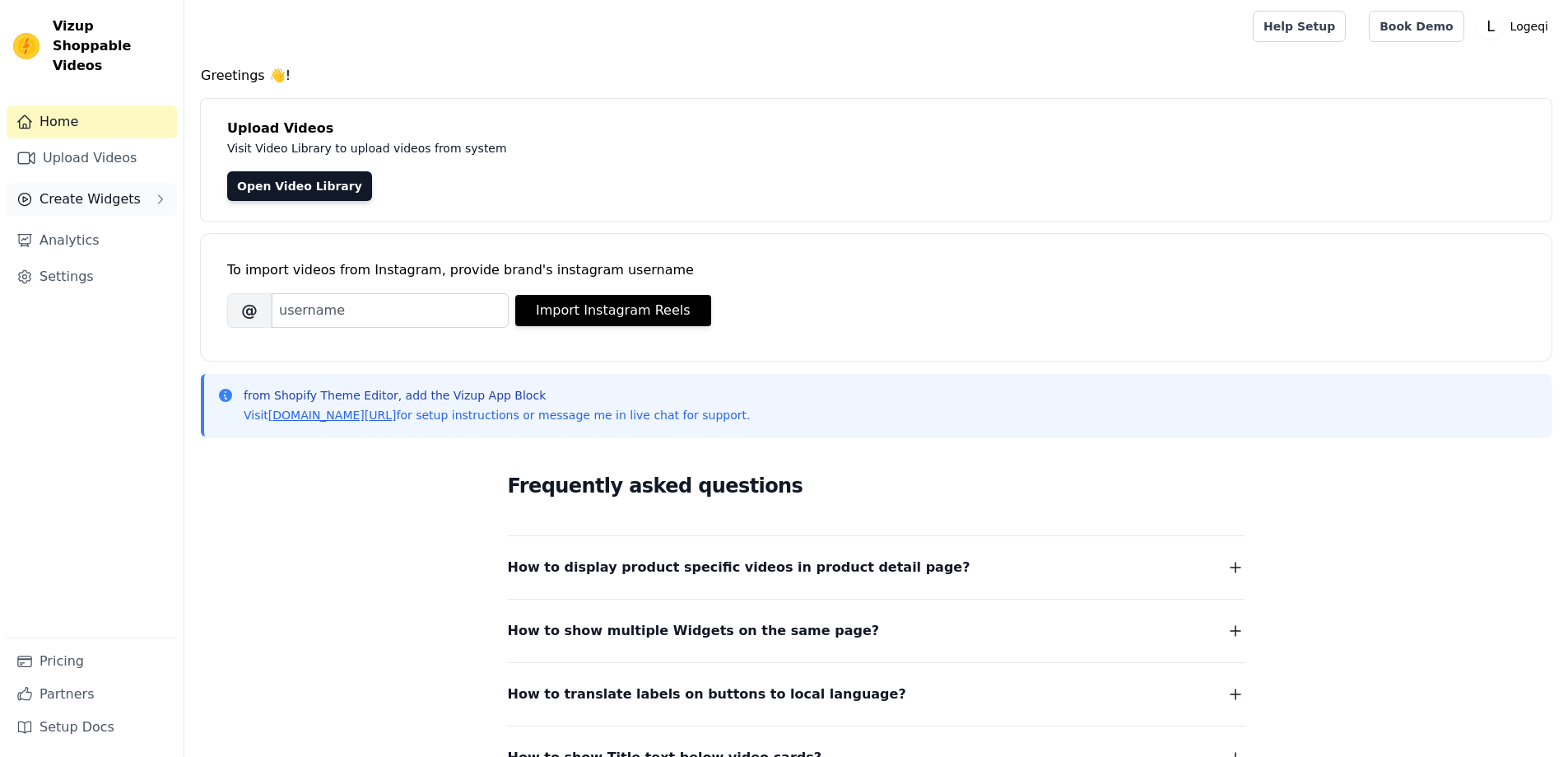
click at [79, 189] on span "Create Widgets" at bounding box center [91, 199] width 102 height 19
click at [73, 223] on span "Slider Carousels" at bounding box center [82, 231] width 93 height 17
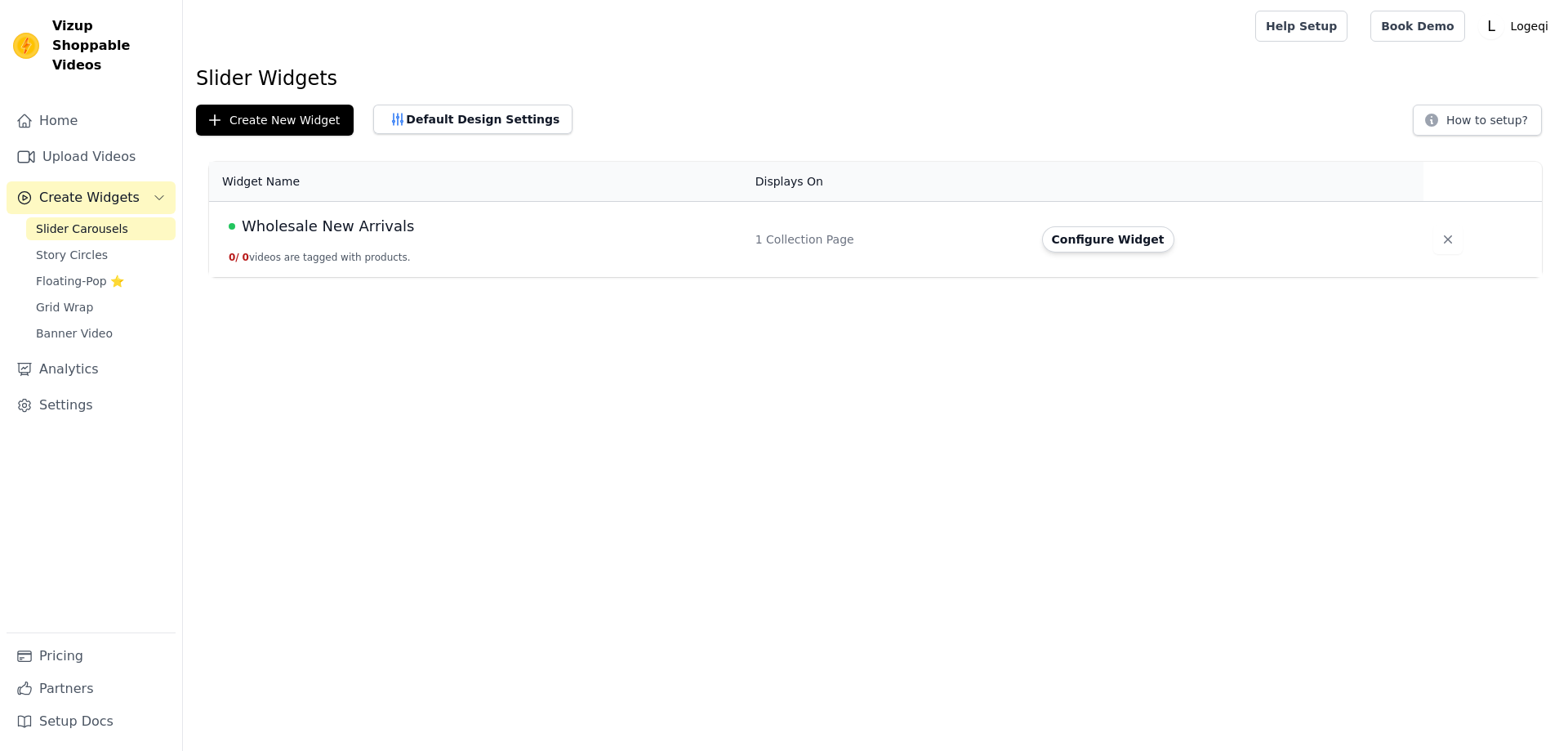
click at [380, 226] on span "Wholesale New Arrivals" at bounding box center [328, 226] width 172 height 23
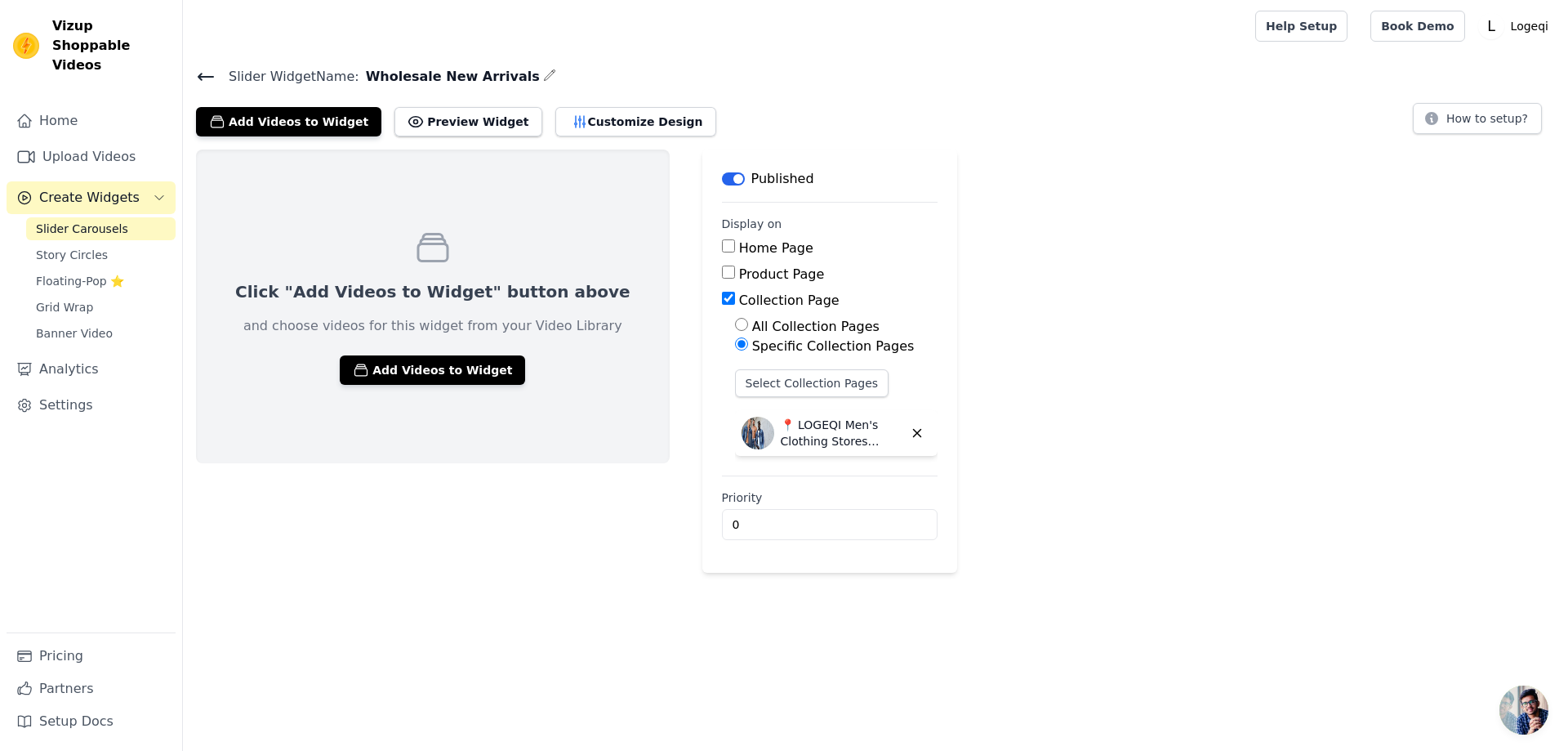
click at [805, 434] on p "📍 LOGEQI Men's Clothing Stores Mexico & Chile" at bounding box center [842, 433] width 123 height 33
click at [755, 523] on input "0" at bounding box center [829, 525] width 215 height 31
click at [871, 525] on input "0" at bounding box center [829, 525] width 215 height 31
click at [868, 520] on input "1" at bounding box center [829, 525] width 215 height 31
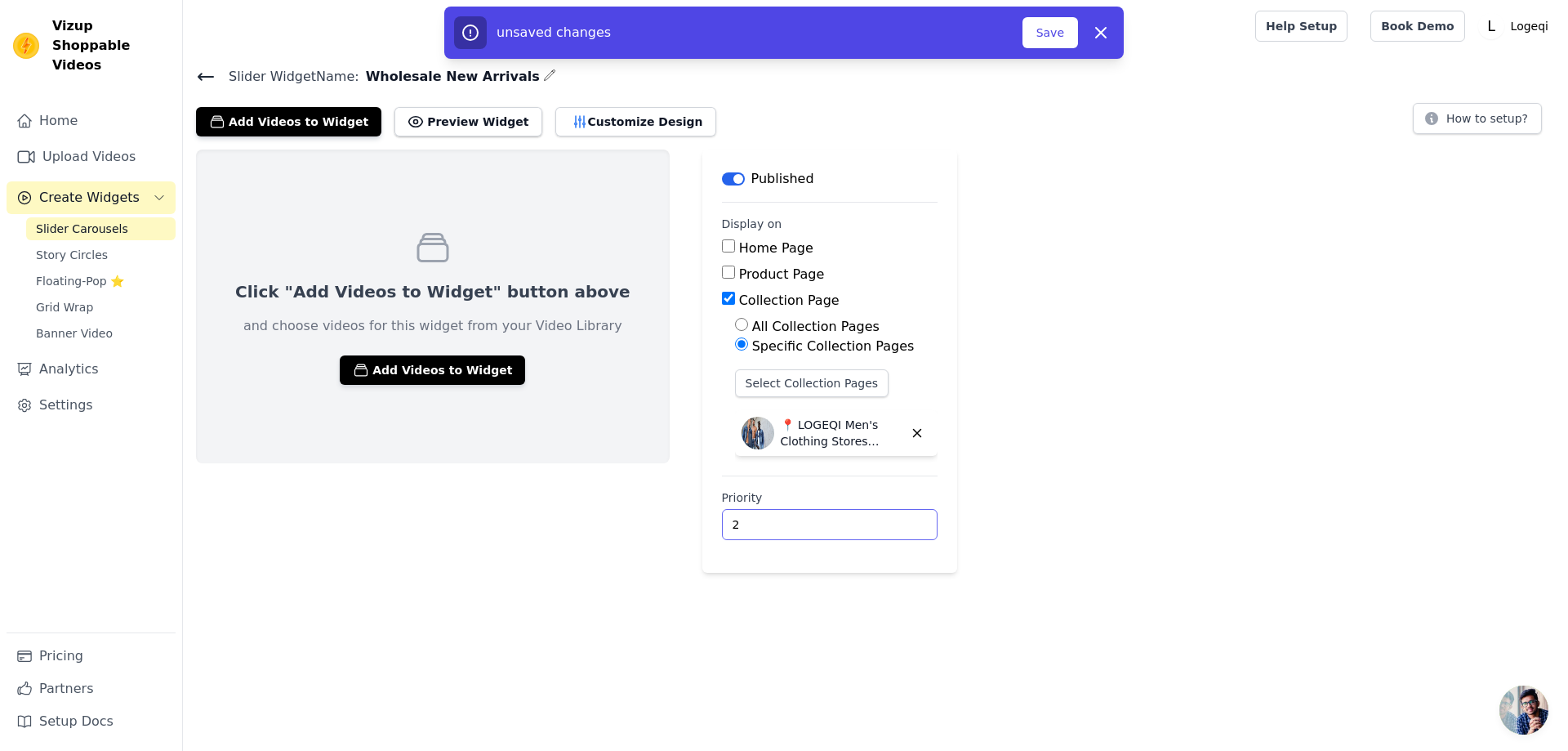
click at [868, 520] on input "2" at bounding box center [829, 525] width 215 height 31
click at [868, 520] on input "3" at bounding box center [829, 525] width 215 height 31
click at [865, 527] on input "2" at bounding box center [829, 525] width 215 height 31
click at [865, 528] on input "1" at bounding box center [829, 525] width 215 height 31
drag, startPoint x: 685, startPoint y: 493, endPoint x: 762, endPoint y: 494, distance: 77.0
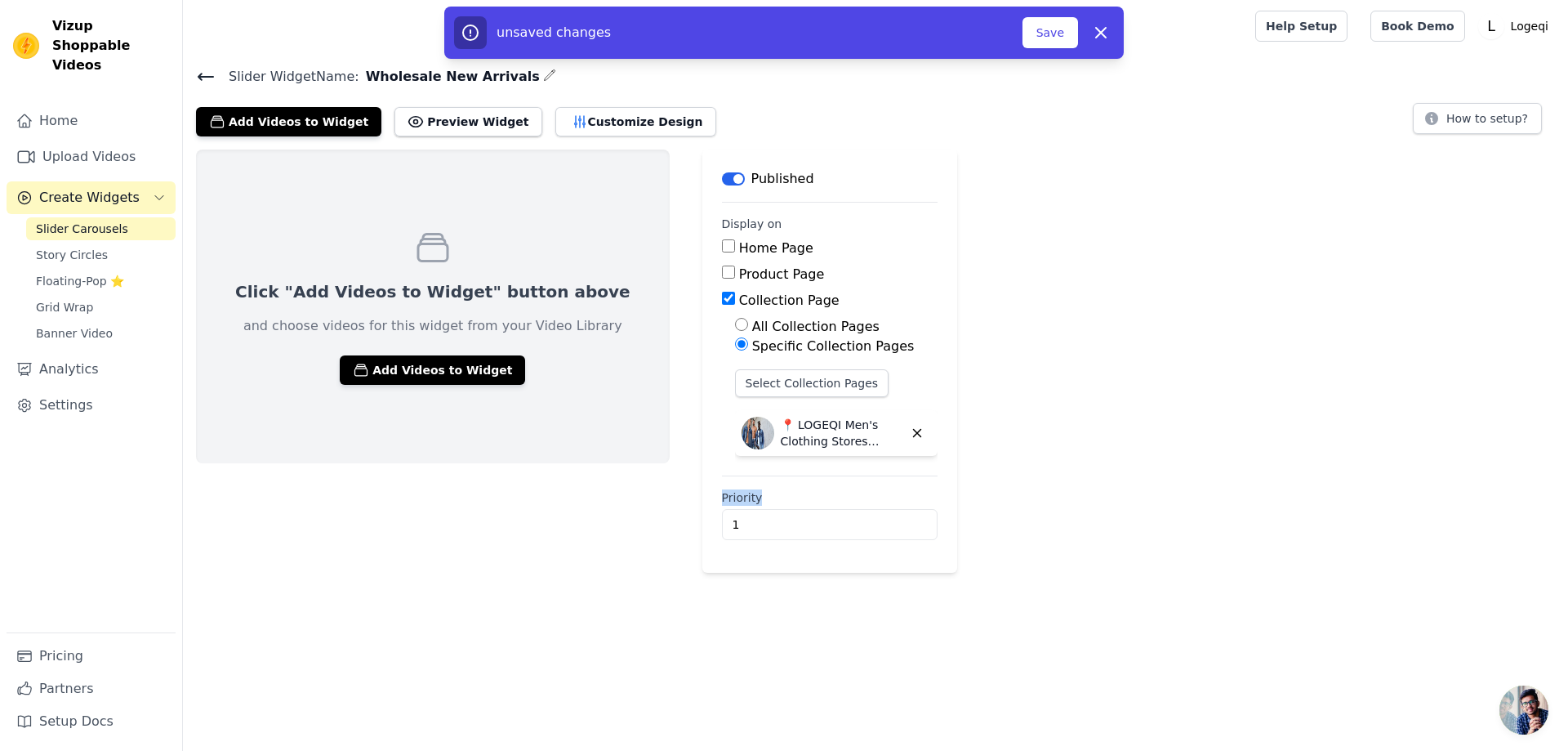
click at [762, 494] on main "Label Published Display on Home Page Product Page Collection Page All Collectio…" at bounding box center [829, 361] width 255 height 424
drag, startPoint x: 717, startPoint y: 497, endPoint x: 804, endPoint y: 536, distance: 95.3
click at [804, 536] on input "1" at bounding box center [829, 525] width 215 height 31
click at [1058, 36] on button "Save" at bounding box center [1050, 33] width 56 height 31
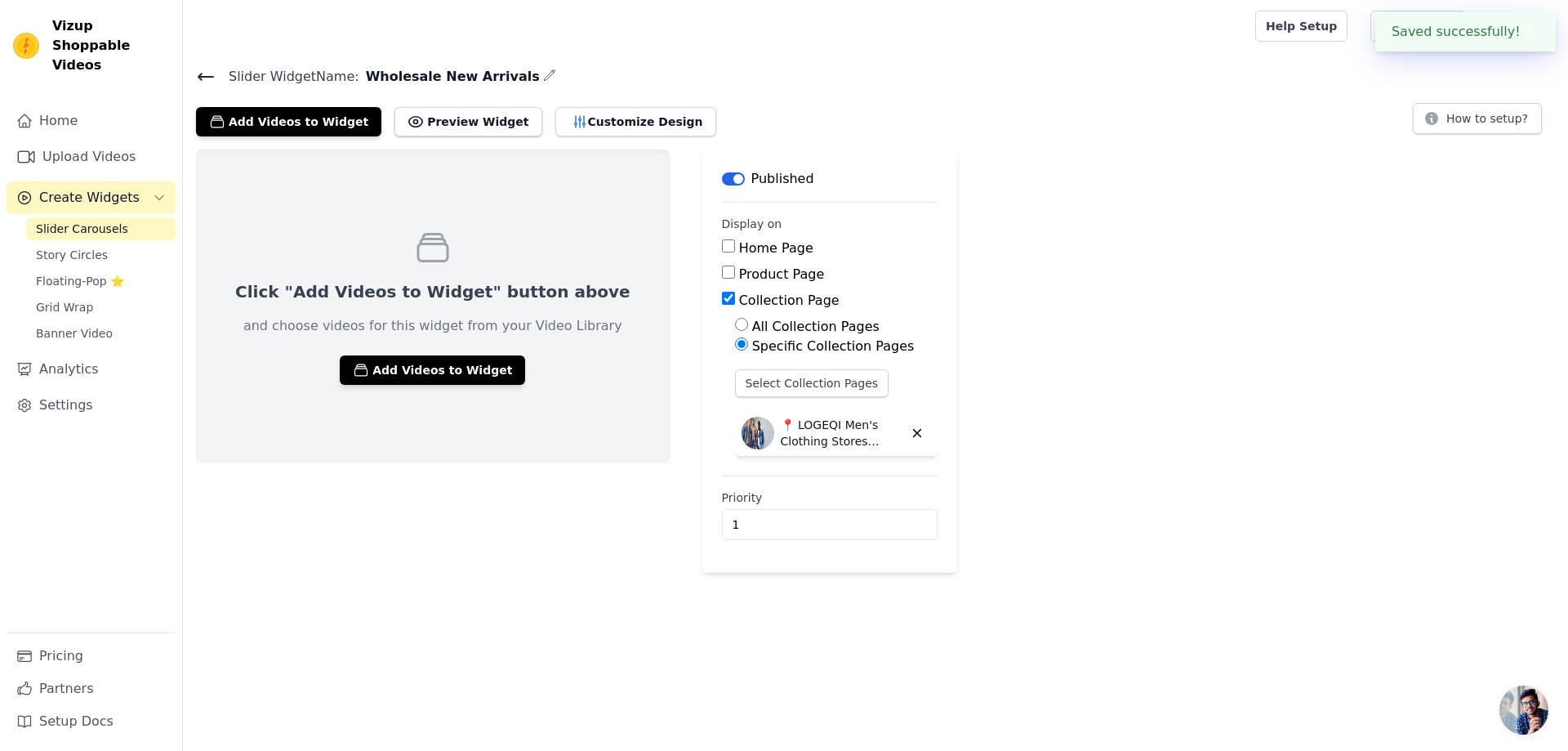
click at [1526, 36] on button "✖" at bounding box center [1530, 31] width 18 height 19
click at [460, 128] on button "Preview Widget" at bounding box center [467, 122] width 147 height 29
click at [649, 118] on button "Customize Design" at bounding box center [636, 122] width 161 height 29
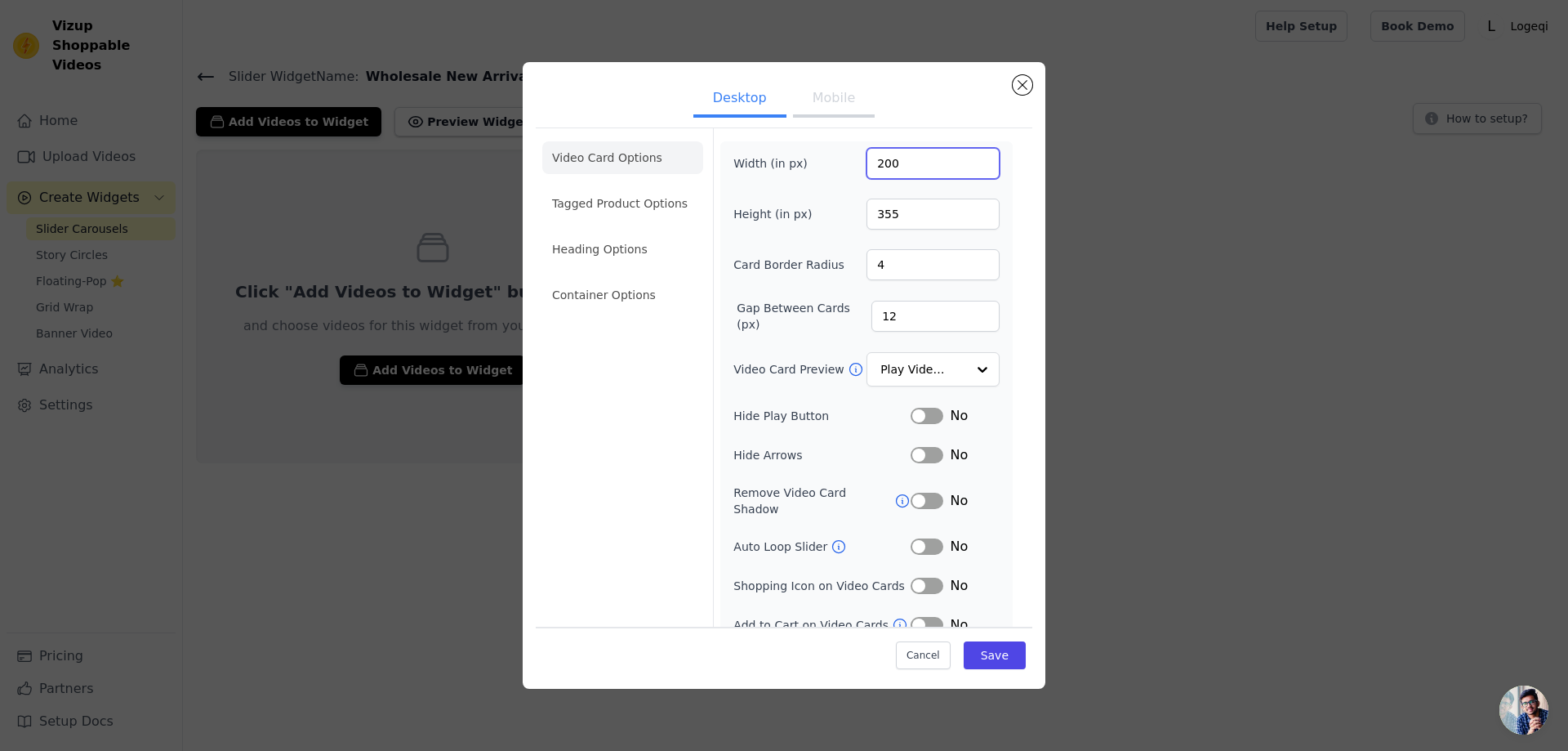
click at [933, 167] on input "200" at bounding box center [932, 163] width 133 height 31
click at [844, 103] on button "Mobile" at bounding box center [833, 99] width 82 height 36
click at [720, 93] on button "Desktop" at bounding box center [740, 99] width 93 height 36
click at [639, 203] on li "Tagged Product Options" at bounding box center [623, 204] width 161 height 33
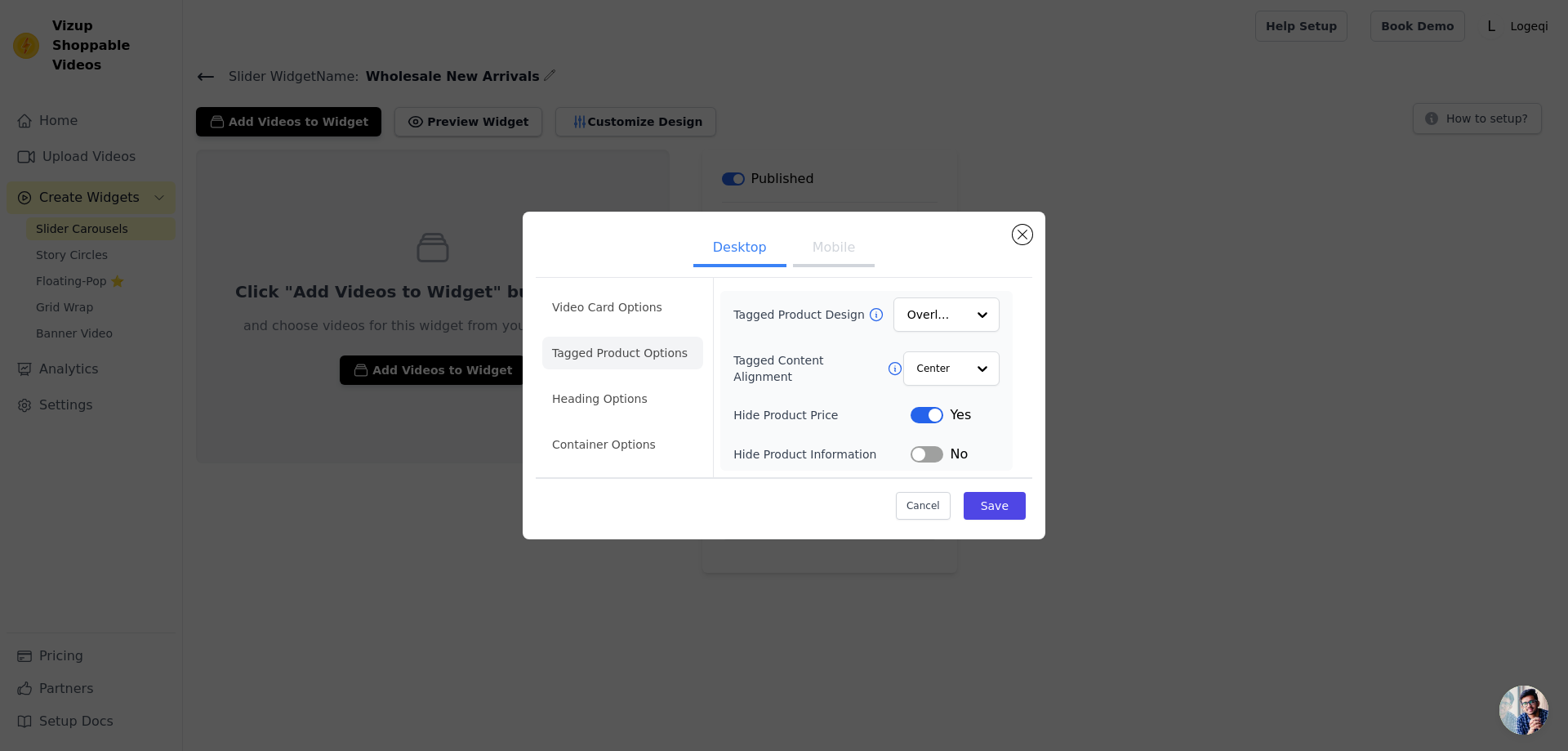
click at [716, 149] on div "Desktop Mobile Video Card Options Tagged Product Options Heading Options Contai…" at bounding box center [784, 375] width 1568 height 751
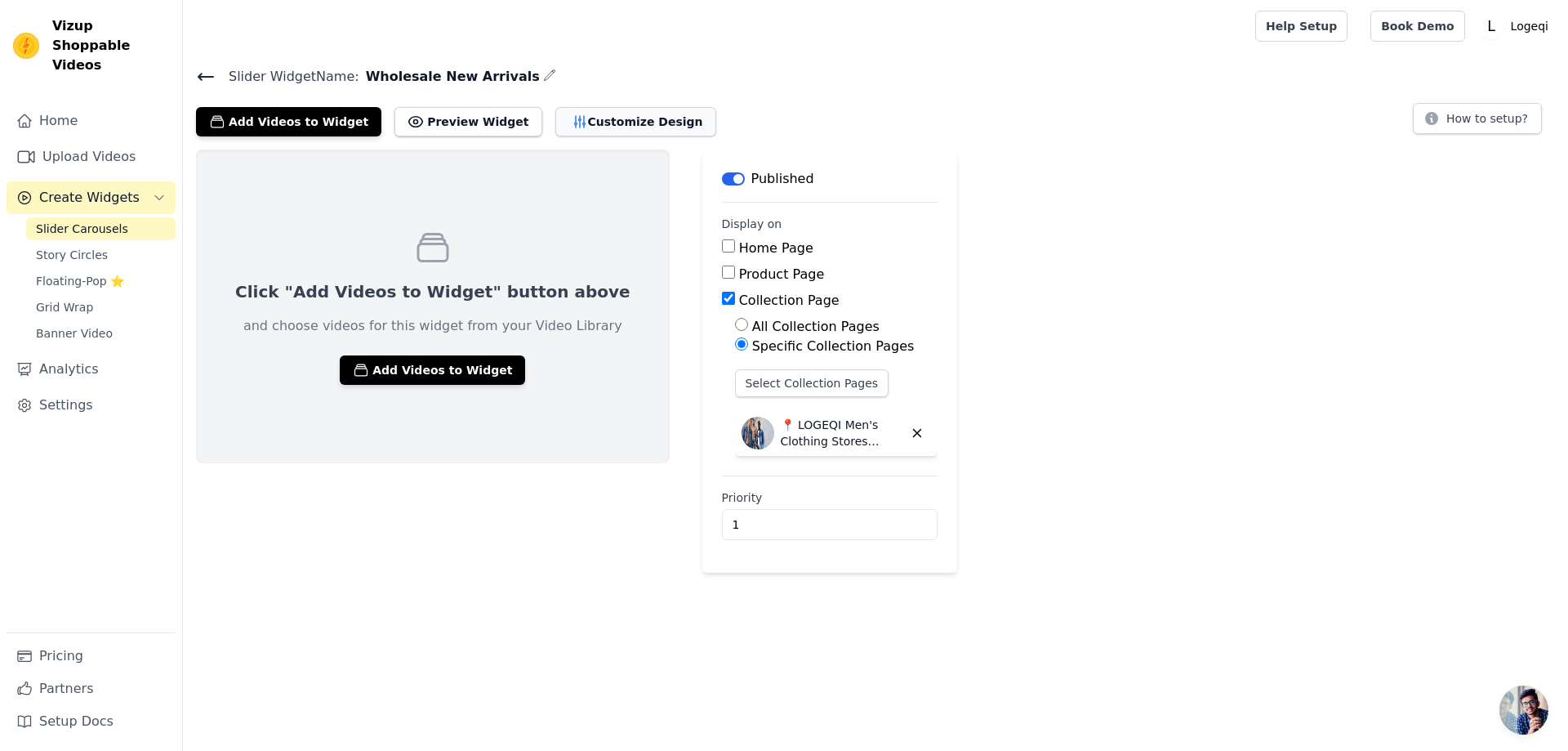
click at [625, 116] on button "Customize Design" at bounding box center [636, 122] width 161 height 29
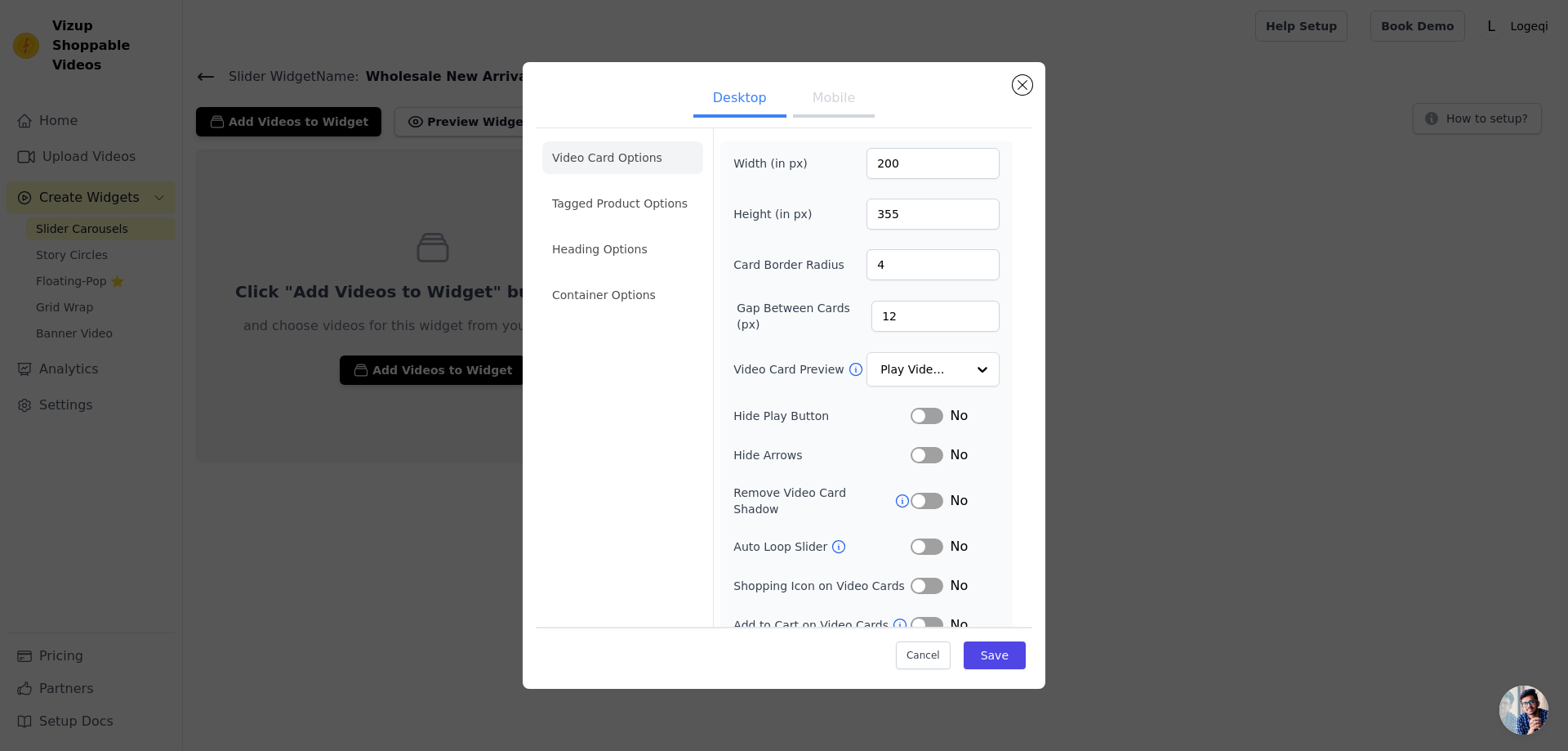
click at [920, 454] on button "Label" at bounding box center [927, 455] width 33 height 17
click at [922, 454] on button "Label" at bounding box center [927, 455] width 33 height 17
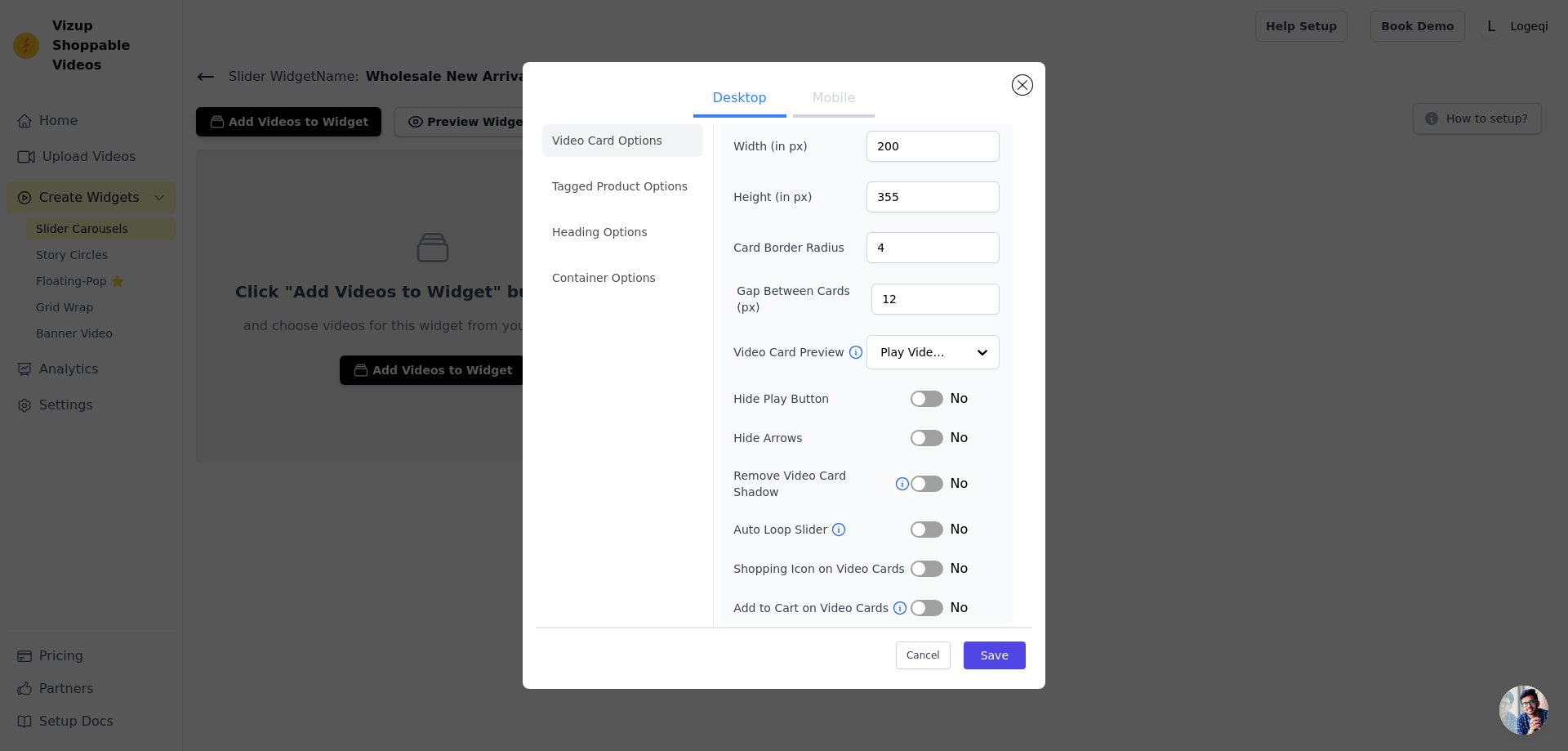
scroll to position [21, 0]
click at [991, 652] on button "Save" at bounding box center [994, 655] width 62 height 28
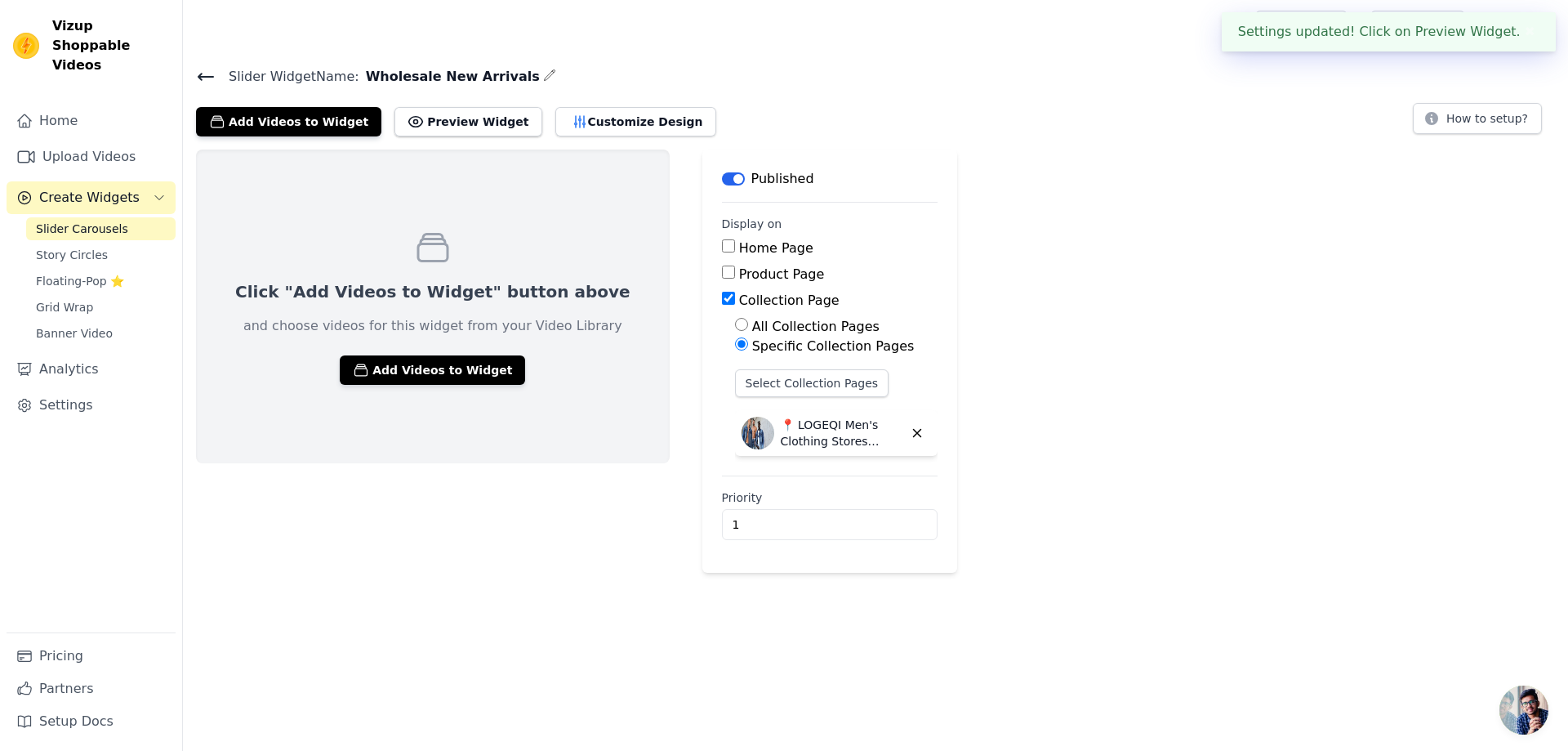
click at [1389, 333] on div "Click "Add Videos to Widget" button above and choose videos for this widget fro…" at bounding box center [875, 361] width 1385 height 424
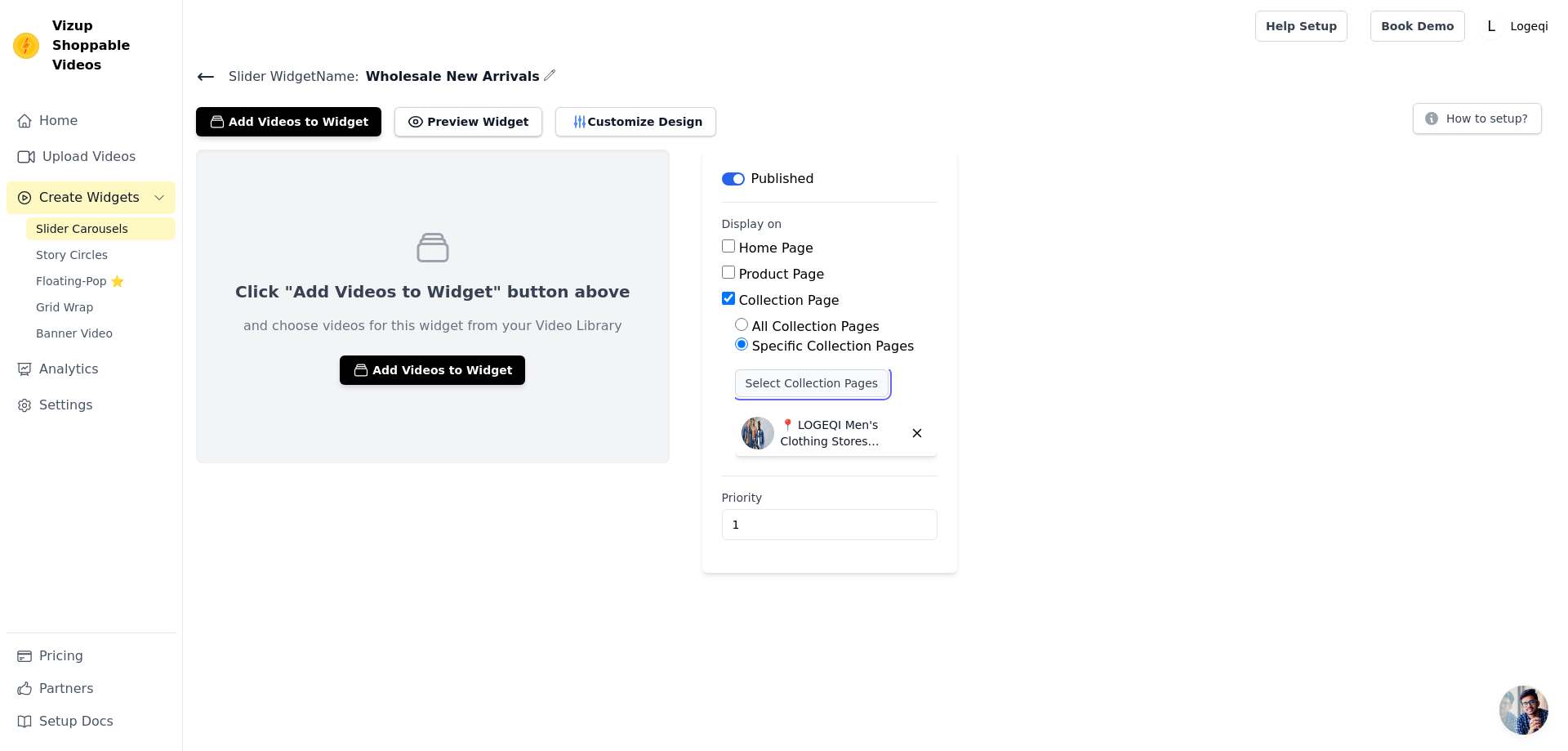
click at [795, 378] on button "Select Collection Pages" at bounding box center [812, 383] width 154 height 28
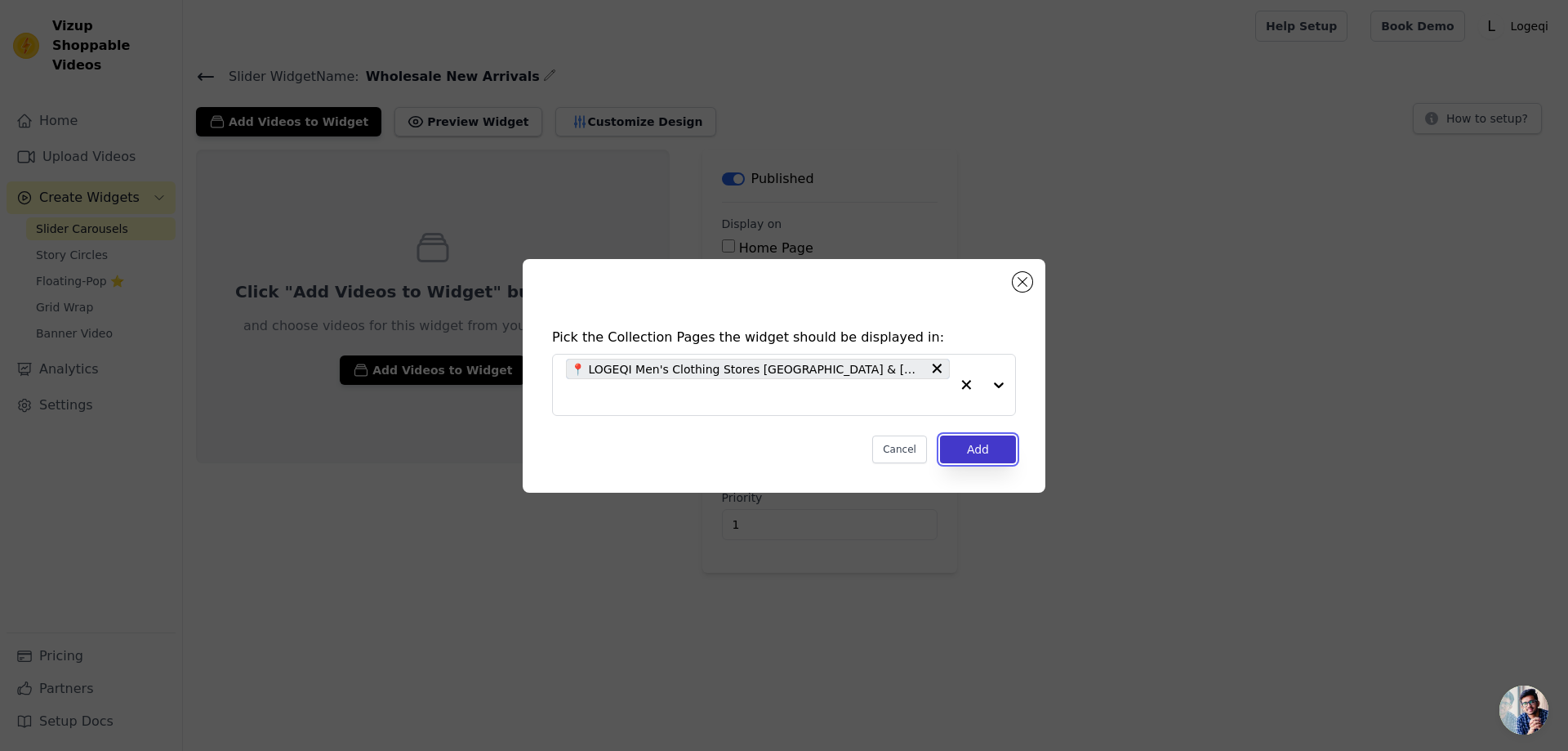
click at [976, 438] on button "Add" at bounding box center [978, 449] width 76 height 28
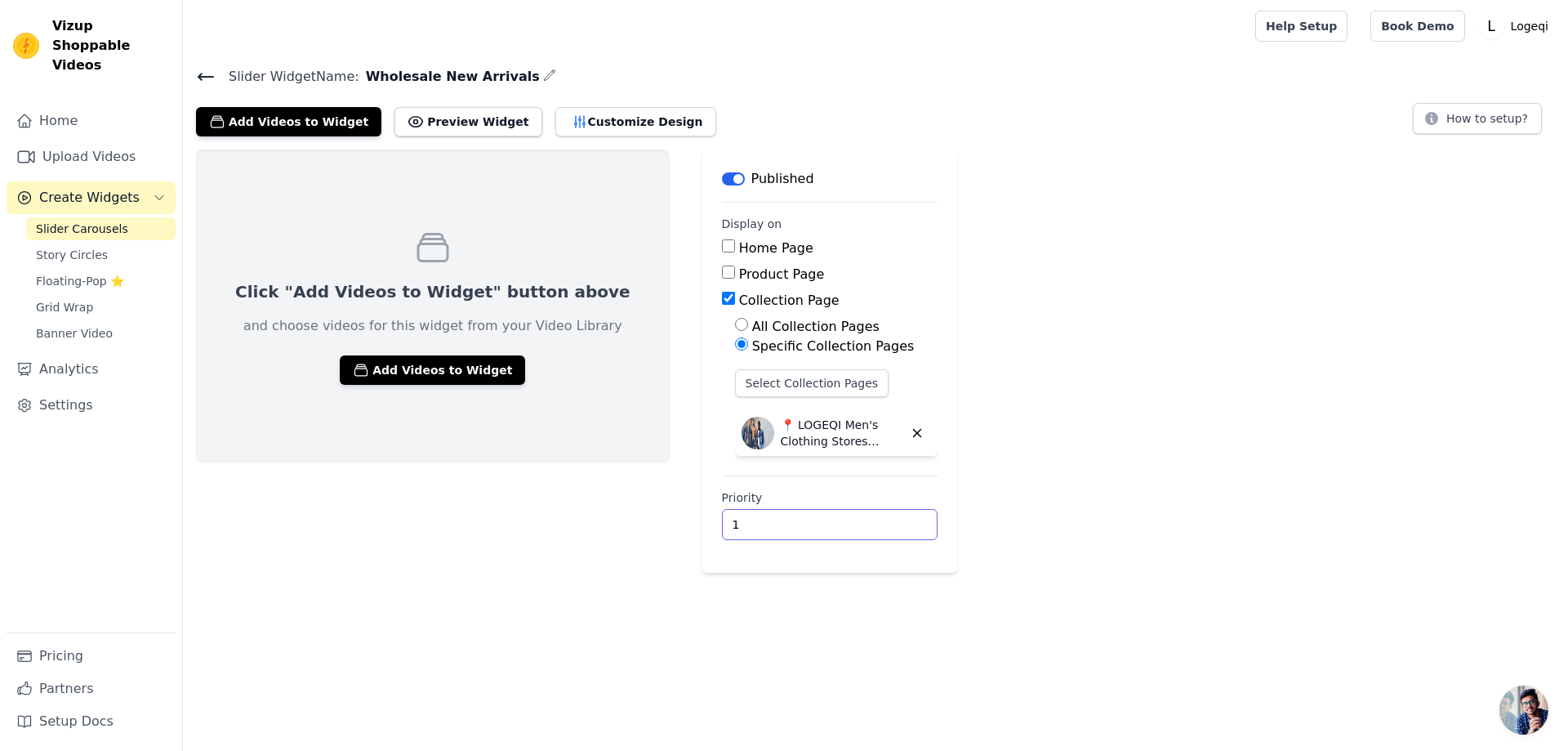
drag, startPoint x: 802, startPoint y: 521, endPoint x: 573, endPoint y: 520, distance: 229.0
click at [571, 520] on div "Click "Add Videos to Widget" button above and choose videos for this widget fro…" at bounding box center [875, 361] width 1385 height 424
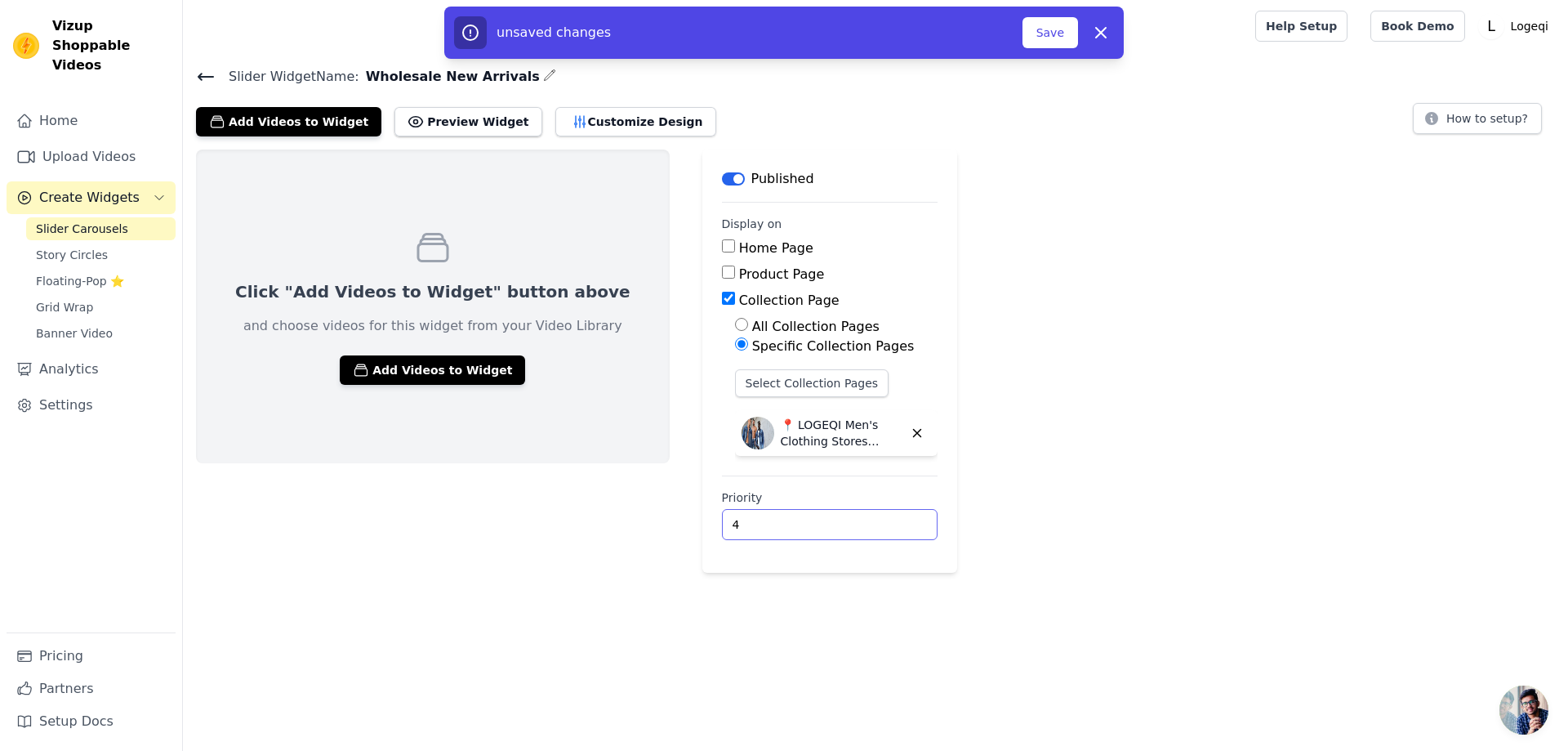
type input "4"
click at [1052, 31] on button "Save" at bounding box center [1050, 33] width 56 height 31
click at [1247, 344] on div "Click "Add Videos to Widget" button above and choose videos for this widget fro…" at bounding box center [875, 361] width 1385 height 424
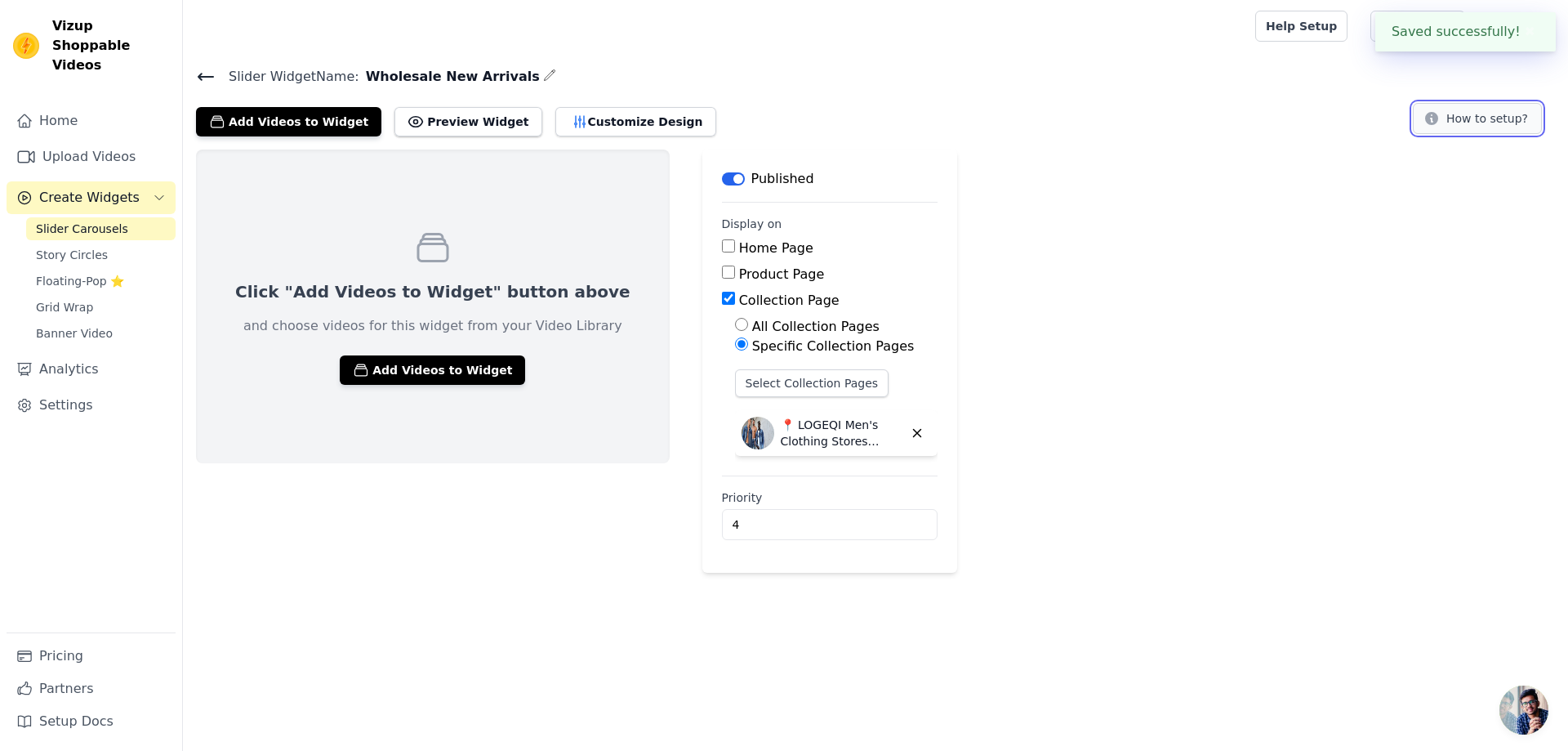
click at [1465, 130] on button "How to setup?" at bounding box center [1476, 118] width 129 height 31
click at [611, 124] on button "Customize Design" at bounding box center [636, 122] width 161 height 29
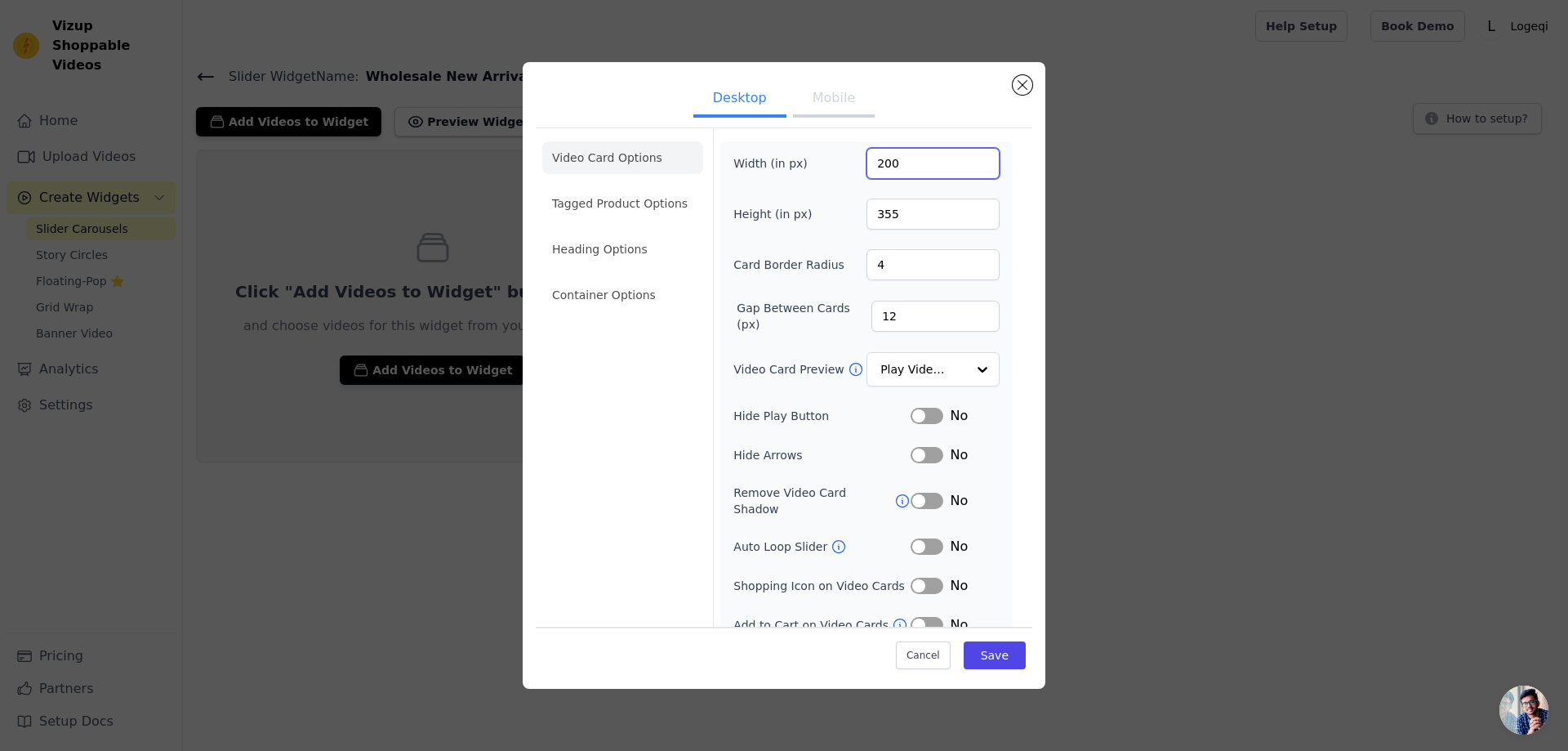
click at [931, 160] on input "200" at bounding box center [932, 163] width 133 height 31
drag, startPoint x: 883, startPoint y: 217, endPoint x: 859, endPoint y: 217, distance: 24.0
click at [866, 217] on input "355" at bounding box center [932, 215] width 133 height 31
click at [945, 171] on input "200" at bounding box center [932, 163] width 133 height 31
drag, startPoint x: 668, startPoint y: 163, endPoint x: 690, endPoint y: 157, distance: 22.8
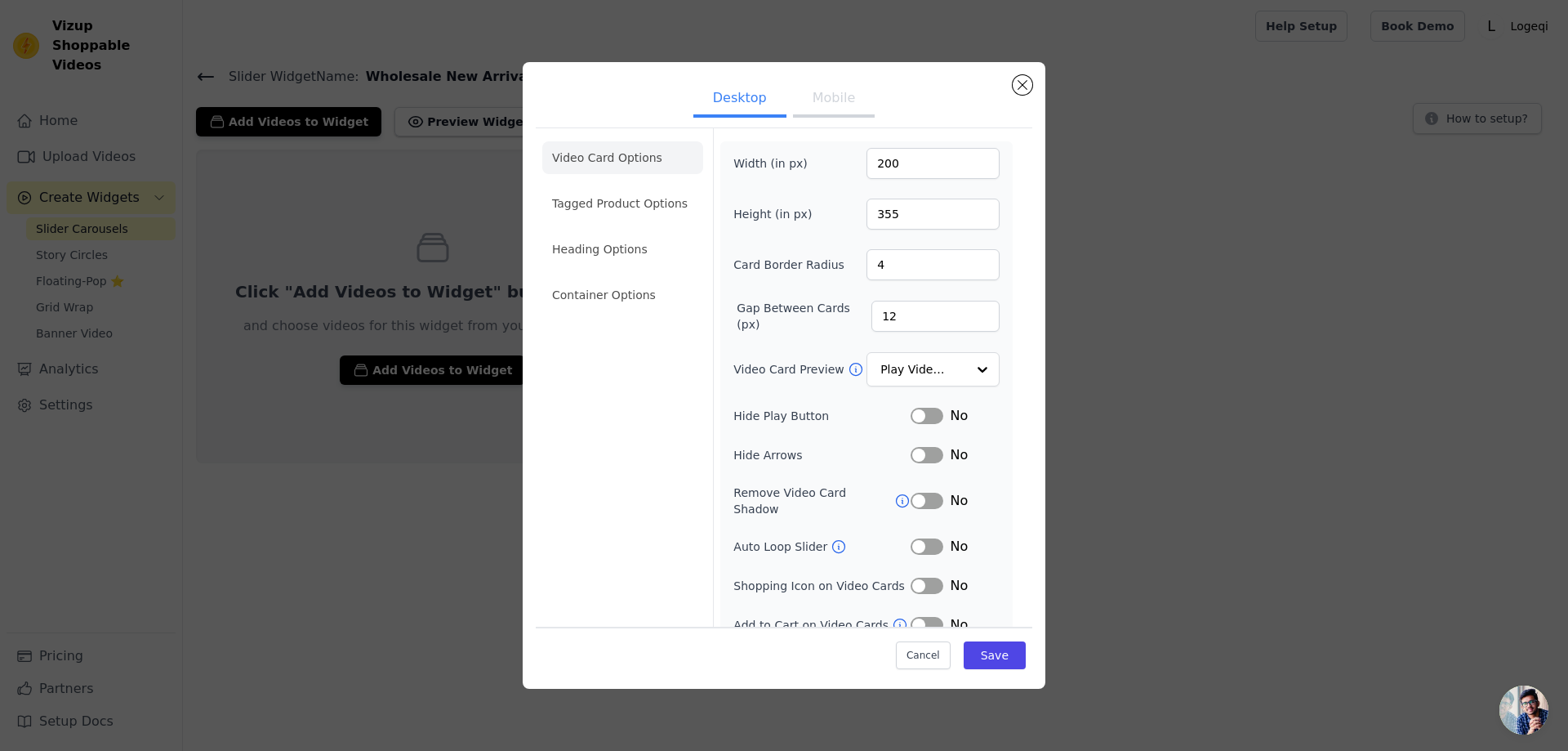
click at [666, 163] on li "Video Card Options" at bounding box center [623, 158] width 161 height 33
click at [925, 169] on input "200" at bounding box center [932, 163] width 133 height 31
click at [794, 266] on label "Card Border Radius" at bounding box center [788, 265] width 111 height 17
click at [866, 266] on input "4" at bounding box center [932, 265] width 133 height 31
click at [934, 366] on input "Video Card Preview" at bounding box center [923, 370] width 84 height 33
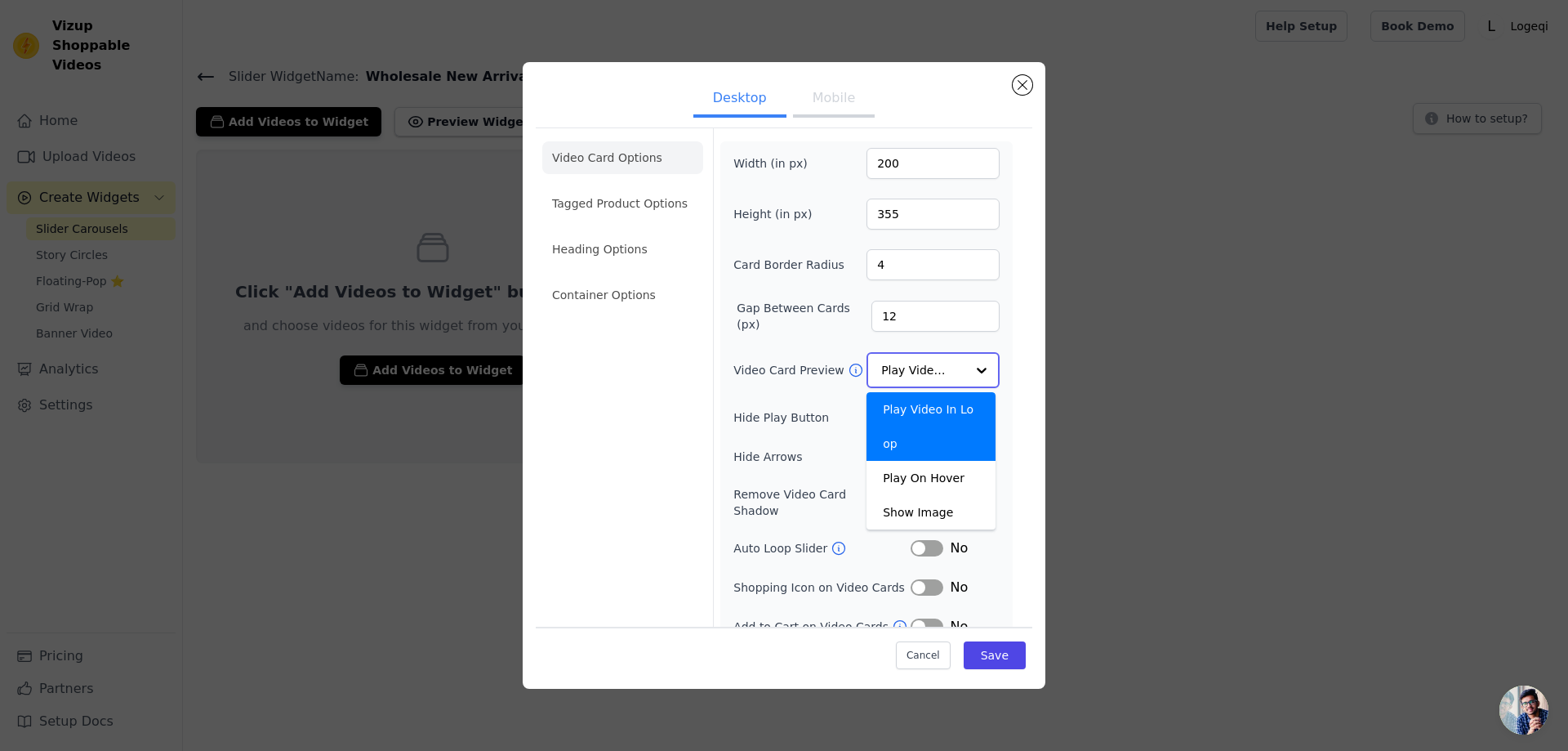
click at [925, 374] on input "Video Card Preview" at bounding box center [923, 370] width 84 height 33
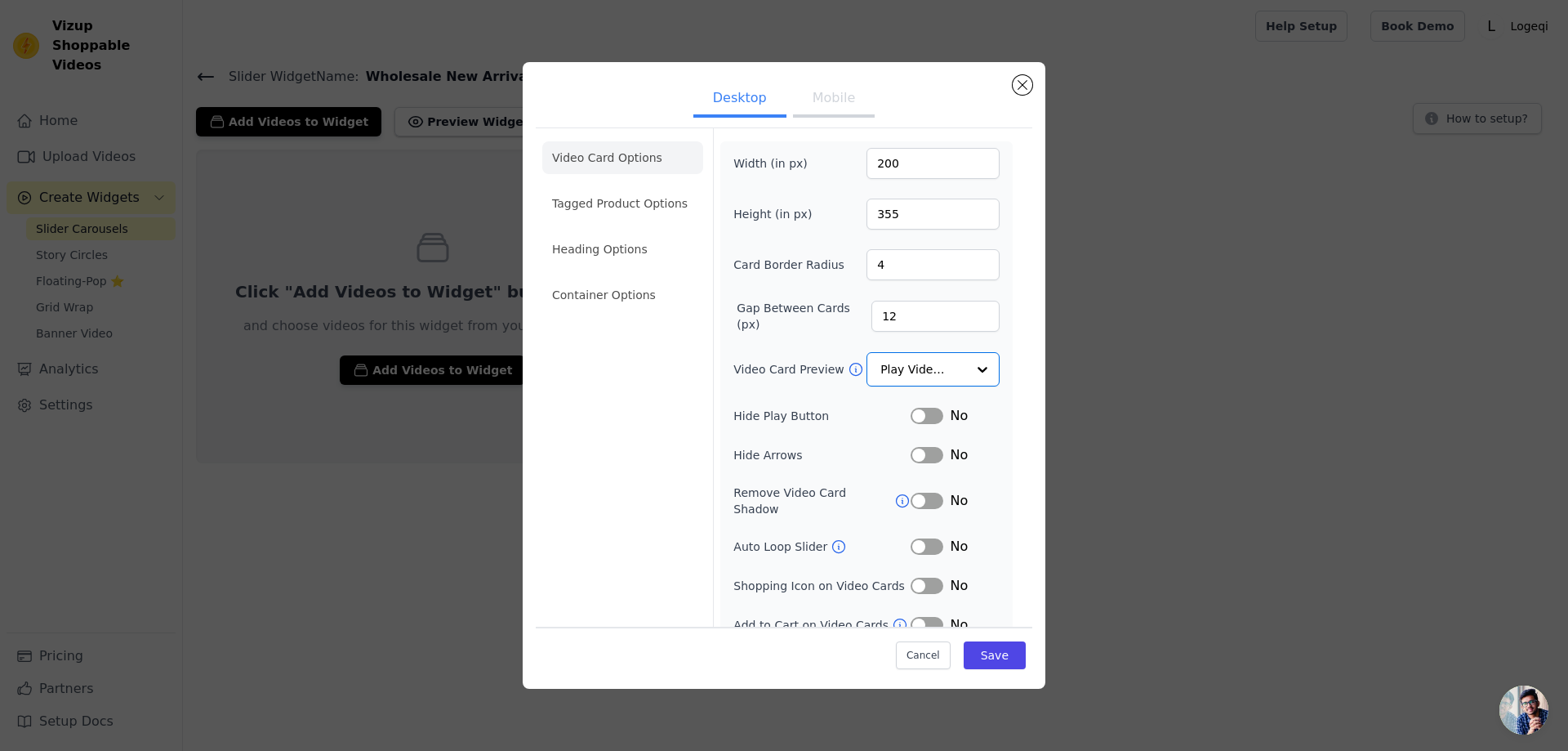
click at [838, 88] on button "Mobile" at bounding box center [833, 99] width 82 height 36
click at [836, 95] on button "Mobile" at bounding box center [833, 99] width 82 height 36
click at [743, 104] on button "Desktop" at bounding box center [740, 99] width 93 height 36
click at [918, 161] on input "200" at bounding box center [932, 163] width 133 height 31
drag, startPoint x: 941, startPoint y: 163, endPoint x: 899, endPoint y: 226, distance: 75.7
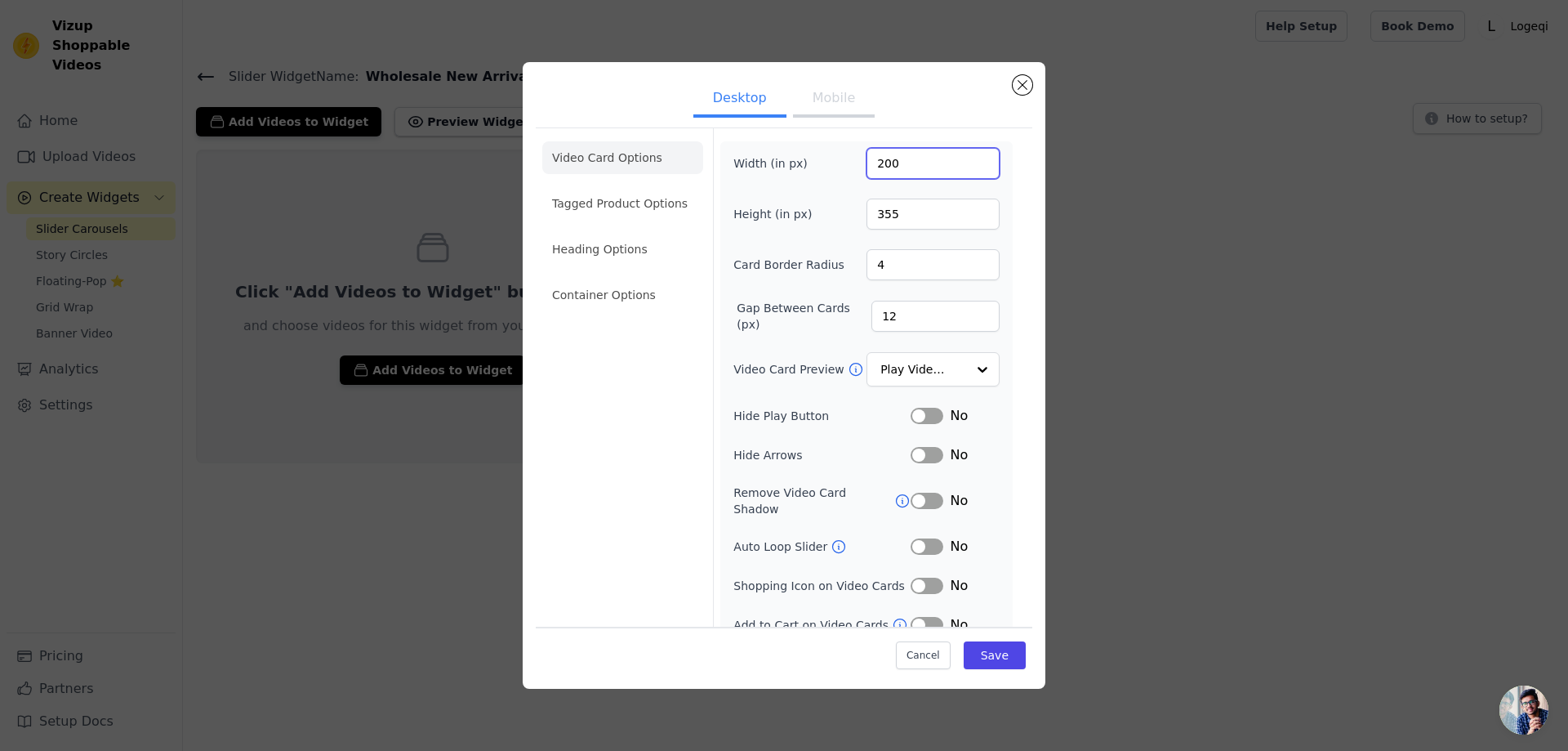
click at [817, 160] on div "Width (in px) 200" at bounding box center [866, 163] width 266 height 31
click at [981, 653] on button "Save" at bounding box center [994, 655] width 62 height 28
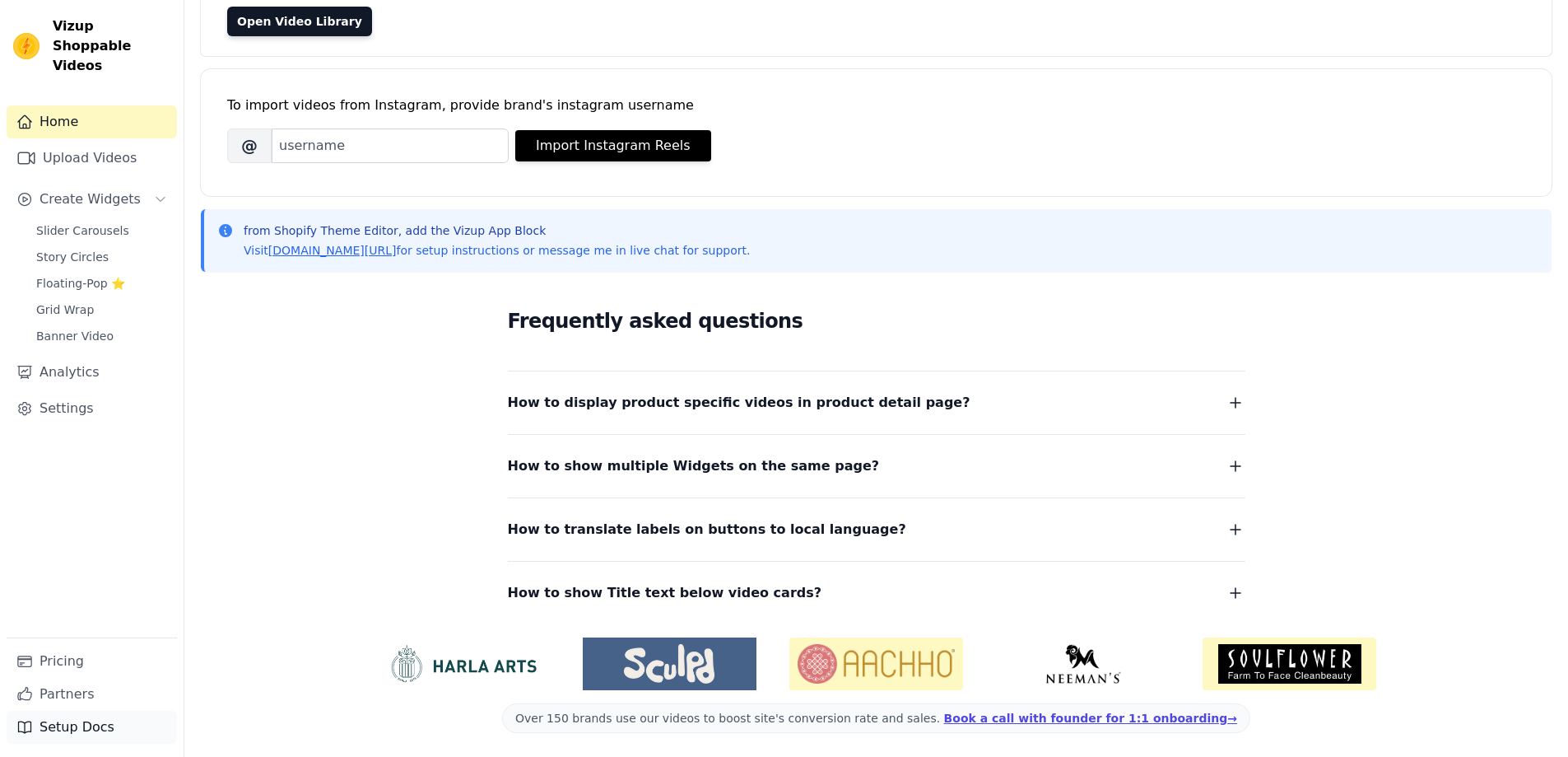
scroll to position [167, 0]
